Goal: Transaction & Acquisition: Purchase product/service

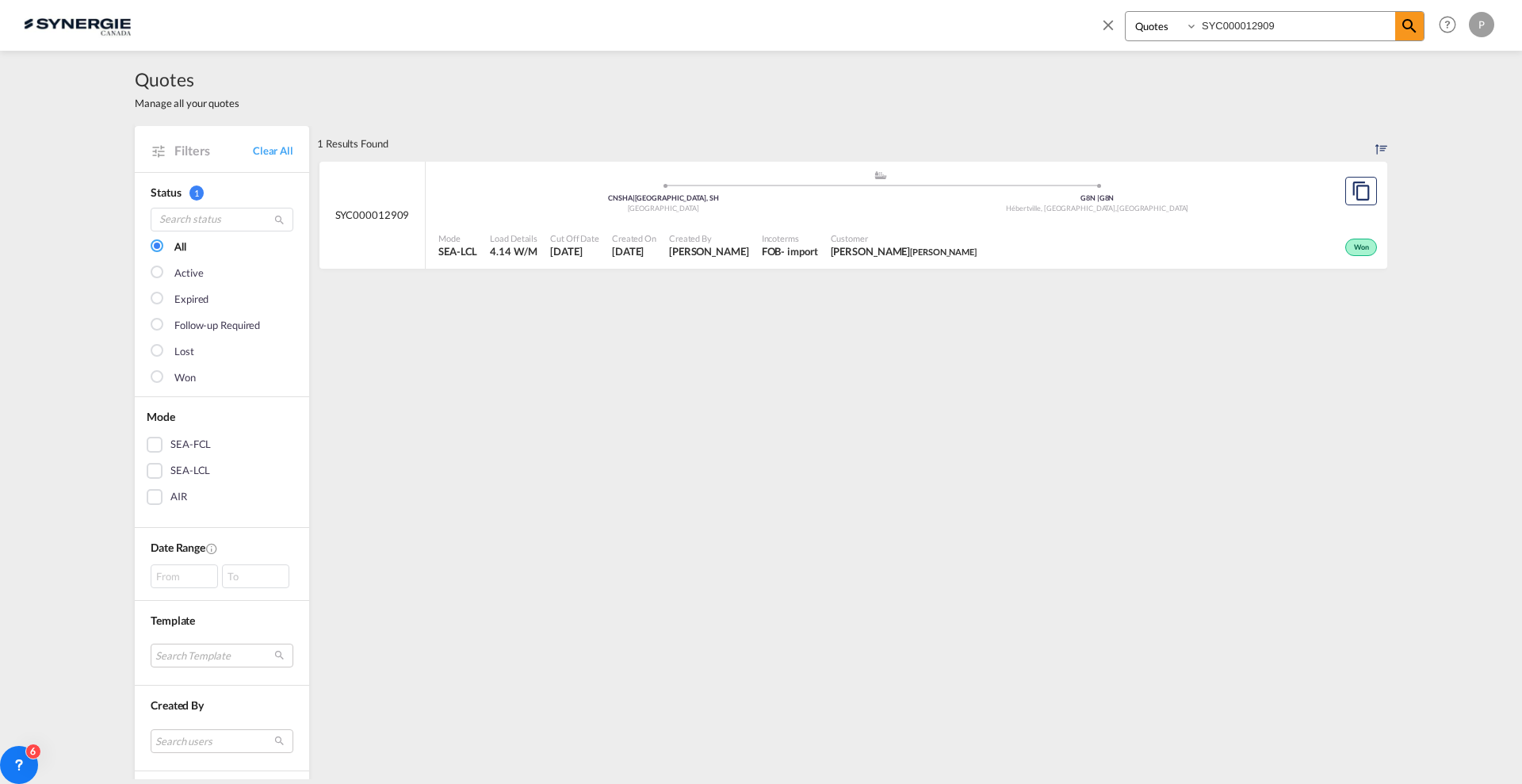
select select "Quotes"
click at [1107, 23] on md-icon "icon-close" at bounding box center [1108, 24] width 17 height 17
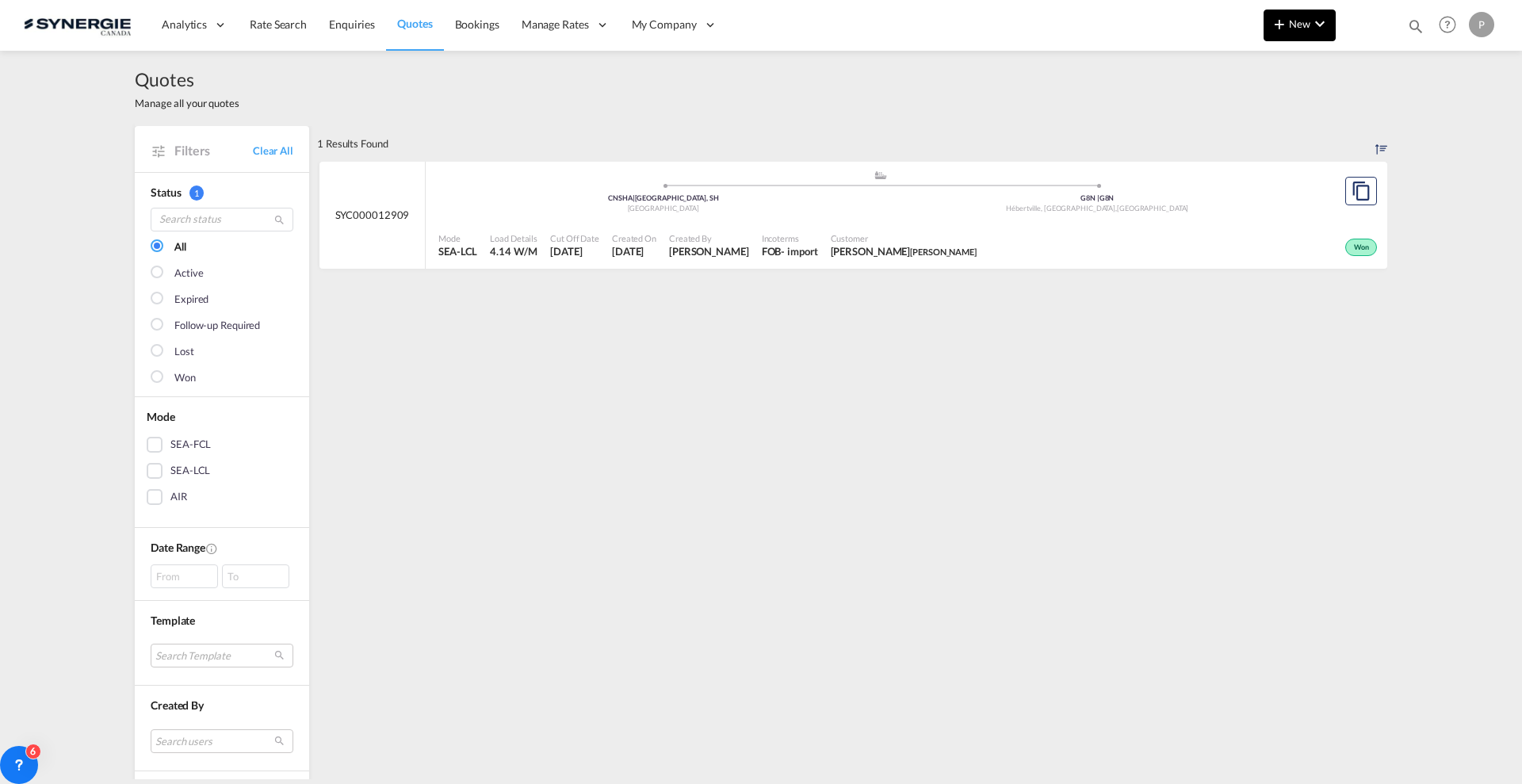
click at [1292, 24] on span "New" at bounding box center [1300, 23] width 60 height 13
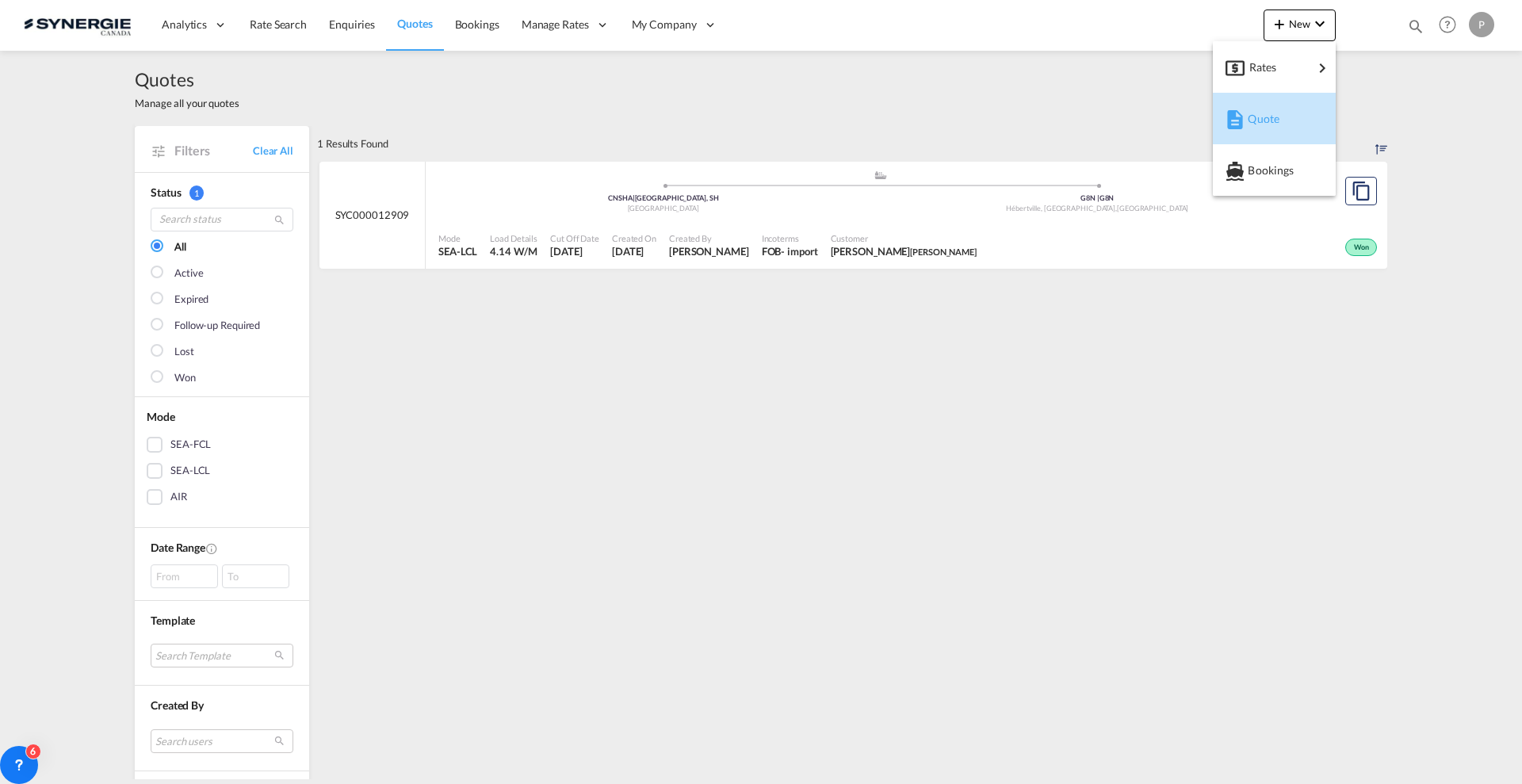
click at [1286, 143] on button "Quote" at bounding box center [1274, 118] width 123 height 51
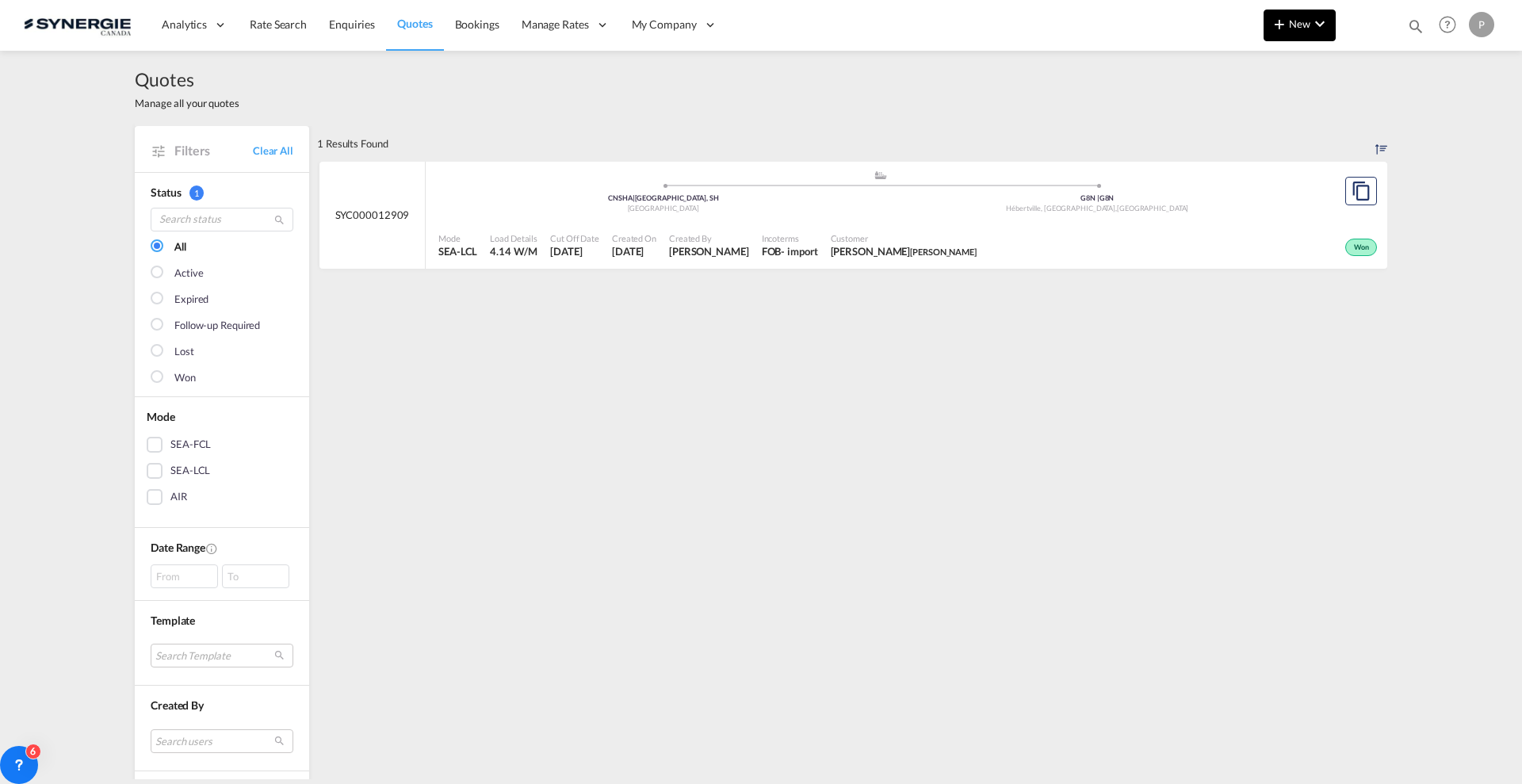
click at [1302, 26] on span "New" at bounding box center [1300, 23] width 60 height 13
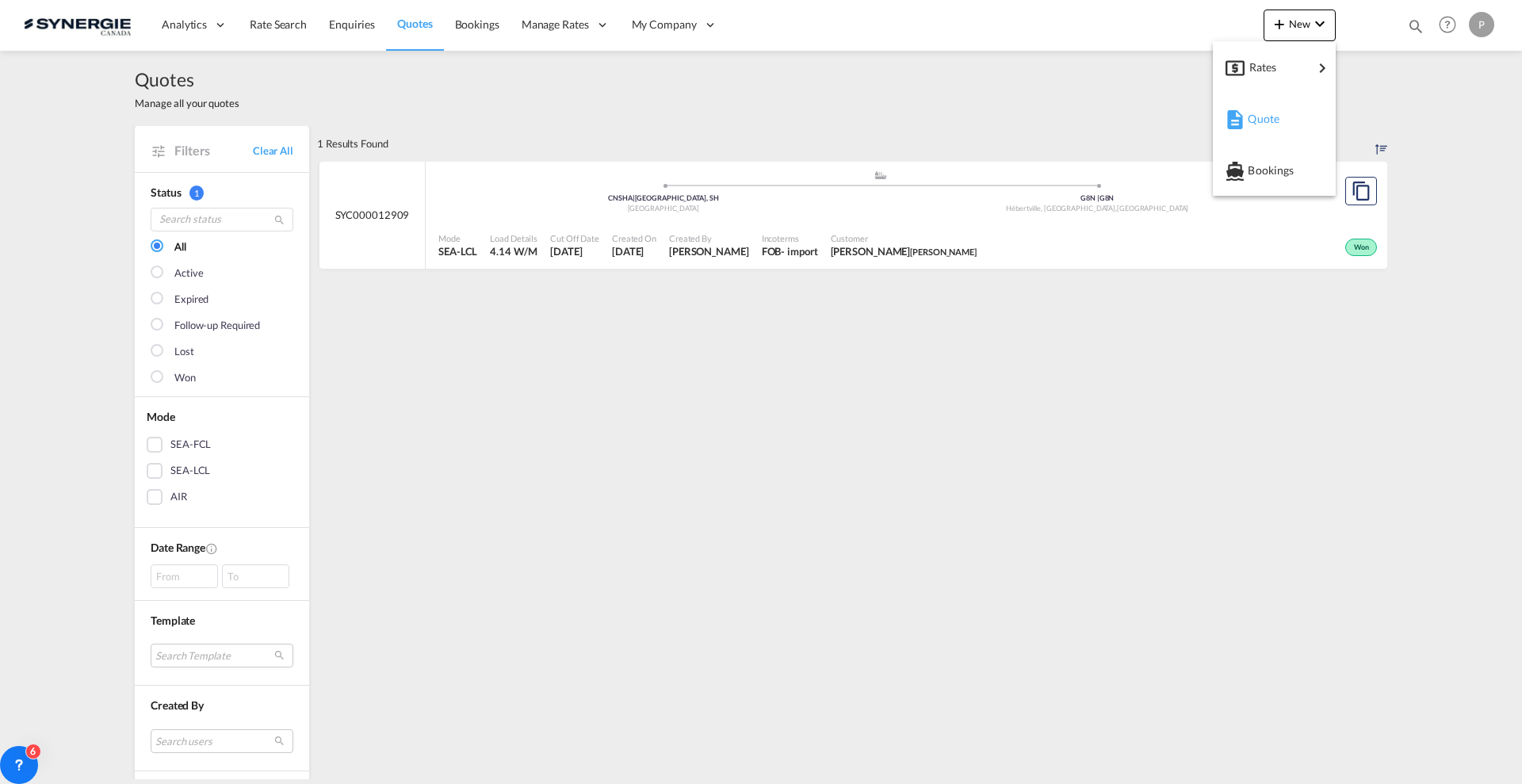
click at [1225, 114] on button "Quote" at bounding box center [1274, 118] width 123 height 51
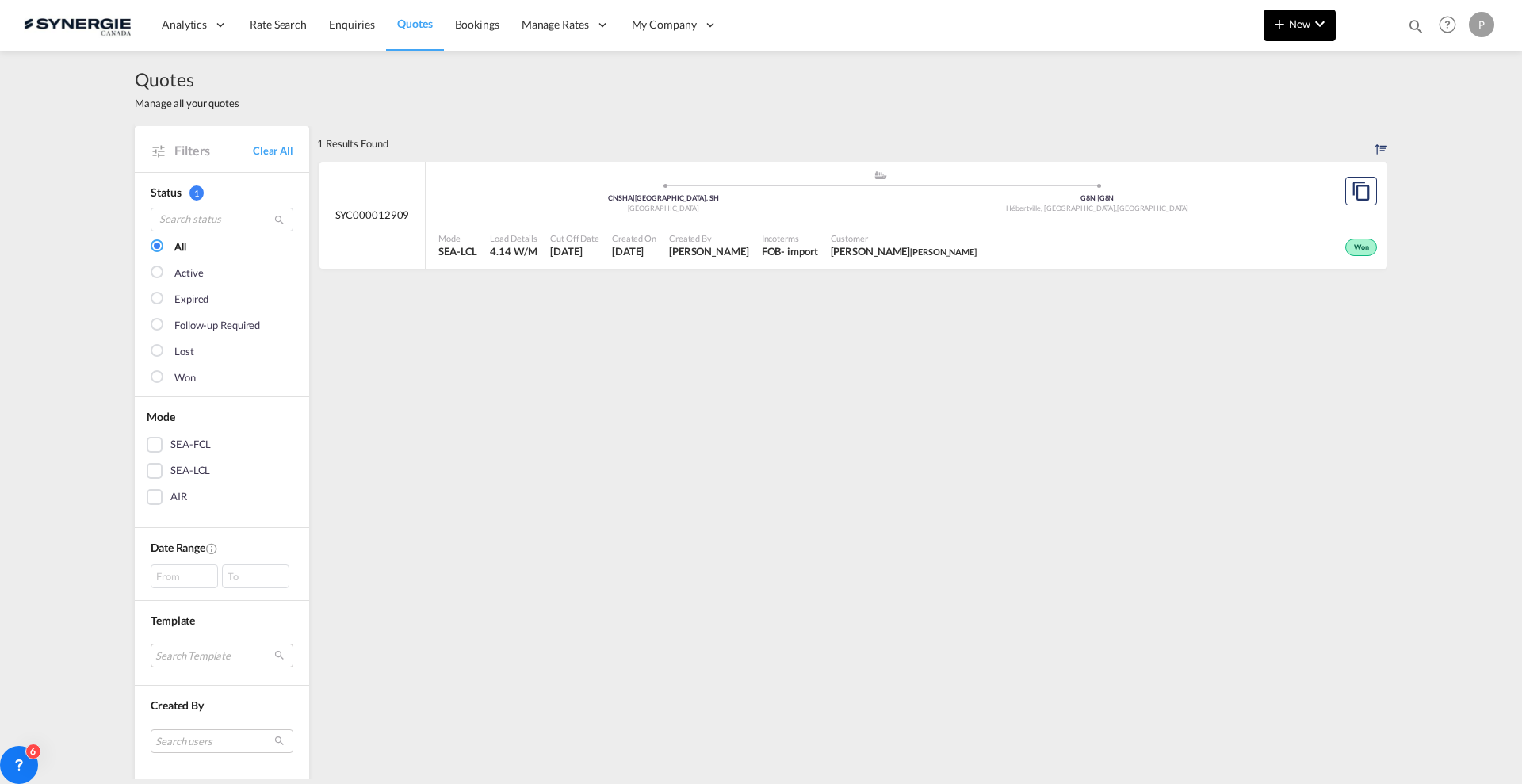
click at [1282, 29] on md-icon "icon-plus 400-fg" at bounding box center [1279, 23] width 19 height 19
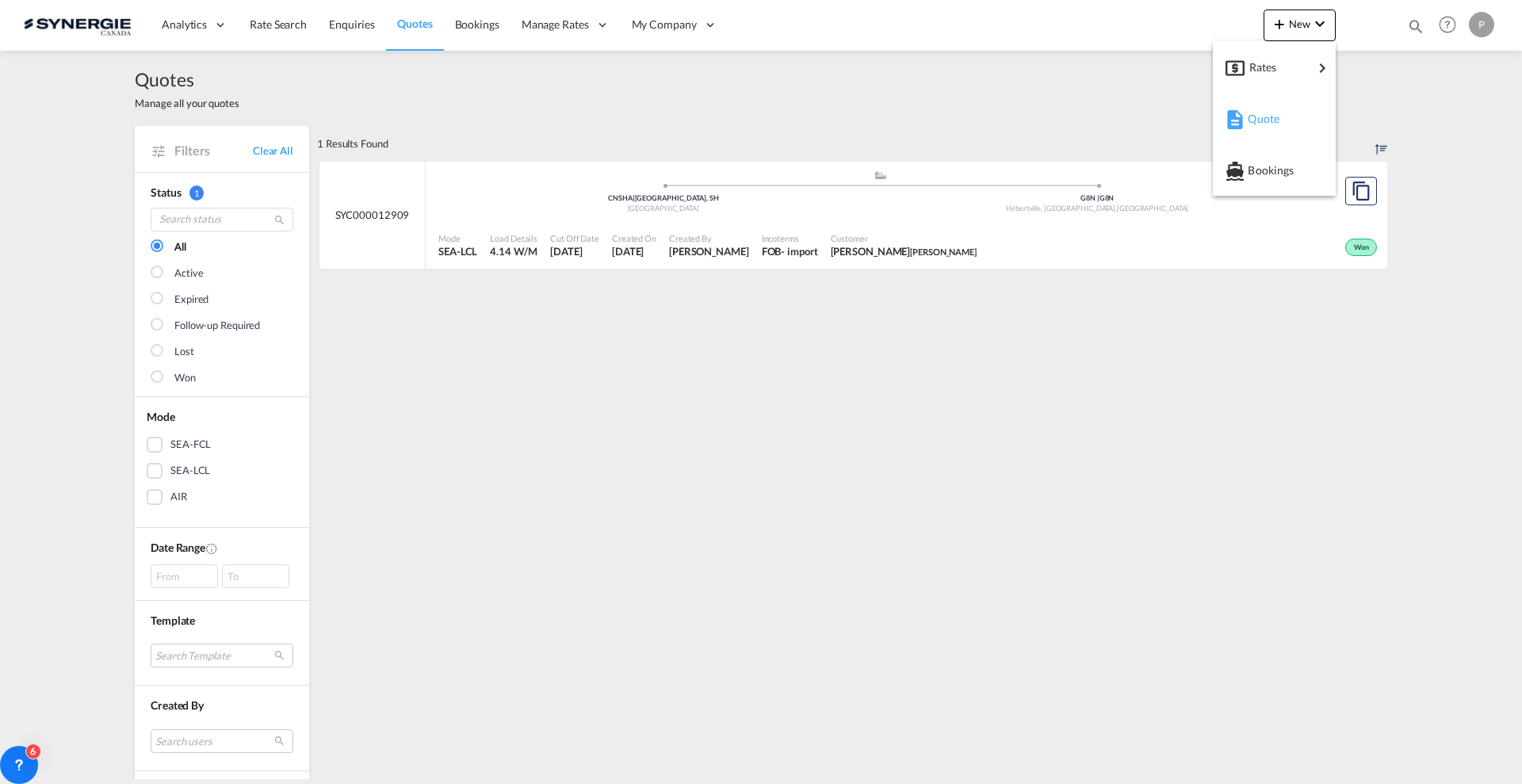
click at [1265, 111] on span "Quote" at bounding box center [1256, 118] width 17 height 32
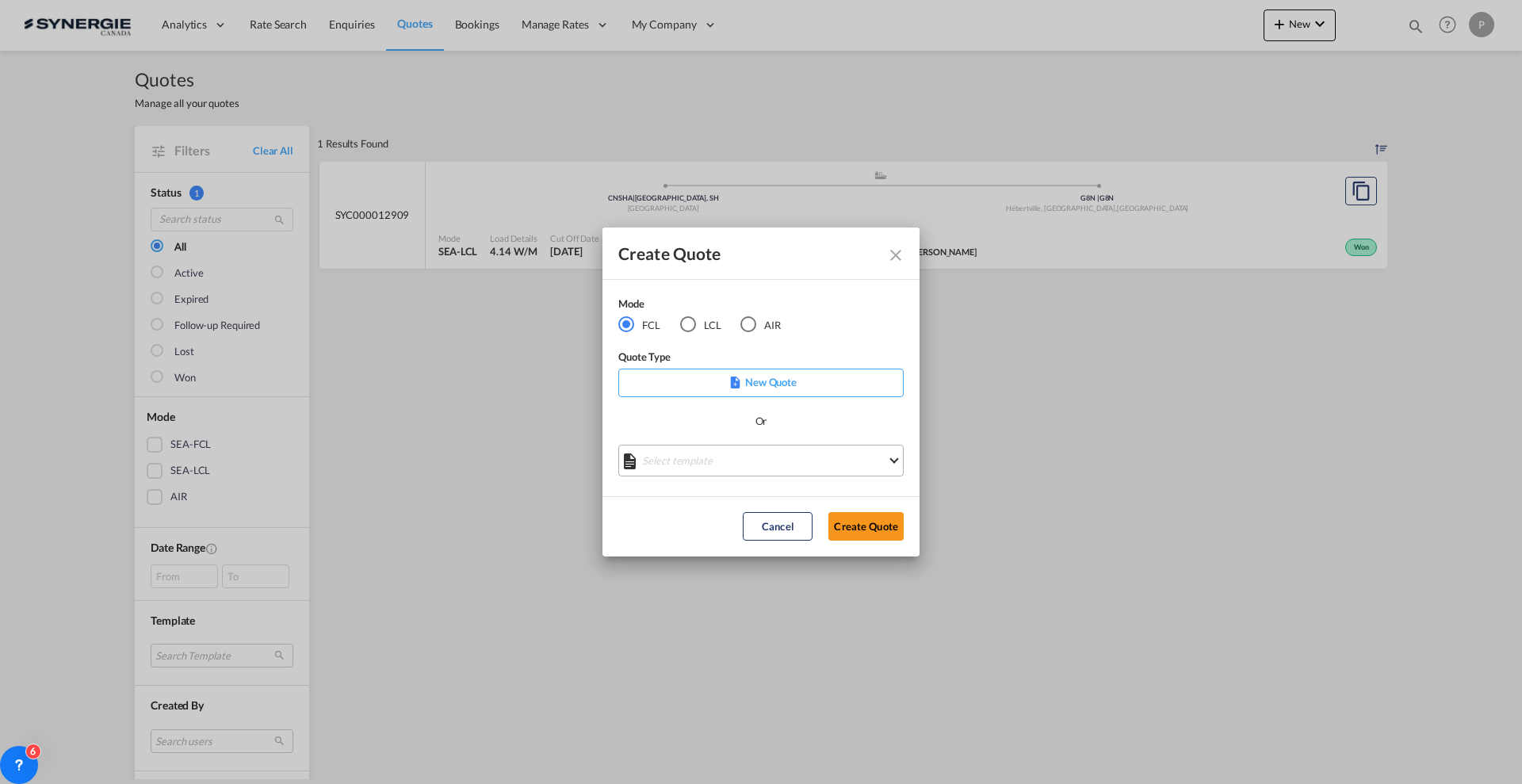
click at [733, 462] on md-select "Select template *NEW* FCL FREEHAND / DAP [PERSON_NAME] | [DATE] *NEW* Import FC…" at bounding box center [761, 460] width 286 height 32
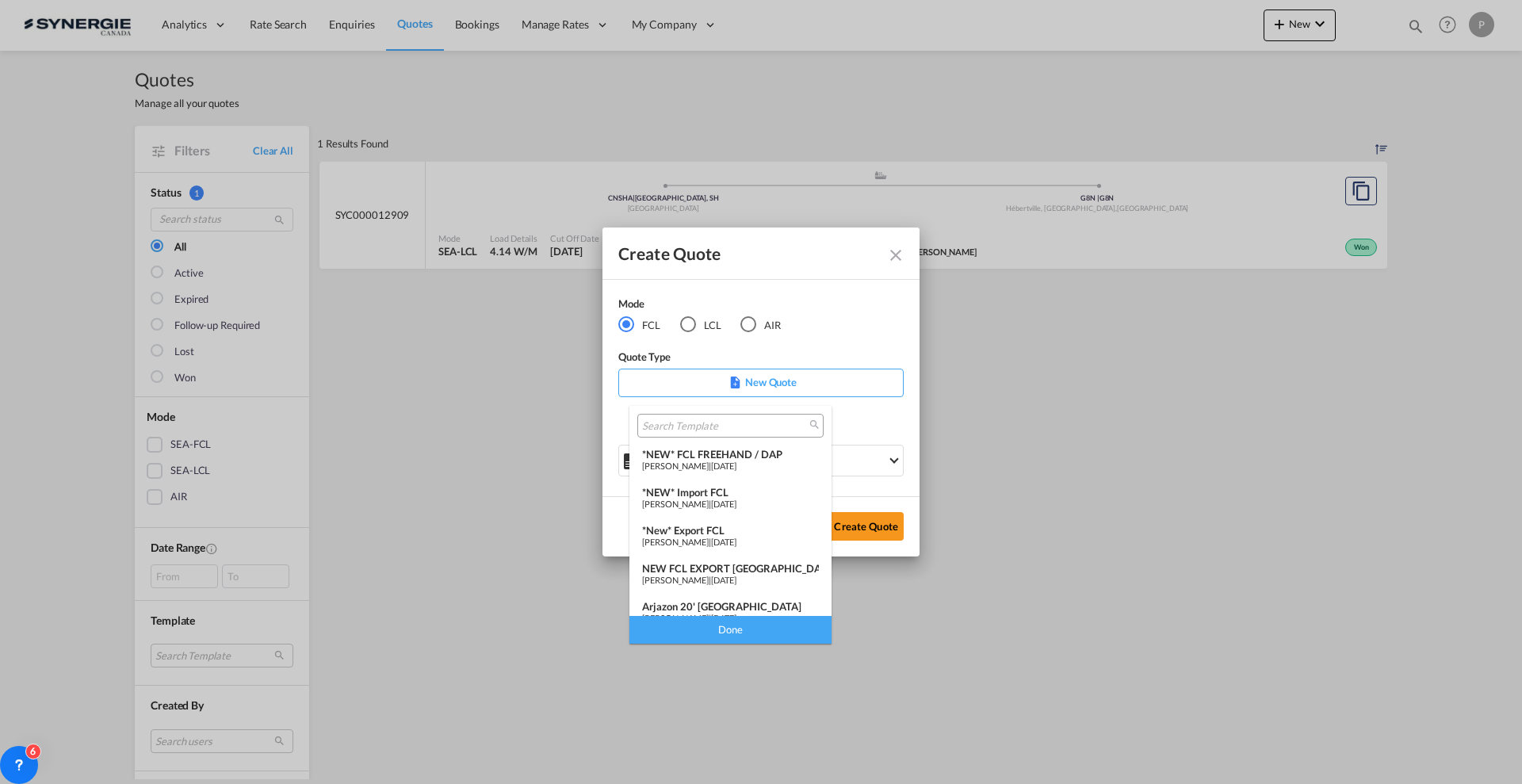
click at [709, 462] on span "[PERSON_NAME]" at bounding box center [676, 465] width 67 height 10
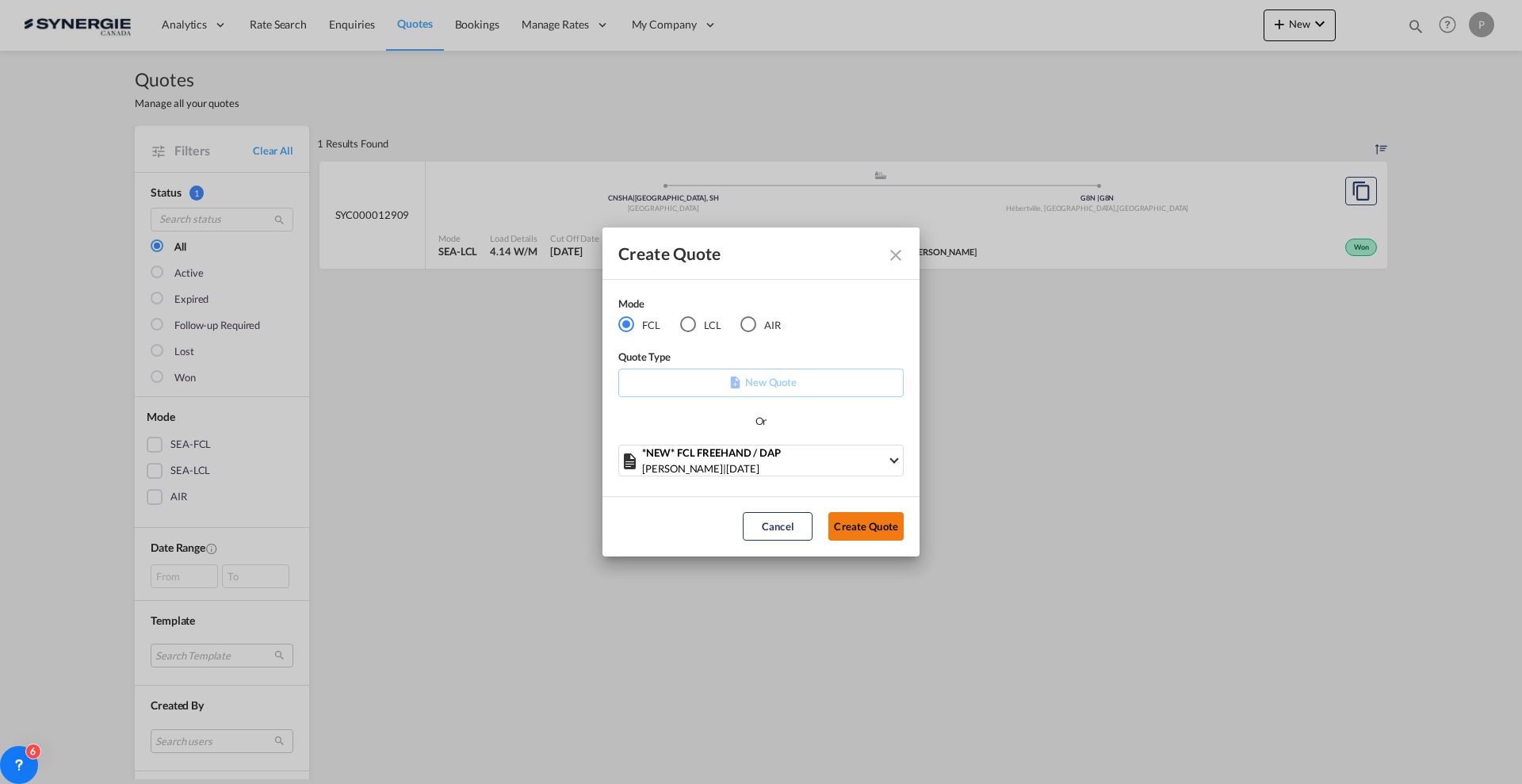
click at [885, 521] on button "Create Quote" at bounding box center [866, 527] width 75 height 29
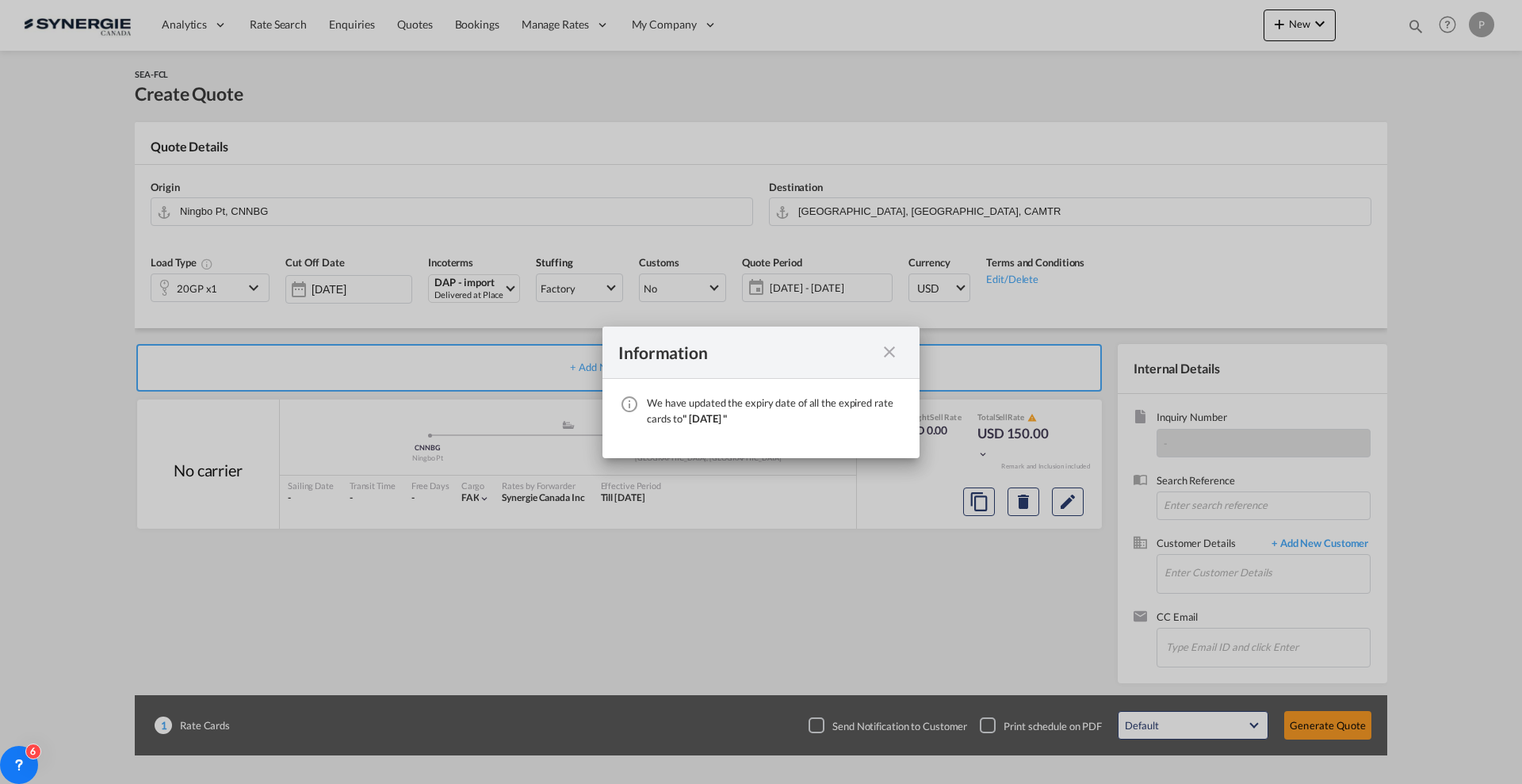
click at [897, 357] on md-icon "icon-close fg-AAA8AD cursor" at bounding box center [889, 351] width 19 height 19
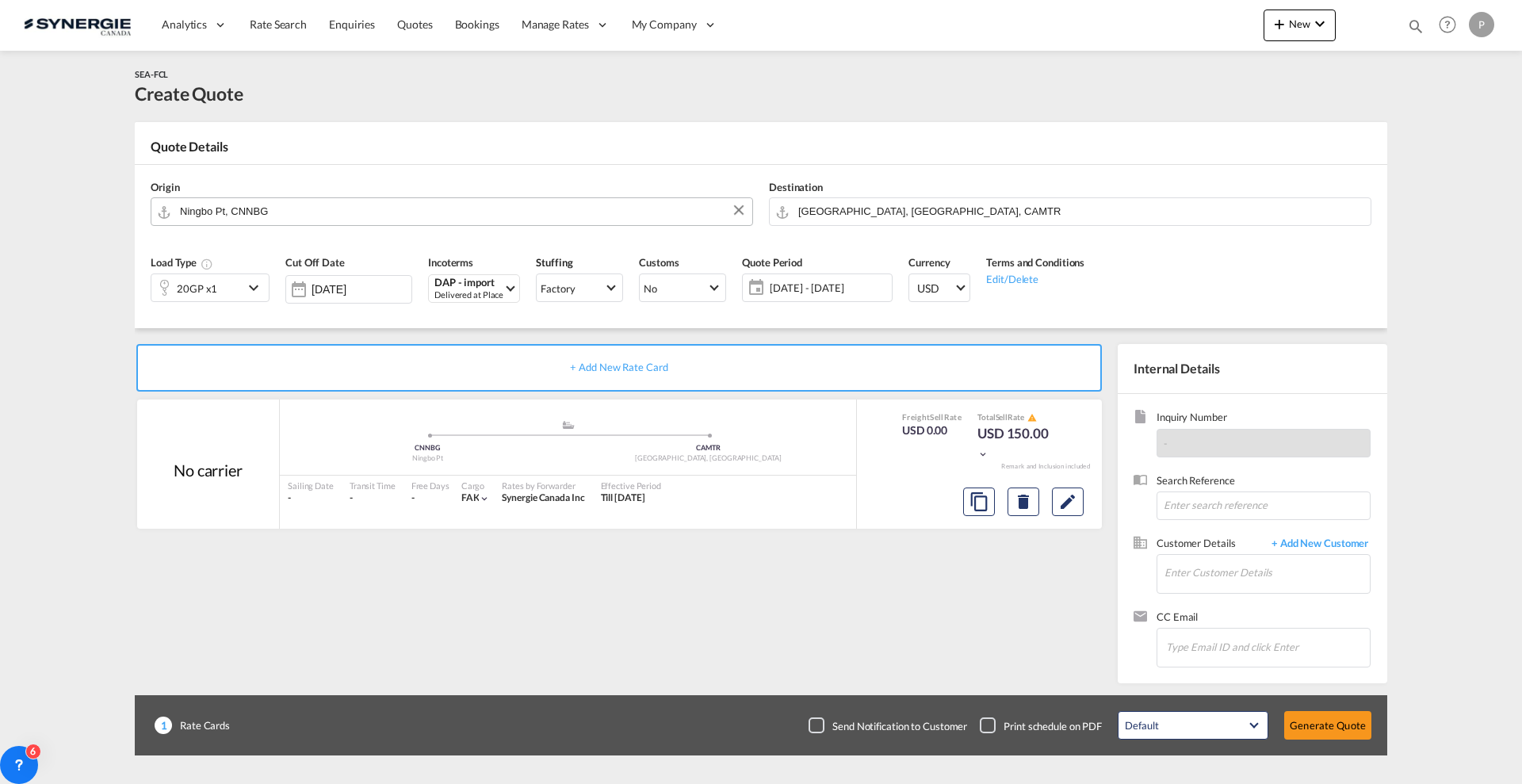
click at [223, 202] on input "Ningbo Pt, CNNBG" at bounding box center [462, 210] width 565 height 28
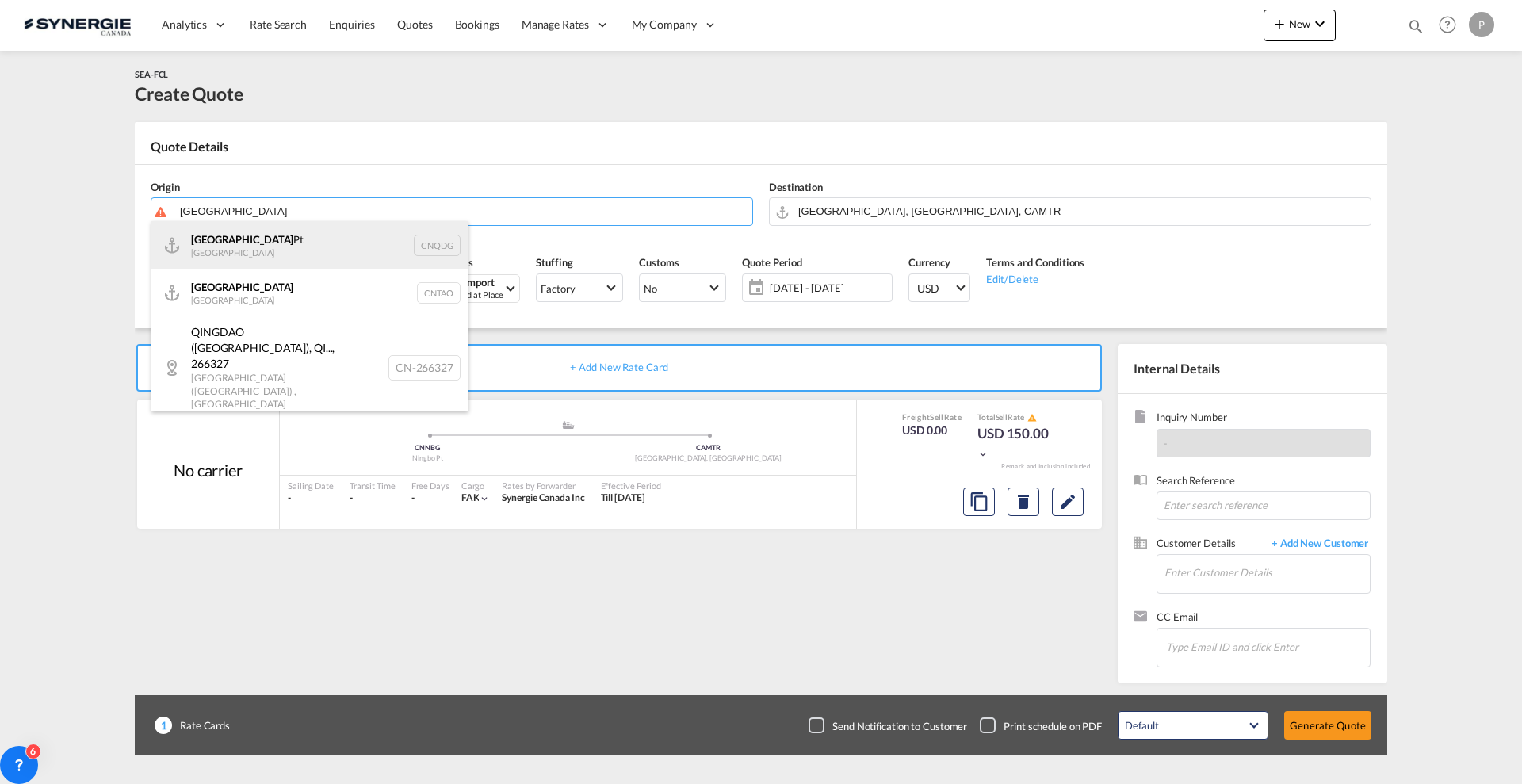
click at [223, 242] on div "Qingdao Pt China CNQDG" at bounding box center [310, 245] width 317 height 48
type input "Qingdao Pt, CNQDG"
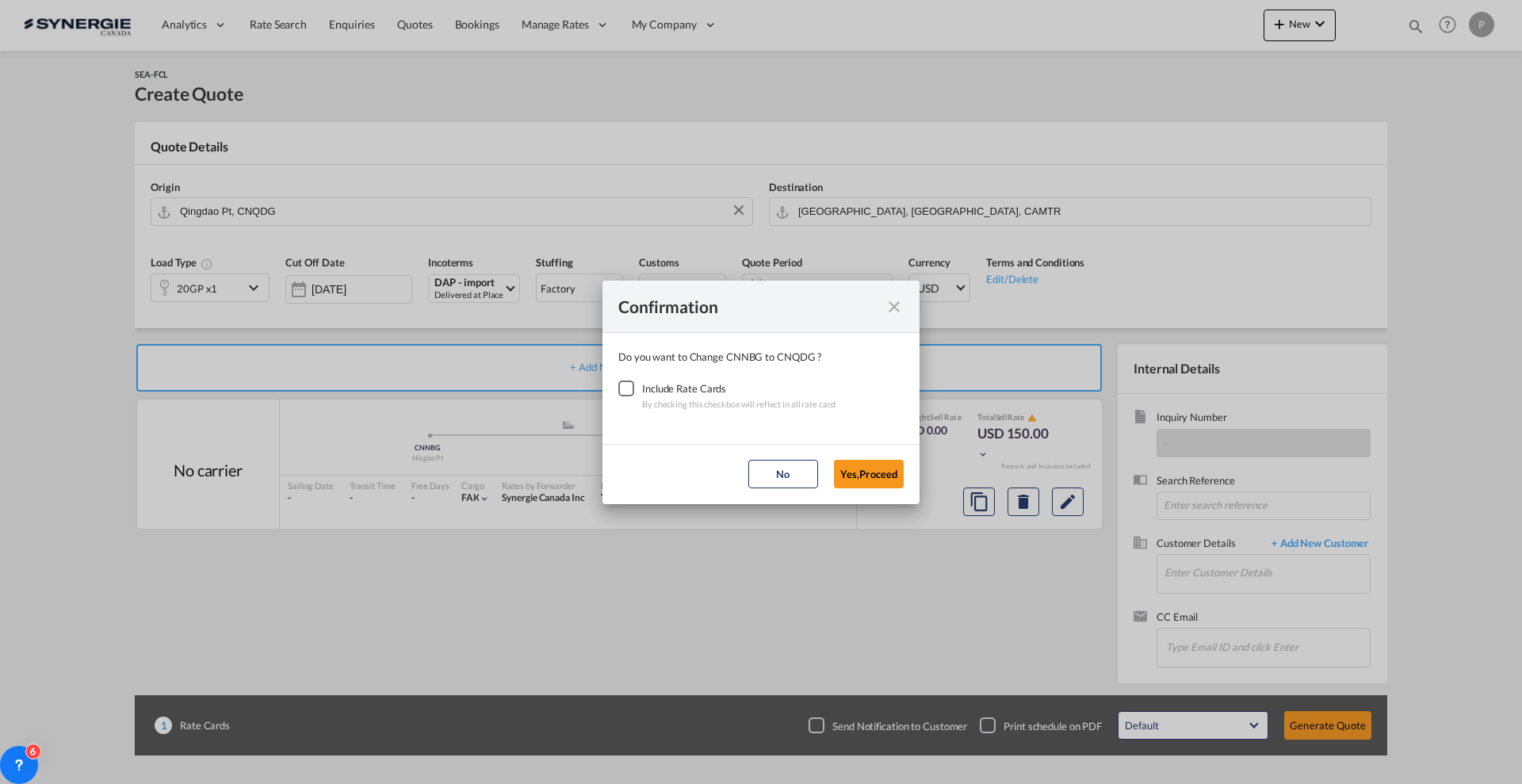
click at [634, 397] on div "Checkbox No Ink" at bounding box center [626, 388] width 16 height 16
click at [884, 471] on button "Yes,Proceed" at bounding box center [869, 474] width 70 height 29
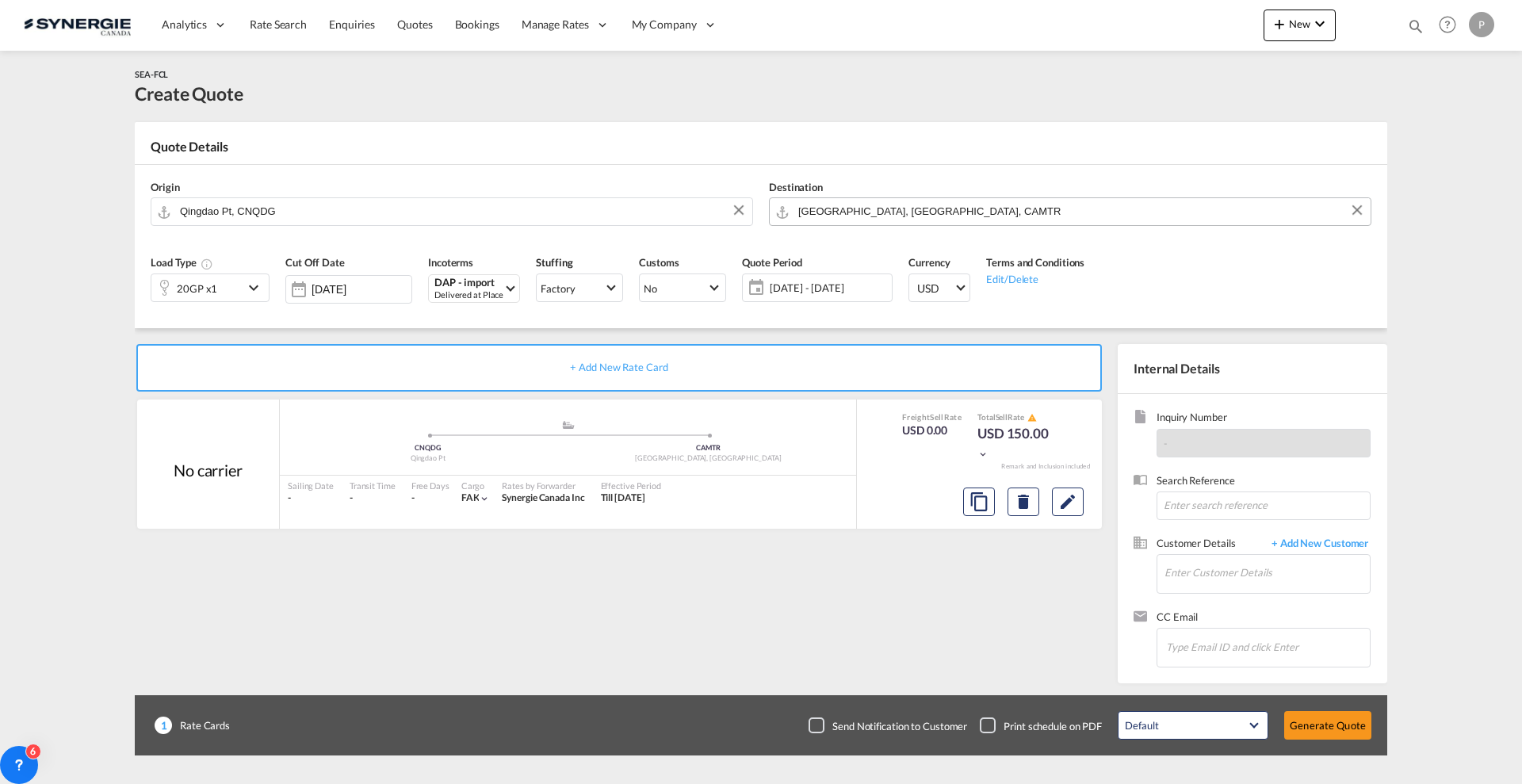
click at [853, 216] on input "[GEOGRAPHIC_DATA], [GEOGRAPHIC_DATA], CAMTR" at bounding box center [1080, 210] width 565 height 28
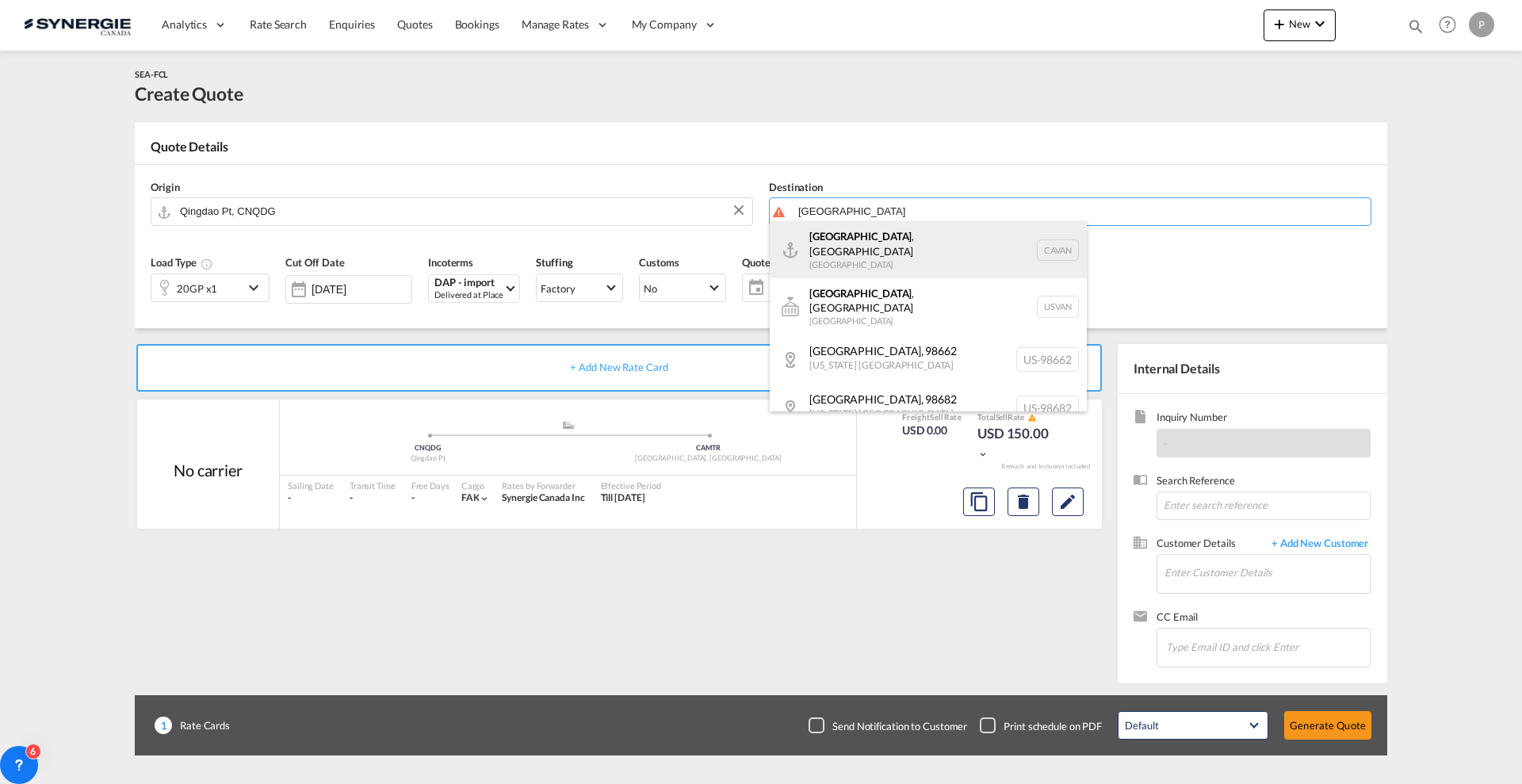
click at [901, 247] on div "[GEOGRAPHIC_DATA] , [GEOGRAPHIC_DATA] [GEOGRAPHIC_DATA] [GEOGRAPHIC_DATA]" at bounding box center [928, 249] width 317 height 57
type input "[GEOGRAPHIC_DATA], [GEOGRAPHIC_DATA], CAVAN"
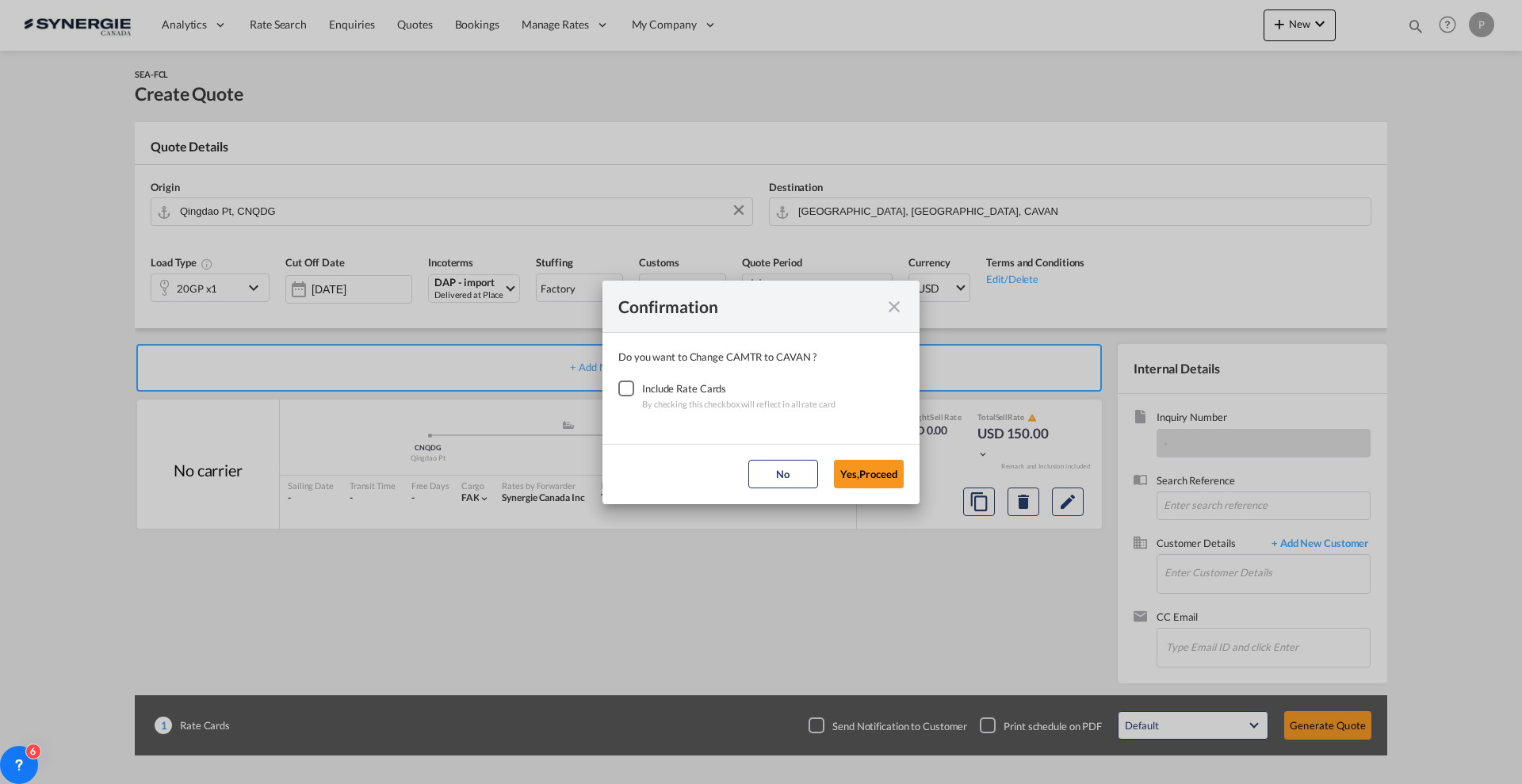
click at [620, 384] on div "Checkbox No Ink" at bounding box center [626, 388] width 16 height 16
click at [896, 488] on md-dialog-actions "No Yes,Proceed" at bounding box center [761, 473] width 317 height 61
click at [885, 471] on button "Yes,Proceed" at bounding box center [869, 474] width 70 height 29
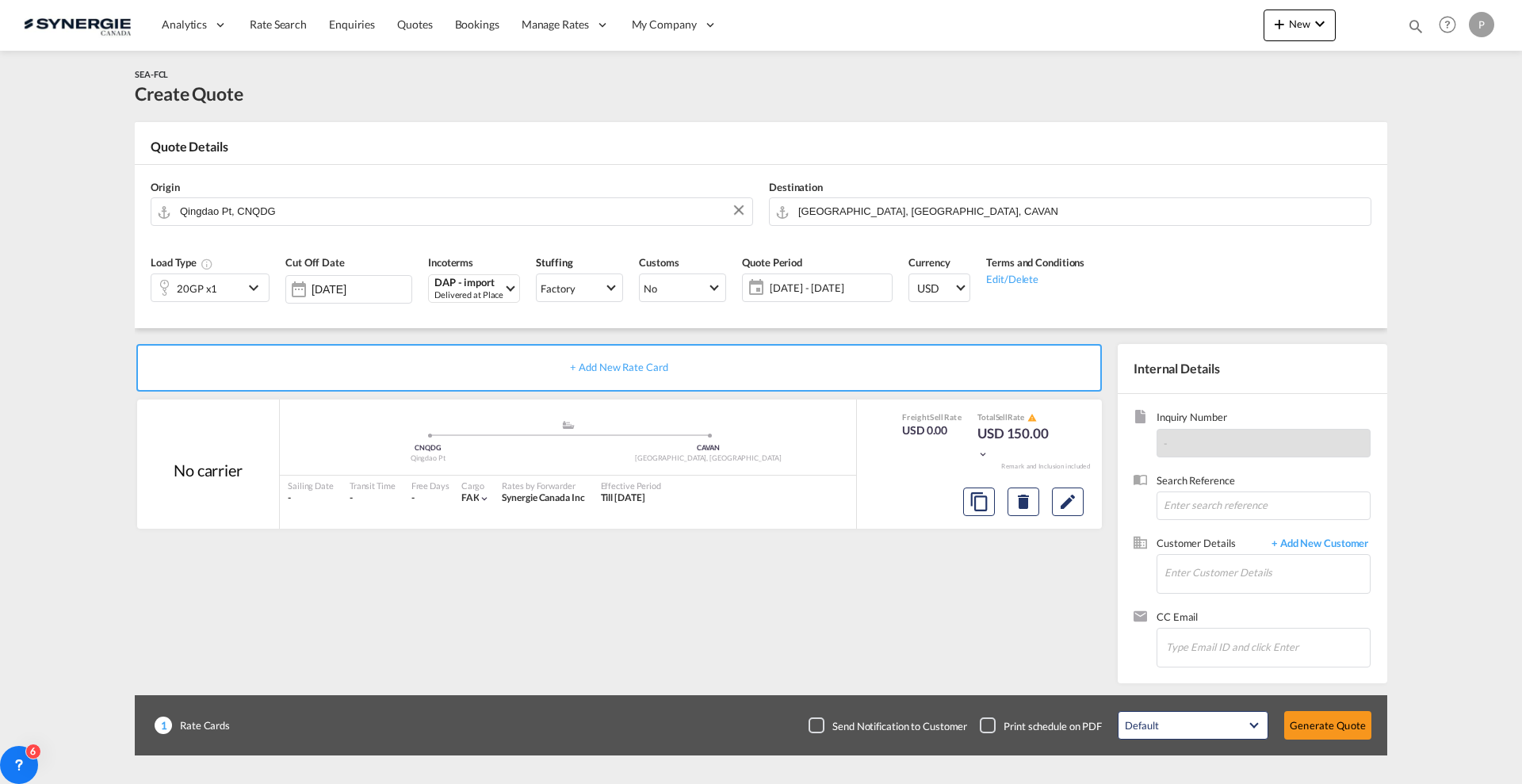
click at [203, 303] on div "Load Type 20GP x1" at bounding box center [210, 284] width 135 height 75
click at [212, 294] on div "20GP x1" at bounding box center [197, 288] width 41 height 23
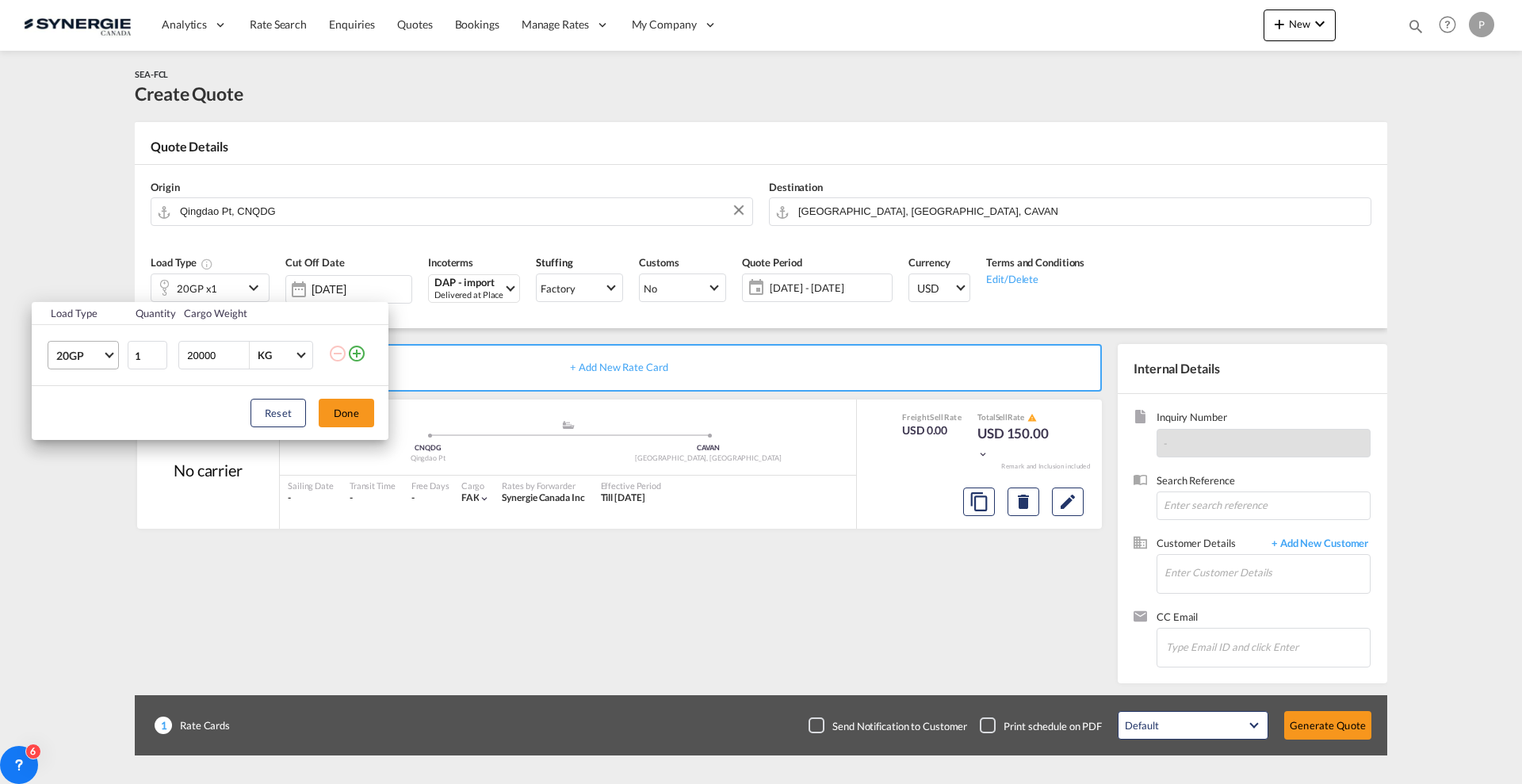
click at [104, 365] on md-select-value "20GP" at bounding box center [87, 355] width 63 height 27
click at [92, 433] on md-option "40HC" at bounding box center [97, 432] width 108 height 38
click at [371, 410] on button "Done" at bounding box center [346, 413] width 55 height 29
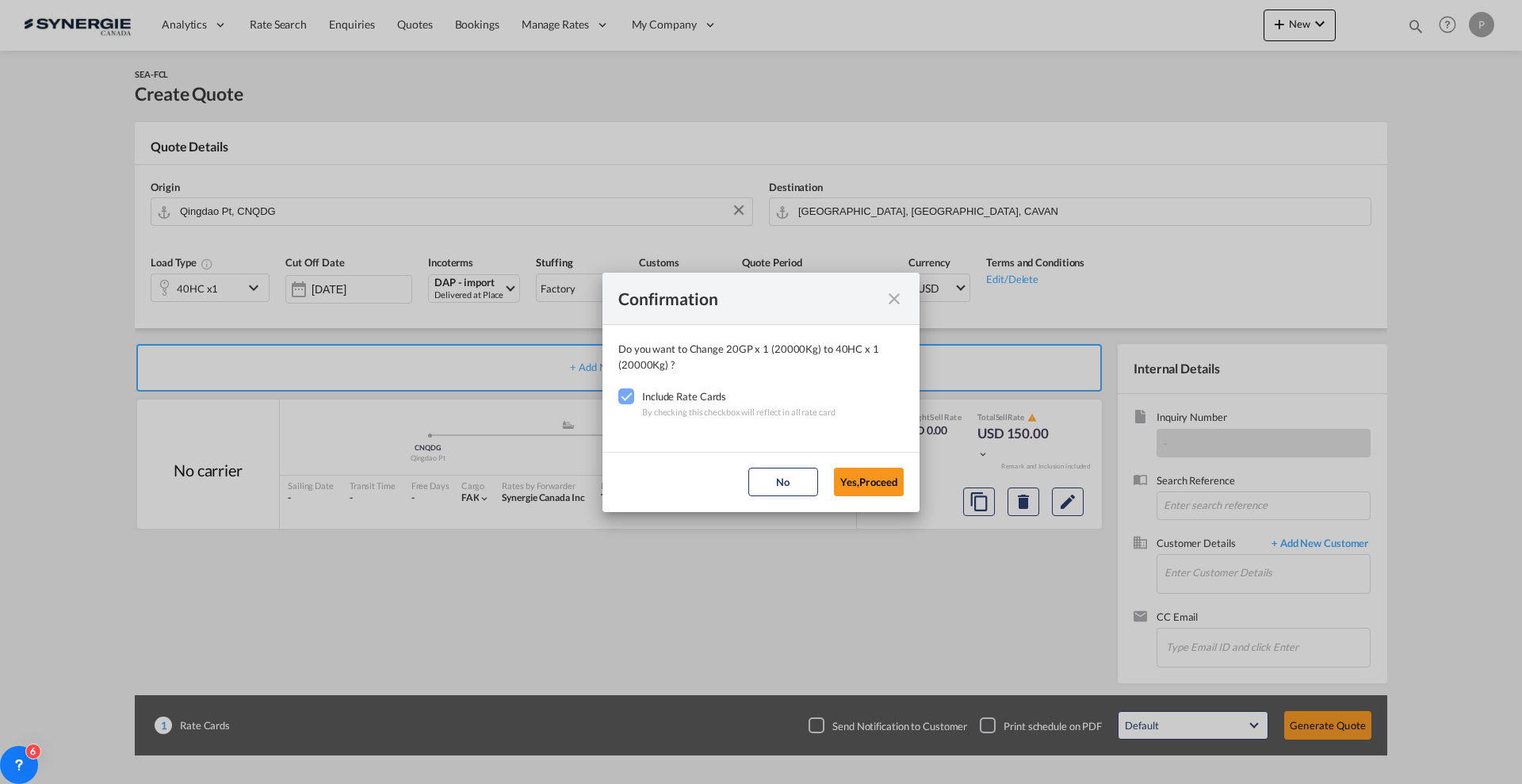
drag, startPoint x: 869, startPoint y: 466, endPoint x: 868, endPoint y: 481, distance: 15.0
click at [869, 467] on md-dialog-actions "No Yes,Proceed" at bounding box center [761, 481] width 317 height 61
click at [869, 481] on button "Yes,Proceed" at bounding box center [869, 482] width 70 height 29
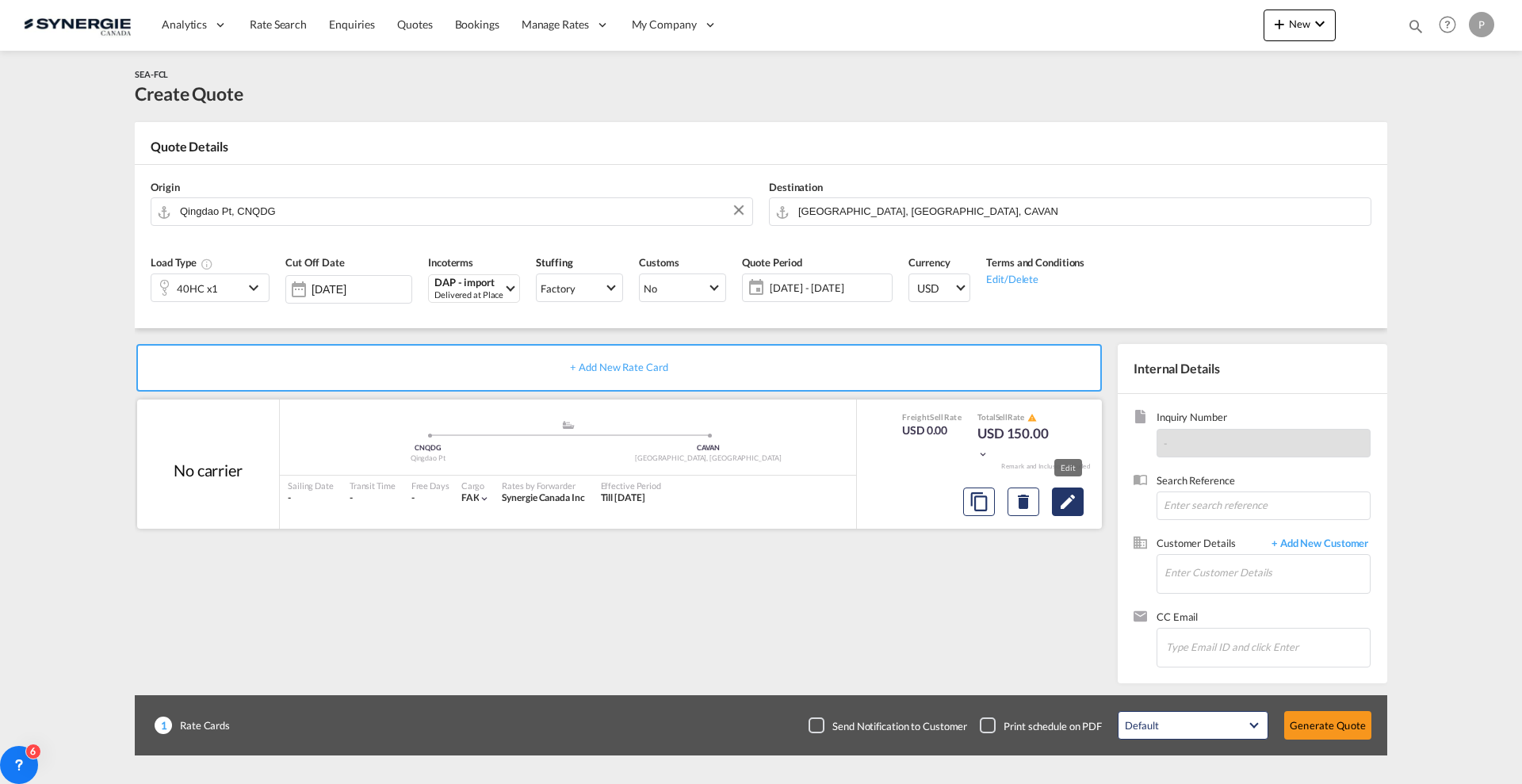
click at [1076, 504] on md-icon "Edit" at bounding box center [1067, 501] width 19 height 19
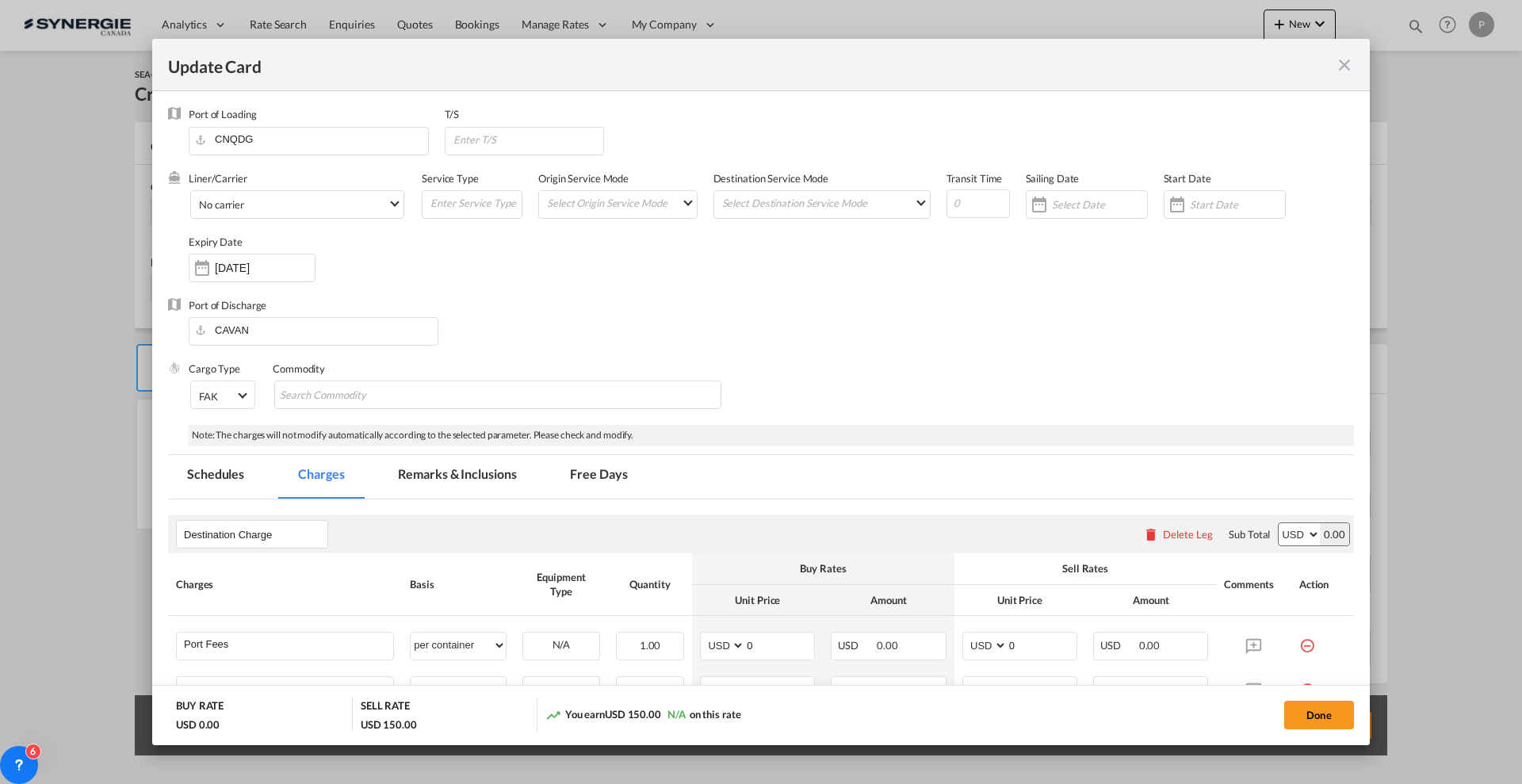
scroll to position [198, 0]
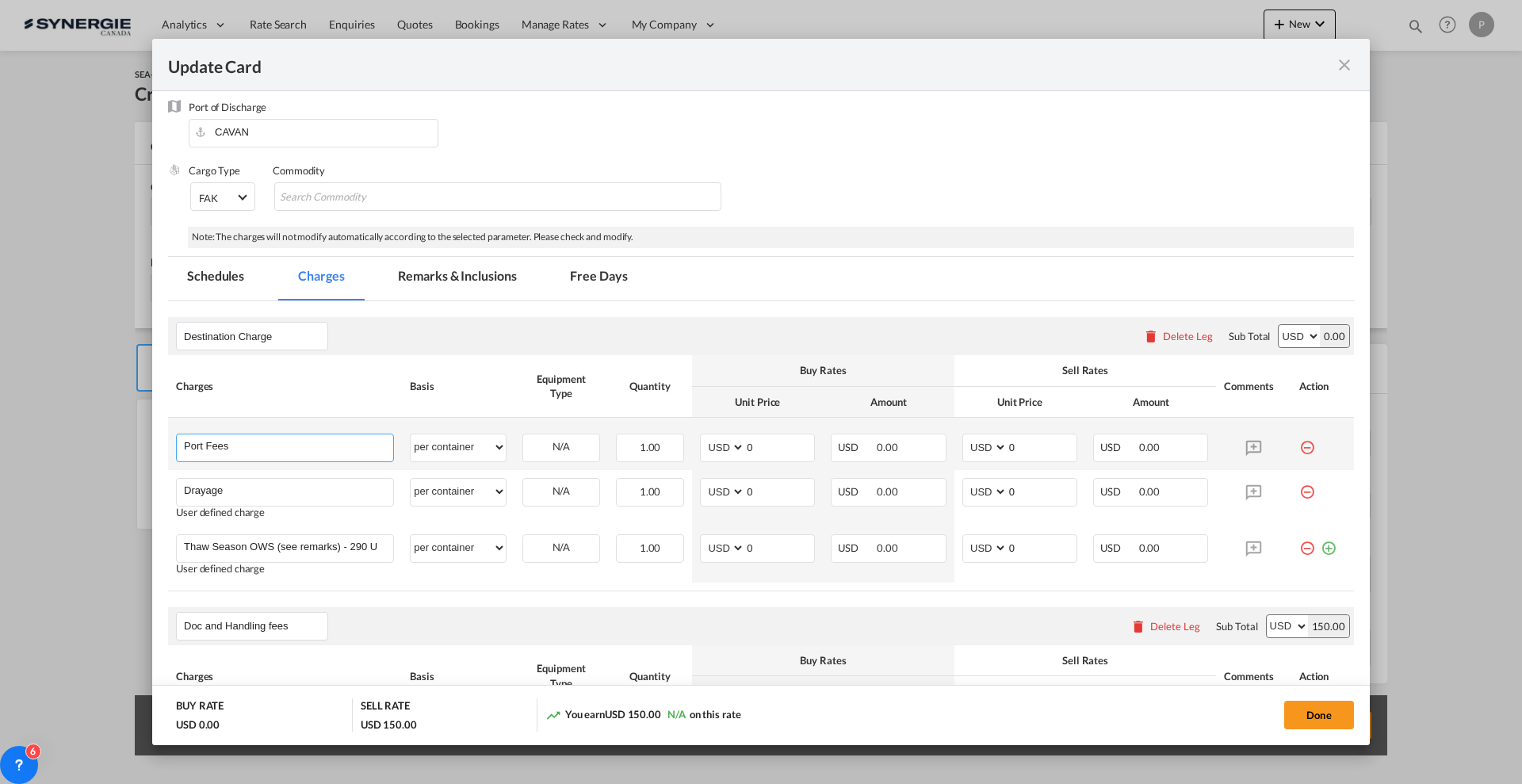
click at [260, 448] on input "Port Fees" at bounding box center [289, 446] width 210 height 23
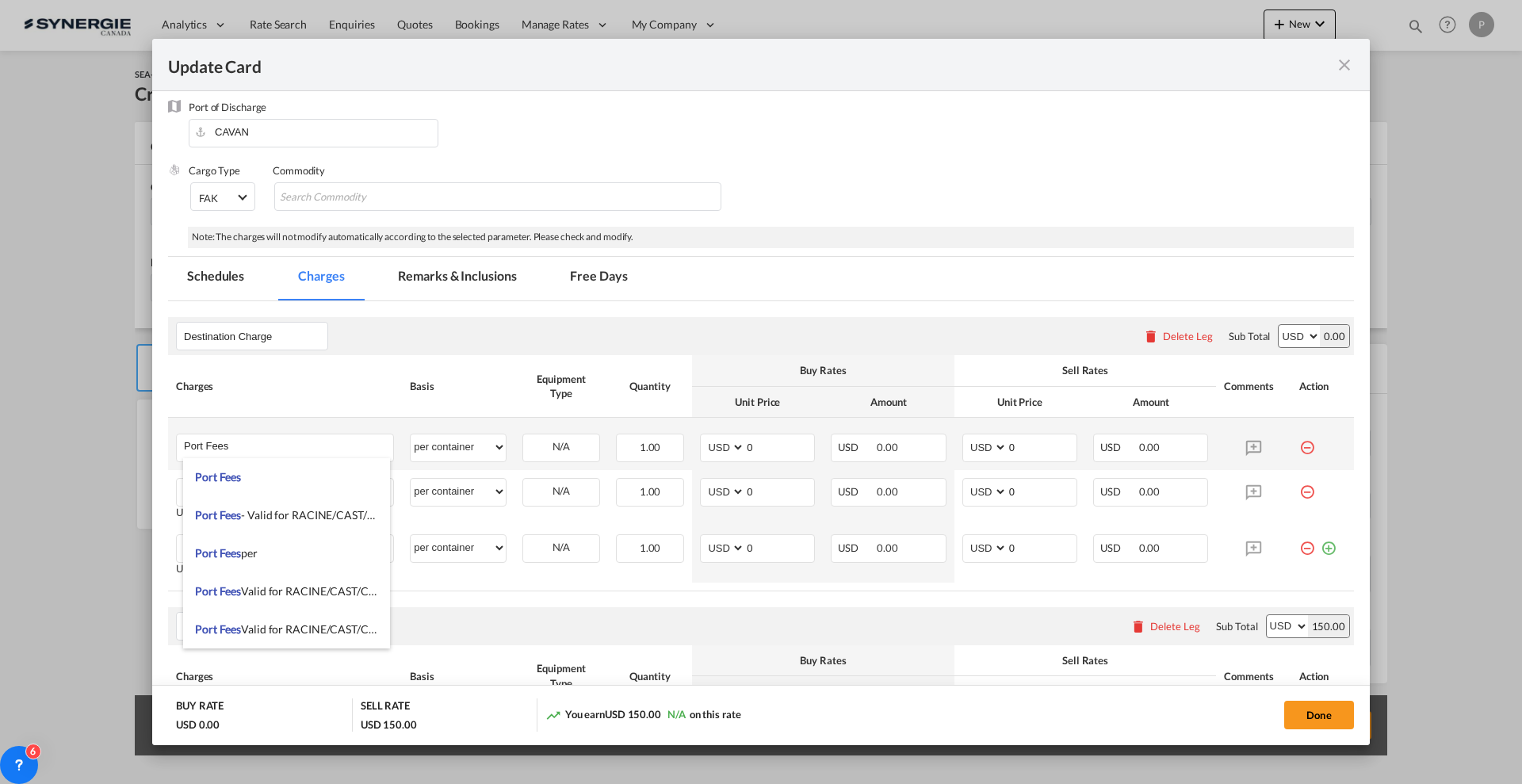
click at [1300, 441] on md-icon "icon-minus-circle-outline red-400-fg" at bounding box center [1308, 442] width 16 height 16
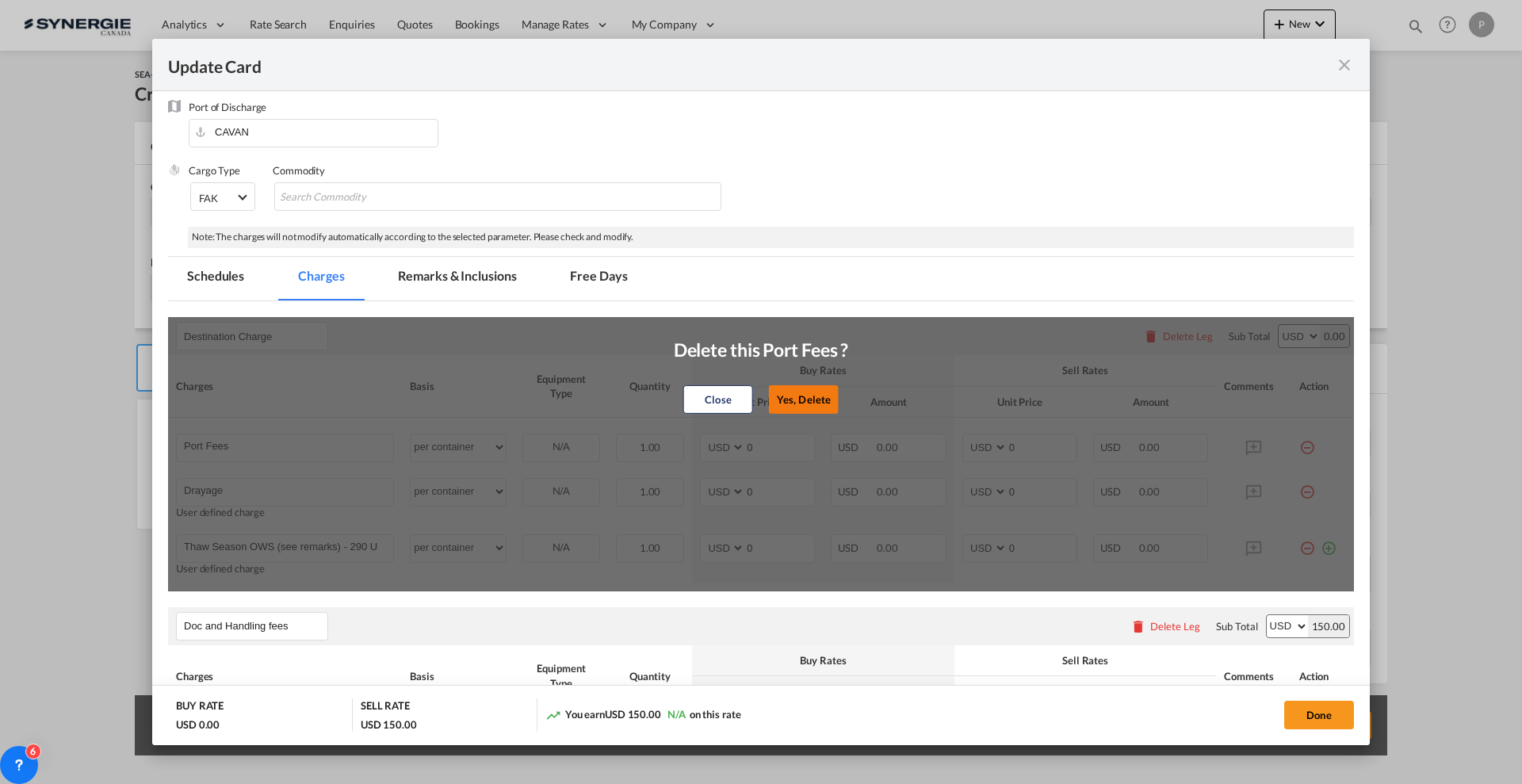
click at [790, 389] on button "Yes, Delete" at bounding box center [803, 399] width 70 height 29
type input "Drayage"
type input "Thaw Season OWS (see remarks) - 290 USD if applicable"
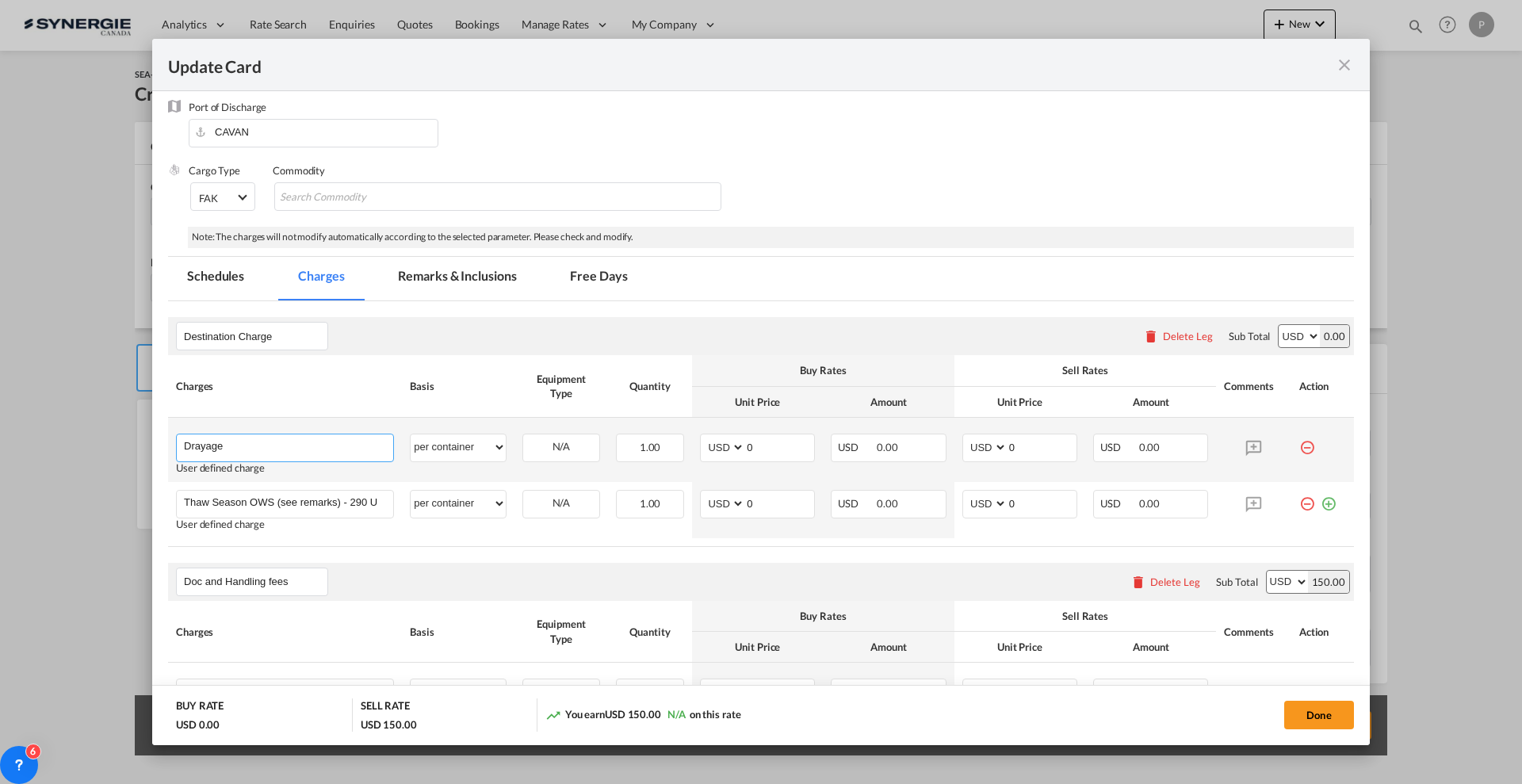
click at [289, 446] on input "Drayage" at bounding box center [289, 446] width 210 height 23
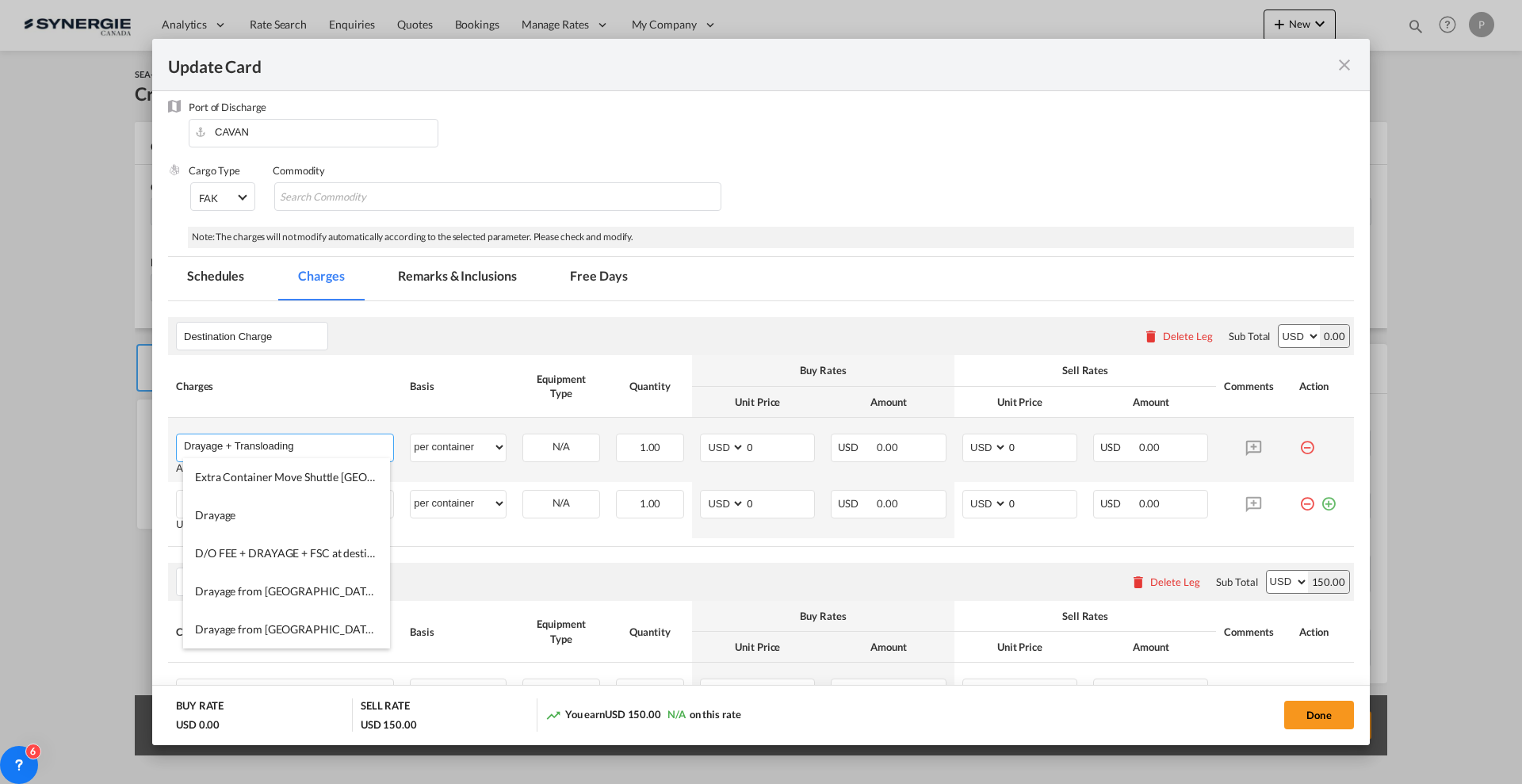
type input "Drayage + Transloading"
click at [775, 443] on input "0" at bounding box center [780, 446] width 69 height 23
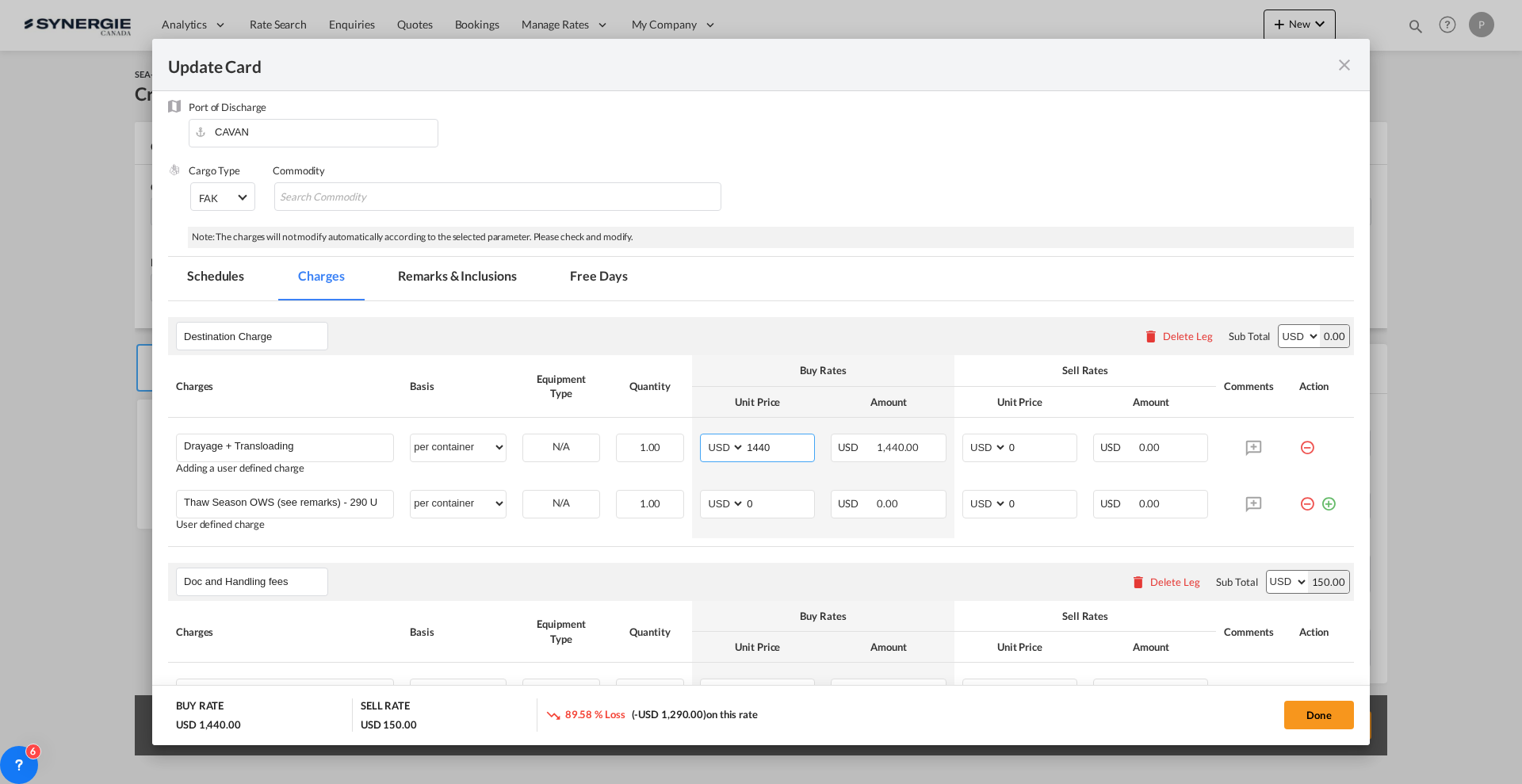
type input "1440"
click at [994, 441] on select "AED AFN ALL AMD ANG AOA ARS AUD AWG AZN BAM BBD BDT BGN BHD BIF BMD BND [PERSON…" at bounding box center [986, 447] width 42 height 22
drag, startPoint x: 994, startPoint y: 441, endPoint x: 1075, endPoint y: 440, distance: 81.0
click at [994, 441] on select "AED AFN ALL AMD ANG AOA ARS AUD AWG AZN BAM BBD BDT BGN BHD BIF BMD BND [PERSON…" at bounding box center [986, 447] width 42 height 22
click at [1035, 443] on input "0" at bounding box center [1042, 446] width 69 height 23
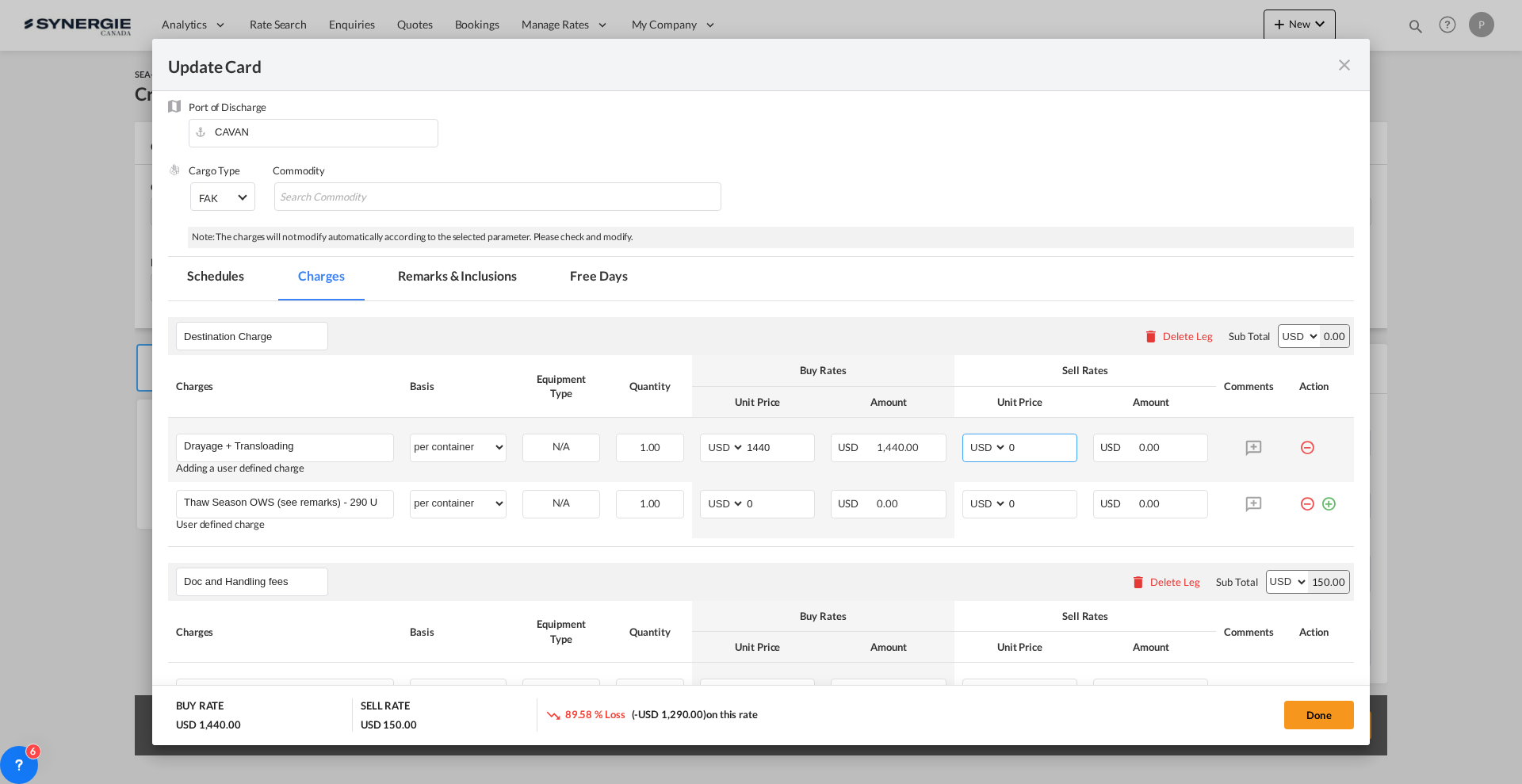
click at [1035, 443] on input "0" at bounding box center [1042, 446] width 69 height 23
type input "1540"
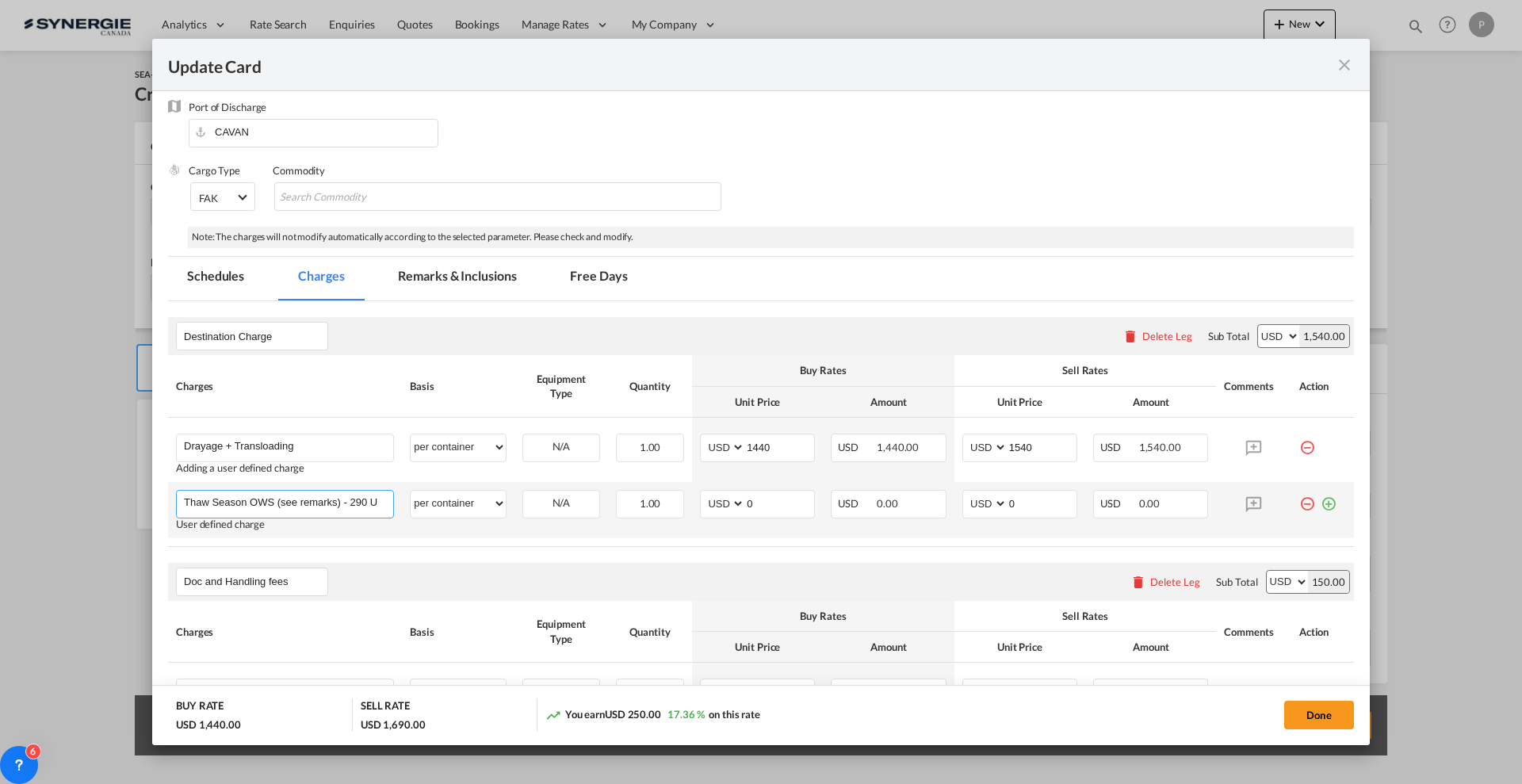
click at [339, 502] on input "Thaw Season OWS (see remarks) - 290 USD if applicable" at bounding box center [289, 502] width 210 height 23
type input "Linehaul delivery"
select select "per vehicle"
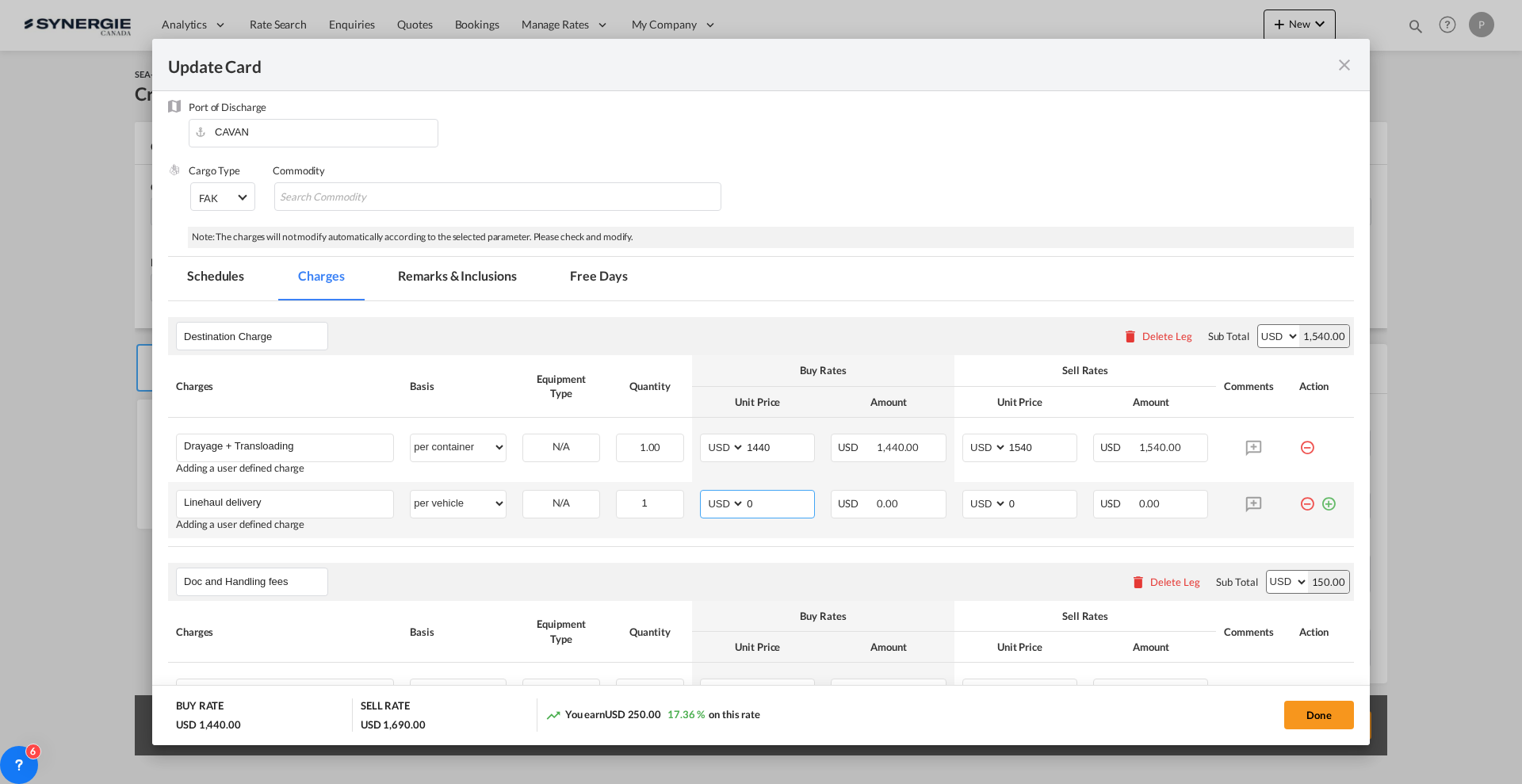
click at [757, 500] on input "0" at bounding box center [780, 502] width 69 height 23
type input "7576"
click at [1012, 497] on input "0" at bounding box center [1042, 502] width 69 height 23
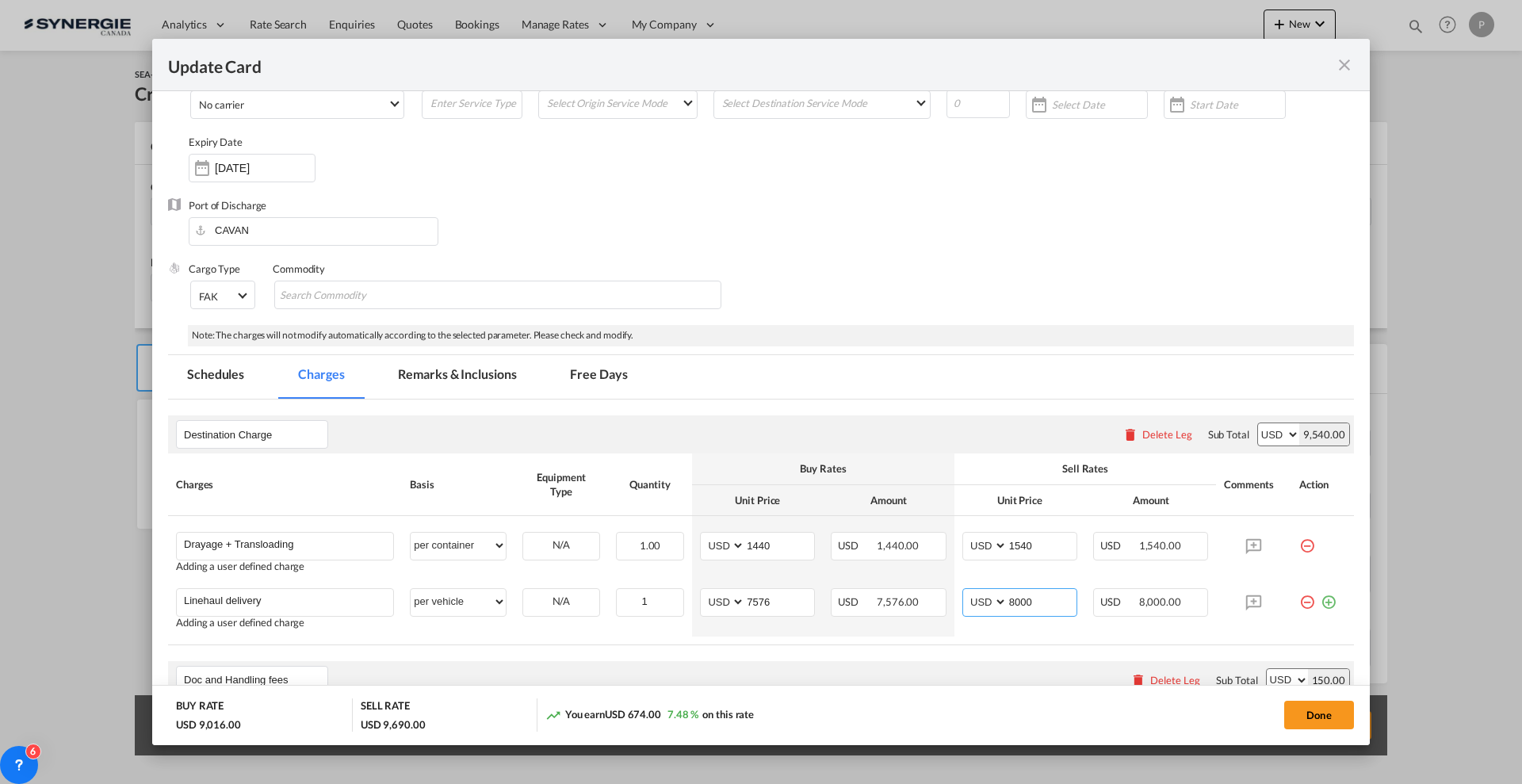
scroll to position [99, 0]
type input "8000"
click at [480, 373] on md-tab-item "Remarks & Inclusions" at bounding box center [456, 378] width 156 height 43
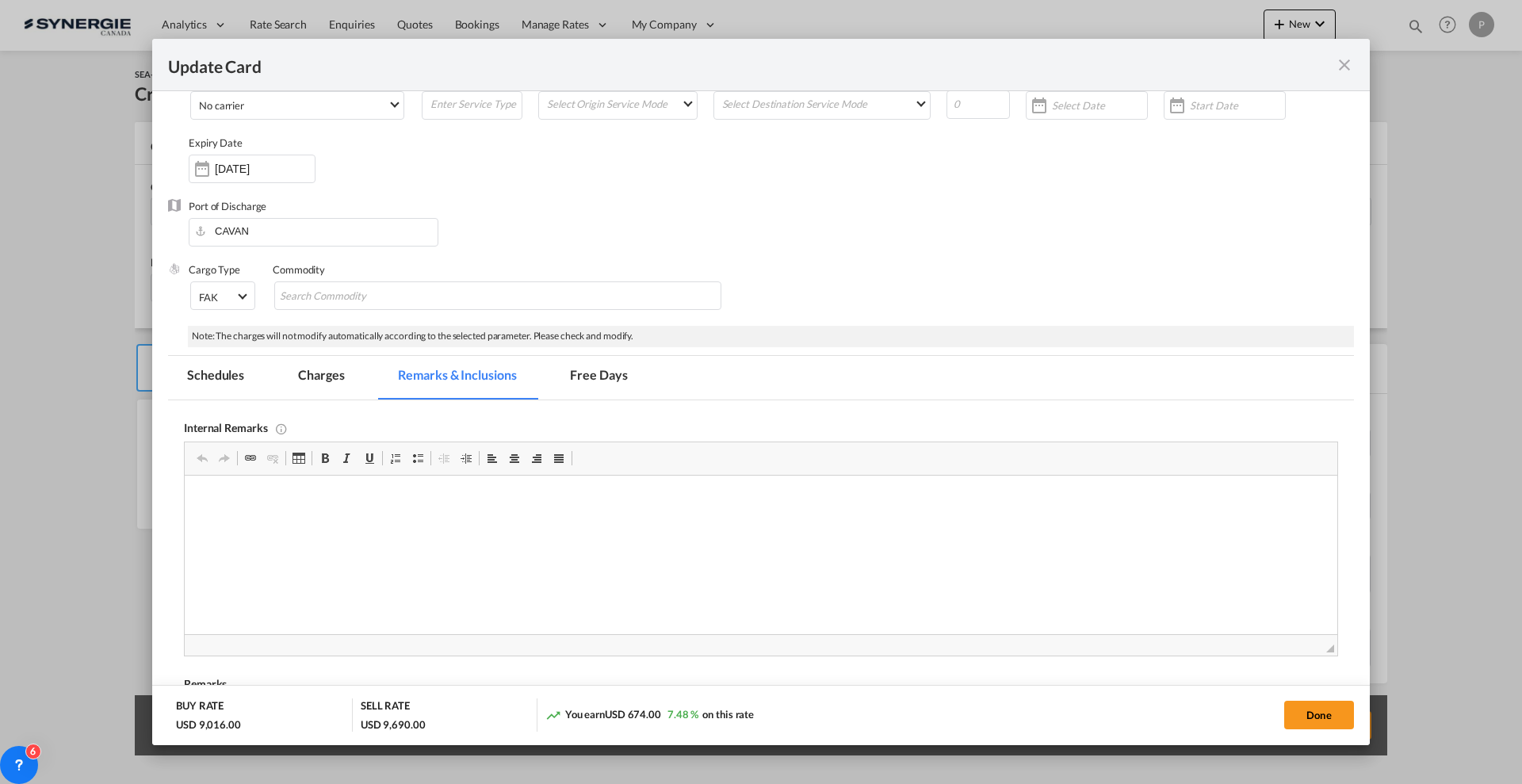
scroll to position [0, 0]
click at [332, 367] on md-tab-item "Charges" at bounding box center [321, 378] width 84 height 43
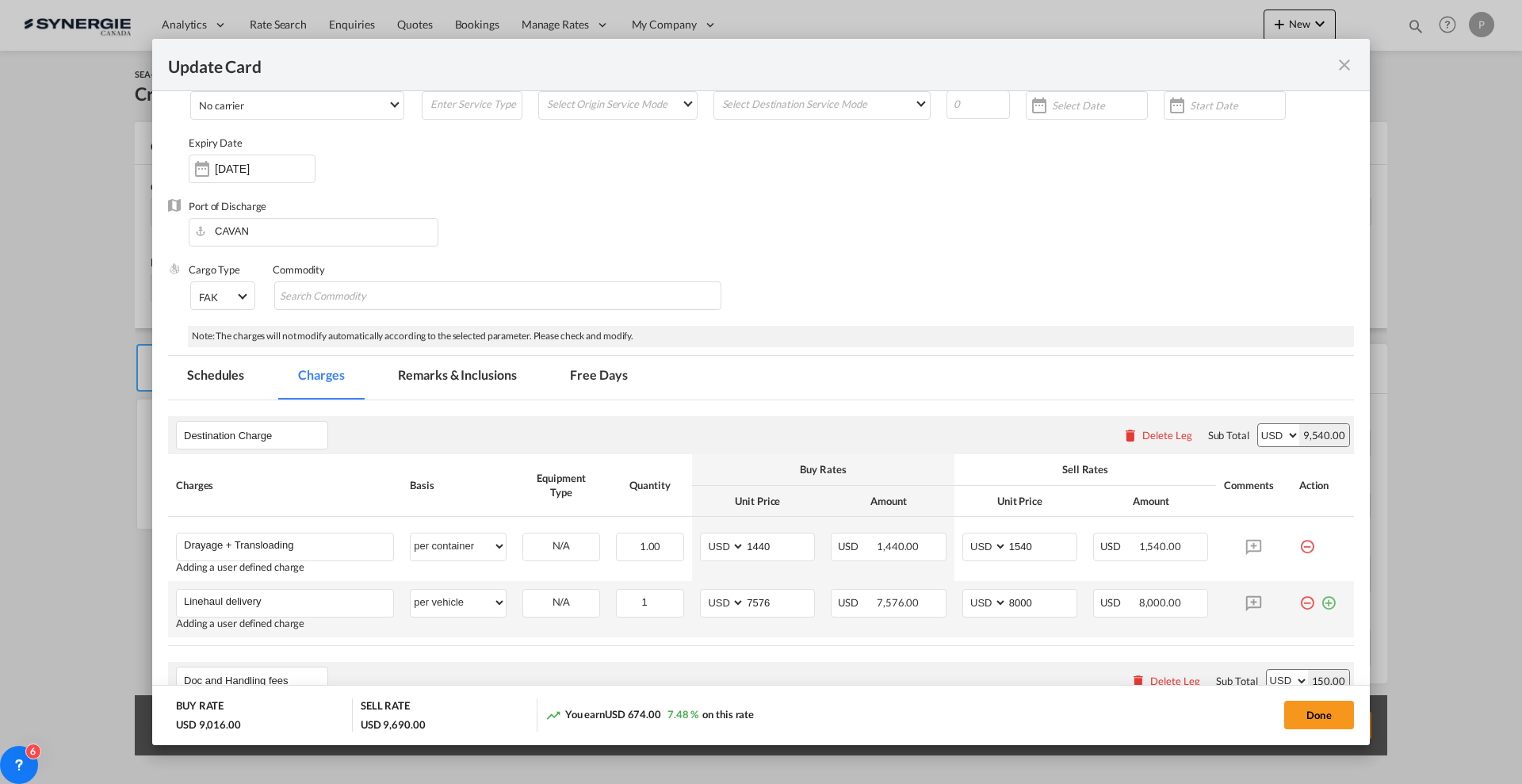
click at [1320, 602] on md-icon "icon-plus-circle-outline green-400-fg" at bounding box center [1329, 597] width 16 height 16
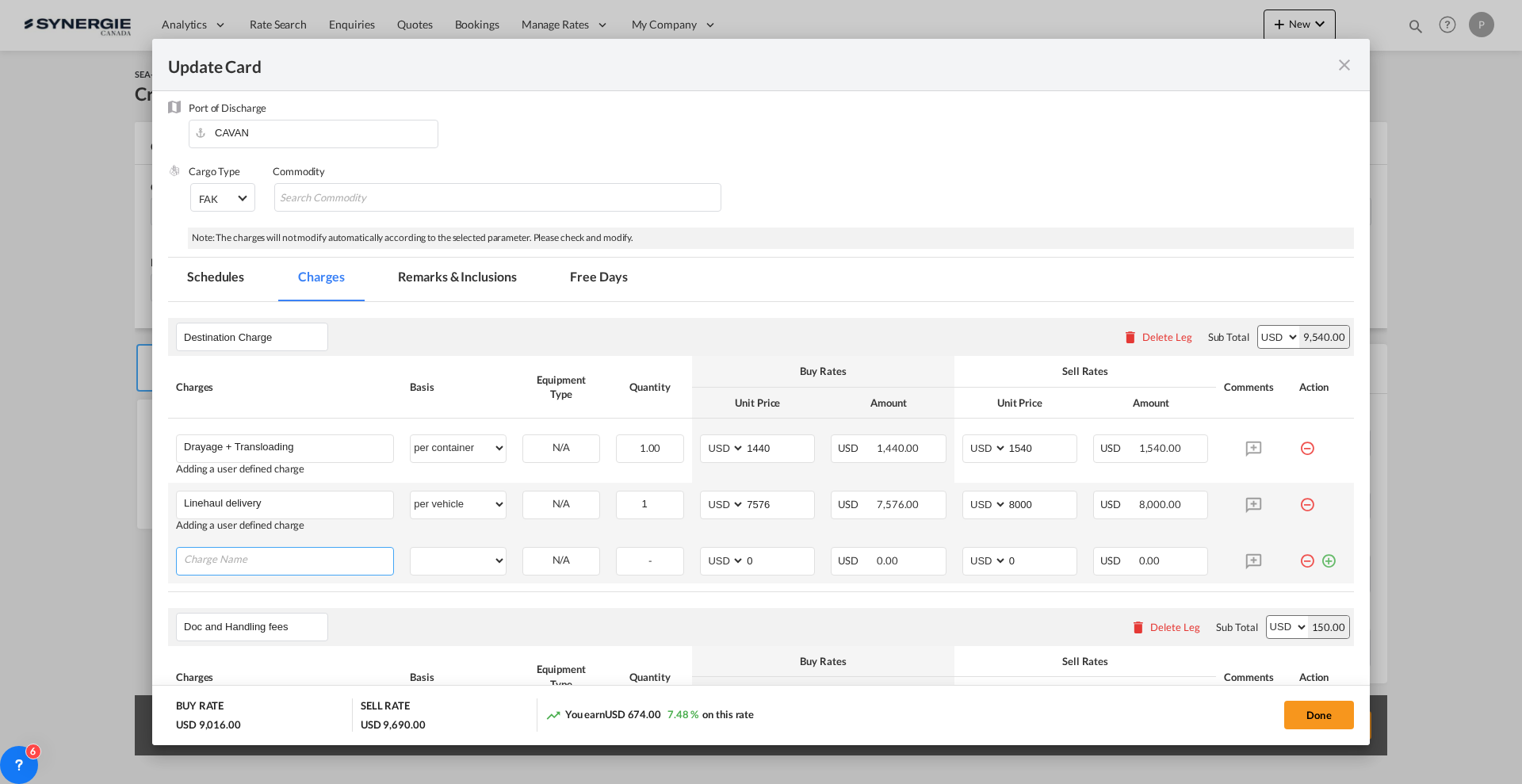
scroll to position [198, 0]
drag, startPoint x: 446, startPoint y: 265, endPoint x: 471, endPoint y: 277, distance: 27.7
click at [446, 265] on md-tab-item "Remarks & Inclusions" at bounding box center [456, 278] width 156 height 43
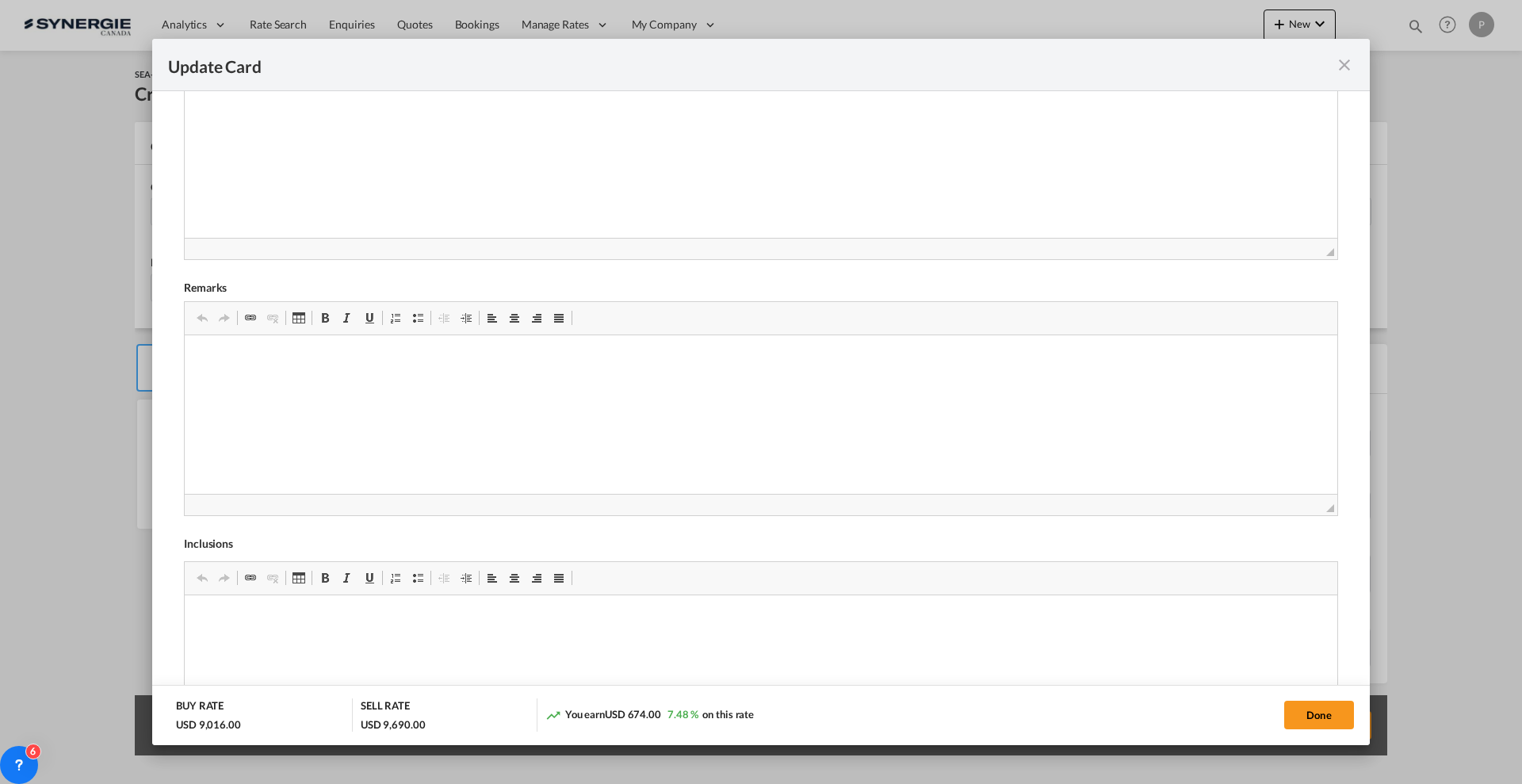
scroll to position [0, 0]
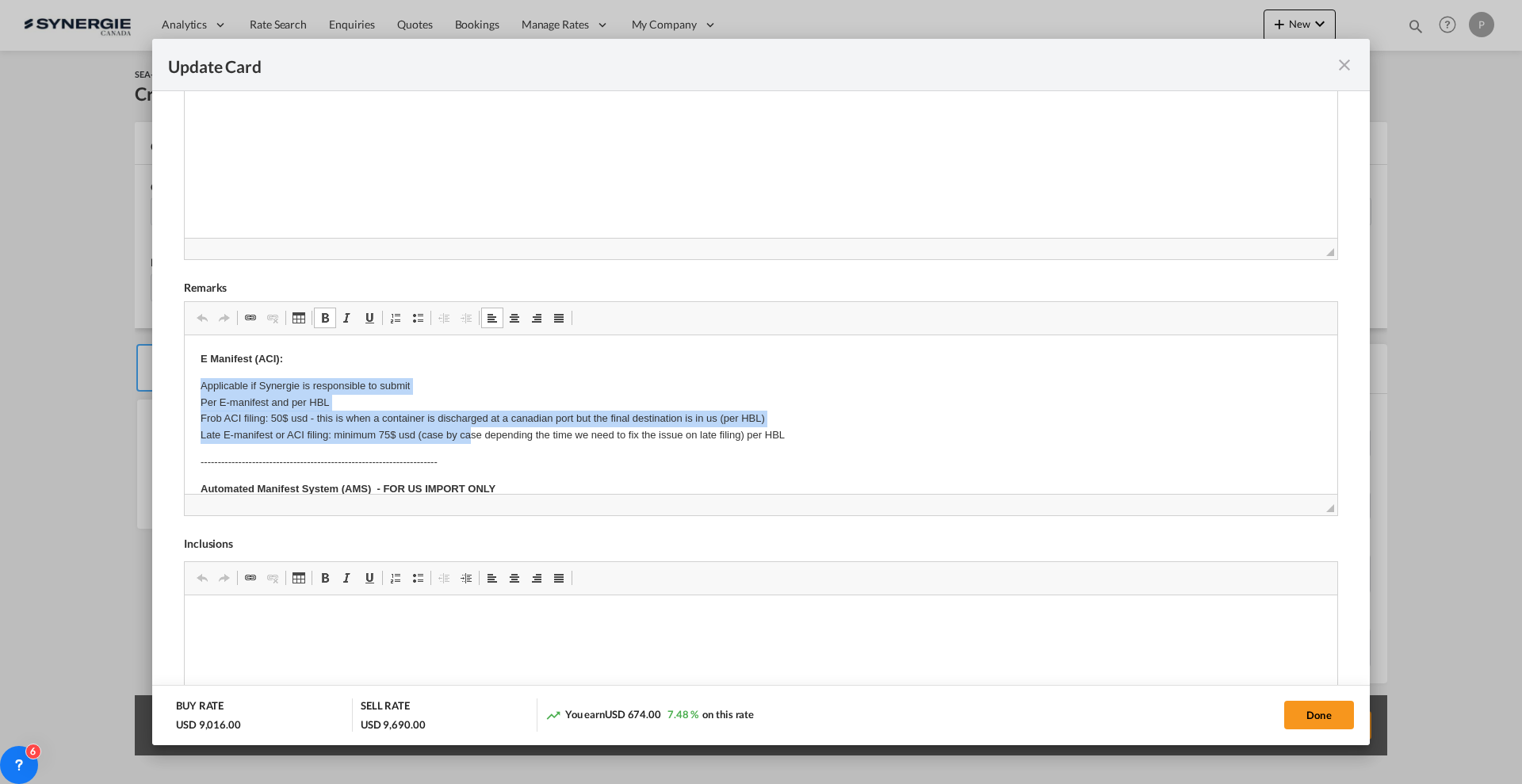
drag, startPoint x: 193, startPoint y: 387, endPoint x: 472, endPoint y: 442, distance: 284.4
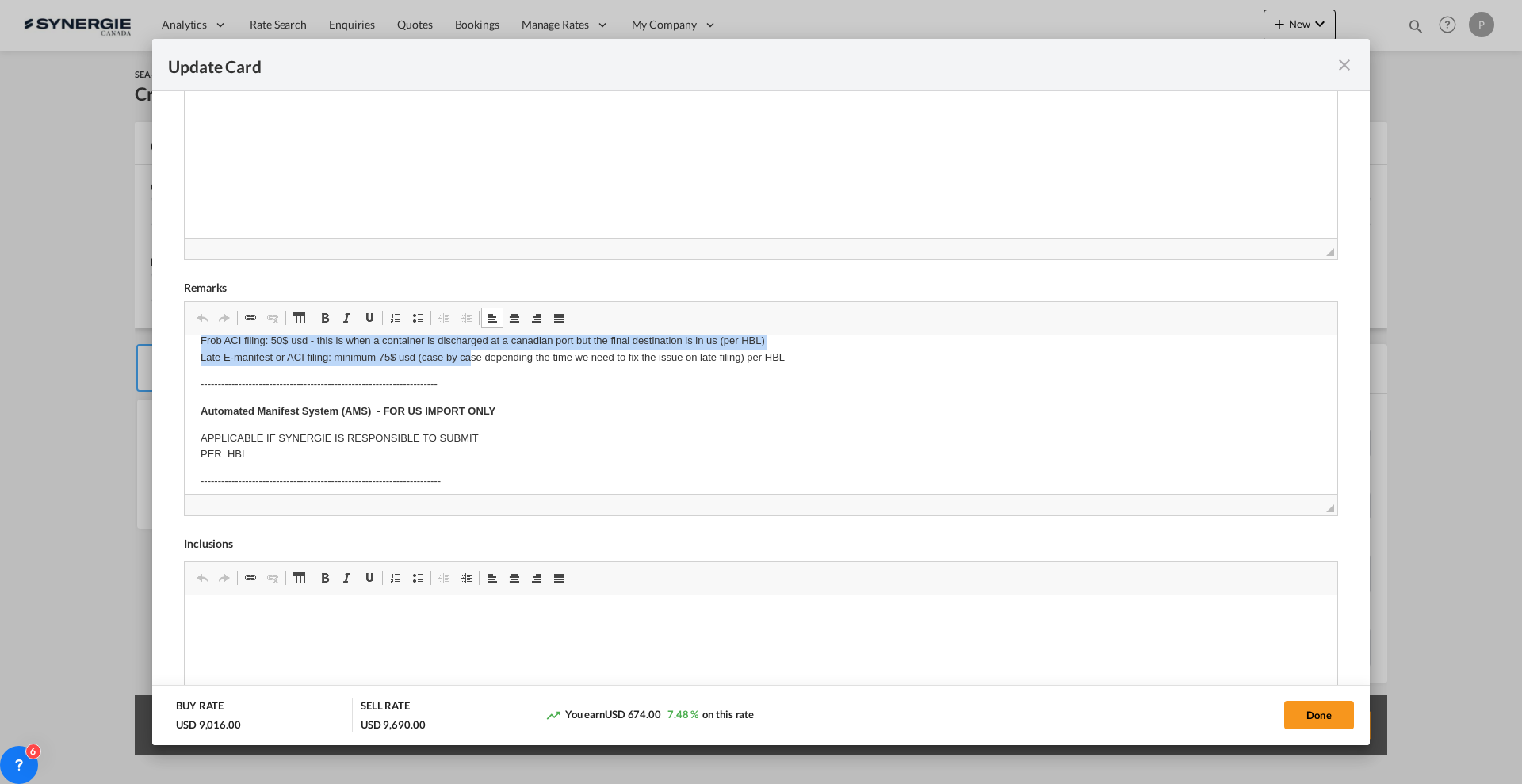
scroll to position [99, 0]
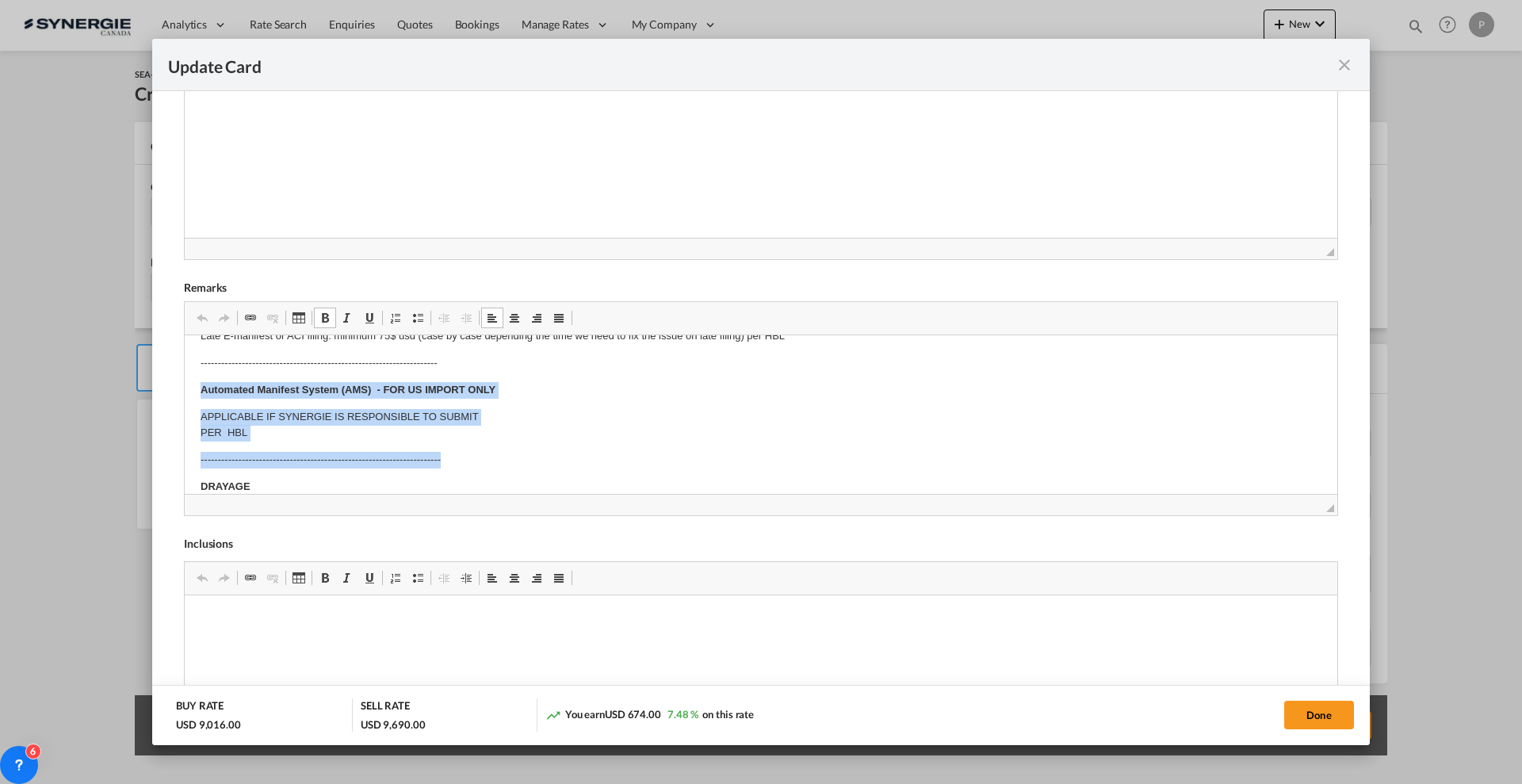
drag, startPoint x: 189, startPoint y: 384, endPoint x: 531, endPoint y: 446, distance: 347.6
click at [531, 446] on html "E Manifest (ACI): Applicable if Synergie is responsible to submit Per E-manifes…" at bounding box center [761, 662] width 1153 height 854
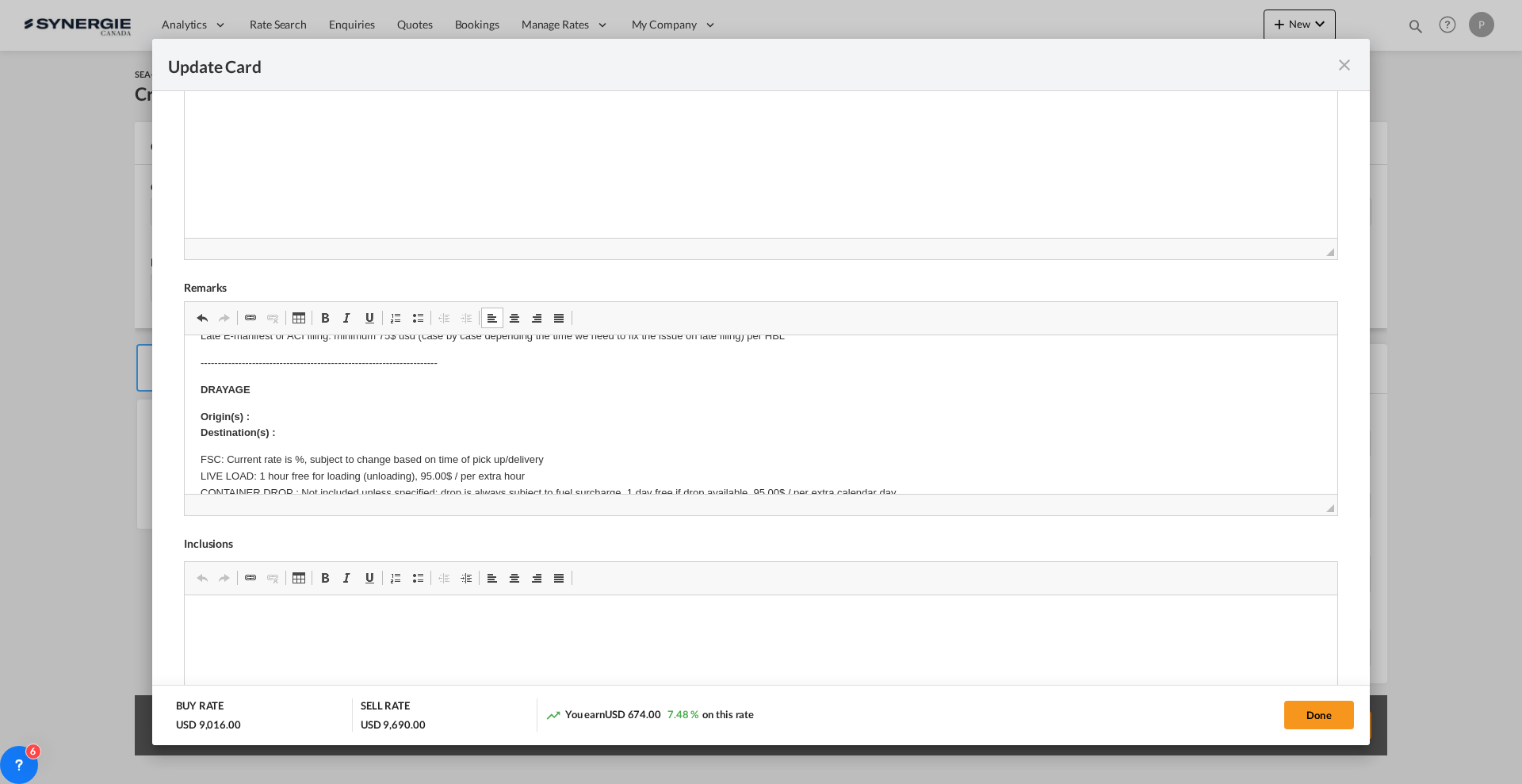
click at [354, 376] on body "E Manifest (ACI): Applicable if Synergie is responsible to submit Per E-manifes…" at bounding box center [761, 614] width 1121 height 725
click at [324, 425] on p "Origin(s) : Vancouver CY Destination(s) :" at bounding box center [761, 425] width 1121 height 33
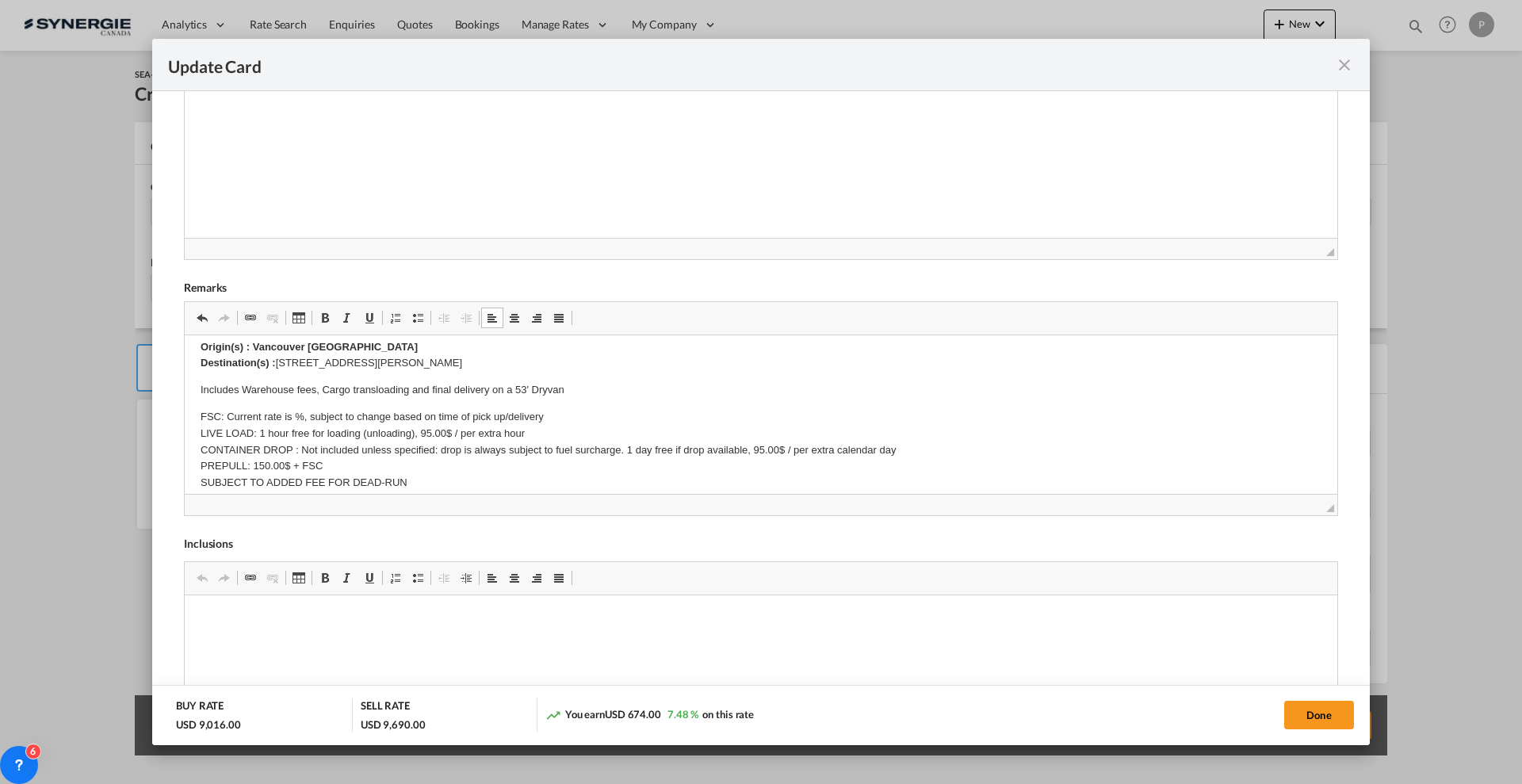
scroll to position [198, 0]
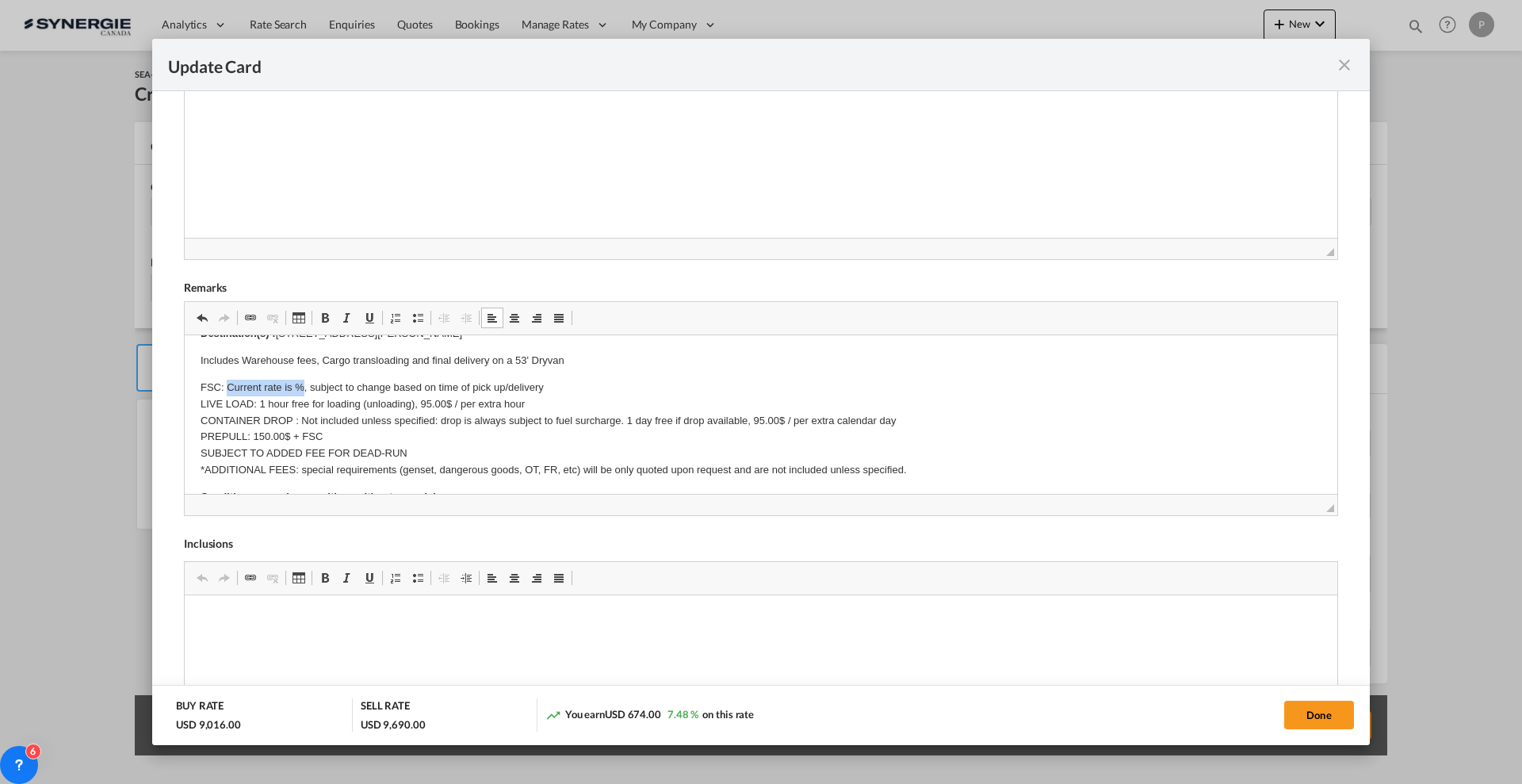
drag, startPoint x: 304, startPoint y: 384, endPoint x: 230, endPoint y: 384, distance: 74.0
click at [230, 384] on p "FSC: Current rate is %, subject to change based on time of pick up/delivery LIV…" at bounding box center [761, 429] width 1121 height 99
click at [265, 404] on p "FSC: Included, subject to change based on time of pick up/delivery LIVE LOAD: 1…" at bounding box center [761, 429] width 1121 height 99
drag, startPoint x: 429, startPoint y: 404, endPoint x: 422, endPoint y: 400, distance: 8.1
click at [422, 400] on p "FSC: Included, subject to change based on time of pick up/delivery LIVE LOAD: 2…" at bounding box center [761, 429] width 1121 height 99
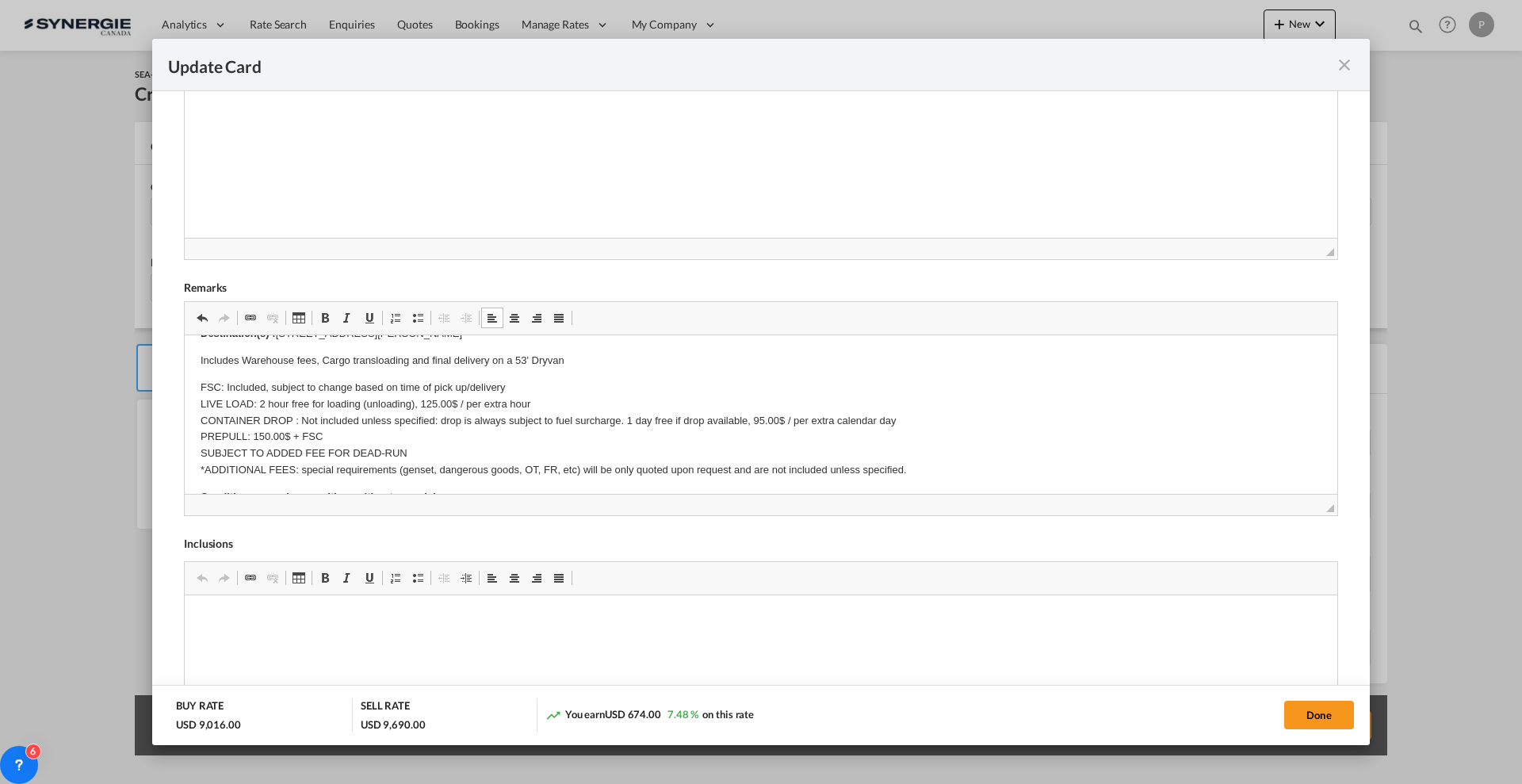
click at [417, 411] on p "FSC: Included, subject to change based on time of pick up/delivery LIVE LOAD: 2…" at bounding box center [761, 429] width 1121 height 99
click at [422, 423] on p "FSC: Included, subject to change based on time of pick up/delivery LIVE LOAD: 2…" at bounding box center [761, 429] width 1121 height 99
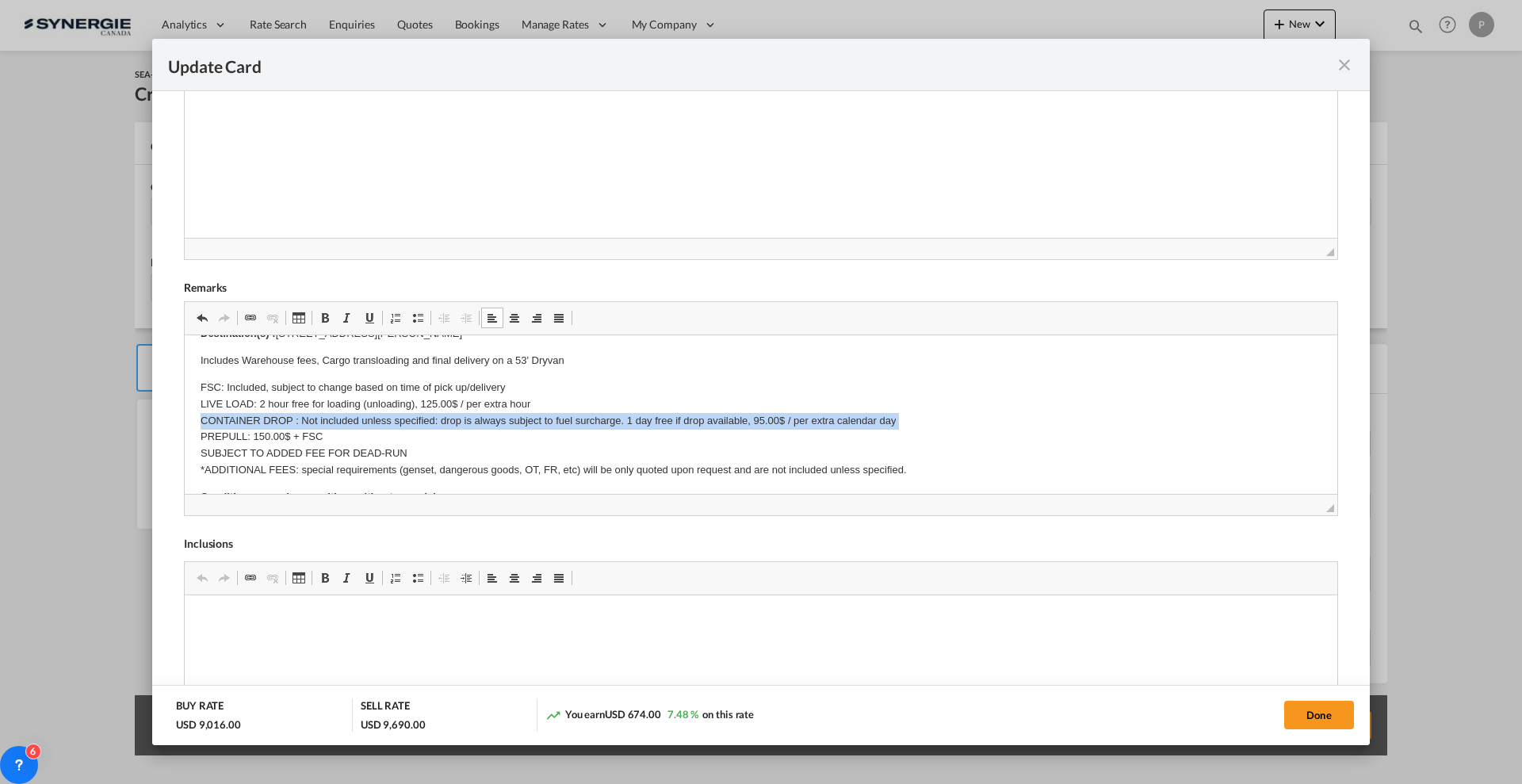
click at [423, 423] on p "FSC: Included, subject to change based on time of pick up/delivery LIVE LOAD: 2…" at bounding box center [761, 429] width 1121 height 99
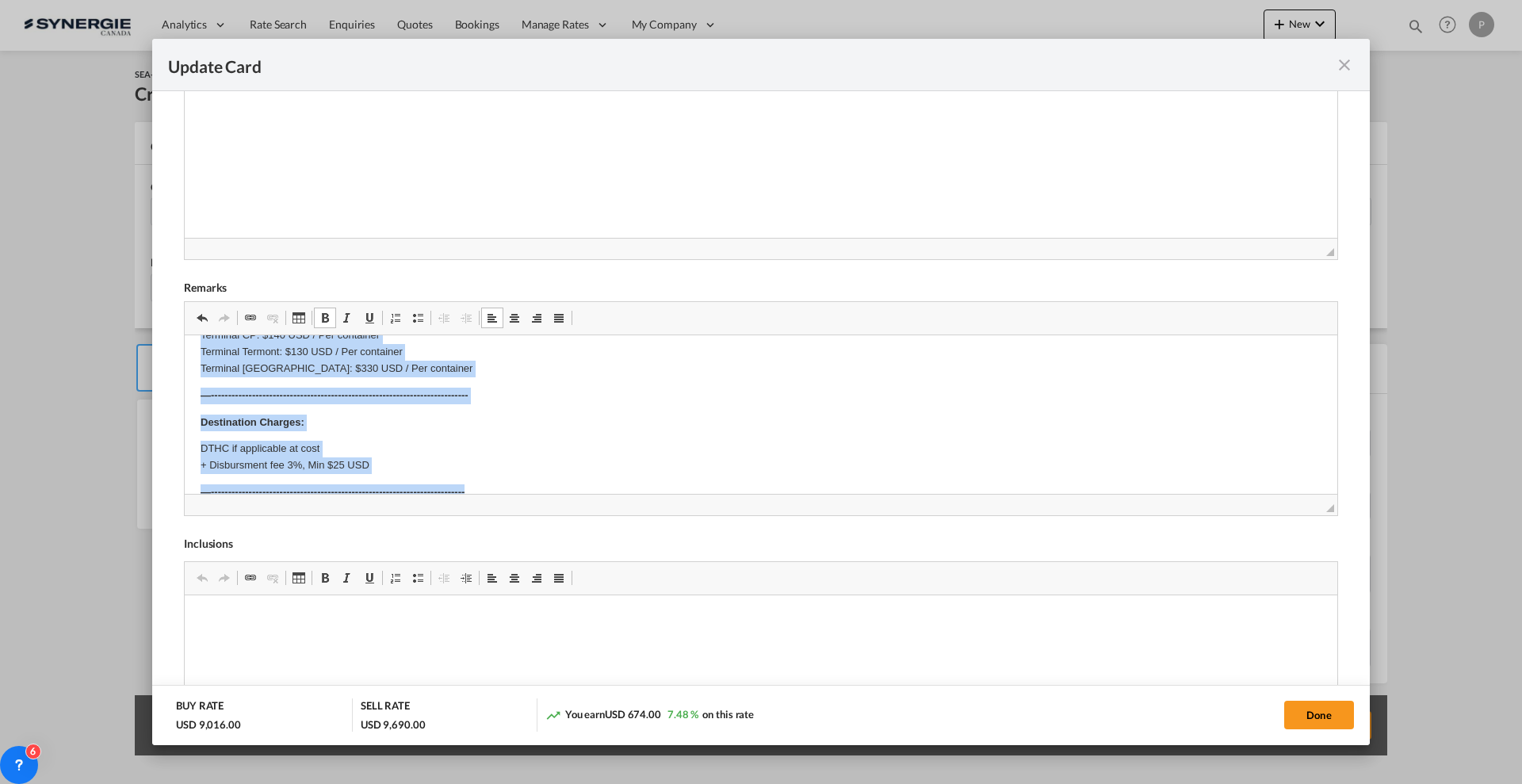
scroll to position [473, 0]
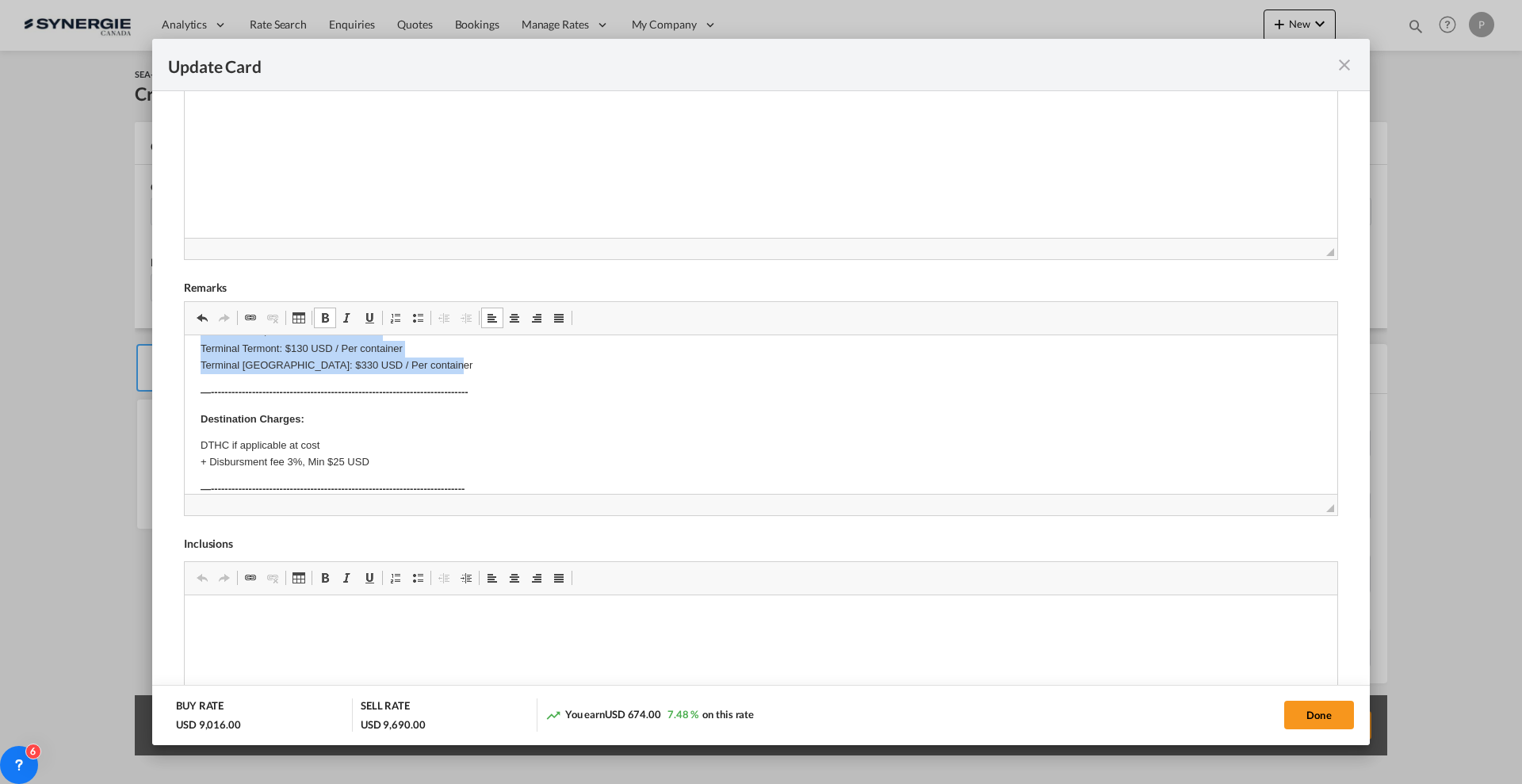
drag, startPoint x: 197, startPoint y: 406, endPoint x: 564, endPoint y: 371, distance: 368.7
click at [564, 371] on html "E Manifest (ACI): Applicable if Synergie is responsible to submit Per E-manifes…" at bounding box center [761, 303] width 1153 height 767
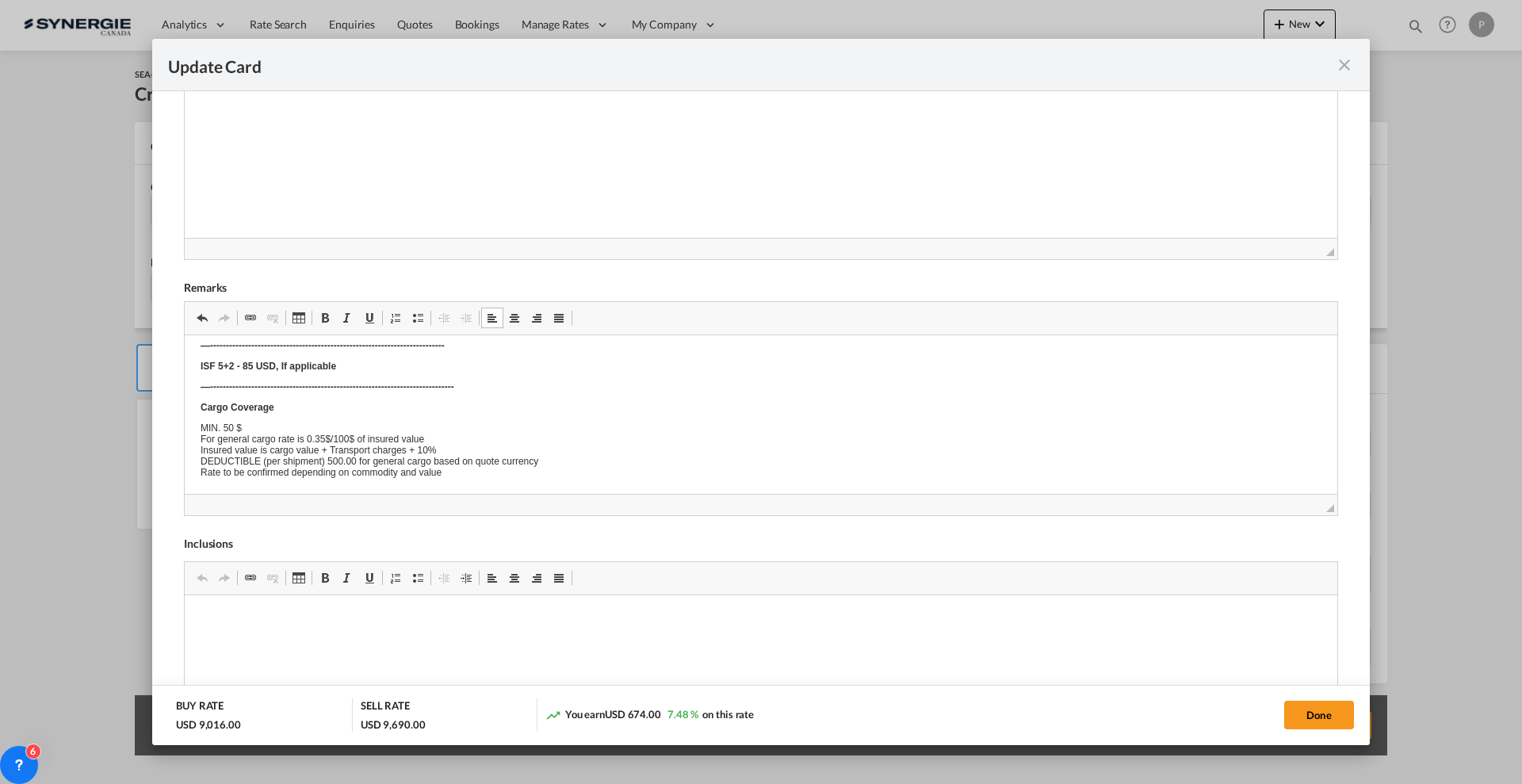
scroll to position [297, 0]
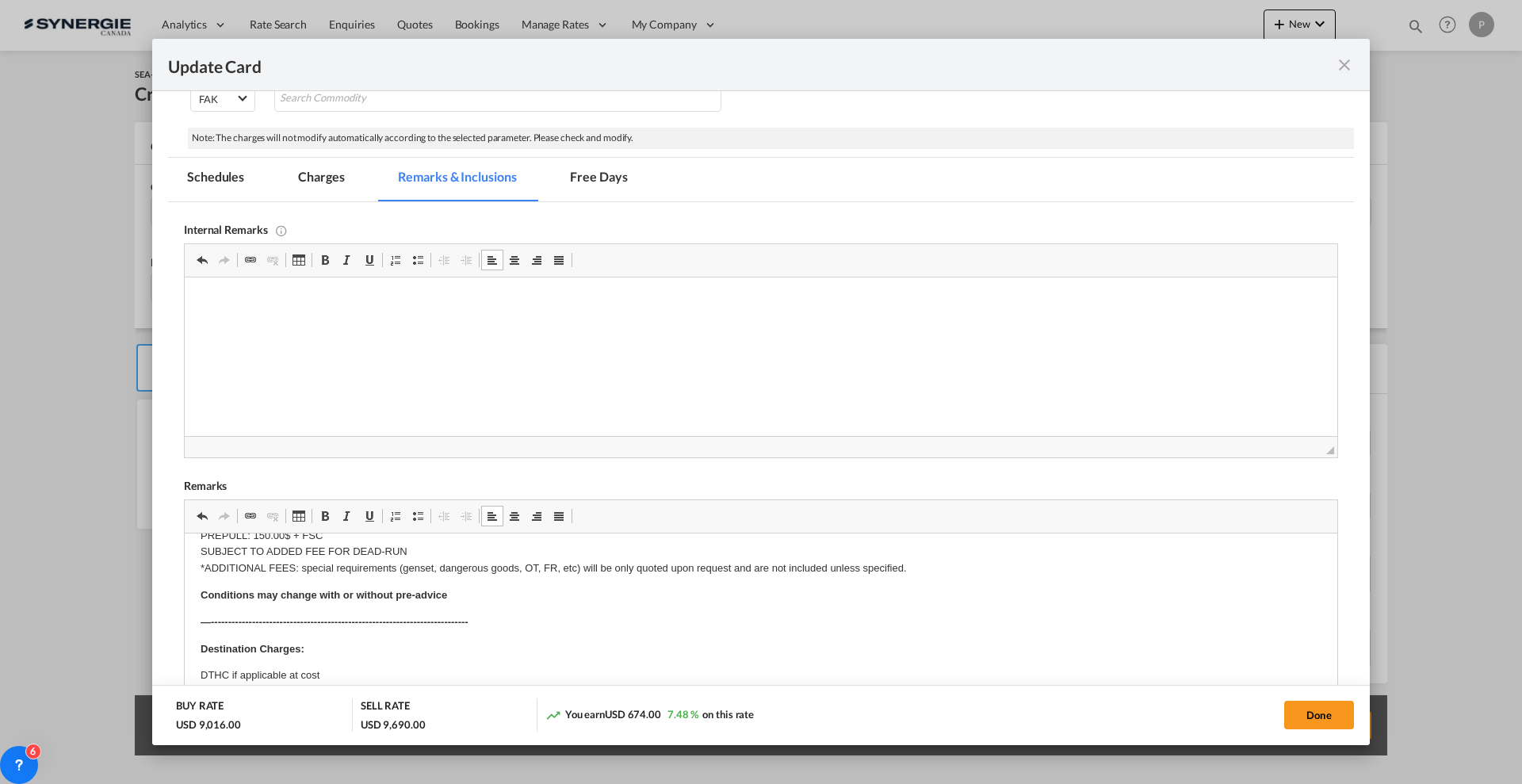
click at [423, 89] on p "40HC container with:" at bounding box center [761, 80] width 1121 height 16
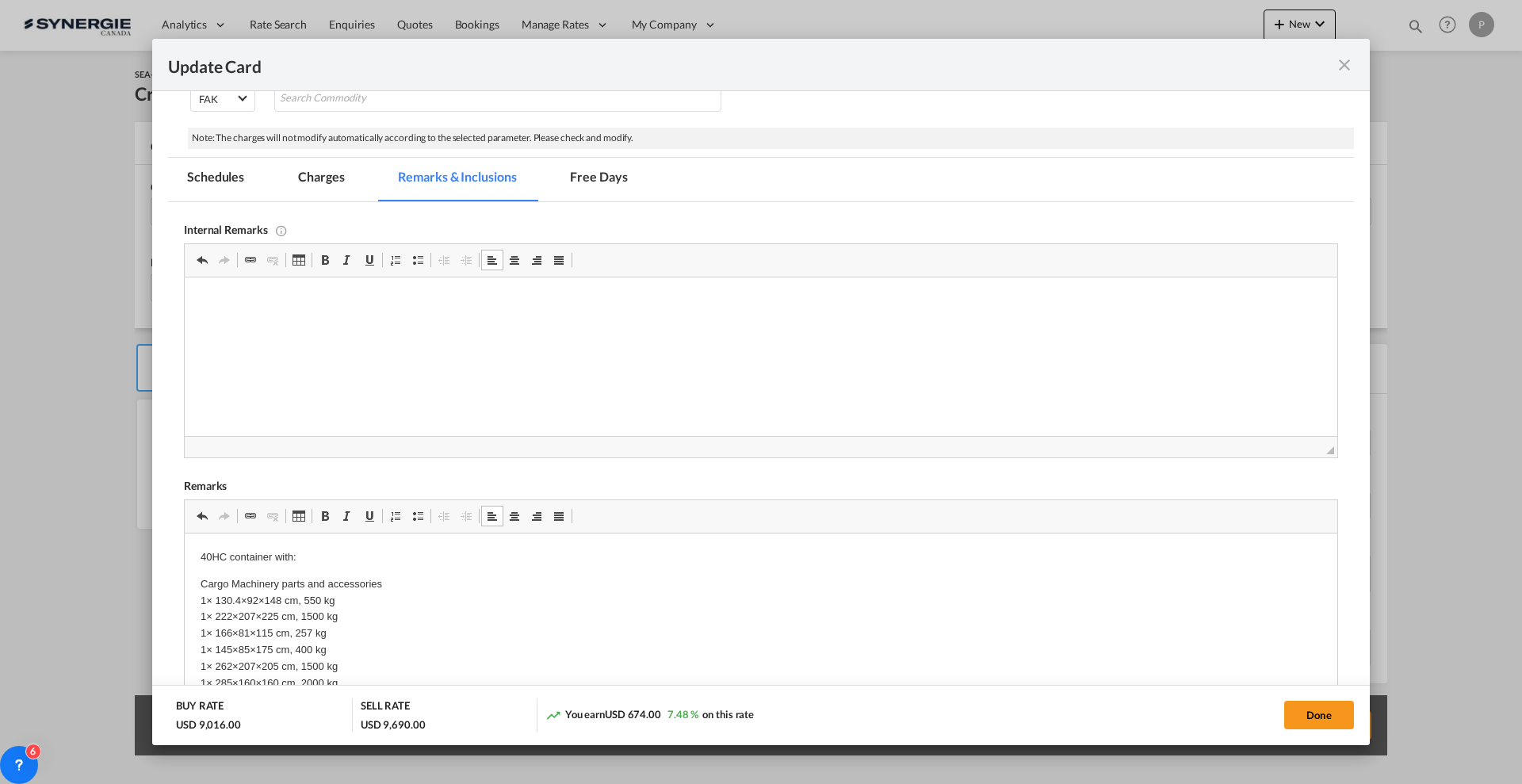
click at [379, 326] on html at bounding box center [761, 302] width 1153 height 49
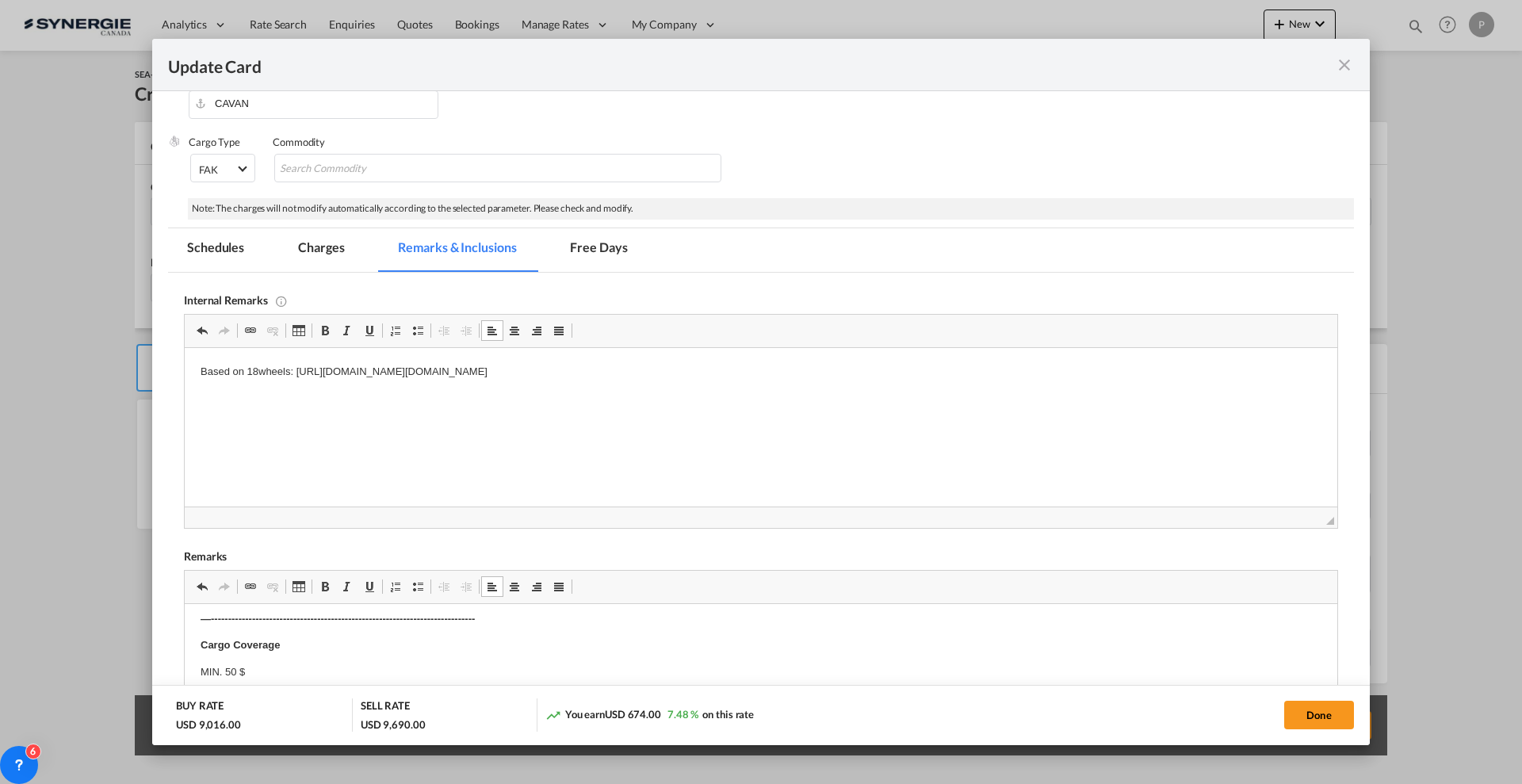
scroll to position [99, 0]
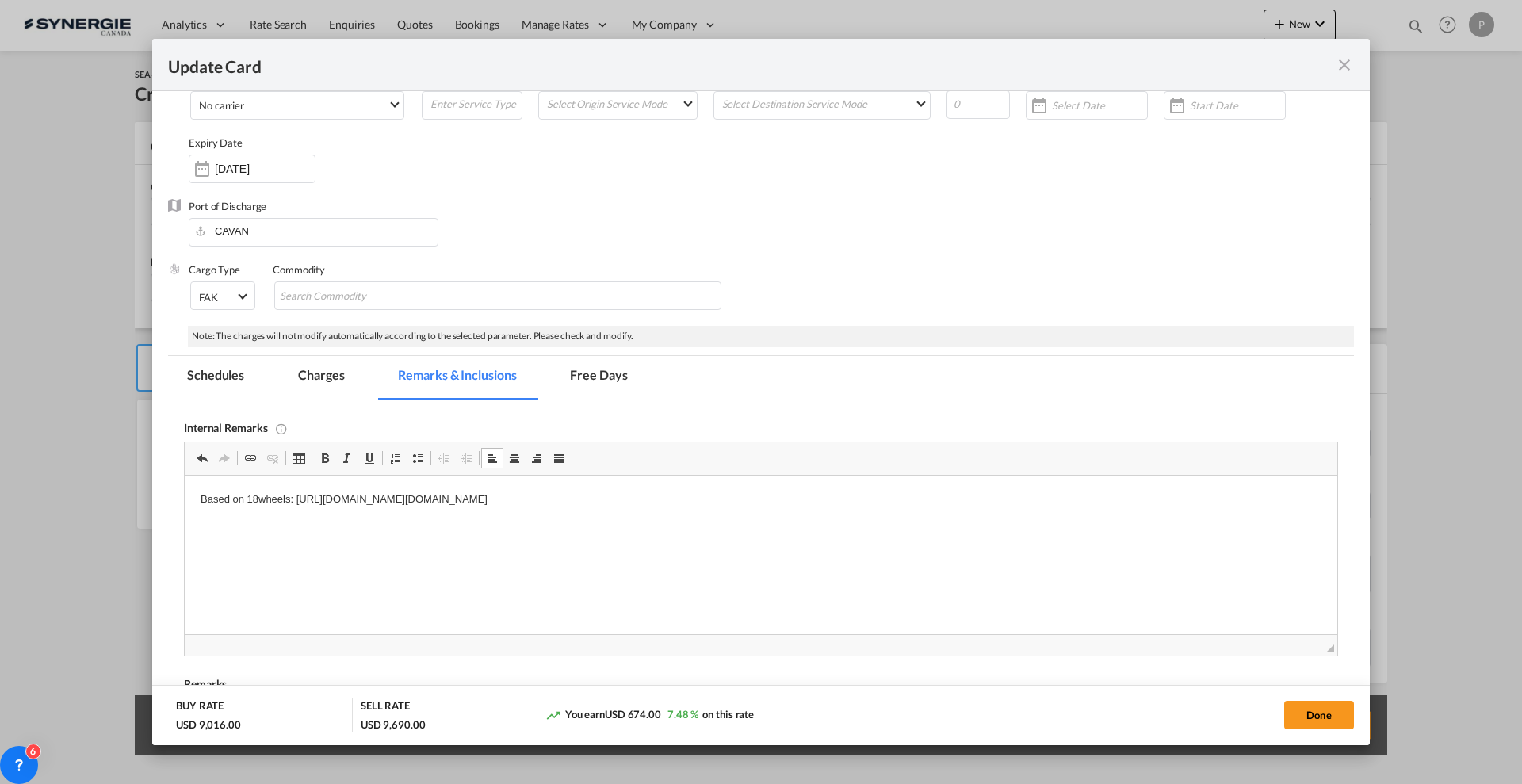
click at [320, 380] on md-tab-item "Charges" at bounding box center [321, 378] width 84 height 43
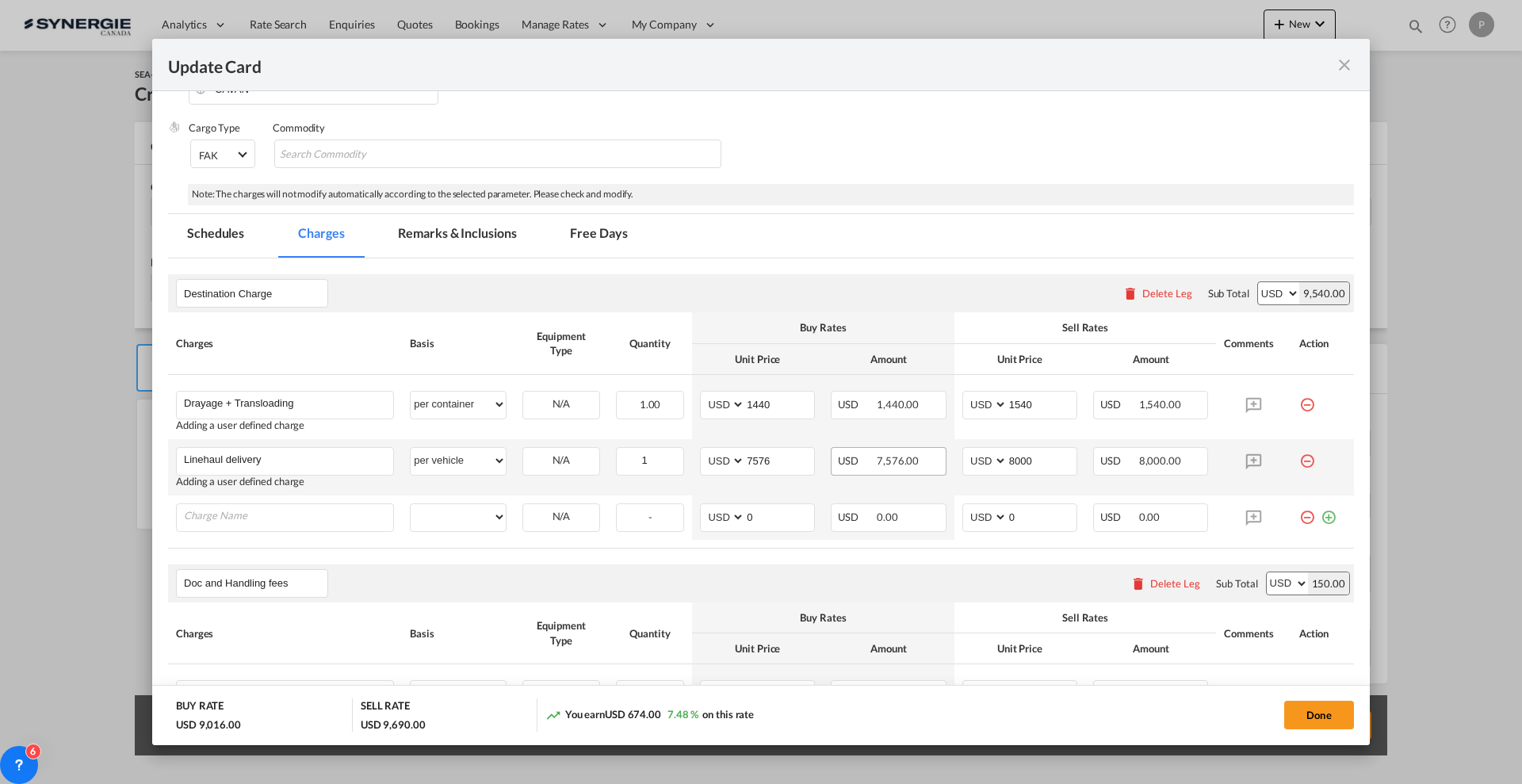
scroll to position [297, 0]
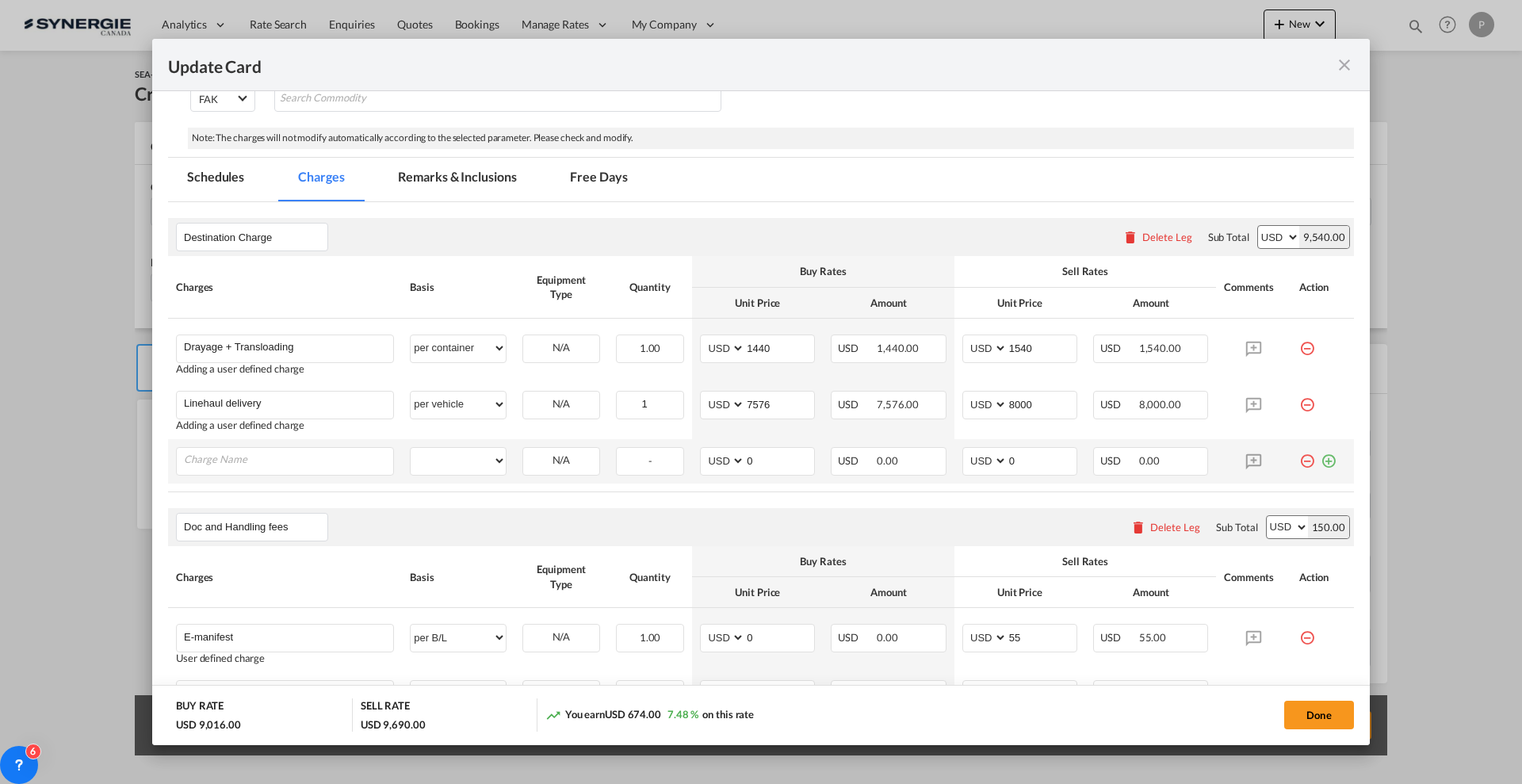
click at [1300, 462] on md-icon "icon-minus-circle-outline red-400-fg" at bounding box center [1308, 455] width 16 height 16
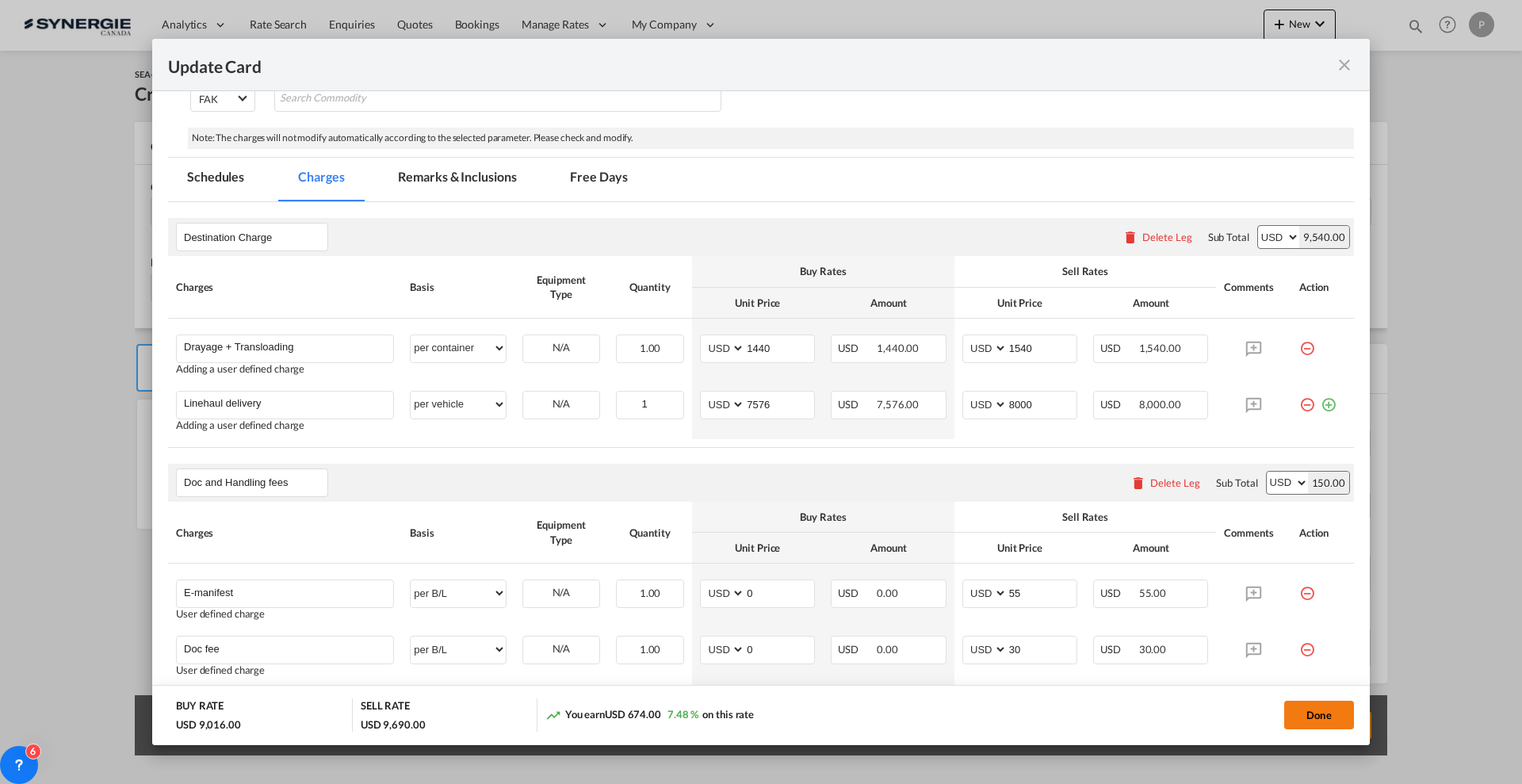
click at [1330, 722] on button "Done" at bounding box center [1319, 714] width 70 height 29
type input "[DATE]"
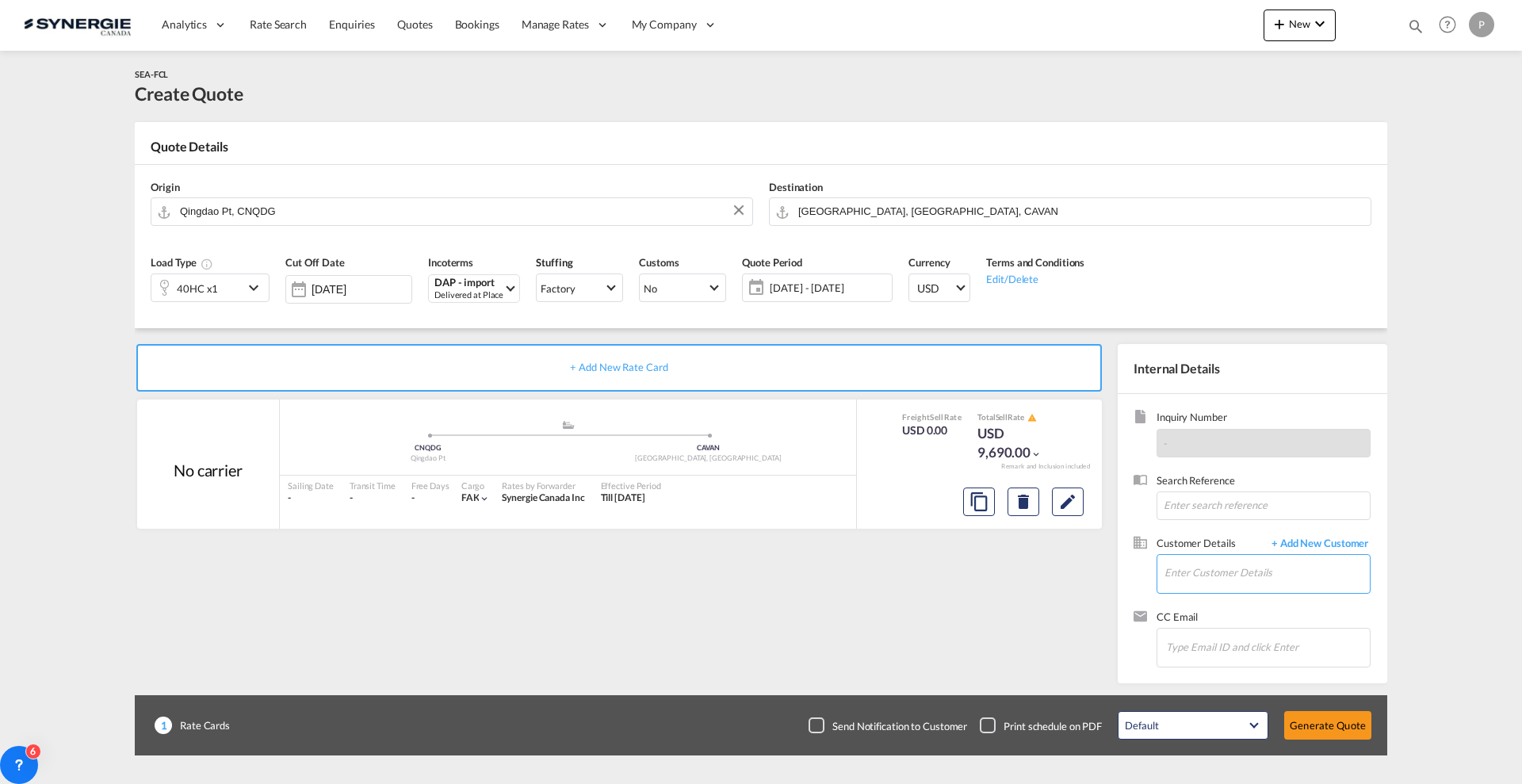
click at [1262, 591] on md-autocomplete at bounding box center [1267, 574] width 206 height 40
click at [1260, 578] on input "Enter Customer Details" at bounding box center [1267, 572] width 205 height 35
paste input "[EMAIL_ADDRESS][DOMAIN_NAME]"
click at [1211, 602] on div "[PERSON_NAME] Nie [EMAIL_ADDRESS][DOMAIN_NAME] | HLS HOLDING" at bounding box center [1322, 599] width 317 height 42
type input "HLS HOLDING, [PERSON_NAME], [EMAIL_ADDRESS][DOMAIN_NAME]"
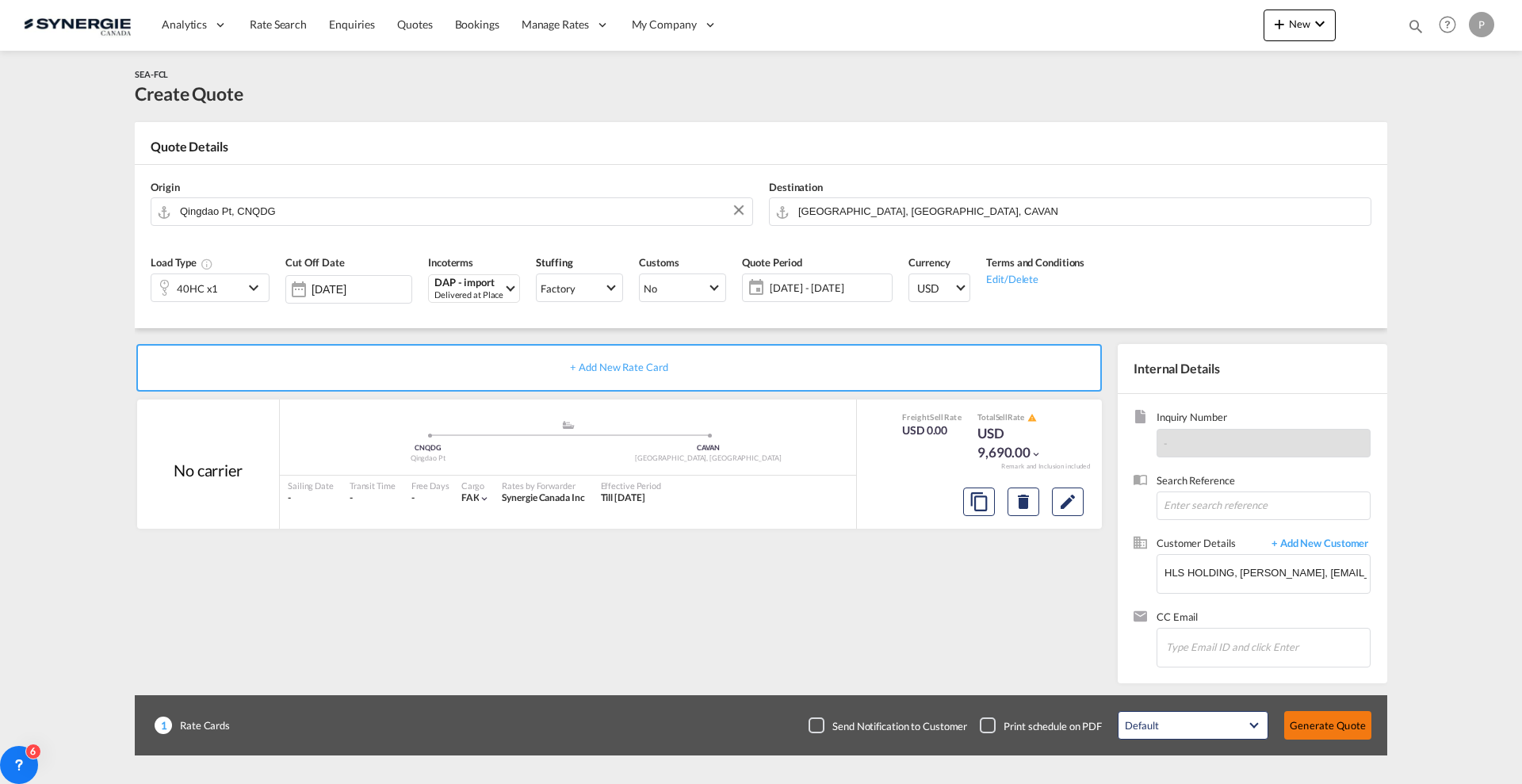
click at [1324, 719] on button "Generate Quote" at bounding box center [1328, 725] width 87 height 29
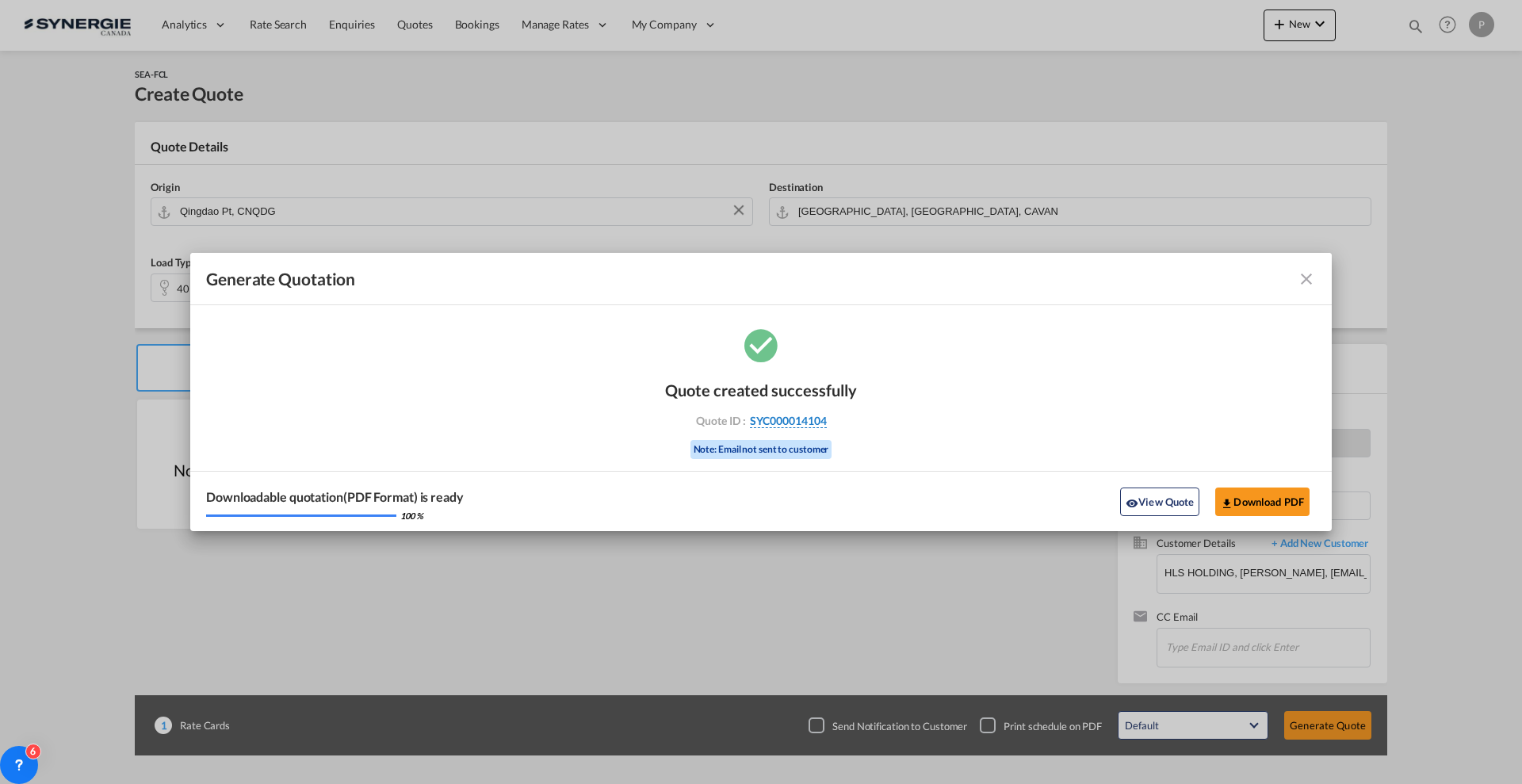
drag, startPoint x: 836, startPoint y: 423, endPoint x: 826, endPoint y: 423, distance: 10.0
click at [826, 423] on div "Quote ID : SYC000014104" at bounding box center [761, 421] width 184 height 14
copy div "SYC000014104"
click at [1145, 502] on button "View Quote" at bounding box center [1160, 502] width 80 height 29
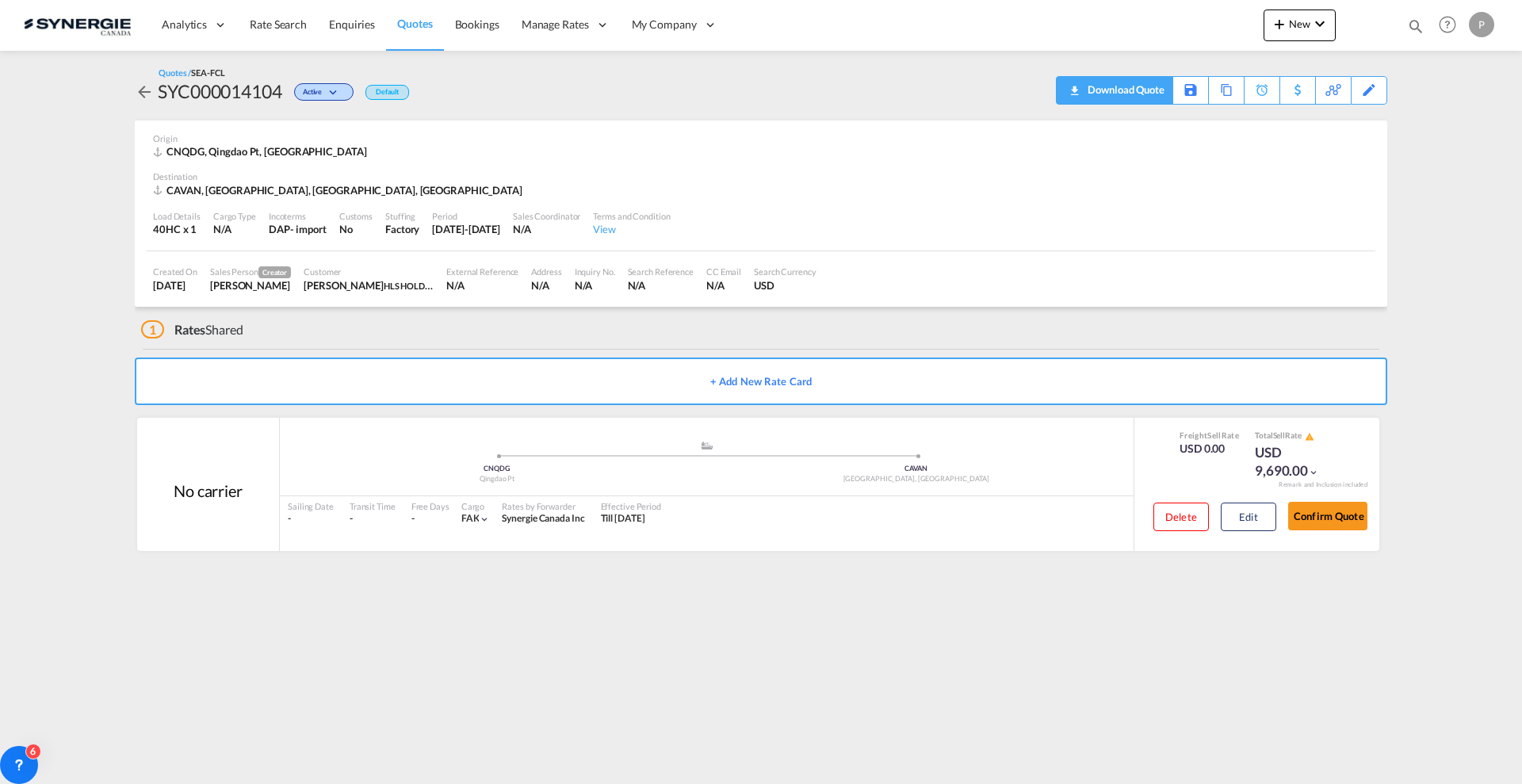
click at [1142, 86] on div "Download Quote" at bounding box center [1123, 89] width 80 height 25
click at [1221, 94] on div "Copy Quote" at bounding box center [1209, 90] width 54 height 27
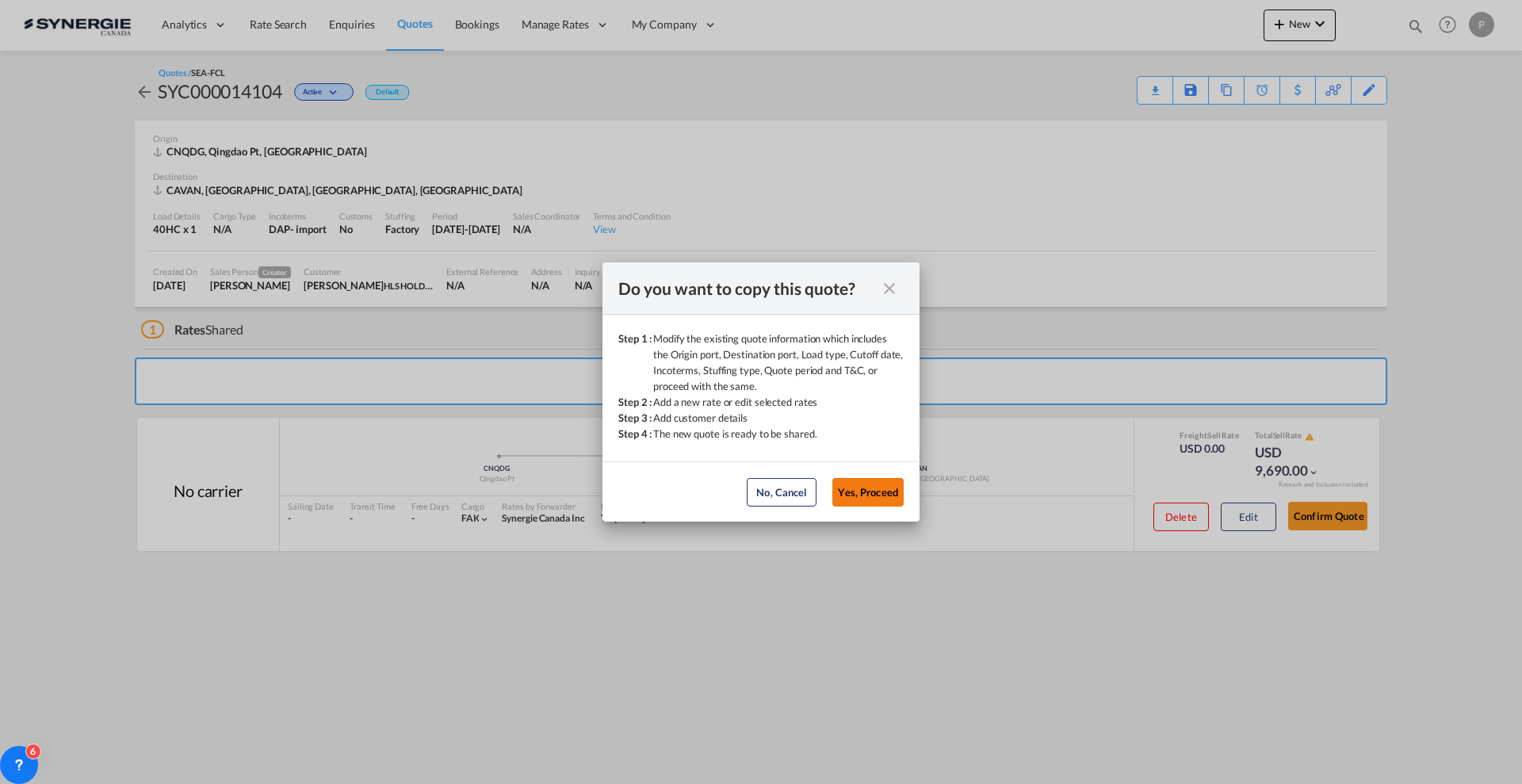
click at [856, 493] on button "Yes, Proceed" at bounding box center [868, 492] width 71 height 29
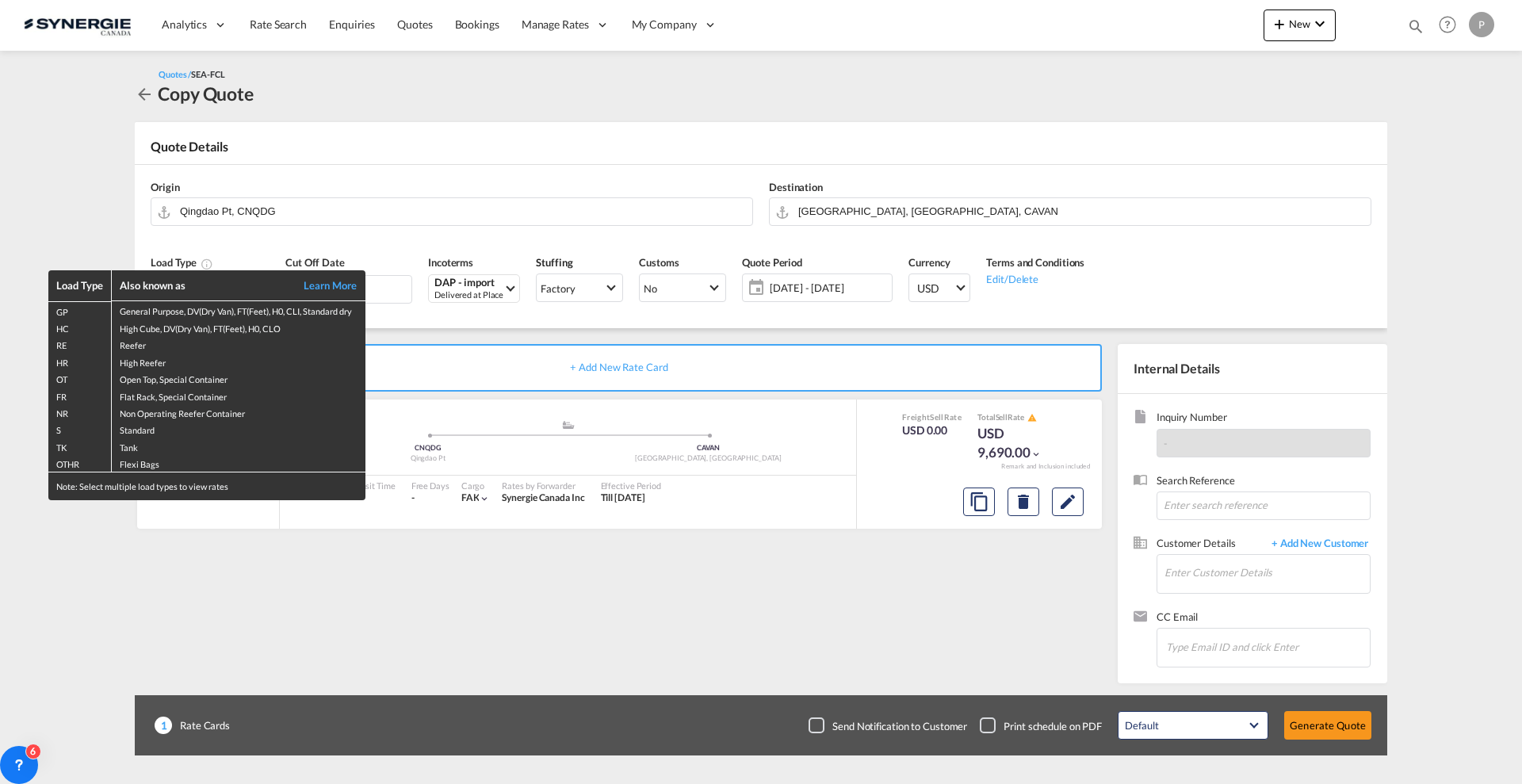
click at [639, 247] on div "Load Type Also known as Learn More GP General Purpose, DV(Dry Van), FT(Feet), H…" at bounding box center [761, 392] width 1522 height 784
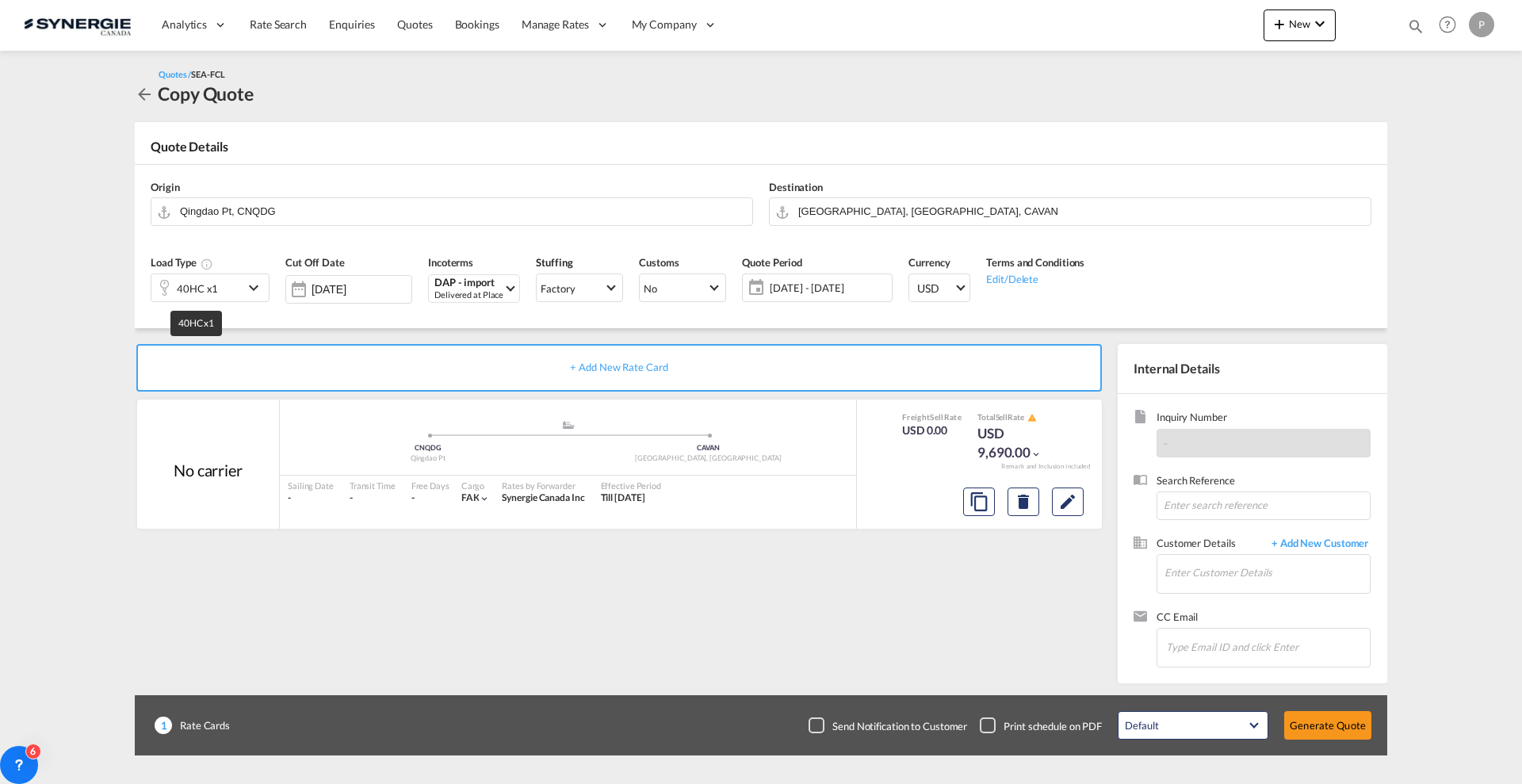
click at [209, 287] on div "40HC x1" at bounding box center [198, 288] width 42 height 23
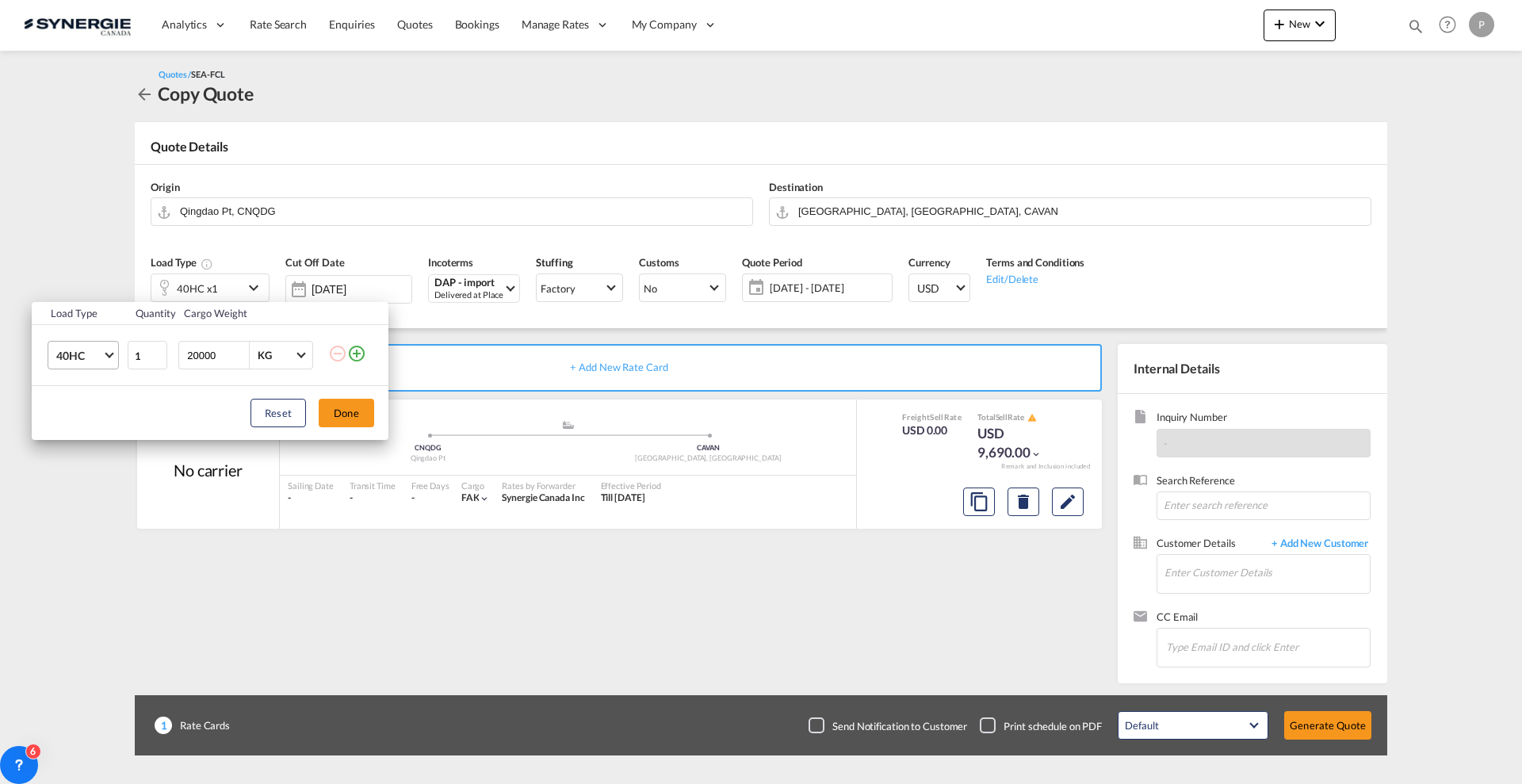
click at [78, 348] on span "40HC" at bounding box center [79, 356] width 46 height 16
click at [87, 337] on md-option "OTHR" at bounding box center [97, 331] width 108 height 38
click at [345, 420] on button "Done" at bounding box center [346, 413] width 55 height 29
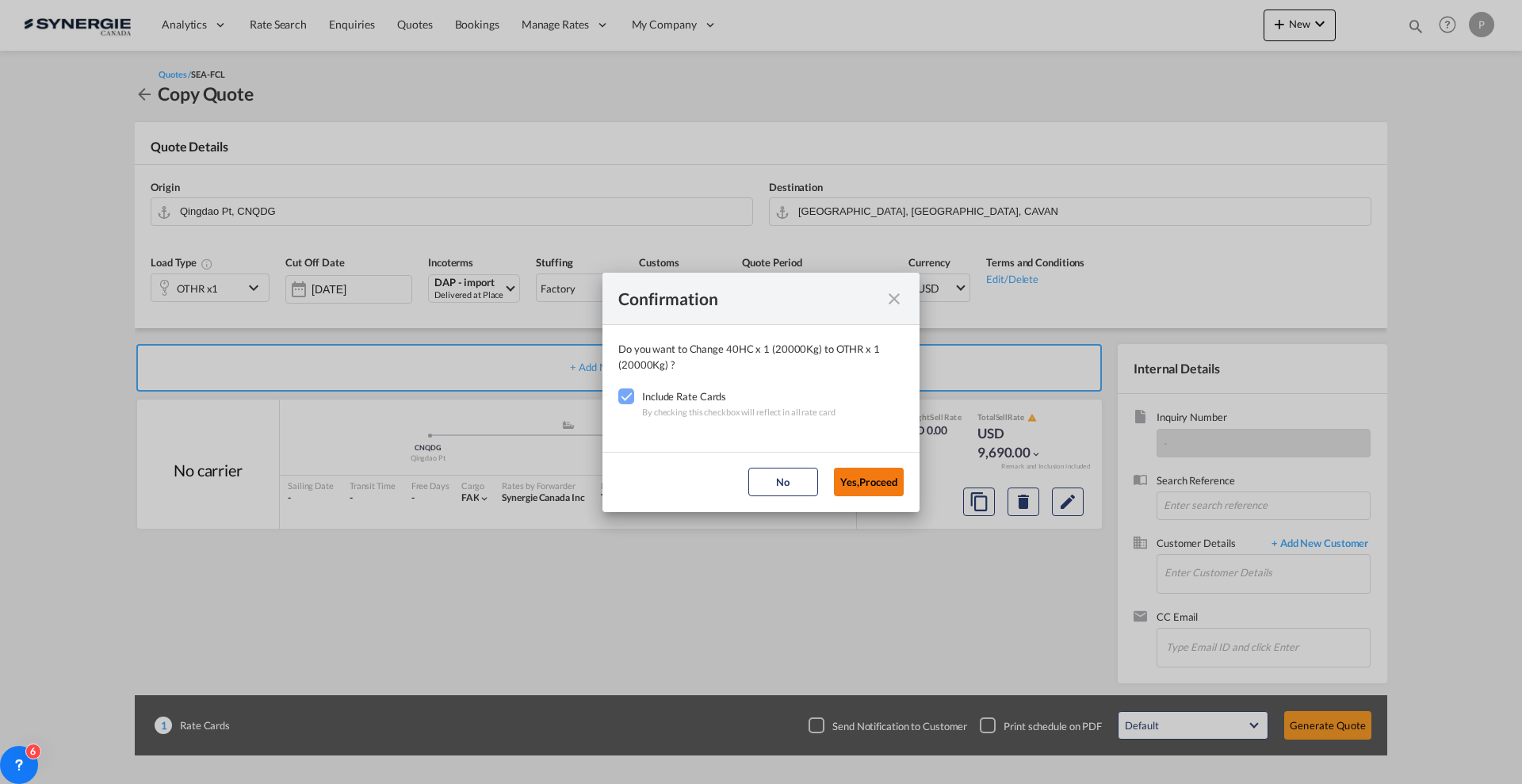
click at [886, 480] on button "Yes,Proceed" at bounding box center [869, 482] width 70 height 29
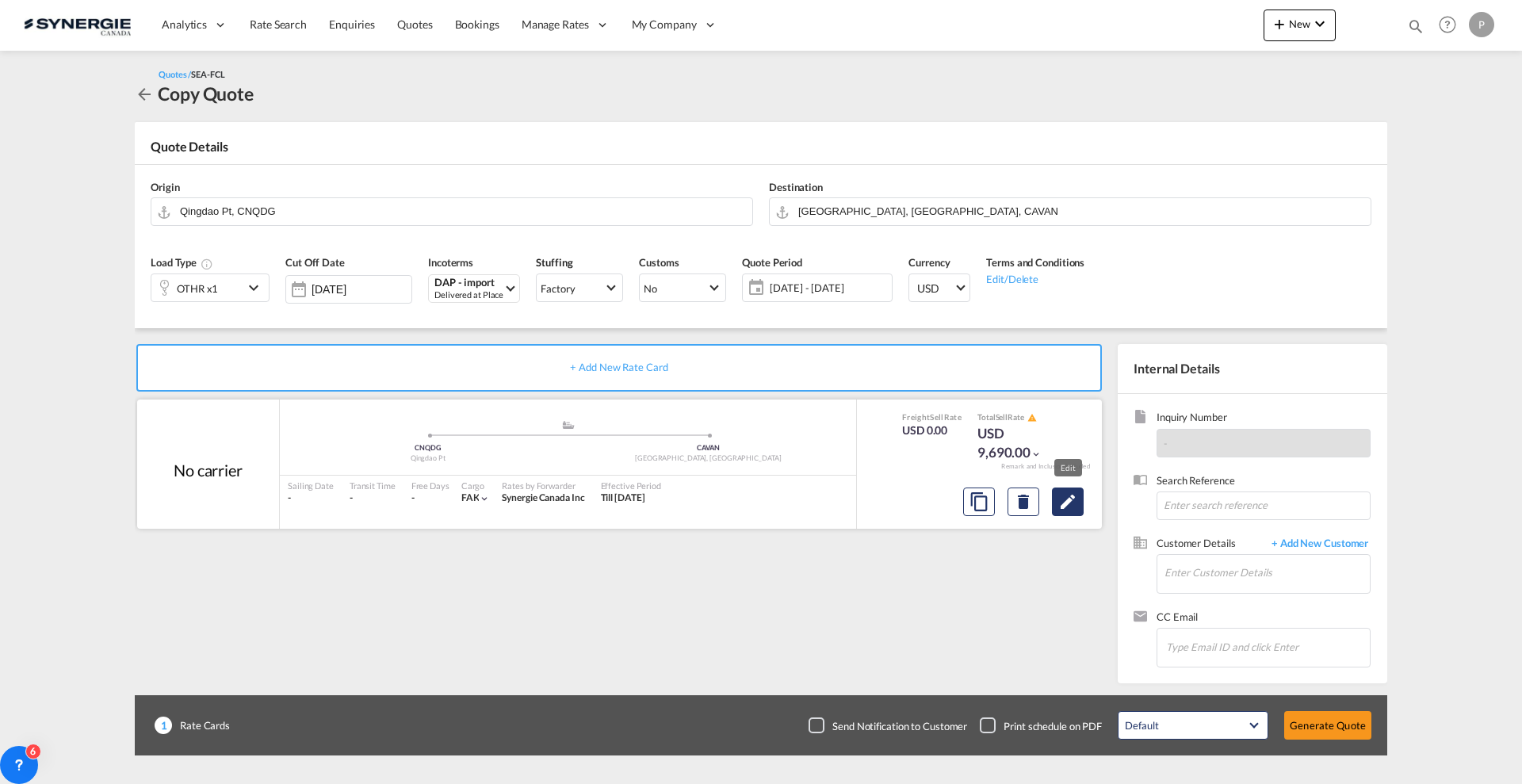
click at [1060, 500] on md-icon "Edit" at bounding box center [1067, 501] width 19 height 19
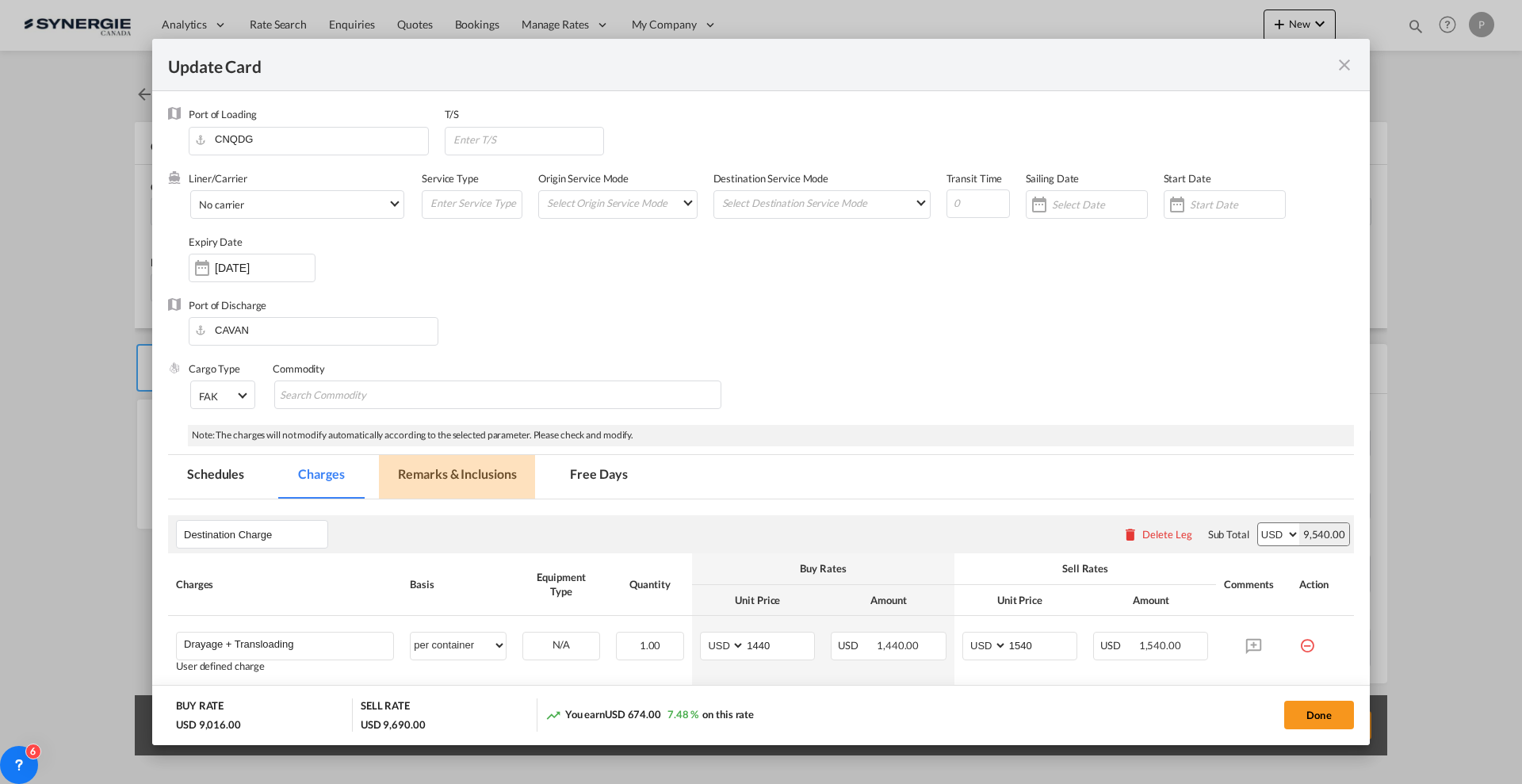
click at [437, 486] on md-tab-item "Remarks & Inclusions" at bounding box center [456, 477] width 156 height 43
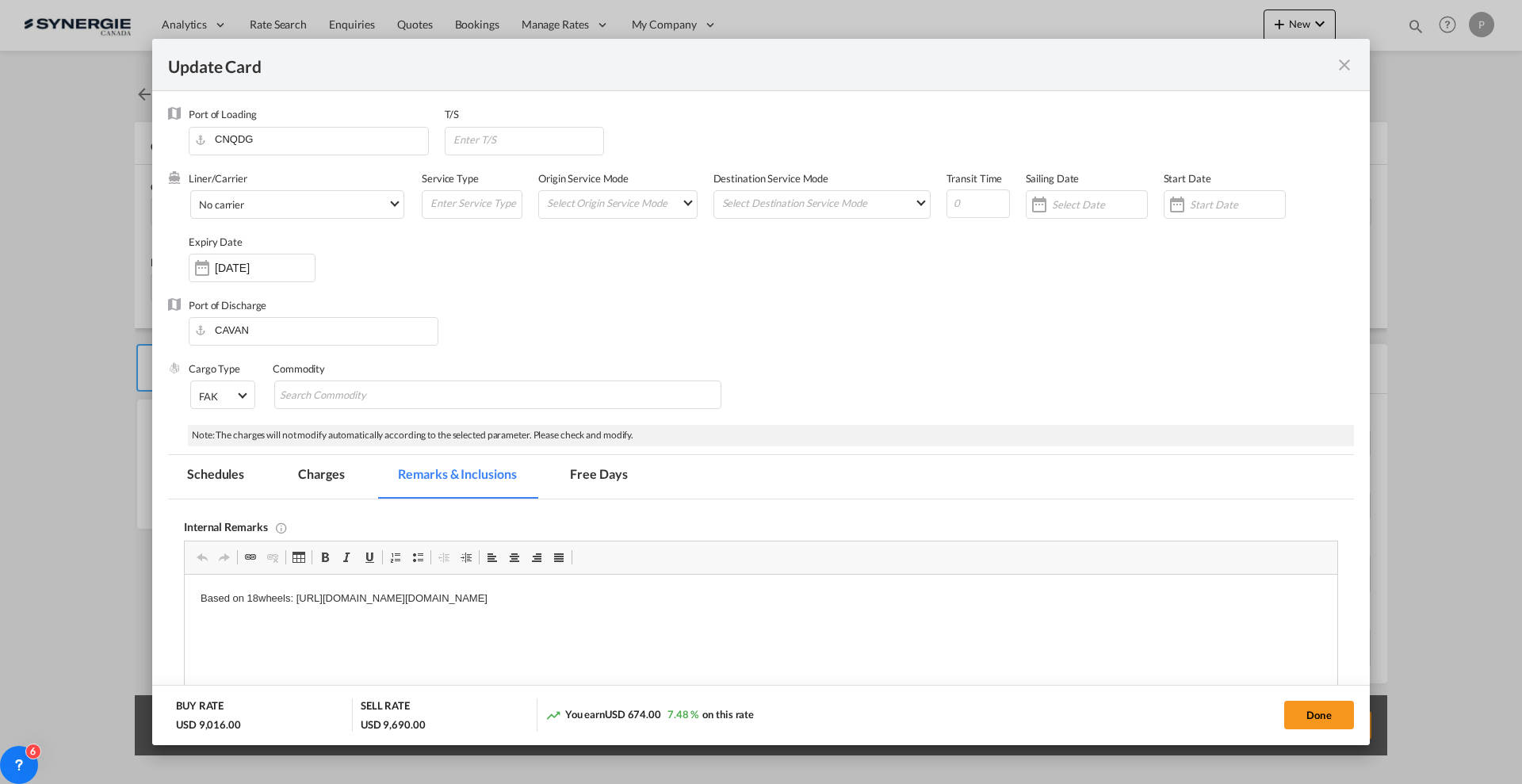
scroll to position [198, 0]
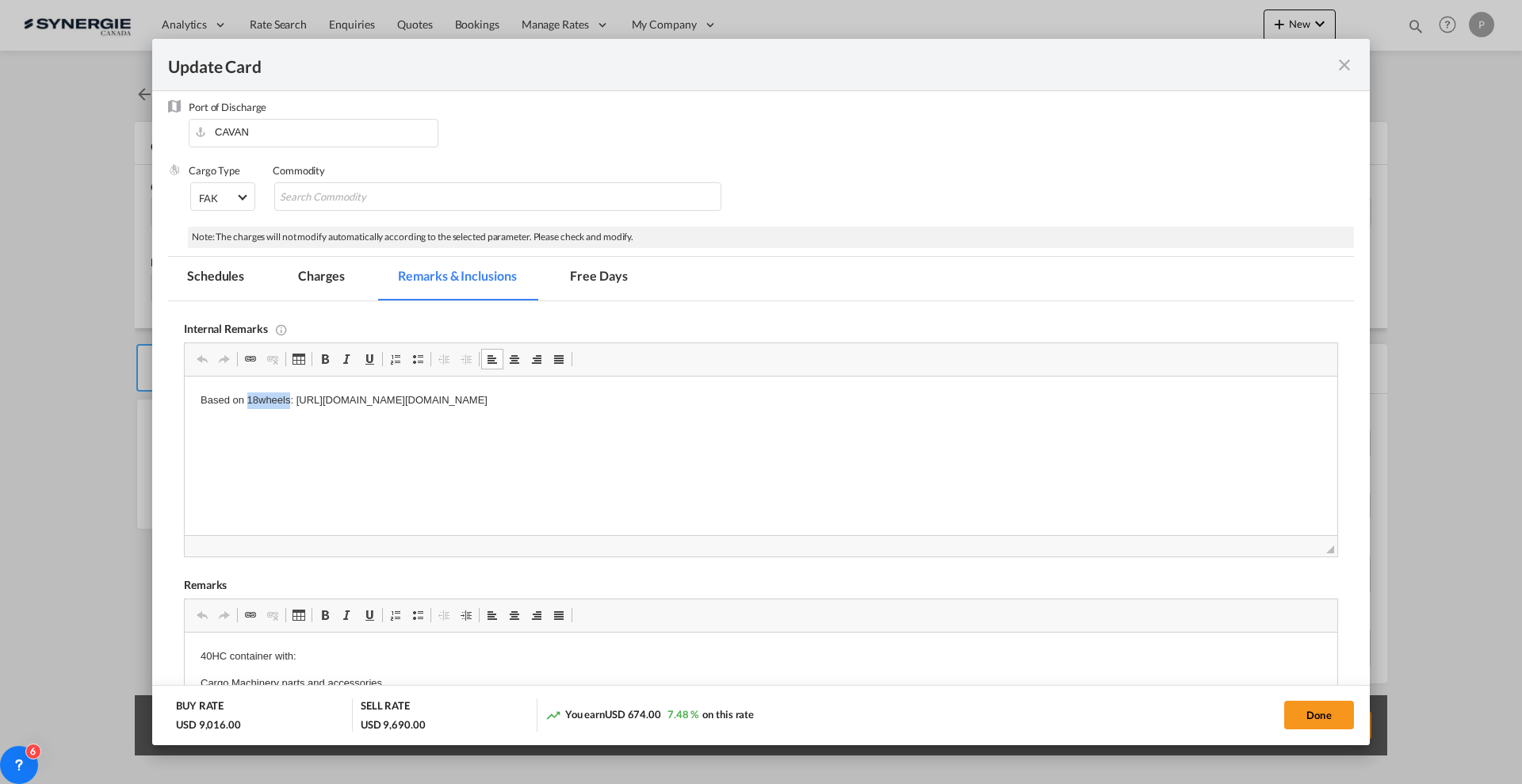
click at [273, 401] on p "Based on 18wheels: [URL][DOMAIN_NAME][DOMAIN_NAME]" at bounding box center [761, 400] width 1121 height 16
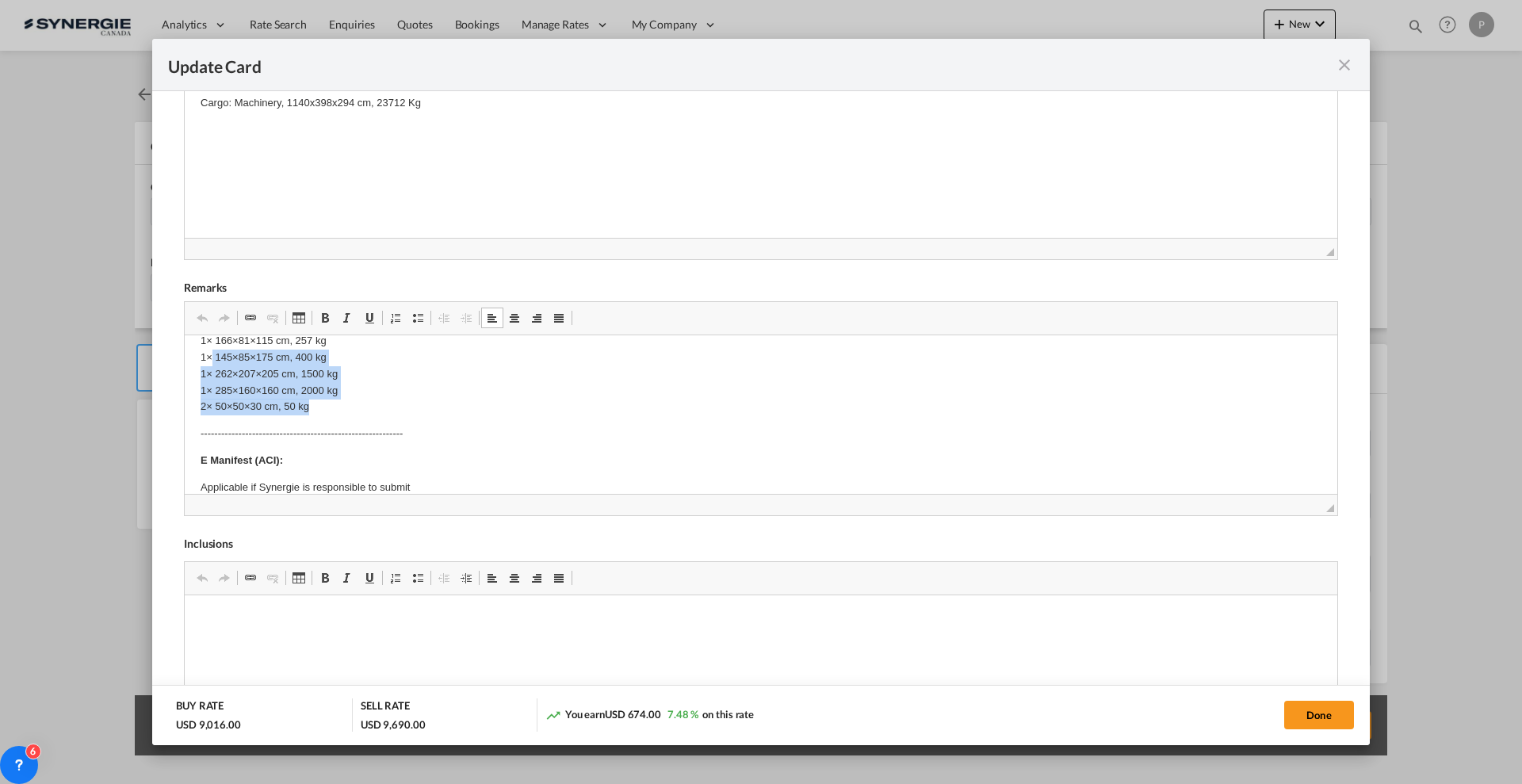
scroll to position [0, 0]
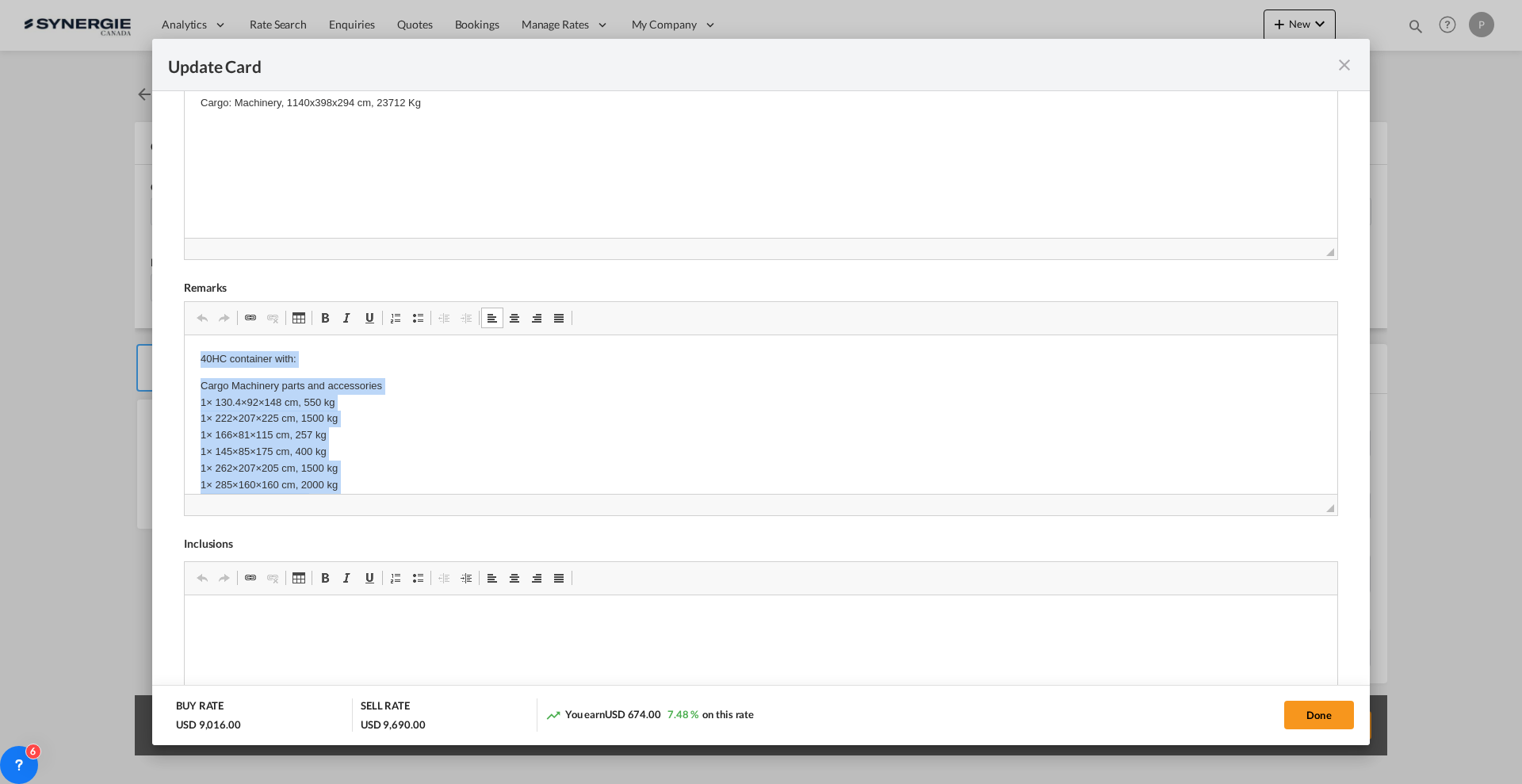
drag, startPoint x: 320, startPoint y: 407, endPoint x: 134, endPoint y: 277, distance: 226.9
click at [184, 335] on html "40HC container with: Cargo Machinery parts and accessories 1× 130.4×92×148 cm, …" at bounding box center [761, 765] width 1153 height 860
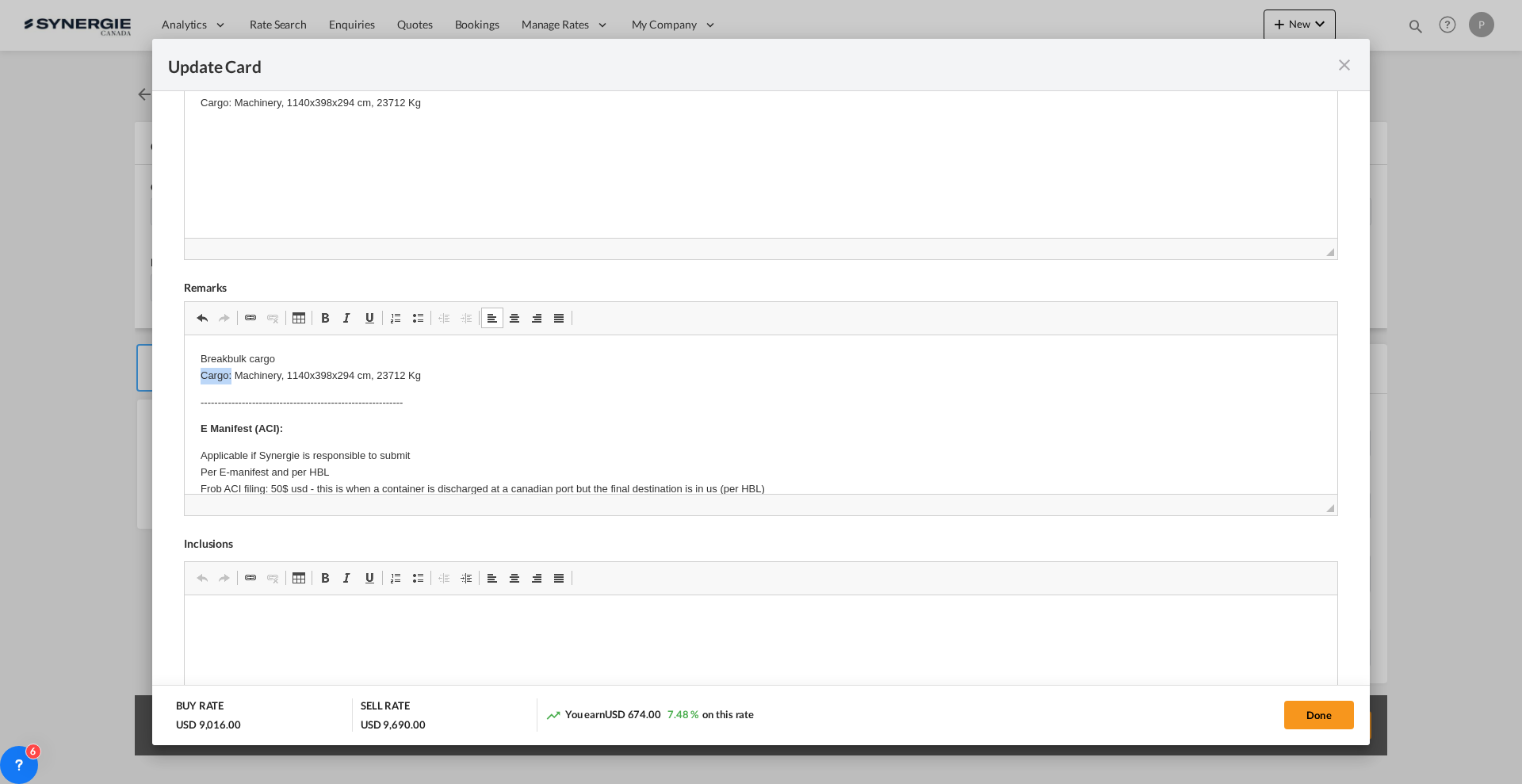
drag, startPoint x: 231, startPoint y: 373, endPoint x: 168, endPoint y: 372, distance: 63.0
click at [184, 372] on html "Breakbulk cargo ​​​​​​​Cargo: Machinery, 1140x398x294 cm, 23712 Kg ------------…" at bounding box center [761, 702] width 1153 height 734
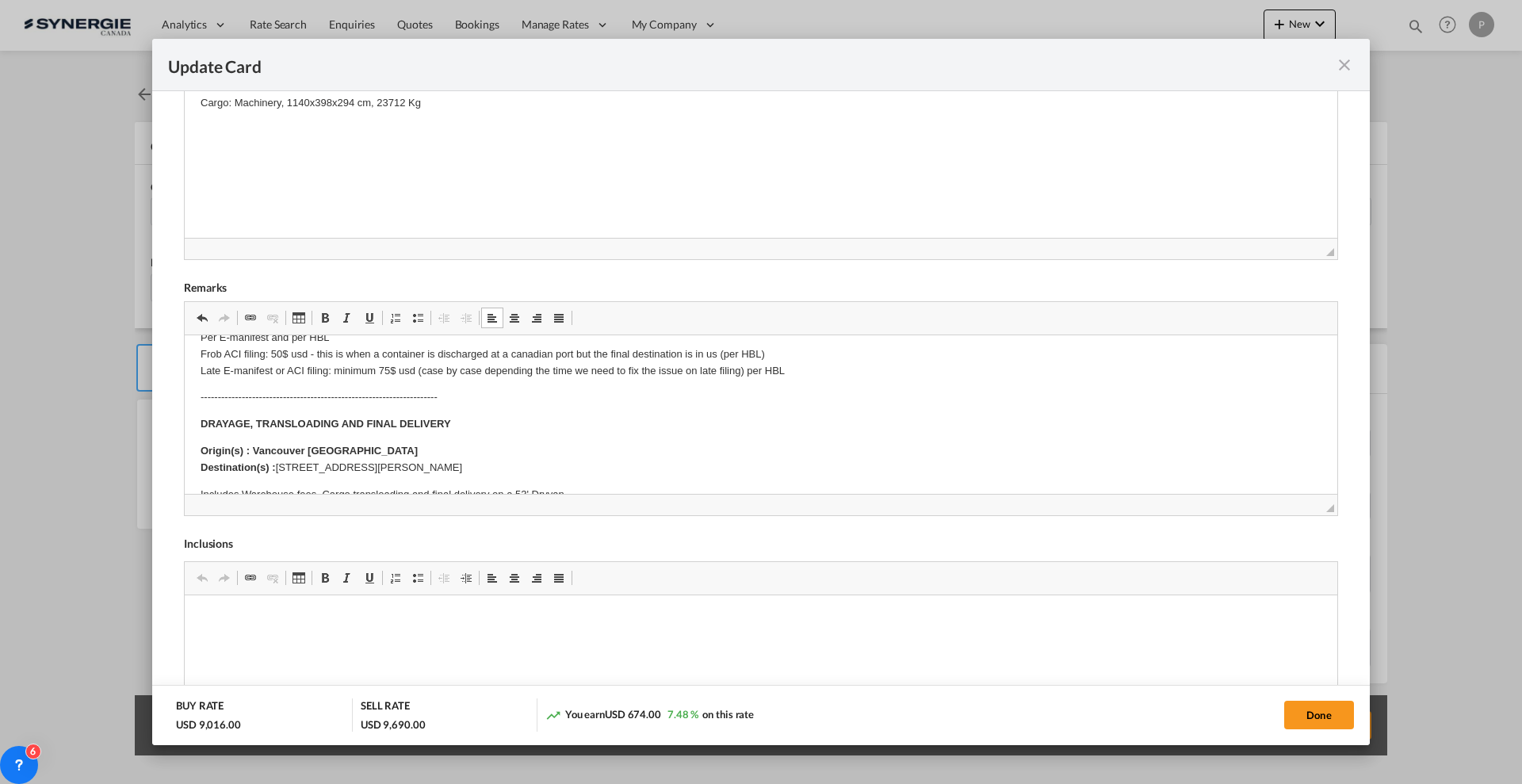
scroll to position [198, 0]
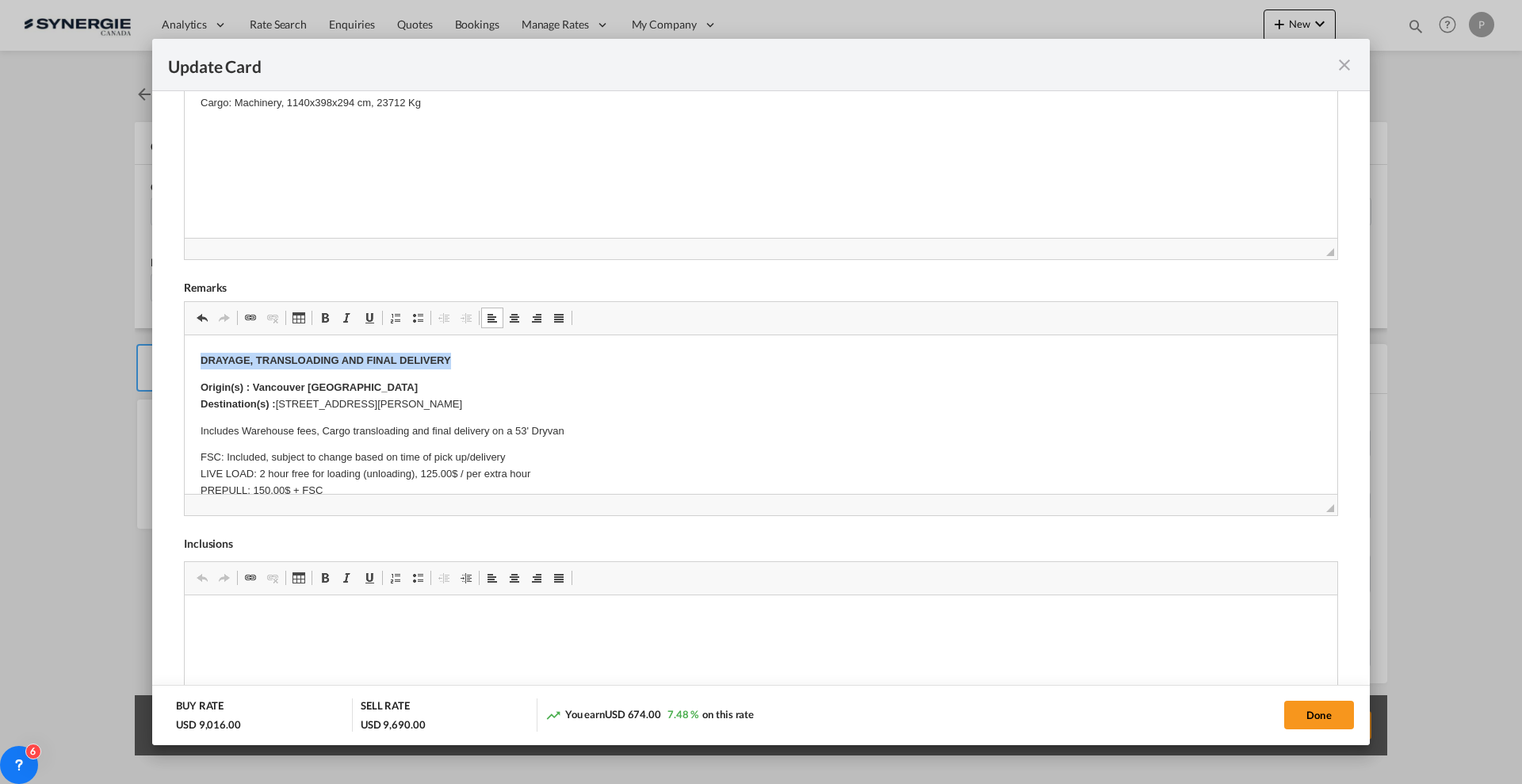
drag, startPoint x: 460, startPoint y: 359, endPoint x: 186, endPoint y: 365, distance: 274.1
click at [186, 365] on html "Breakbulk cargo Machinery, 1140x398x294 cm, 23712 Kg --------------------------…" at bounding box center [761, 504] width 1153 height 734
click at [296, 425] on p "Includes Warehouse fees, Cargo transloading and final delivery on a 53' Dryvan" at bounding box center [761, 431] width 1121 height 16
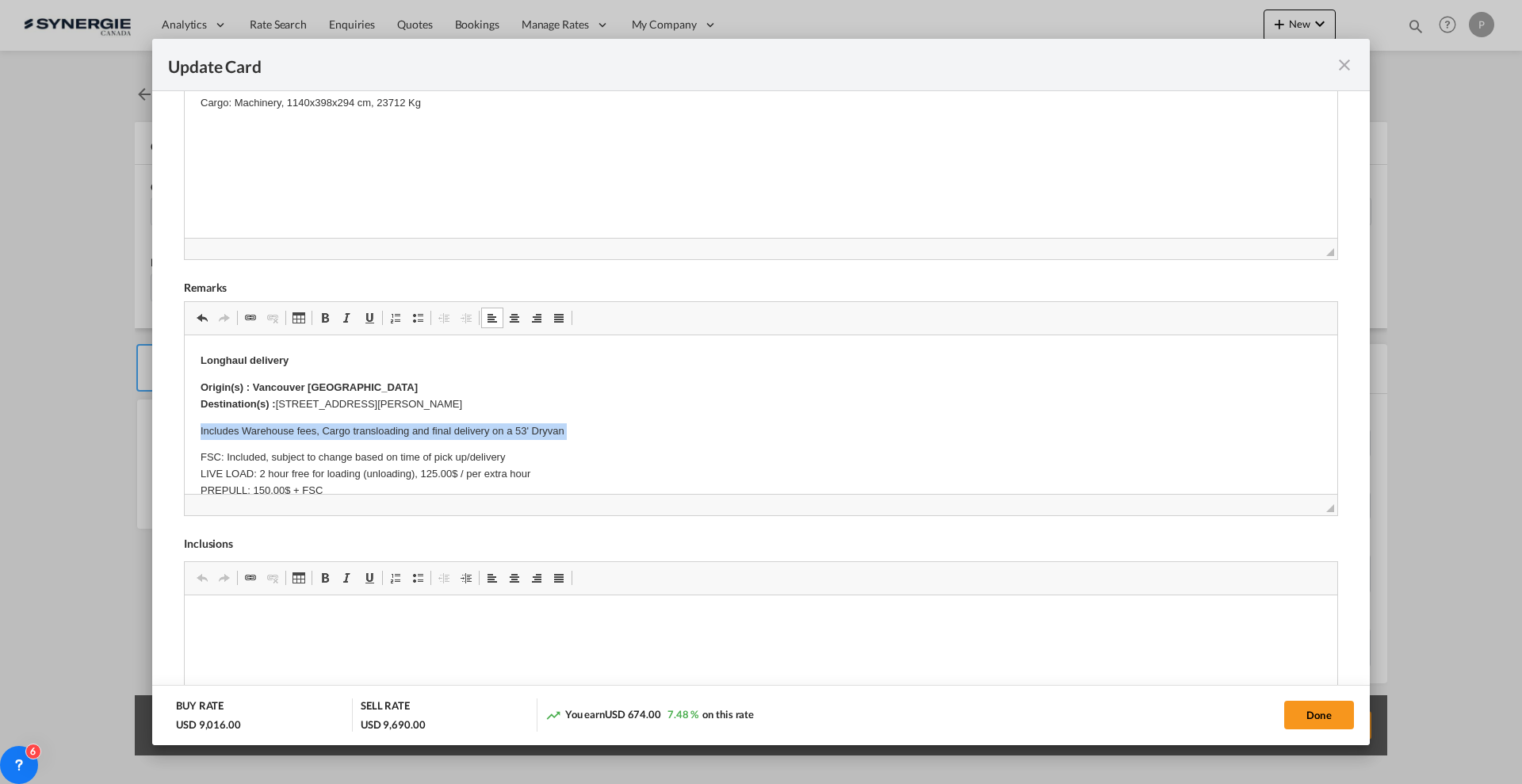
click at [296, 425] on p "Includes Warehouse fees, Cargo transloading and final delivery on a 53' Dryvan" at bounding box center [761, 431] width 1121 height 16
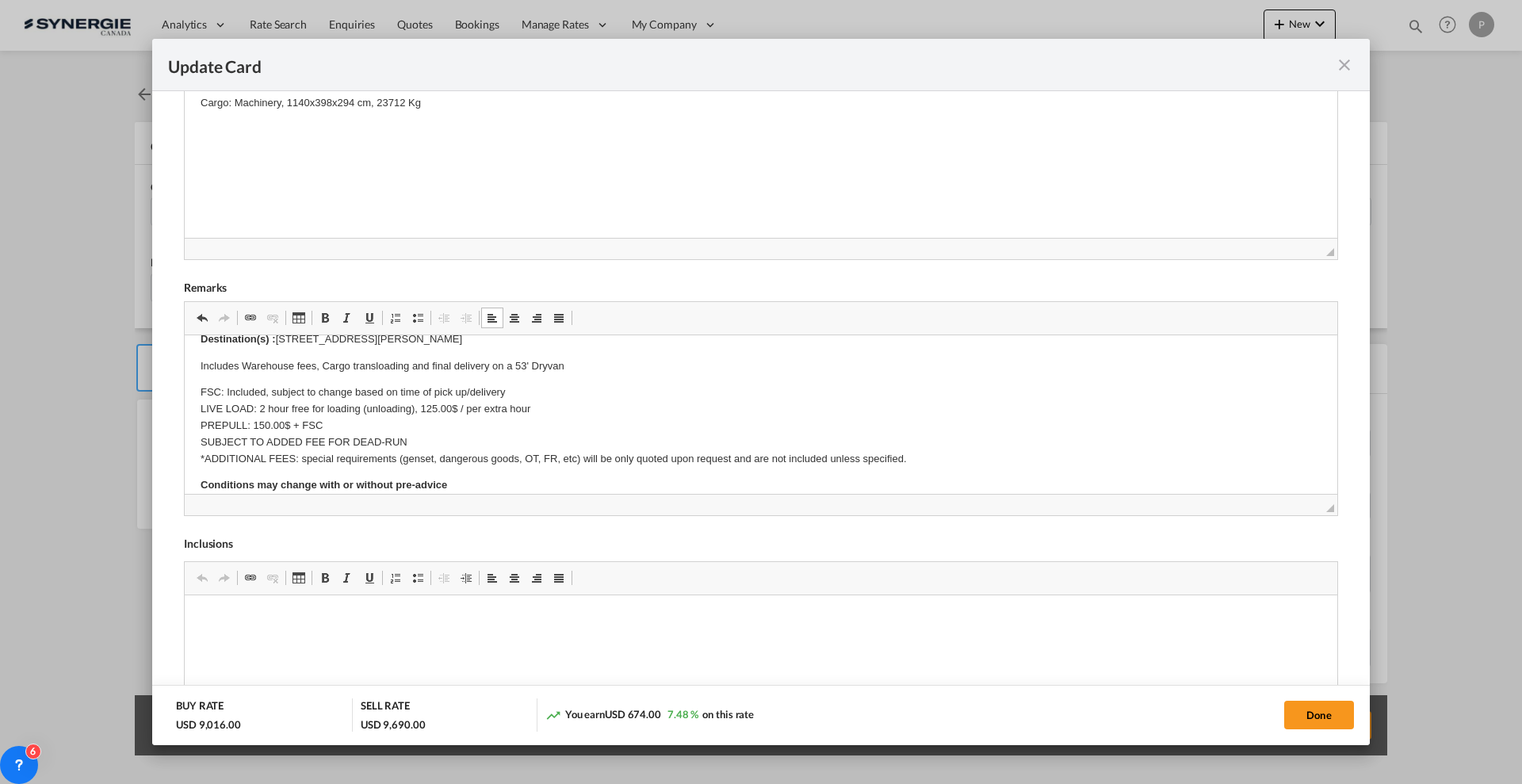
scroll to position [297, 0]
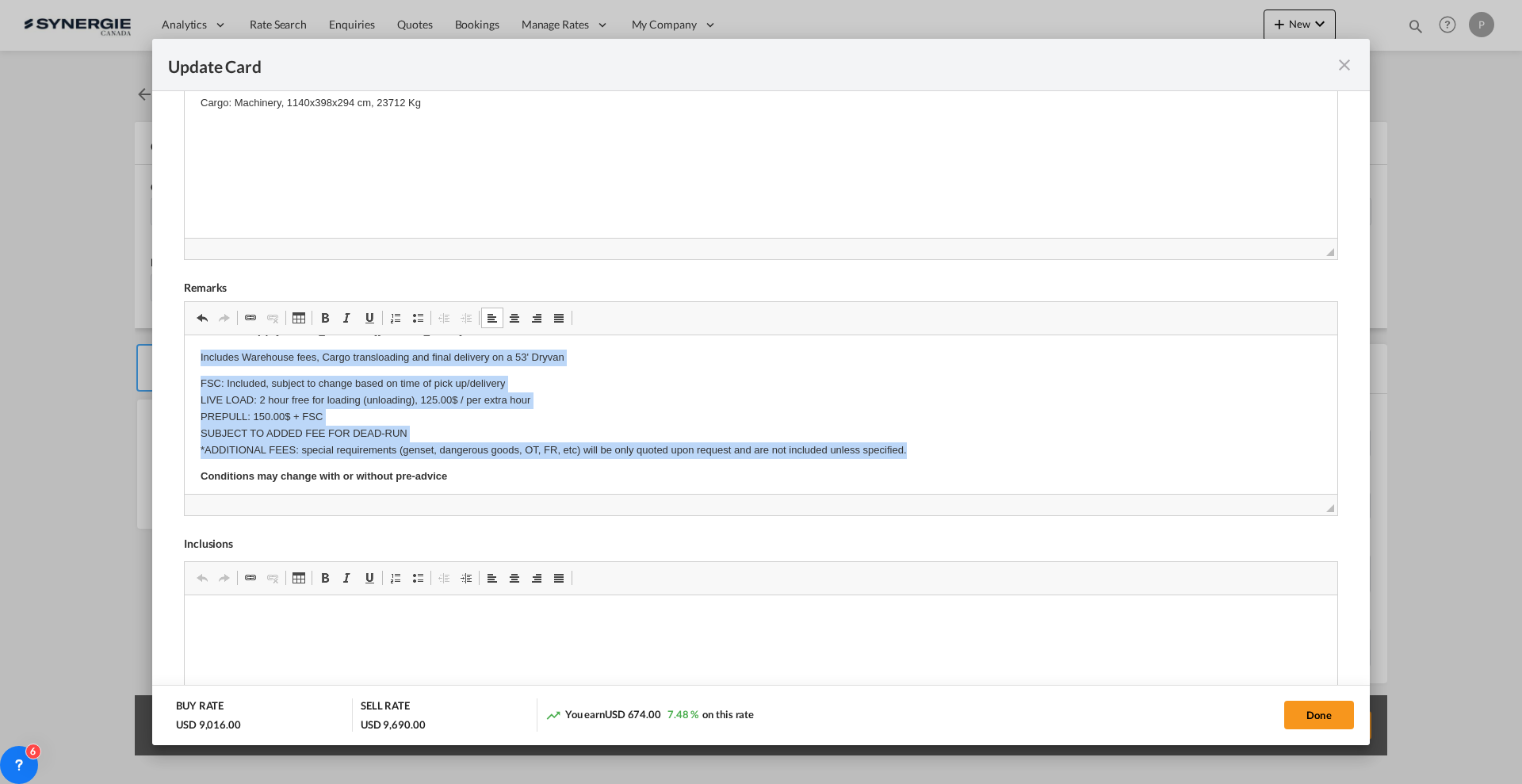
drag, startPoint x: 912, startPoint y: 423, endPoint x: 191, endPoint y: 346, distance: 725.1
click at [191, 346] on html "Breakbulk cargo Machinery, 1140x398x294 cm, 23712 Kg --------------------------…" at bounding box center [761, 430] width 1153 height 734
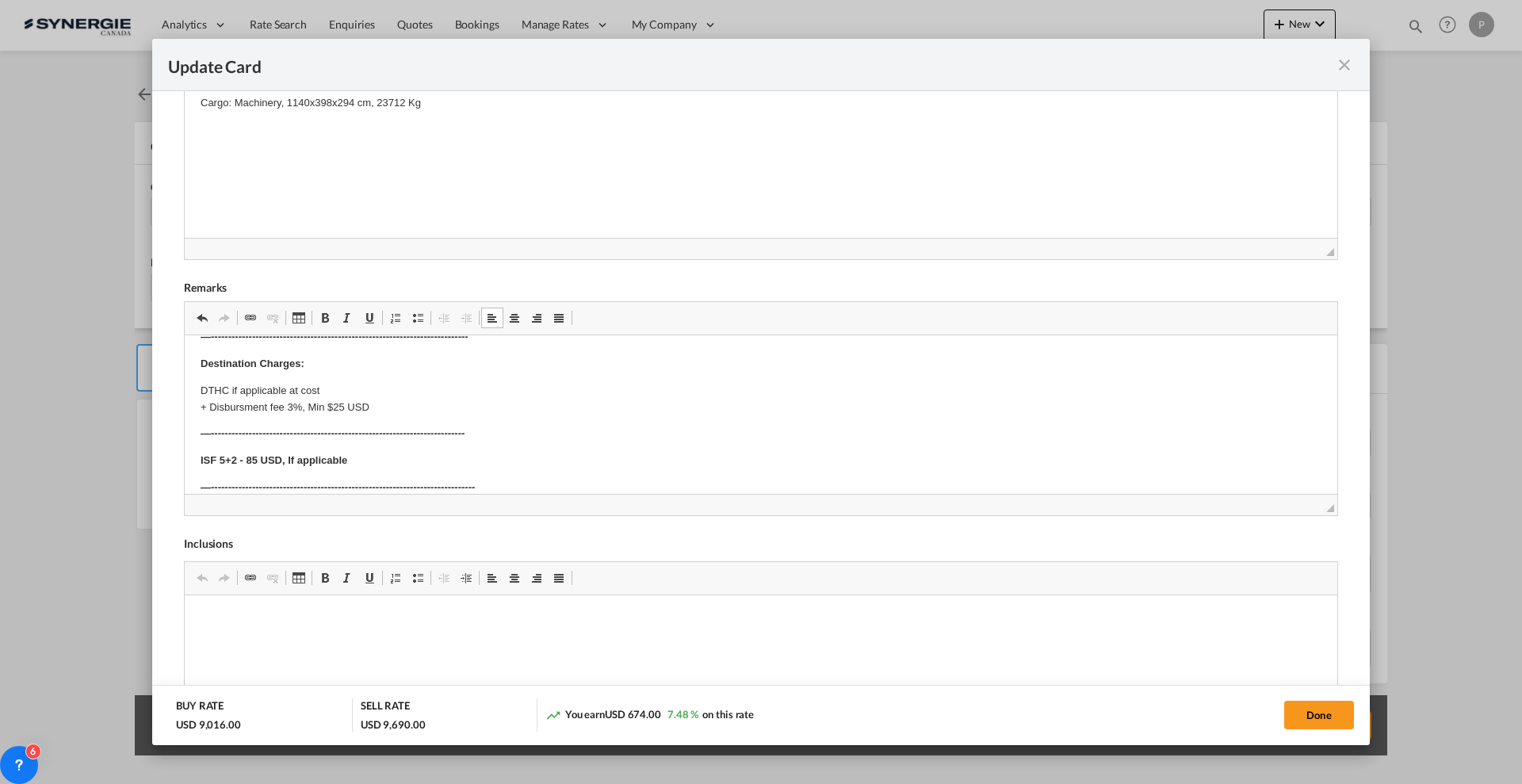
scroll to position [466, 0]
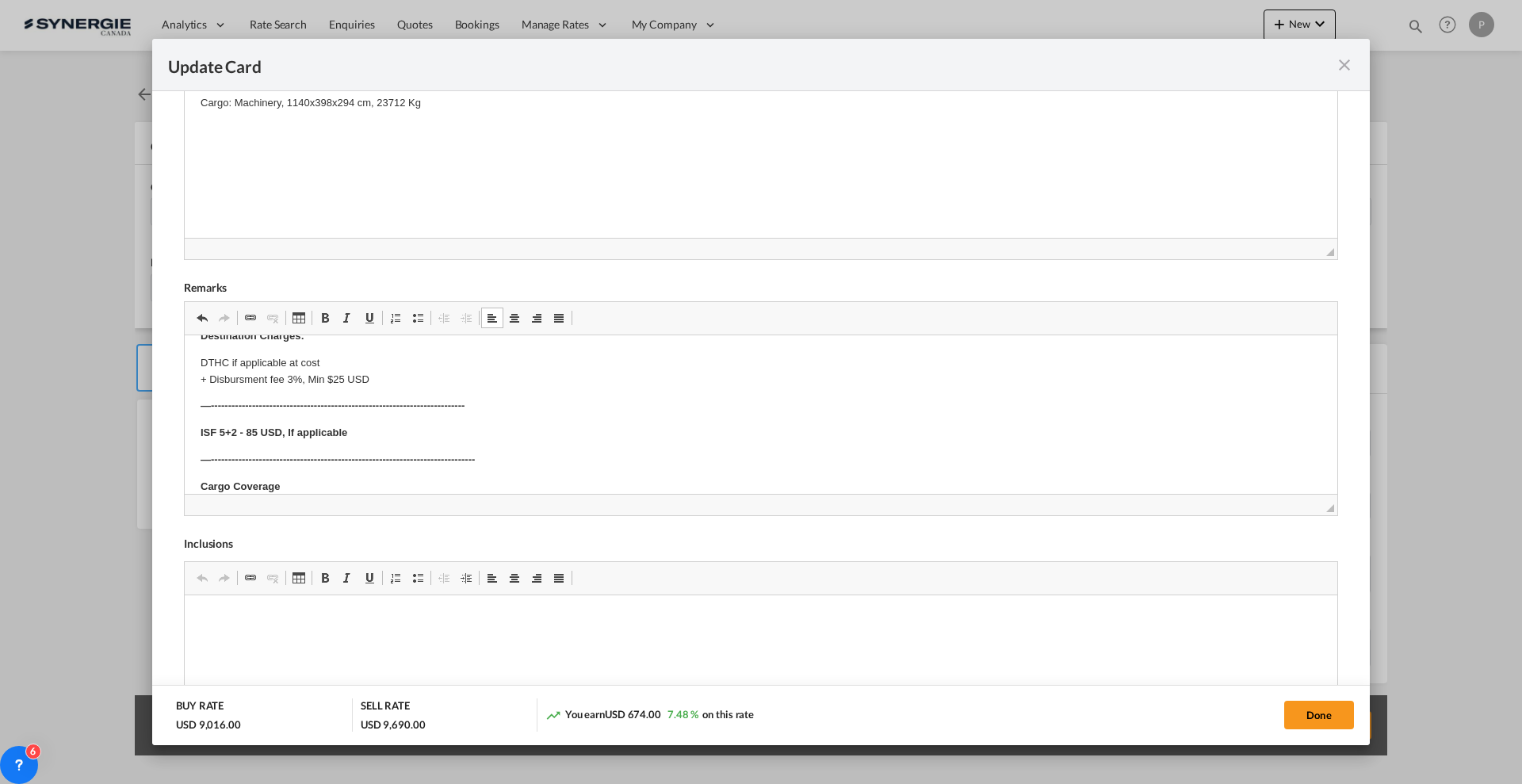
click at [383, 380] on p "DTHC if applicable at cost + Disbursment fee 3%, Min $25 USD" at bounding box center [761, 371] width 1121 height 33
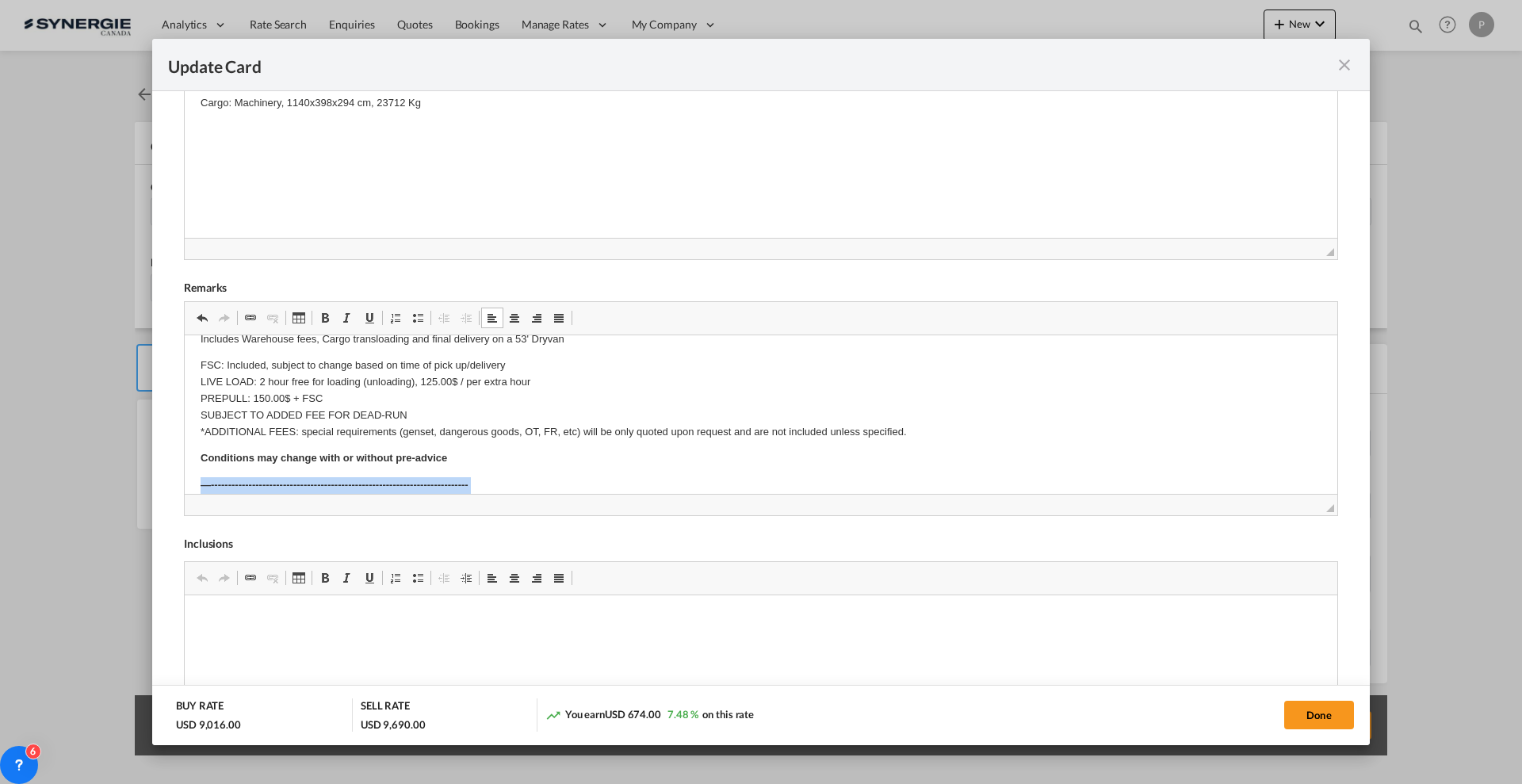
scroll to position [356, 0]
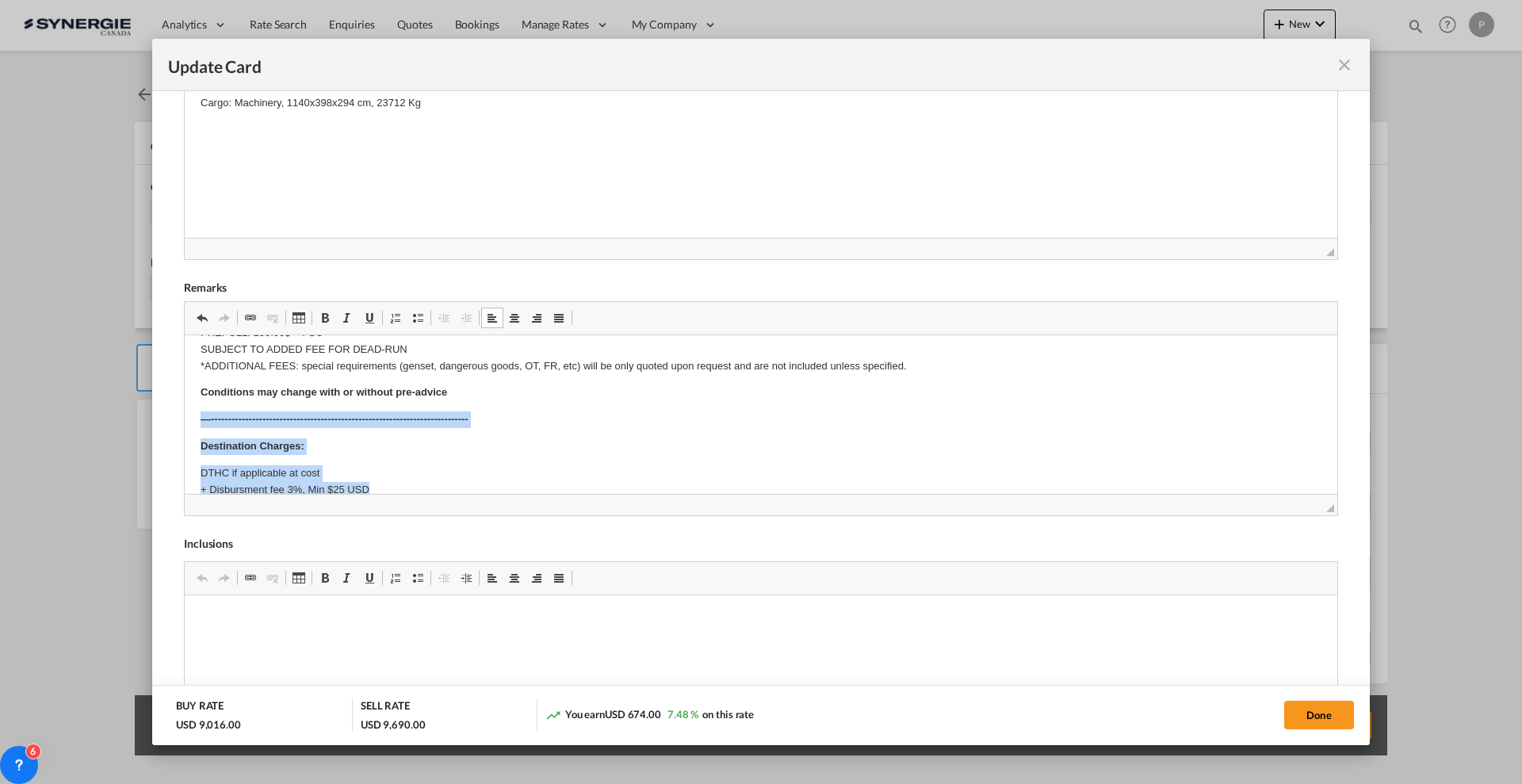
drag, startPoint x: 389, startPoint y: 379, endPoint x: 190, endPoint y: 416, distance: 202.4
click at [190, 416] on html "Breakbulk cargo Machinery, 1140x398x294 cm, 23712 Kg --------------------------…" at bounding box center [761, 346] width 1153 height 734
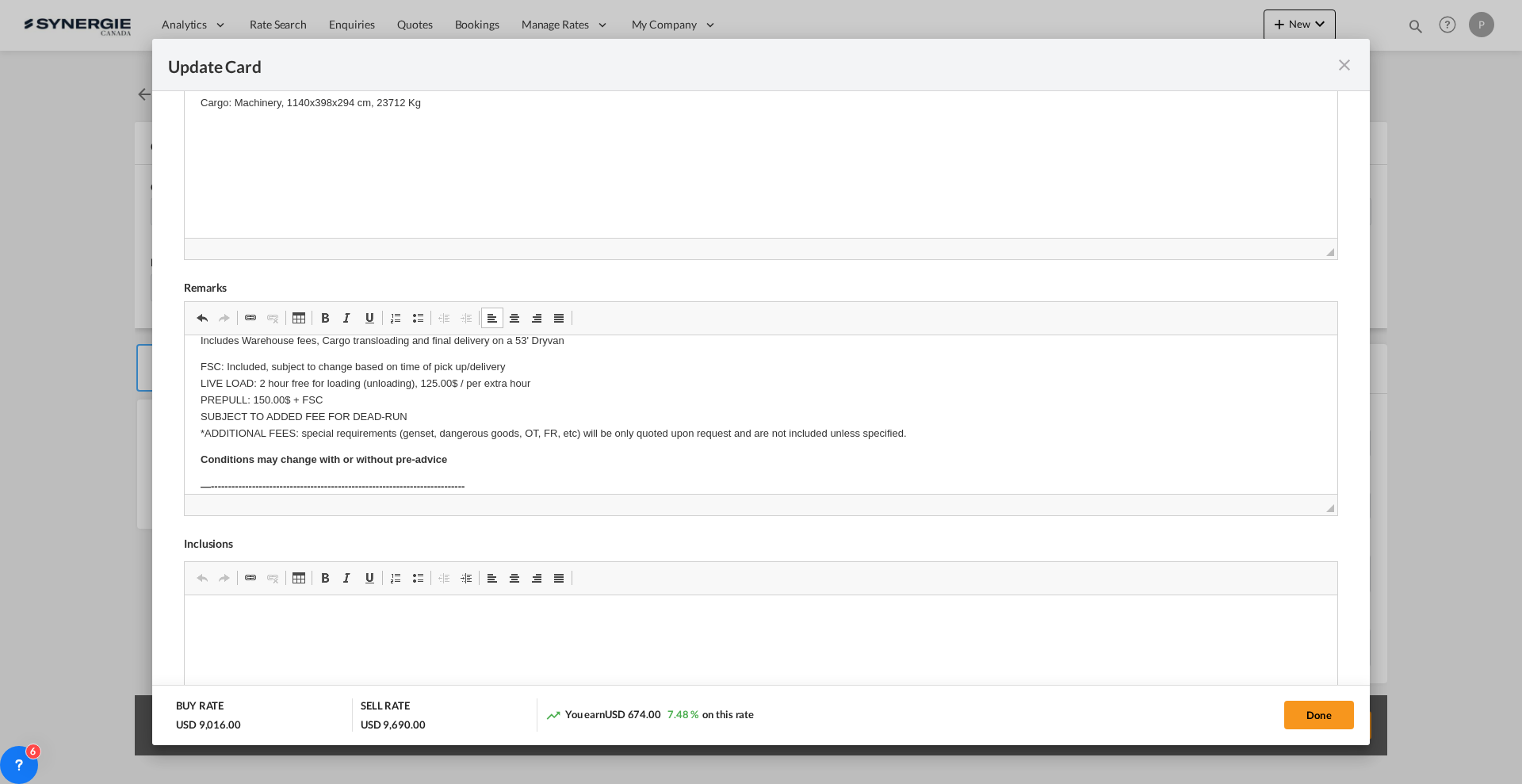
scroll to position [257, 0]
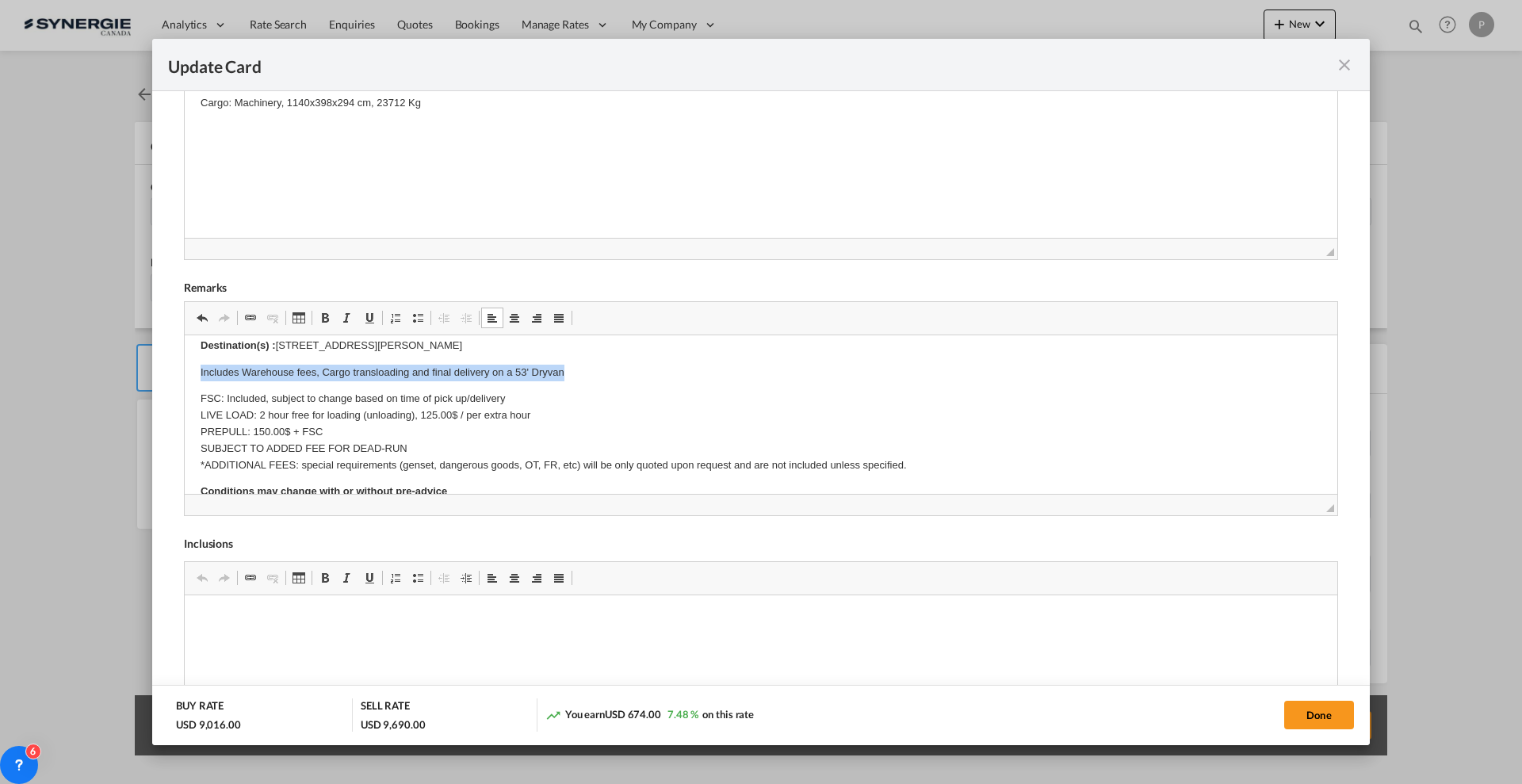
drag, startPoint x: 576, startPoint y: 374, endPoint x: 174, endPoint y: 362, distance: 402.2
click at [184, 362] on html "Breakbulk cargo Machinery, 1140x398x294 cm, 23712 Kg --------------------------…" at bounding box center [761, 397] width 1153 height 637
drag, startPoint x: 274, startPoint y: 371, endPoint x: 355, endPoint y: 708, distance: 346.6
click at [184, 371] on html "Breakbulk cargo Machinery, 1140x398x294 cm, 23712 Kg --------------------------…" at bounding box center [761, 397] width 1153 height 637
click at [320, 374] on p "Important note:" at bounding box center [761, 373] width 1121 height 16
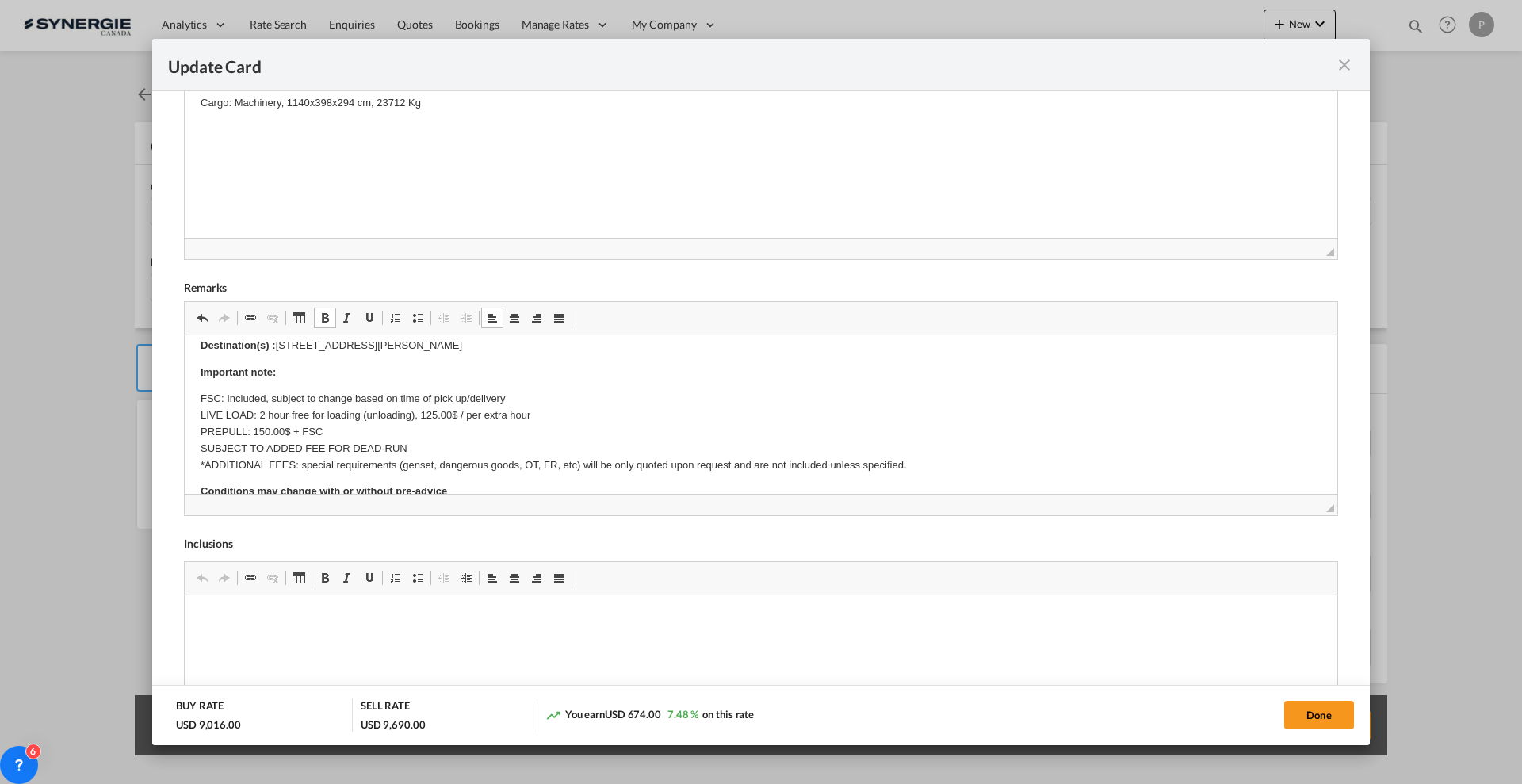
click at [300, 374] on p "Important note:" at bounding box center [761, 373] width 1121 height 16
click at [320, 372] on p "Important note: ​​​​​​​" at bounding box center [761, 373] width 1121 height 16
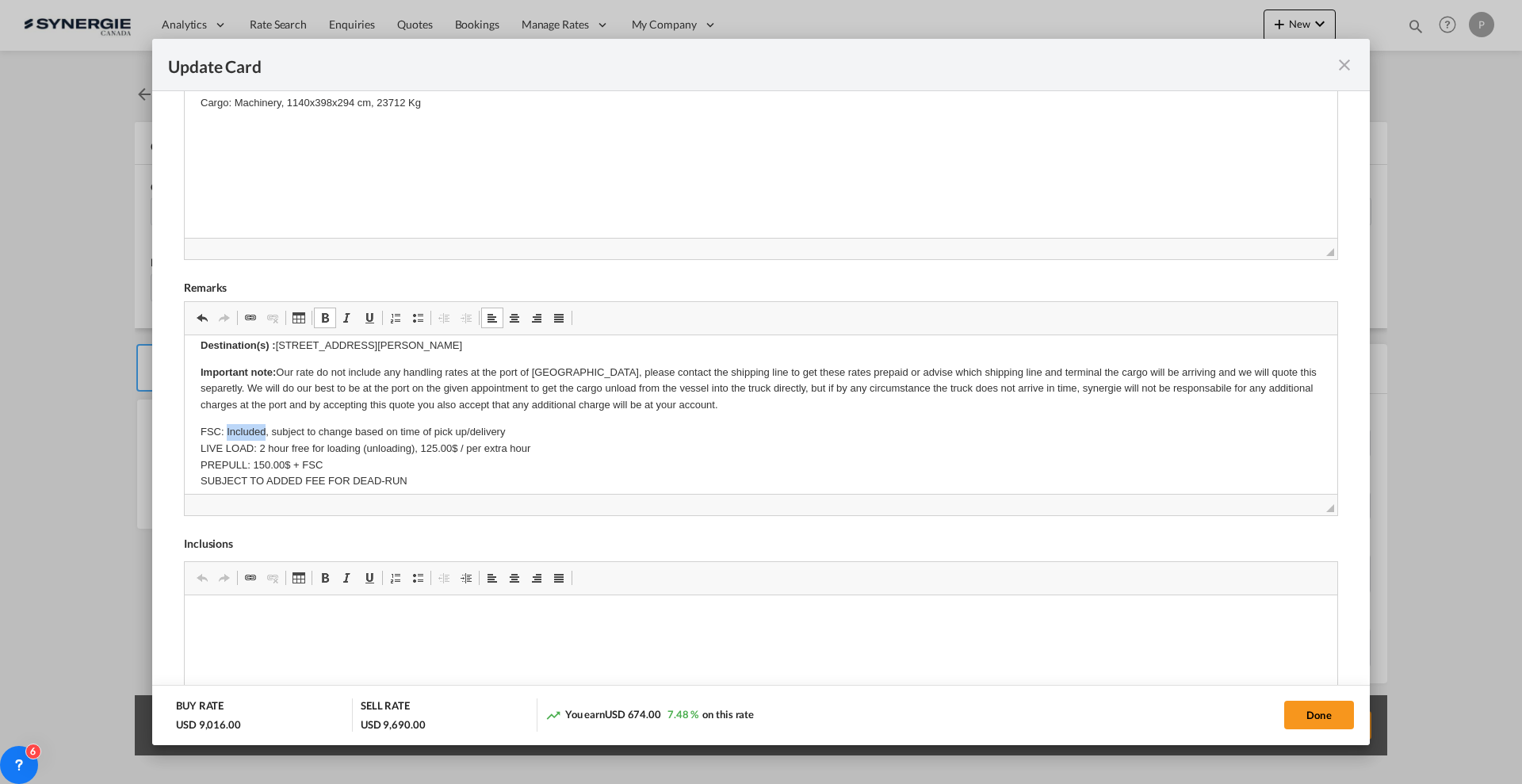
click at [234, 429] on p "FSC: Included, subject to change based on time of pick up/delivery LIVE LOAD: 2…" at bounding box center [761, 464] width 1121 height 82
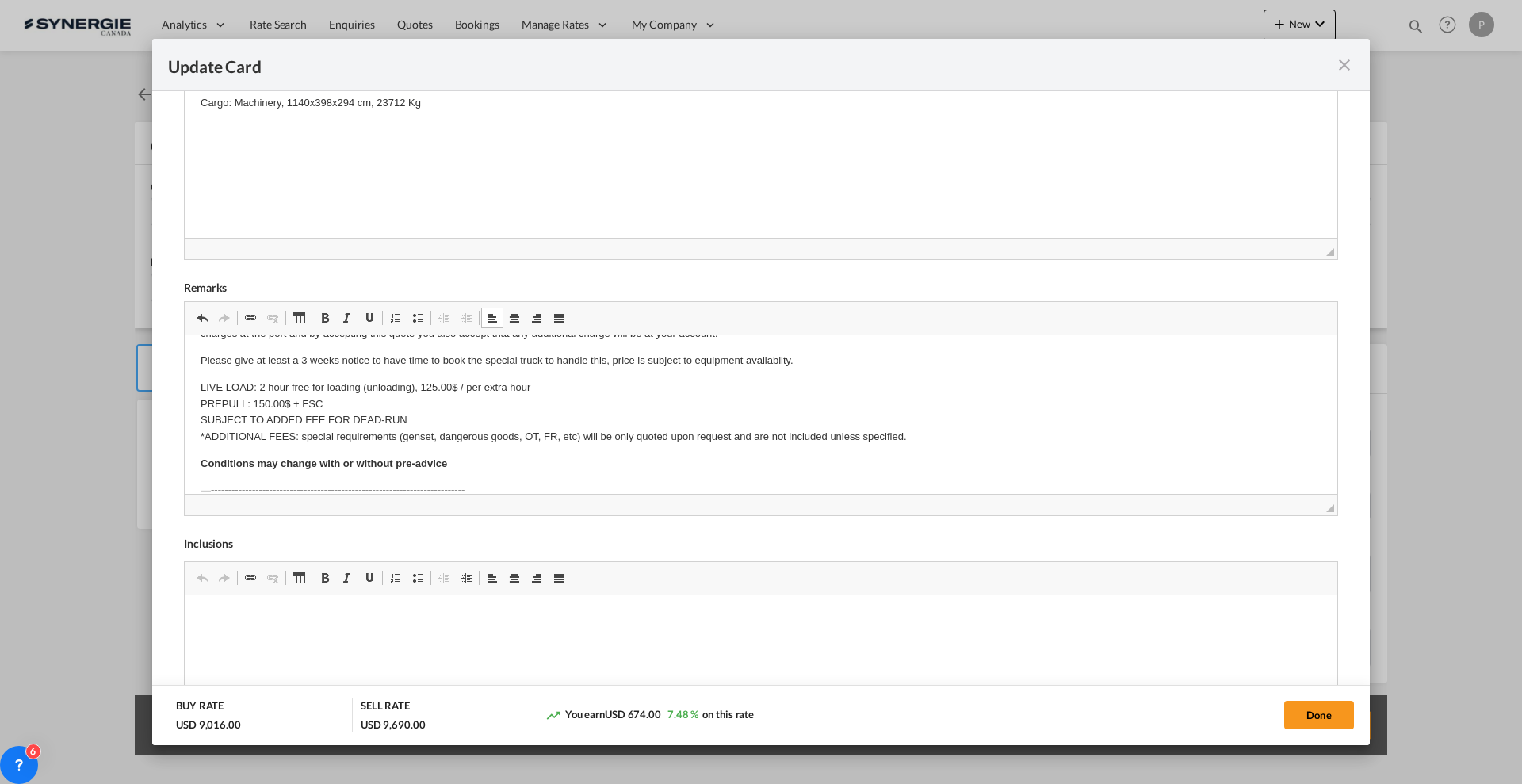
scroll to position [356, 0]
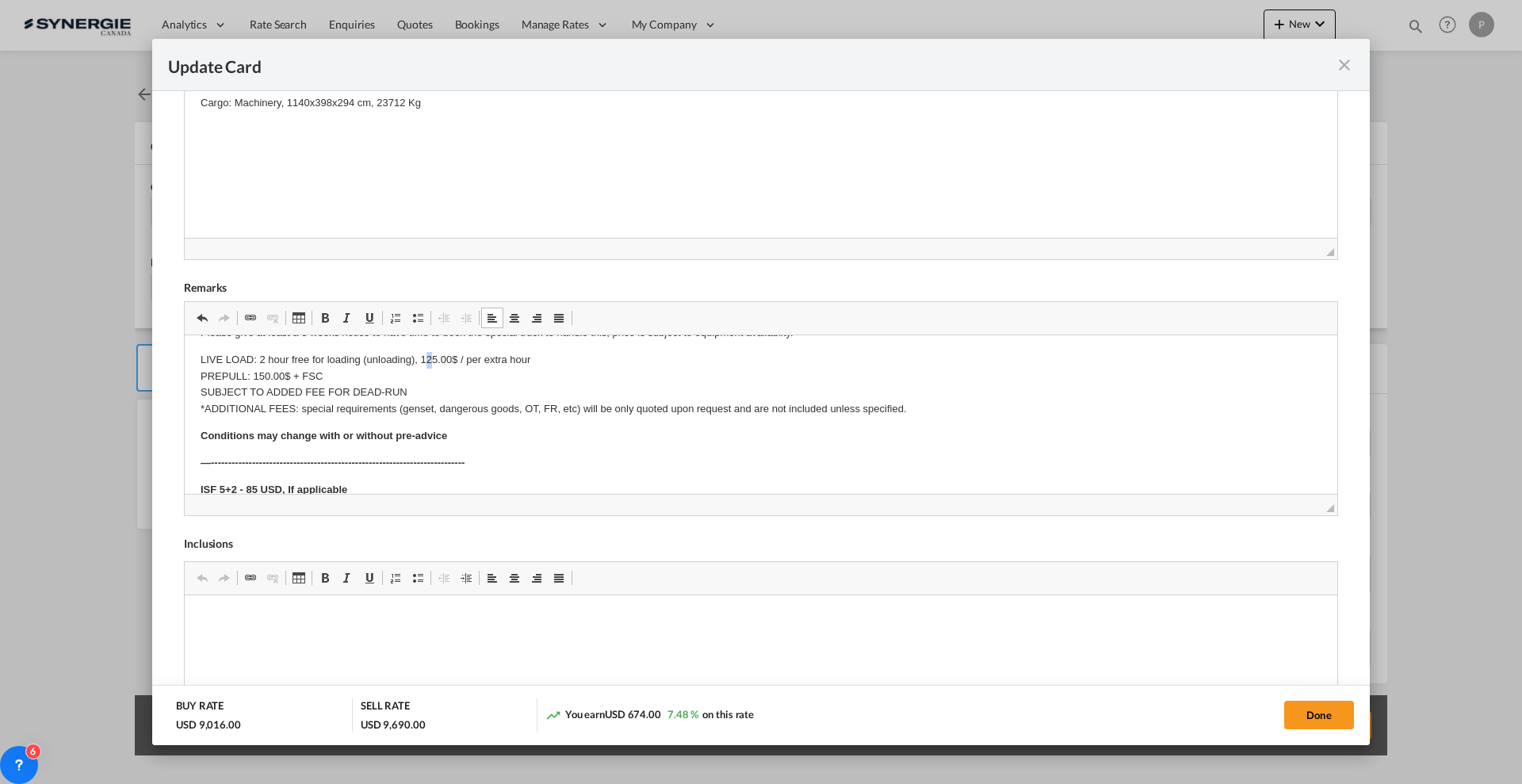
click at [427, 358] on p "LIVE LOAD: 2 hour free for loading (unloading), 125.00$ / per extra hour PREPUL…" at bounding box center [761, 384] width 1121 height 66
drag, startPoint x: 433, startPoint y: 355, endPoint x: 420, endPoint y: 355, distance: 13.0
click at [420, 355] on p "LIVE LOAD: 2 hour free for loading (unloading), 300.00$ / per extra hour PREPUL…" at bounding box center [761, 384] width 1121 height 66
click at [286, 367] on p "LIVE LOAD: 2 hour free for loading (unloading), 2750.00$ / per extra hour PREPU…" at bounding box center [761, 384] width 1121 height 66
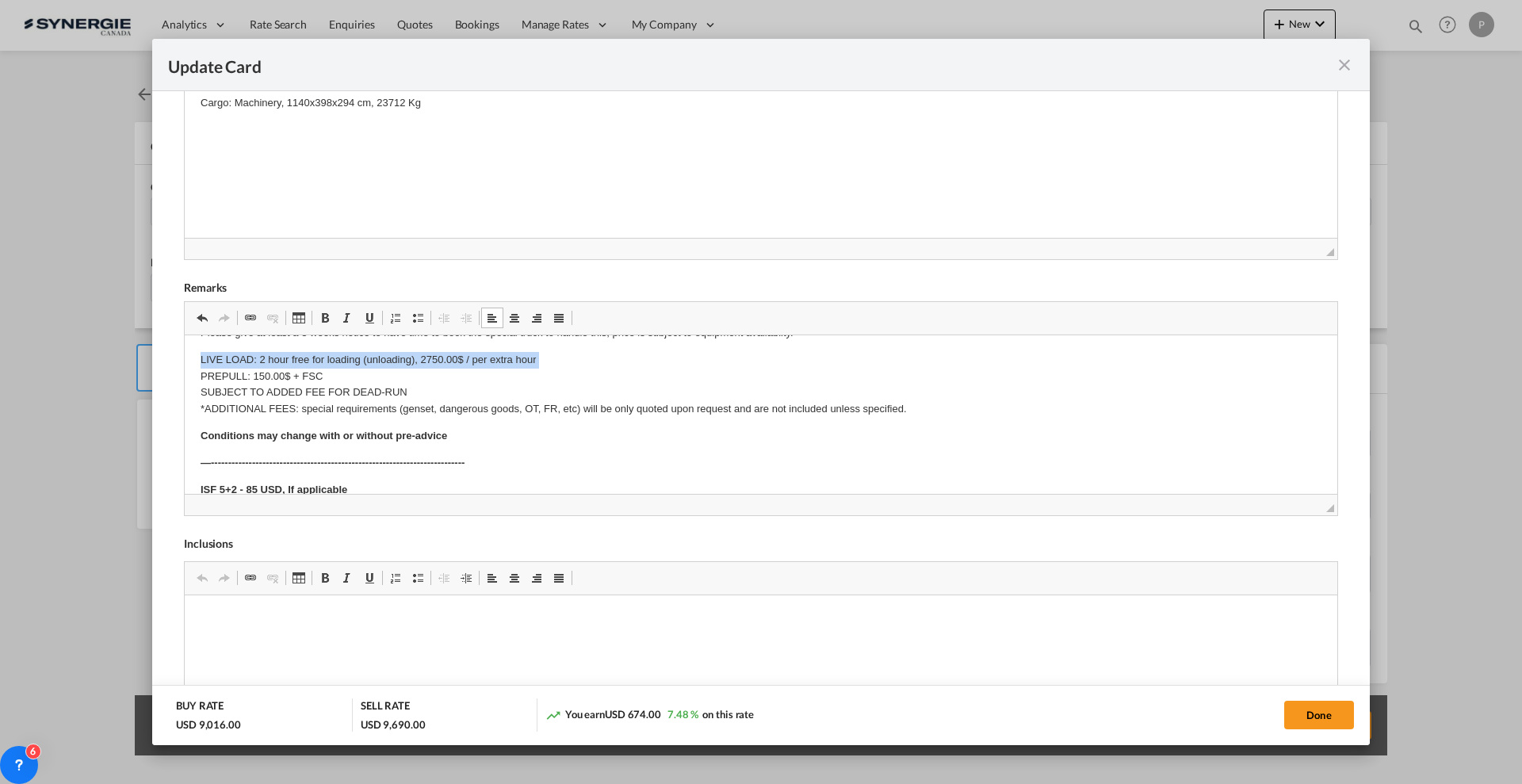
click at [286, 367] on p "LIVE LOAD: 2 hour free for loading (unloading), 2750.00$ / per extra hour PREPU…" at bounding box center [761, 384] width 1121 height 66
click at [295, 384] on p "LIVE LOAD: 2 hour free for loading (unloading), 2750.00$ / per extra hour PREPU…" at bounding box center [761, 384] width 1121 height 66
click at [295, 383] on p "LIVE LOAD: 2 hour free for loading (unloading), 2750.00$ / per extra hour PREPU…" at bounding box center [761, 384] width 1121 height 66
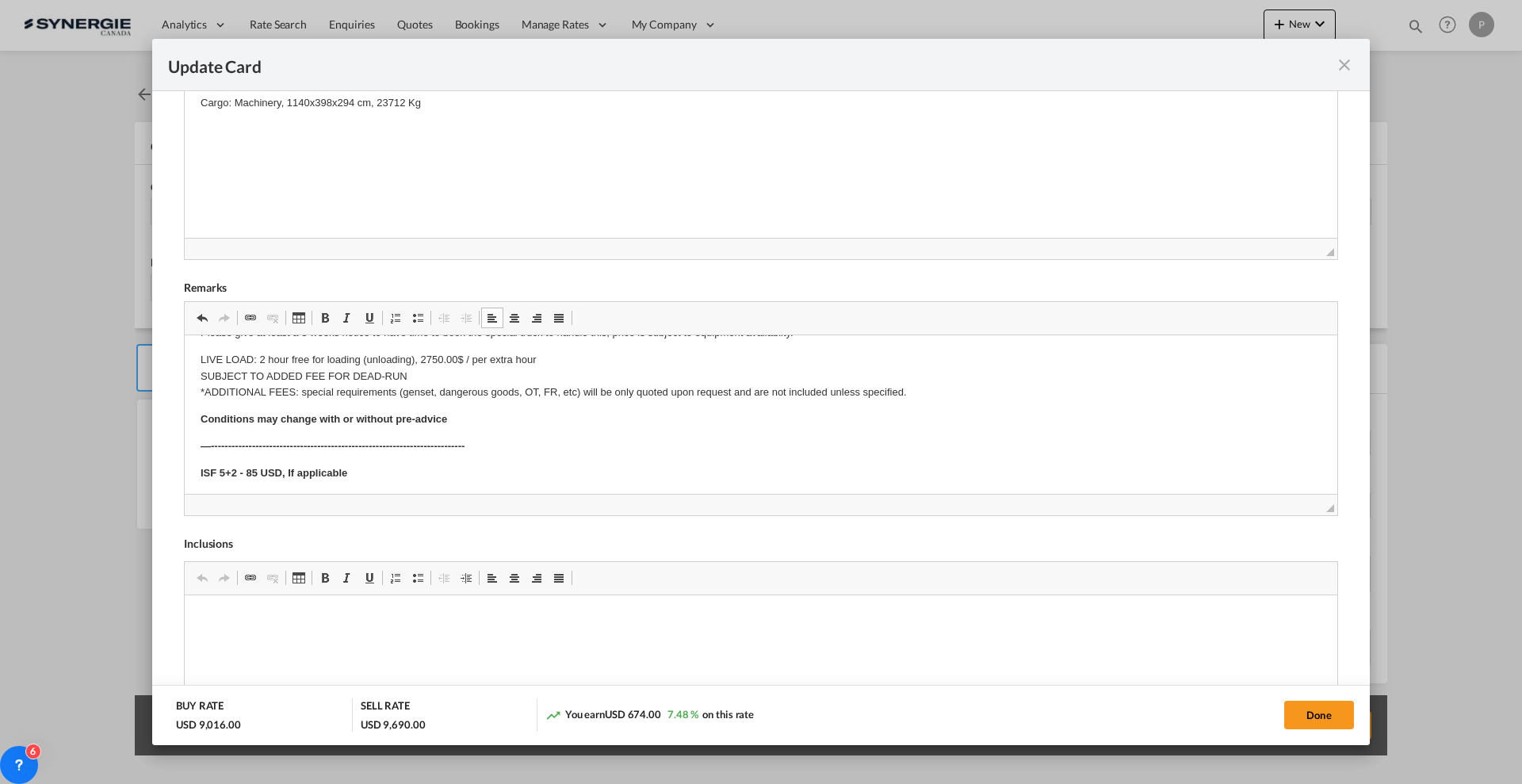
click at [265, 390] on p "LIVE LOAD: 2 hour free for loading (unloading), 2750.00$ / per extra hour SUBJE…" at bounding box center [761, 376] width 1121 height 49
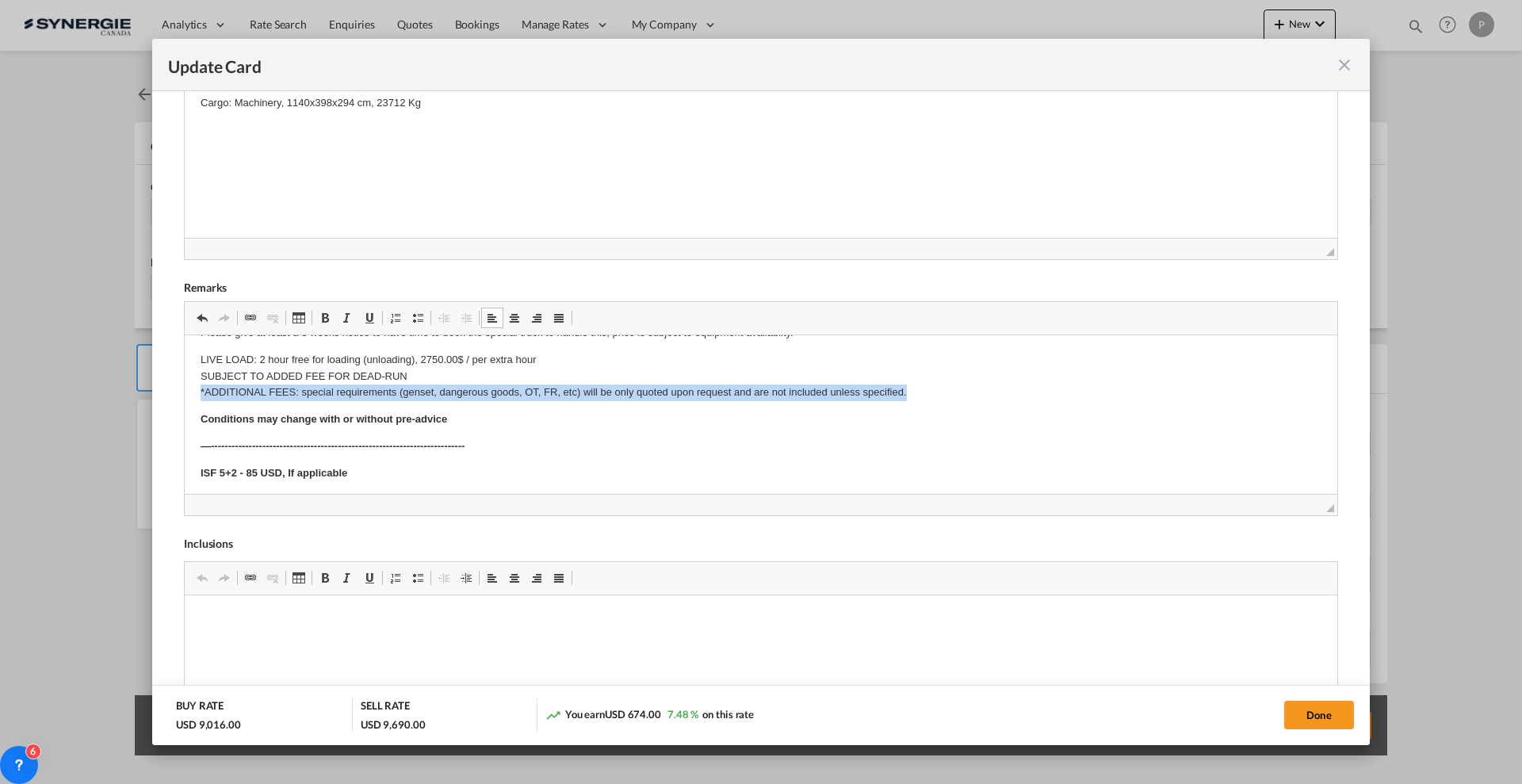
click at [265, 390] on p "LIVE LOAD: 2 hour free for loading (unloading), 2750.00$ / per extra hour SUBJE…" at bounding box center [761, 376] width 1121 height 49
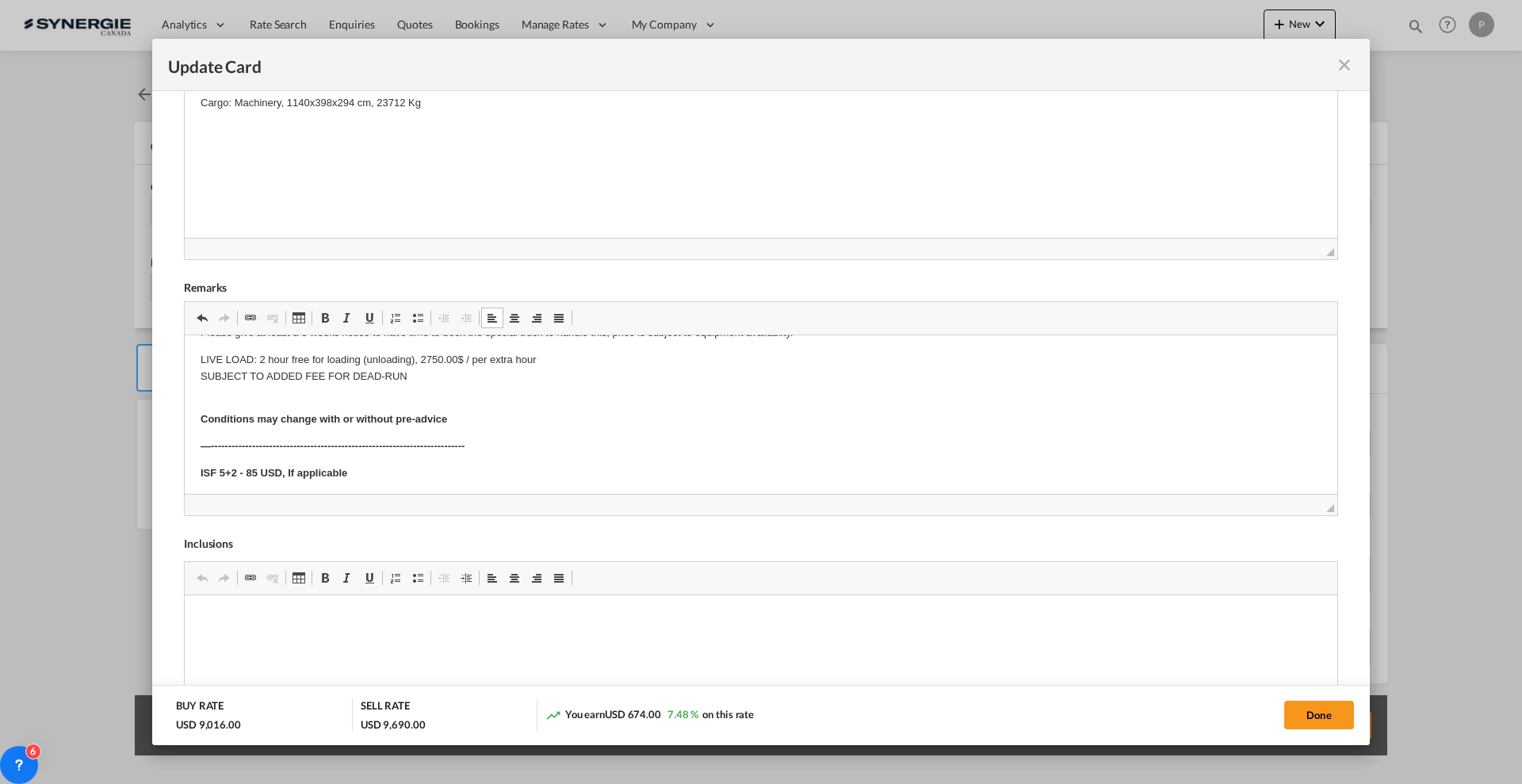
click at [474, 386] on p "LIVE LOAD: 2 hour free for loading (unloading), 2750.00$ / per extra hour SUBJE…" at bounding box center [761, 376] width 1121 height 49
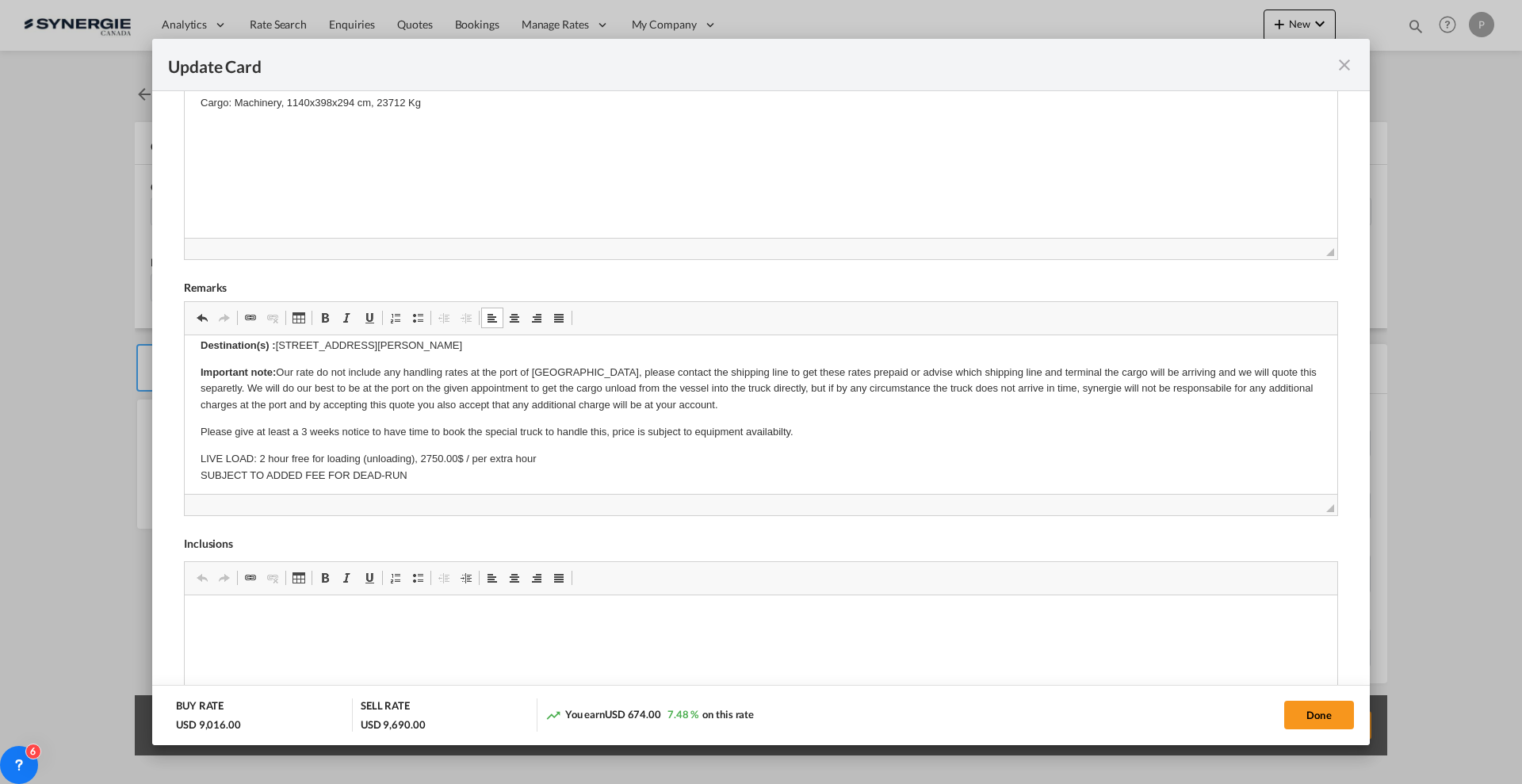
click at [852, 429] on p "Please give at least a 3 weeks notice to have time to book the special truck to…" at bounding box center [761, 432] width 1121 height 16
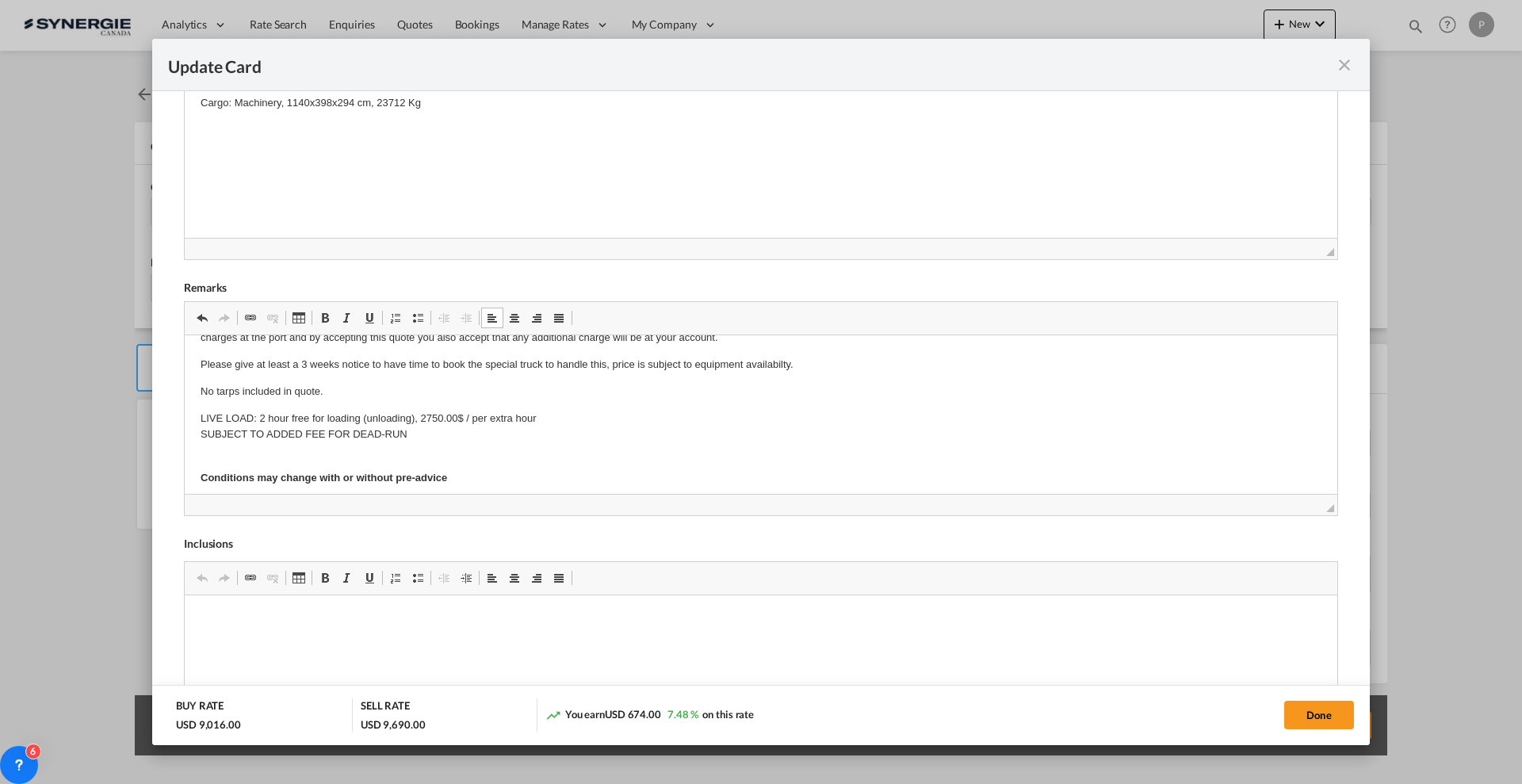
scroll to position [356, 0]
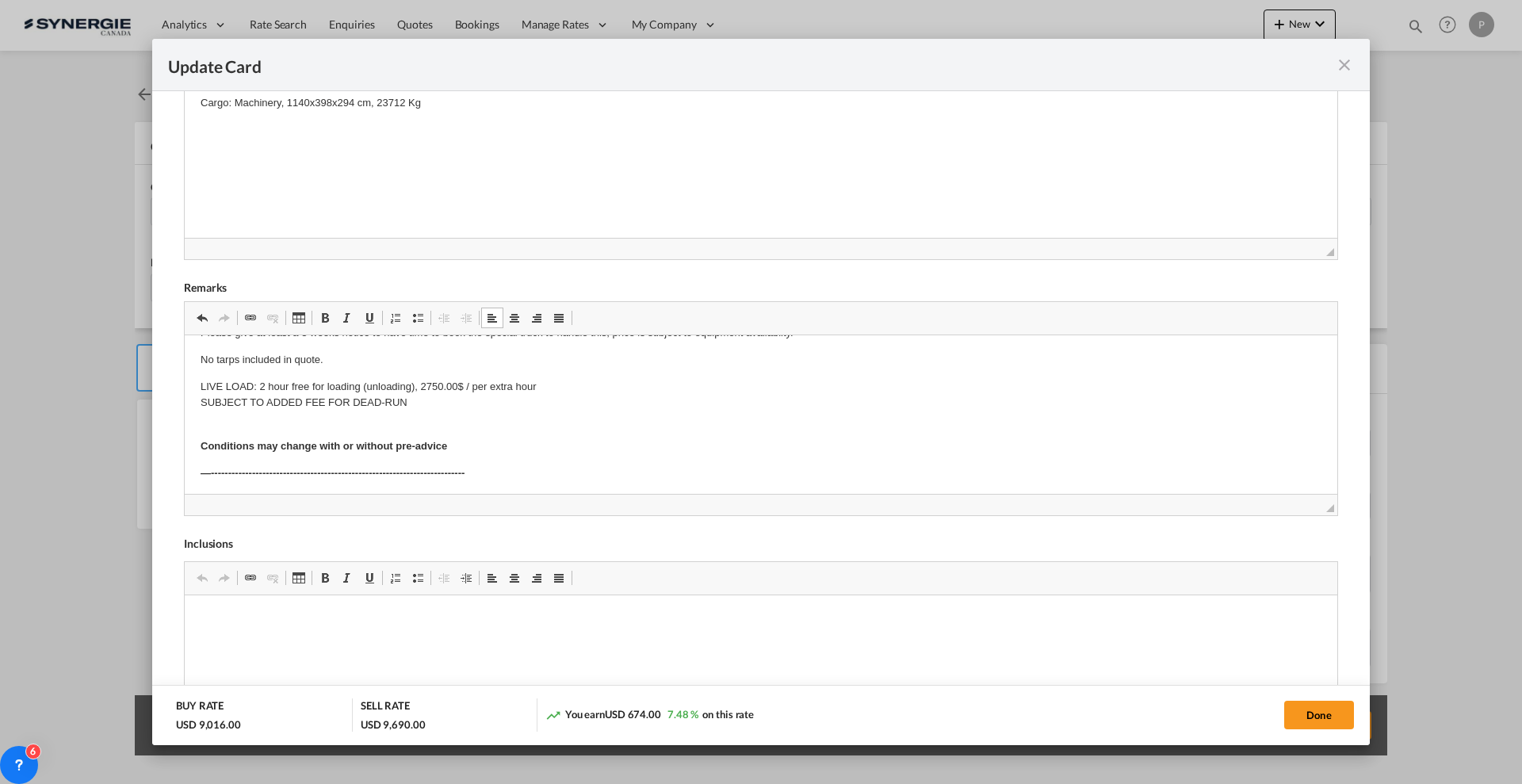
click at [474, 428] on body "Breakbulk cargo Machinery, 1140x398x294 cm, 23712 Kg --------------------------…" at bounding box center [761, 325] width 1121 height 659
click at [219, 420] on p "LIVE LOAD: 2 hour free for loading (unloading), 2750.00$ / per extra hour SUBJE…" at bounding box center [761, 403] width 1121 height 49
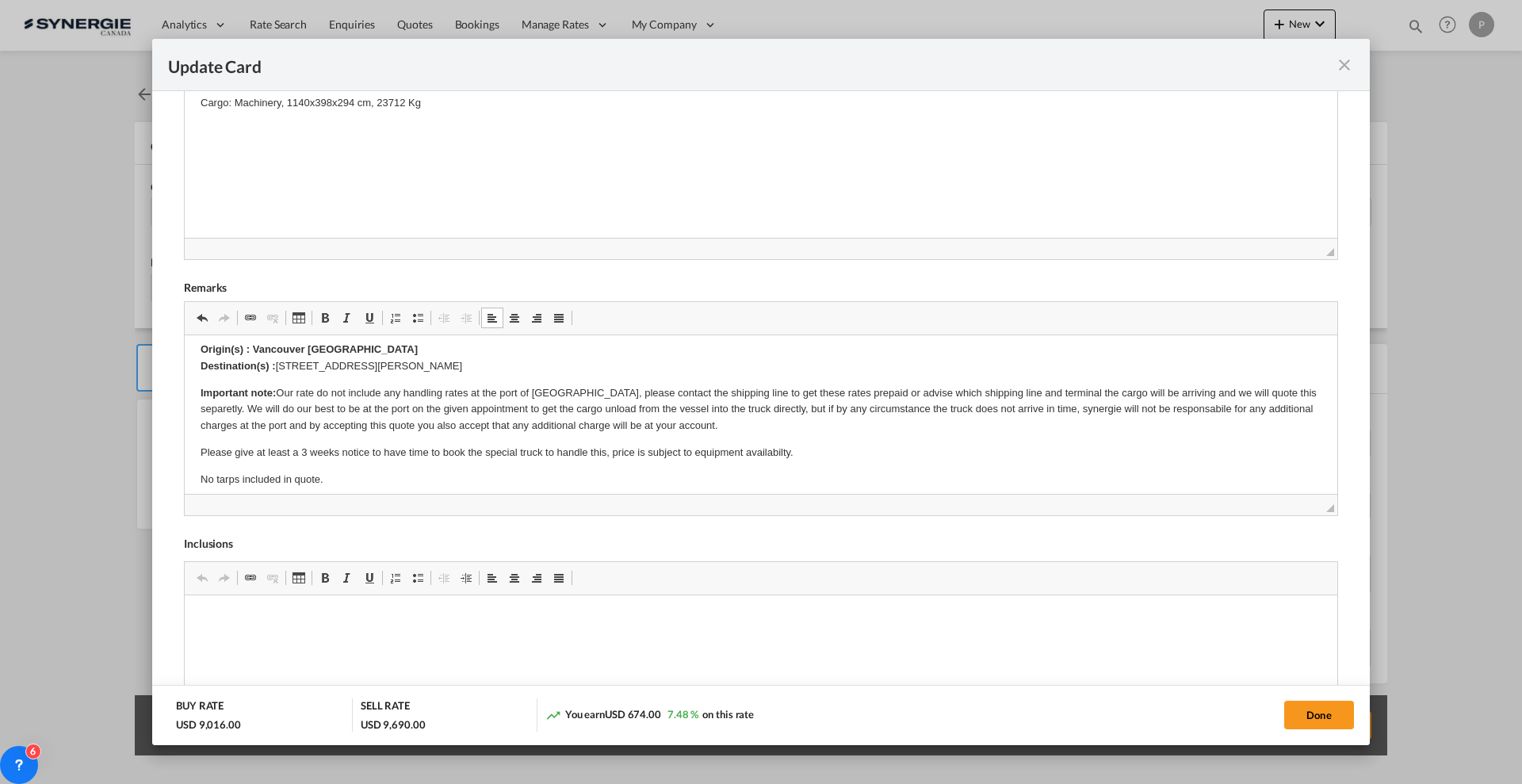
scroll to position [209, 0]
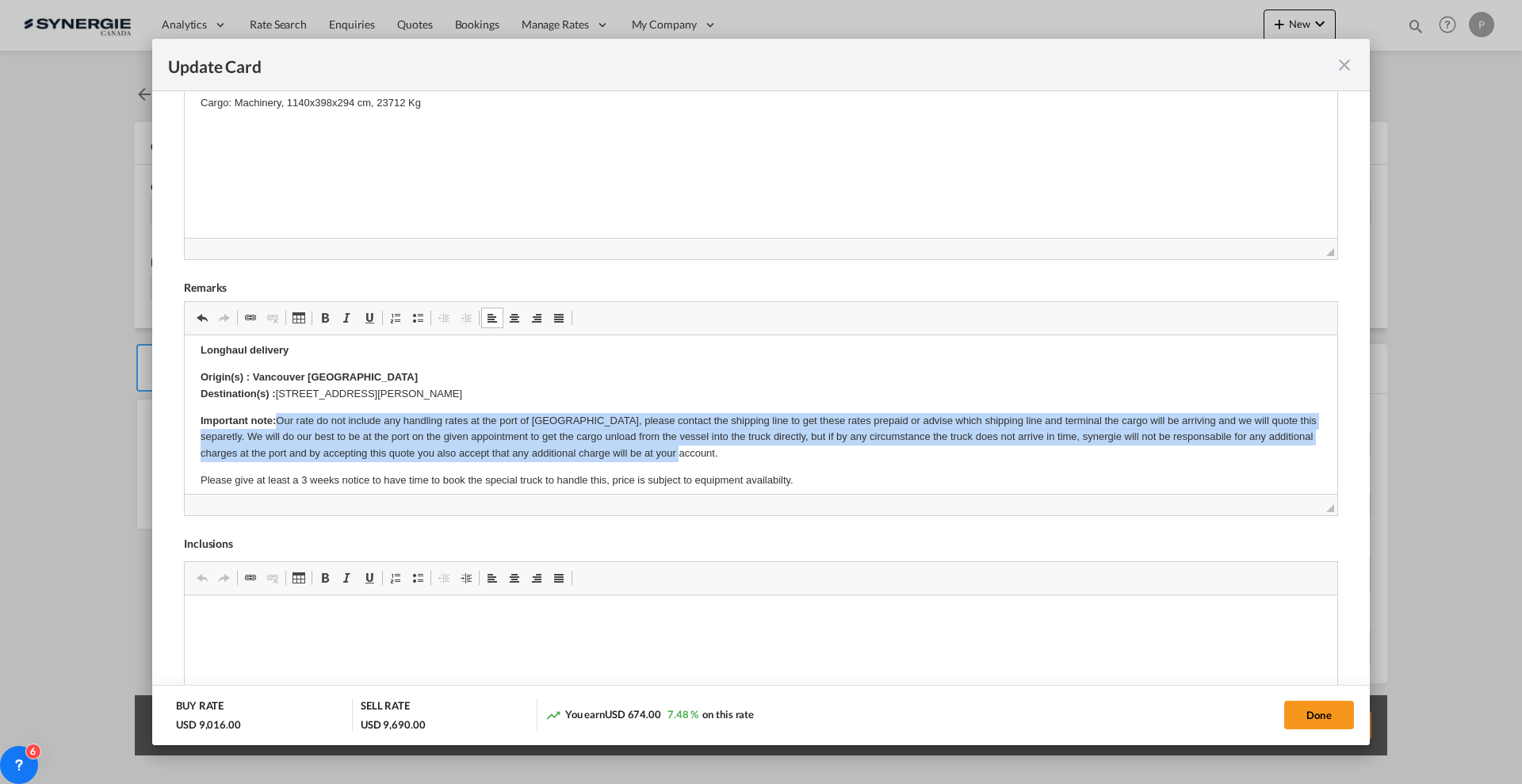
drag, startPoint x: 776, startPoint y: 448, endPoint x: 281, endPoint y: 407, distance: 496.7
click at [281, 407] on body "Breakbulk cargo Machinery, 1140x398x294 cm, 23712 Kg --------------------------…" at bounding box center [761, 459] width 1121 height 632
copy p "Our rate do not include any handling rates at the port of [GEOGRAPHIC_DATA], pl…"
drag, startPoint x: 794, startPoint y: 455, endPoint x: 279, endPoint y: 415, distance: 516.6
click at [279, 415] on p "Important note: Our rate do not include any handling rates at the port of [GEOG…" at bounding box center [761, 437] width 1121 height 49
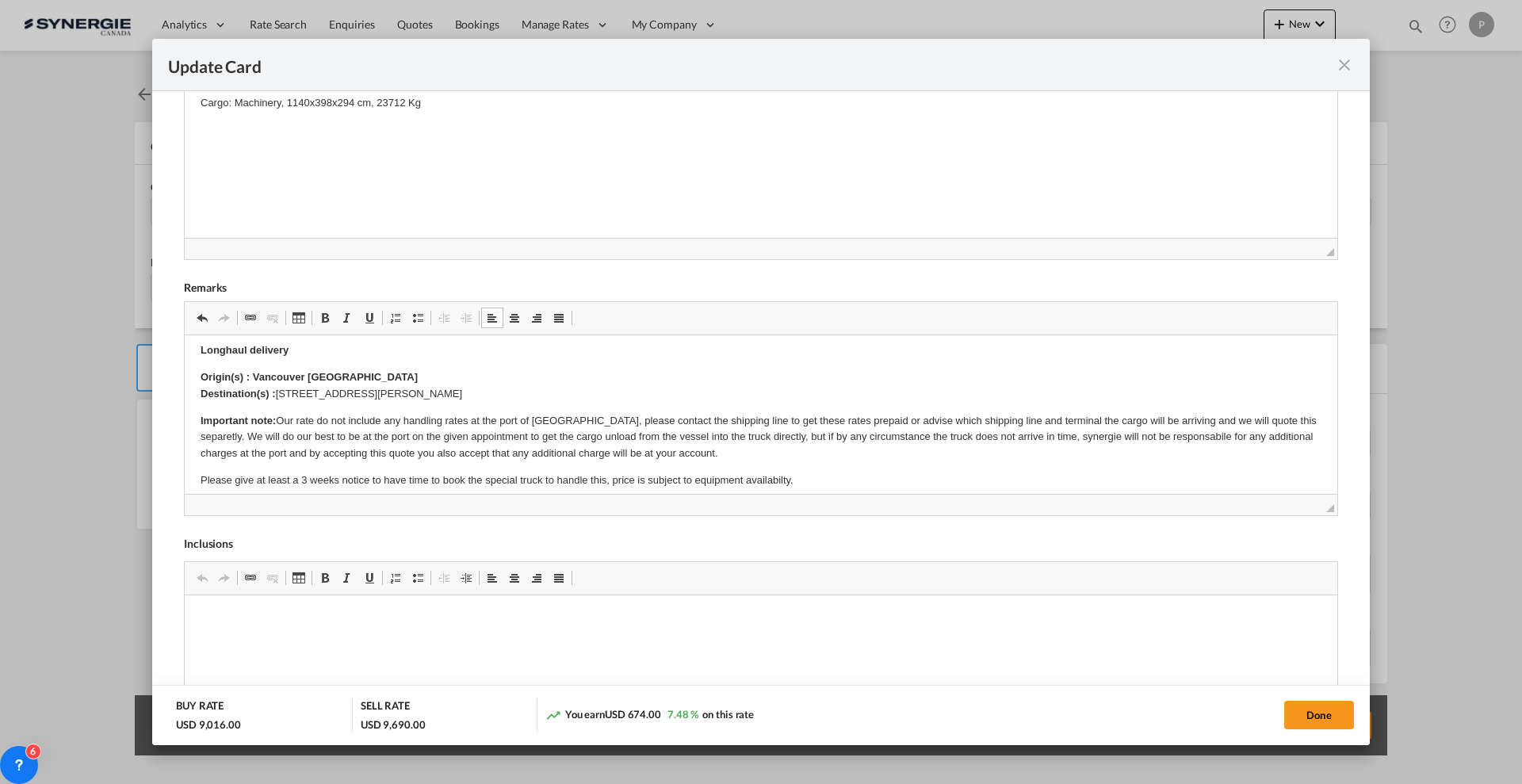
scroll to position [228, 0]
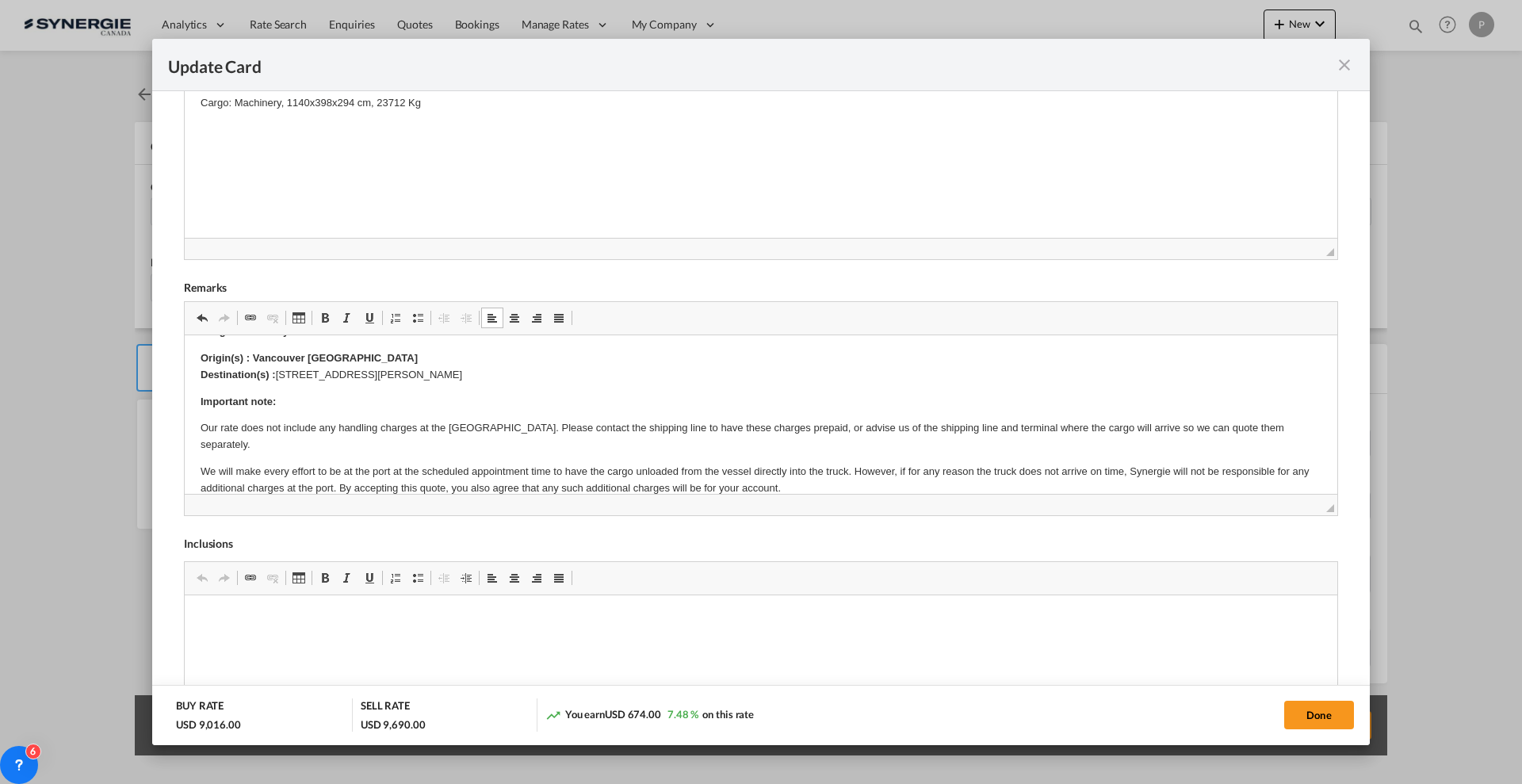
click at [309, 396] on p "Important note:" at bounding box center [761, 402] width 1121 height 16
click at [272, 401] on strong "Important note:" at bounding box center [238, 401] width 75 height 12
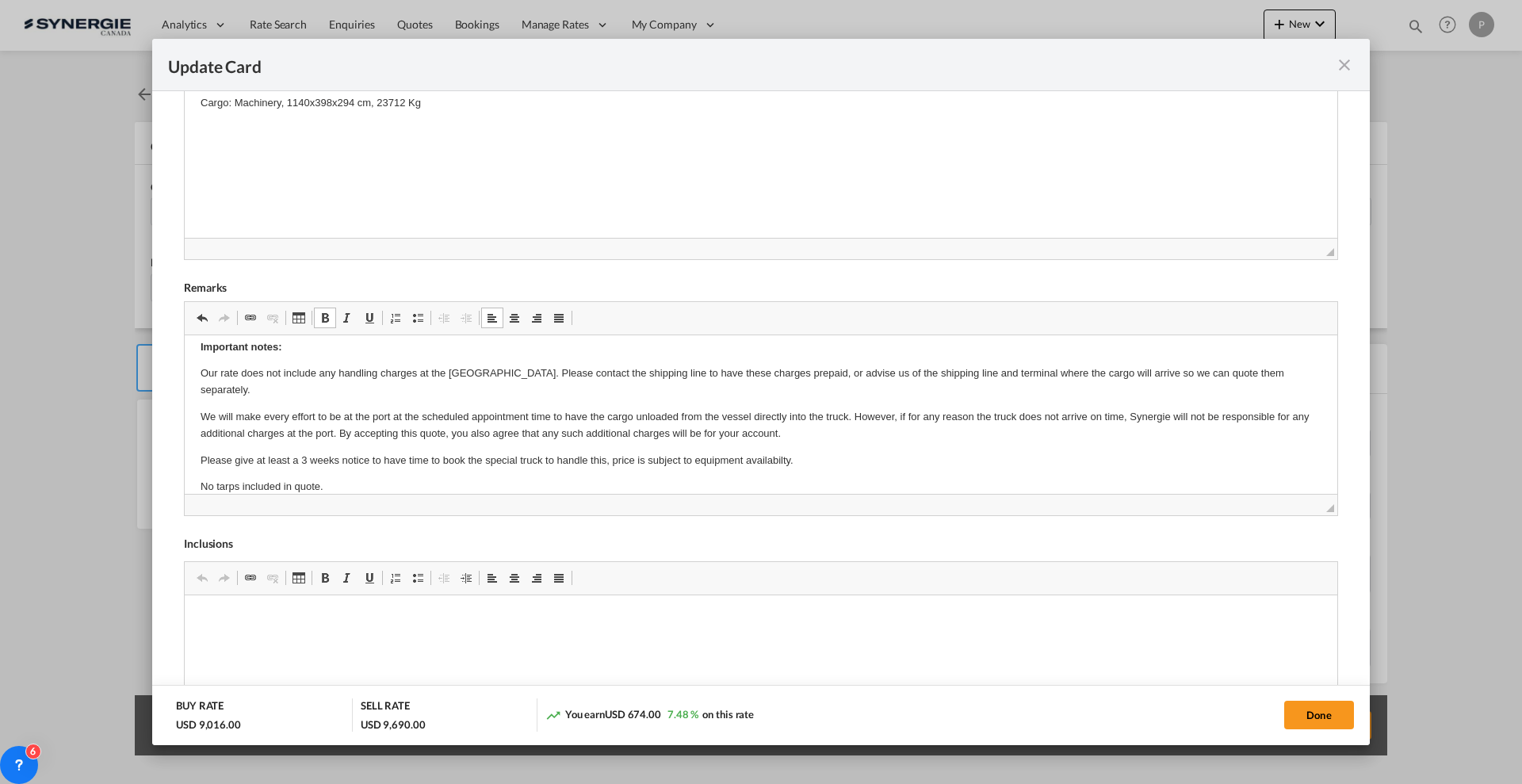
scroll to position [326, 0]
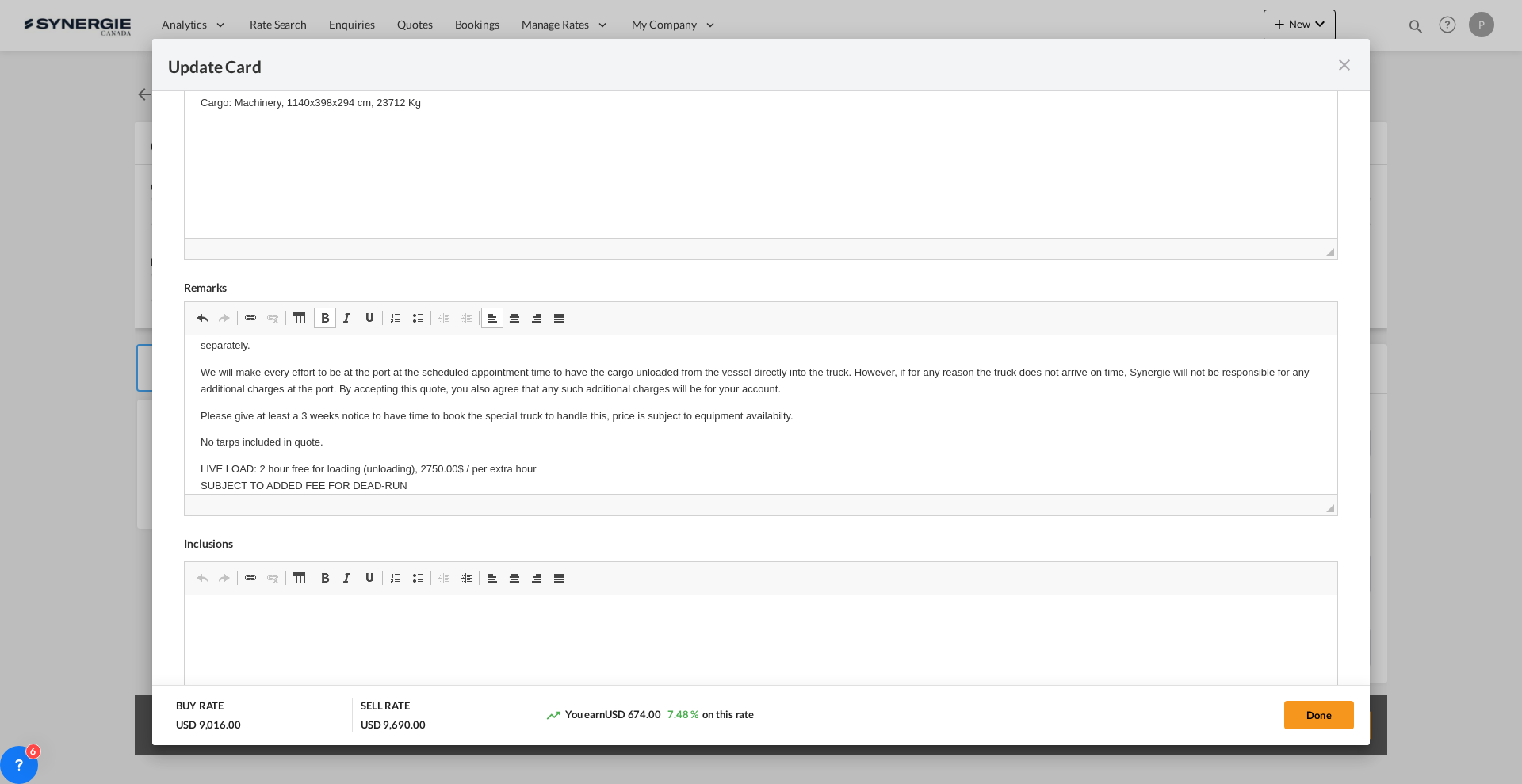
click at [336, 440] on p "No tarps included in quote." at bounding box center [761, 443] width 1121 height 16
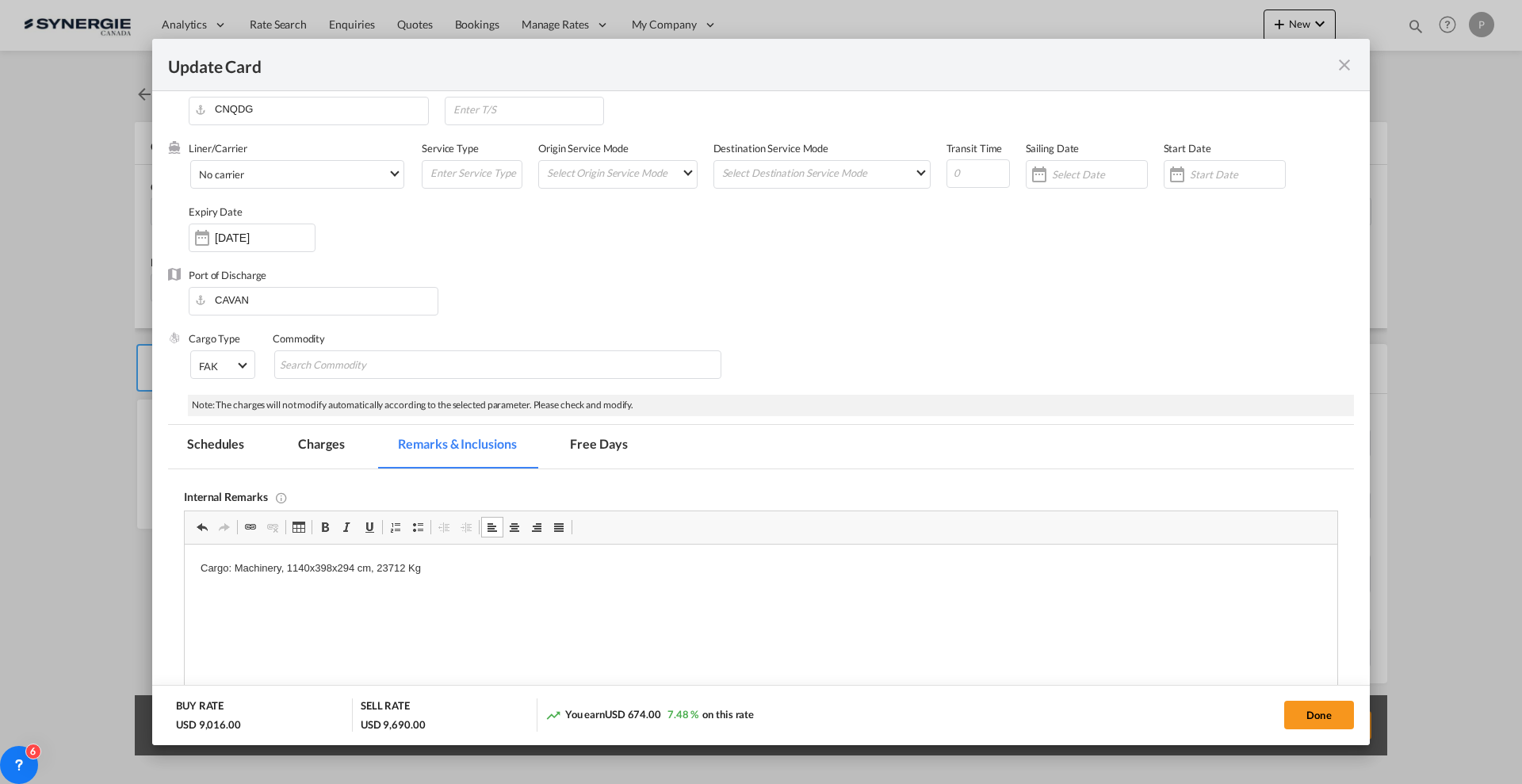
scroll to position [0, 0]
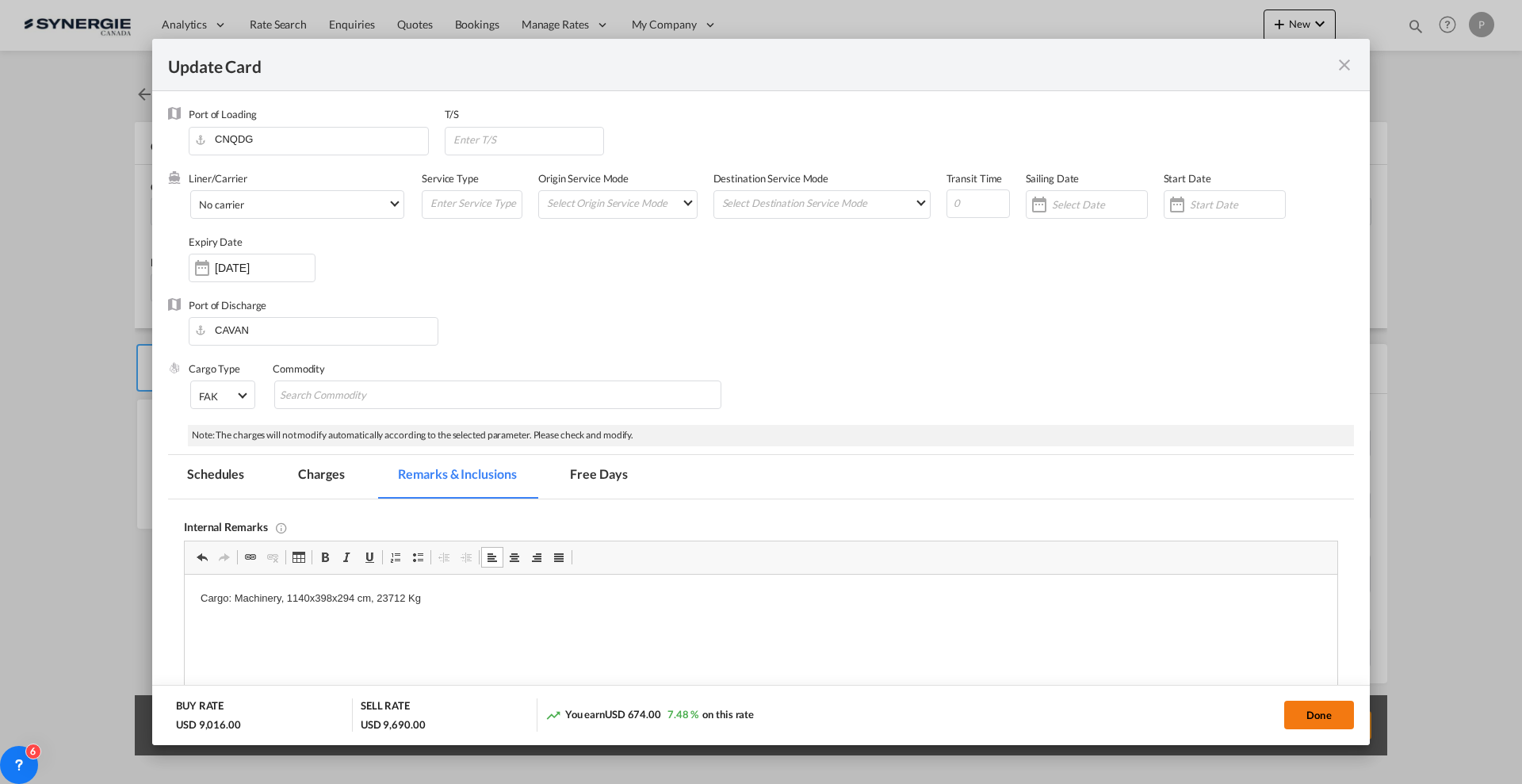
click at [1307, 715] on button "Done" at bounding box center [1319, 714] width 70 height 29
type input "[DATE]"
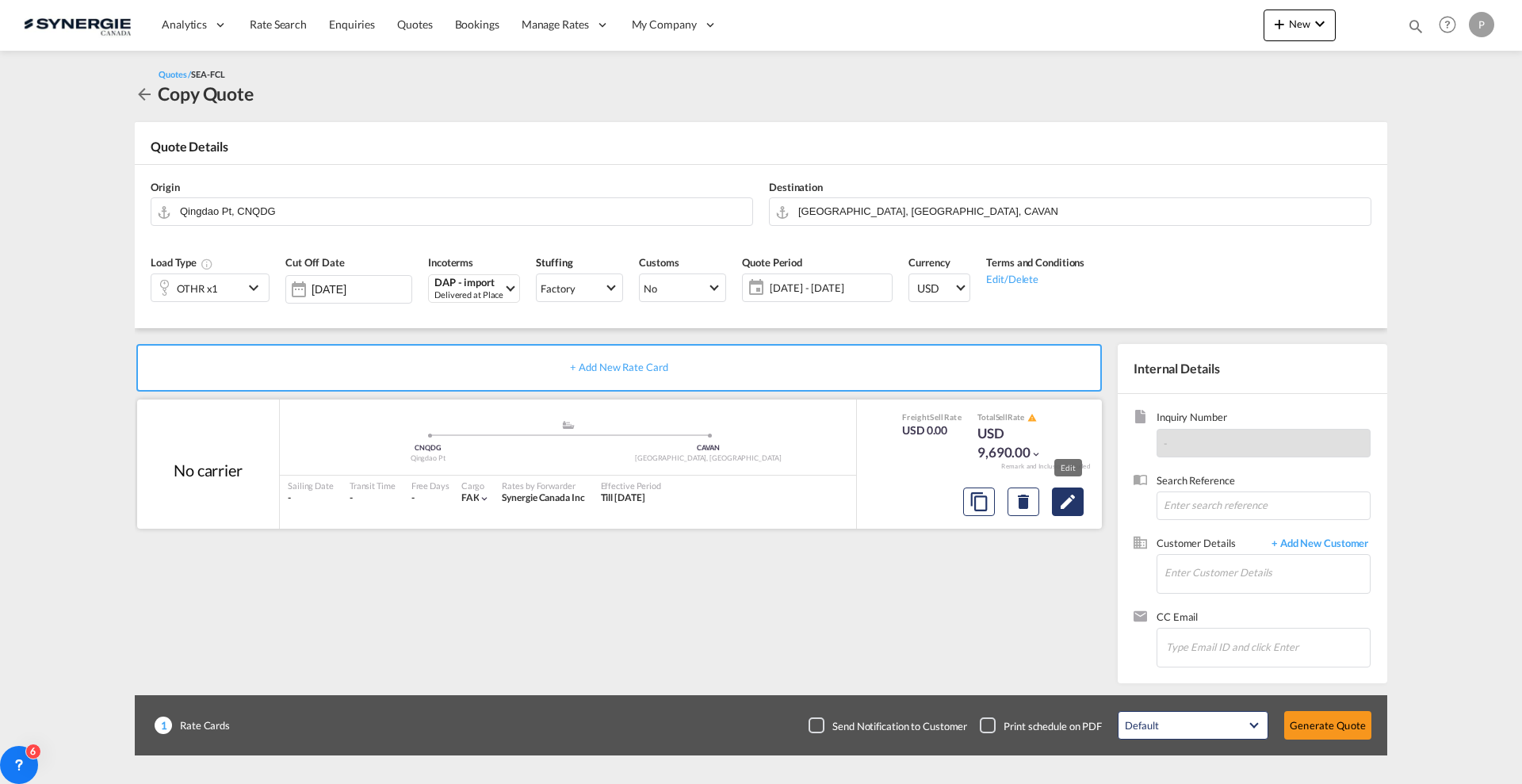
click at [1063, 501] on md-icon "Edit" at bounding box center [1067, 501] width 19 height 19
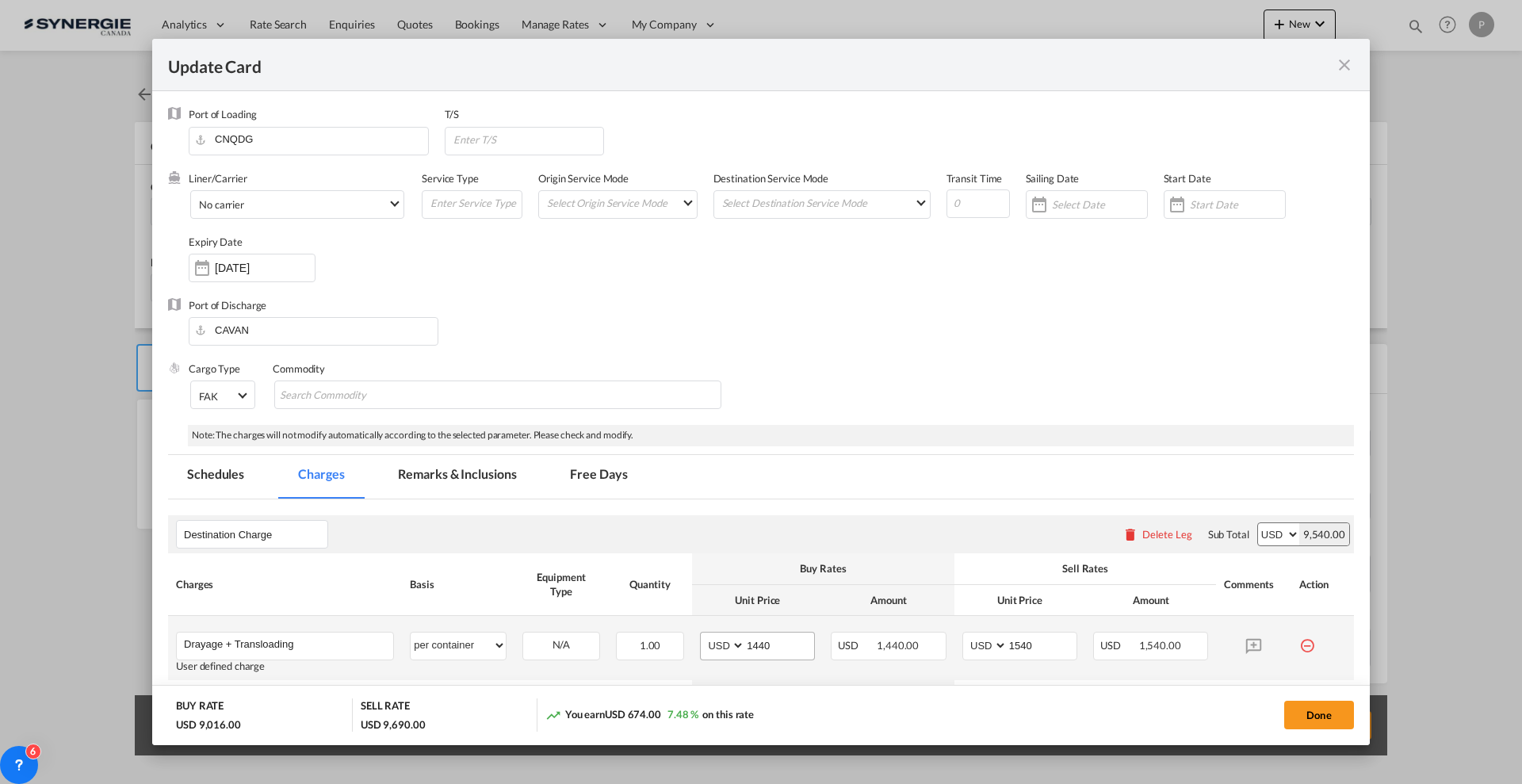
click at [772, 658] on md-input-container "1440" at bounding box center [779, 646] width 70 height 27
click at [772, 642] on input "1440" at bounding box center [780, 644] width 69 height 23
type input "19590"
click at [1018, 638] on input "1540" at bounding box center [1042, 644] width 69 height 23
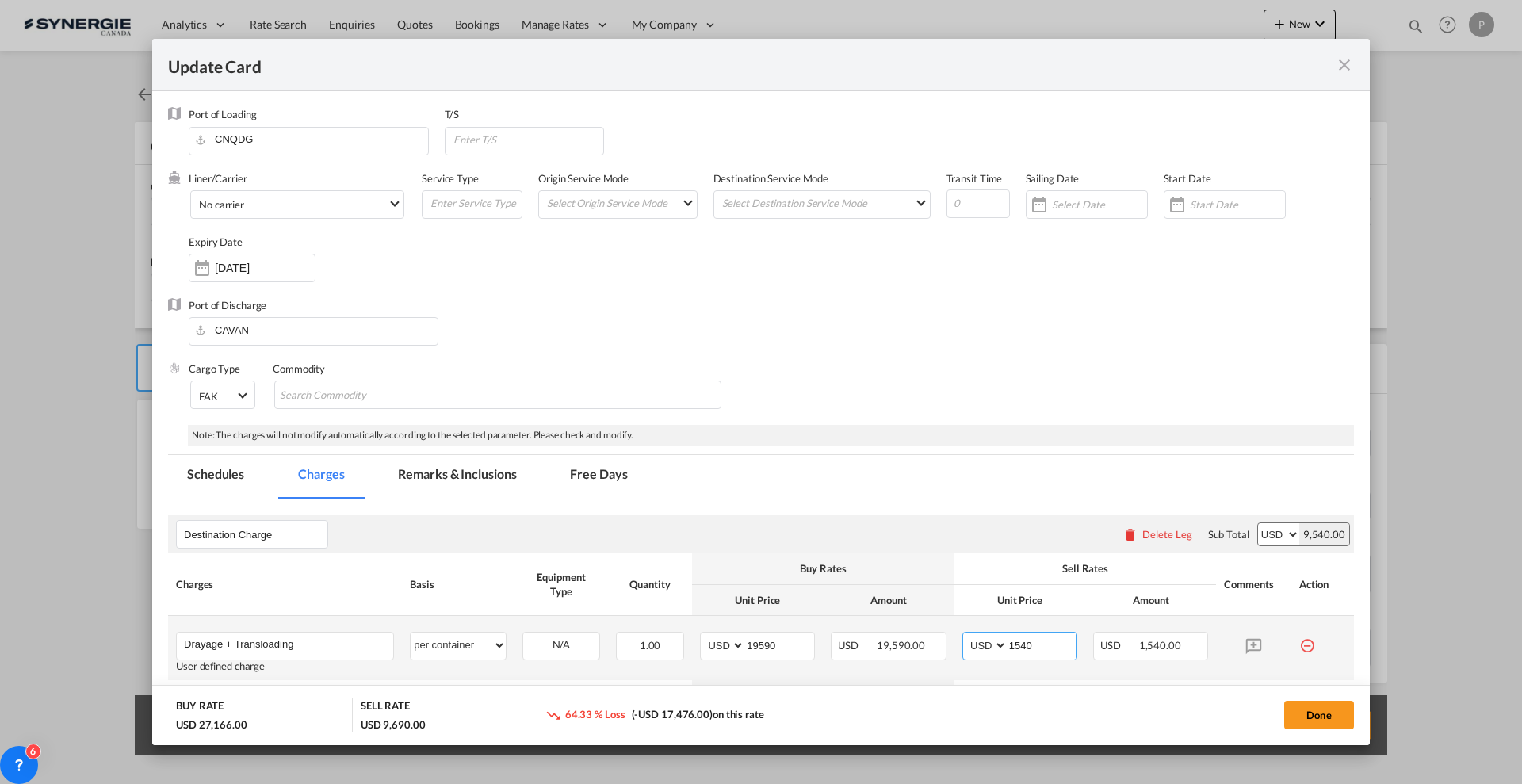
click at [1018, 638] on input "1540" at bounding box center [1042, 644] width 69 height 23
type input "20765"
click at [939, 519] on div "Destination Charge Please enter leg name Leg Name Already Exists Delete Leg Sub…" at bounding box center [761, 534] width 1186 height 38
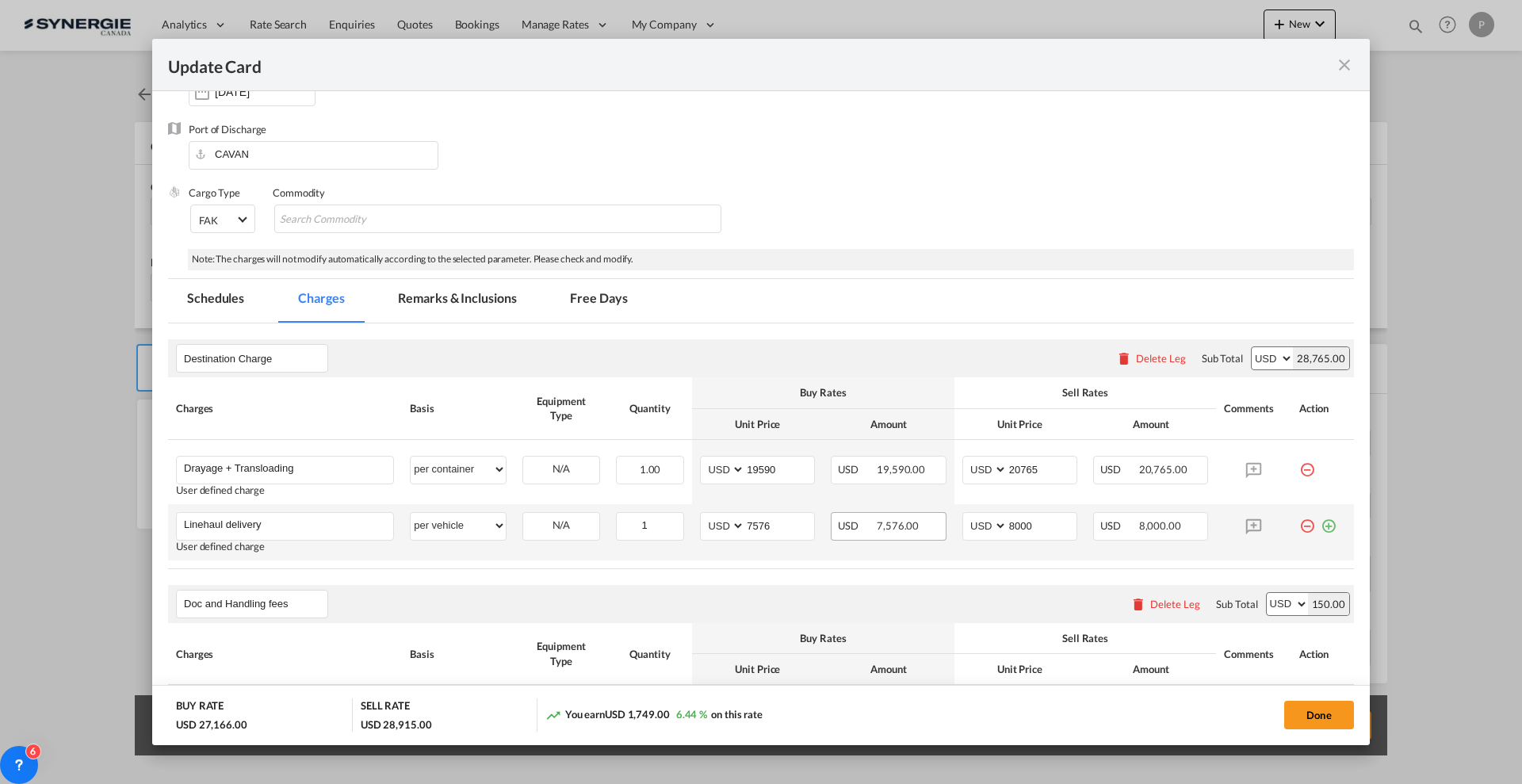
scroll to position [198, 0]
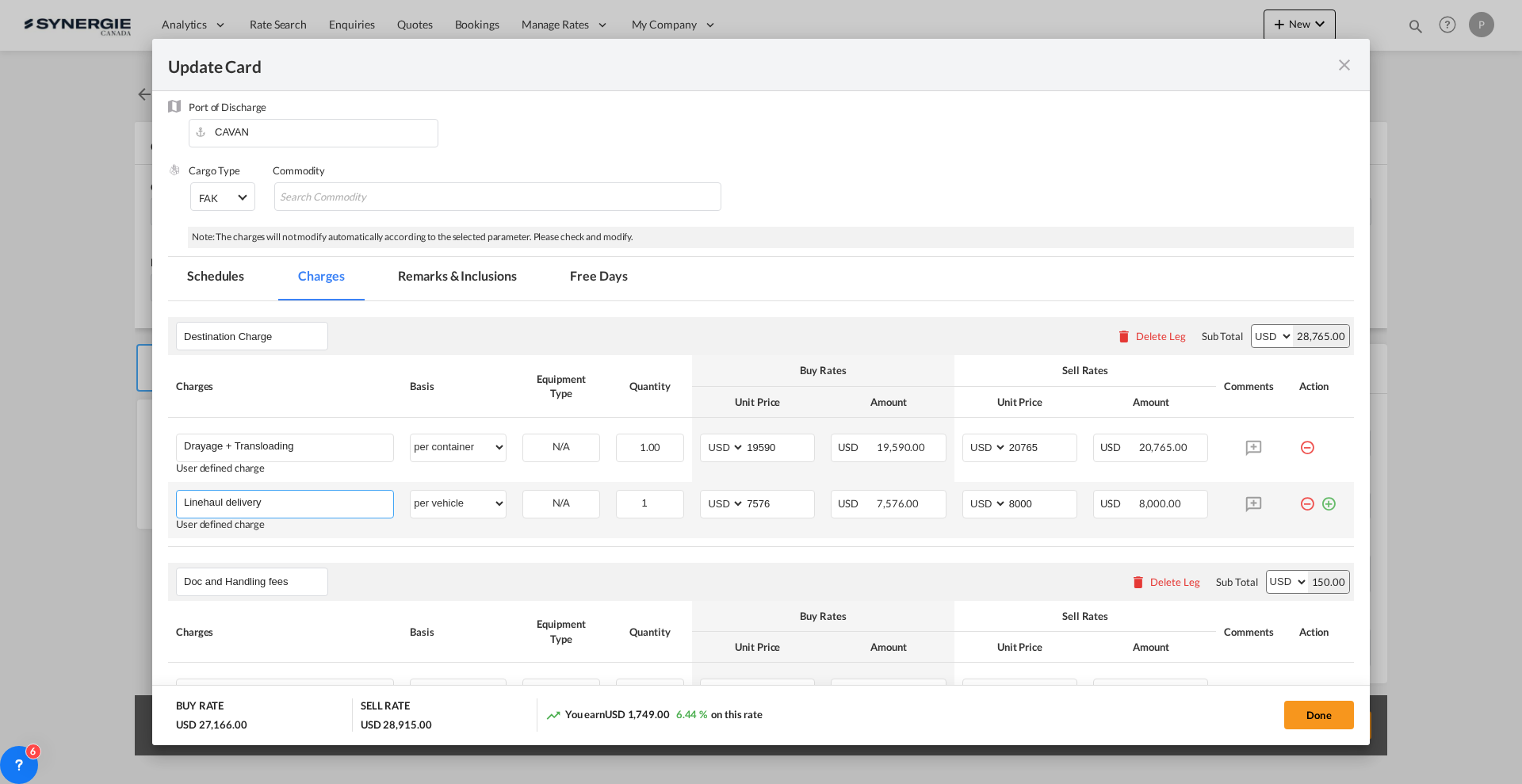
click at [256, 498] on input "Linehaul delivery" at bounding box center [289, 502] width 210 height 23
click at [253, 499] on input "Linehaul delivery" at bounding box center [289, 502] width 210 height 23
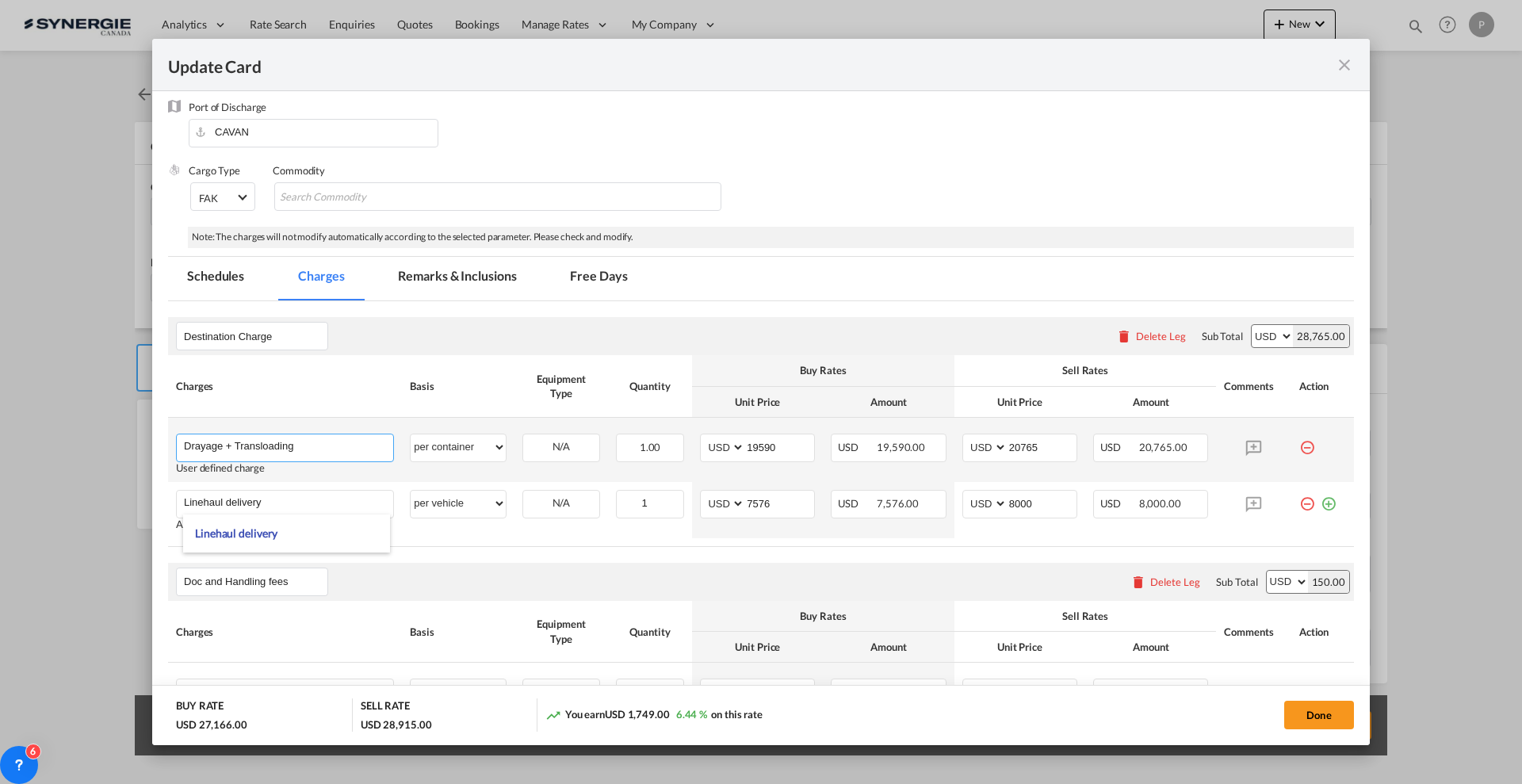
click at [238, 453] on input "Drayage + Transloading" at bounding box center [289, 446] width 210 height 23
paste input "Linehaul delivery"
type input "Linehaul delivery - OOG cargo"
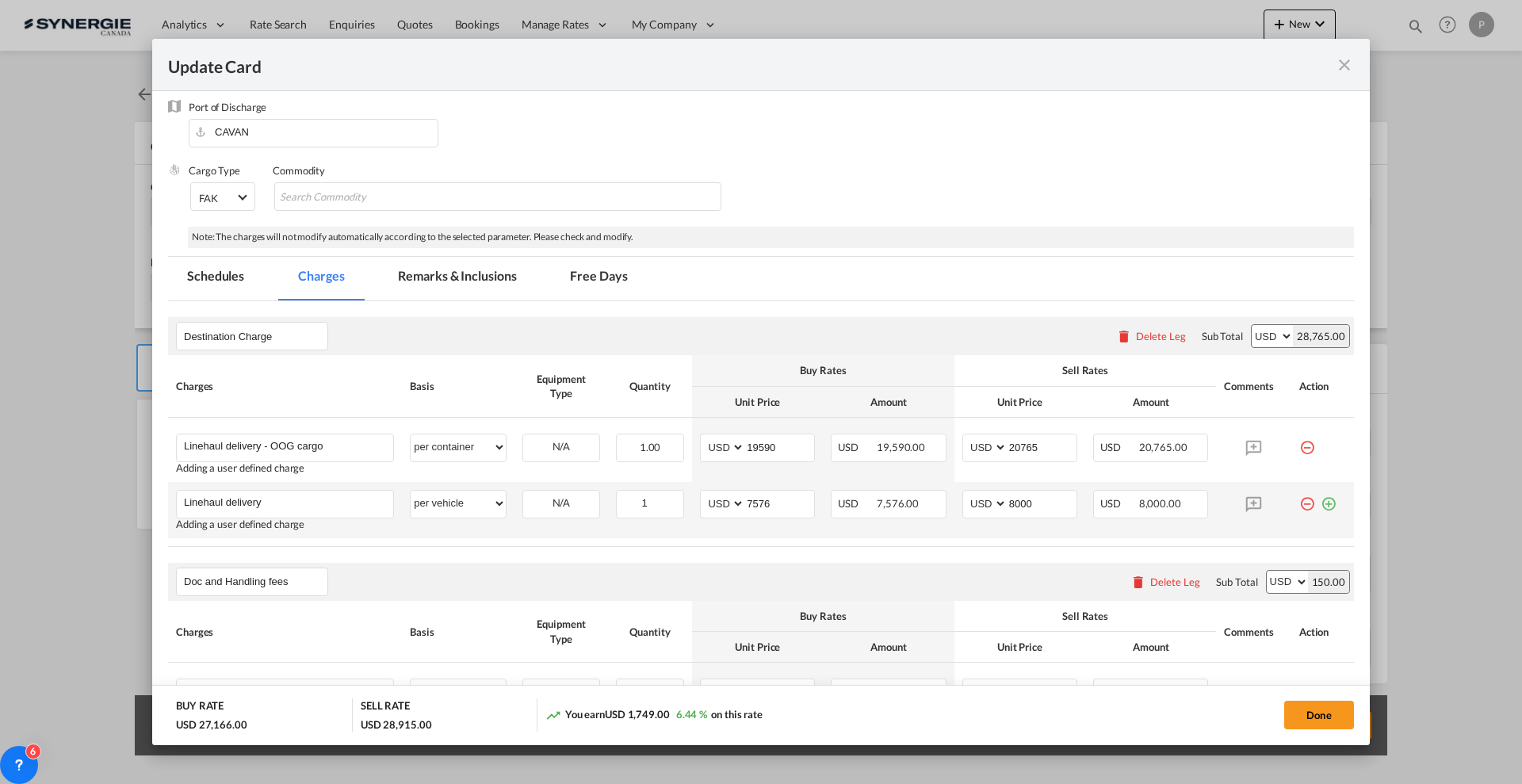
click at [1300, 506] on md-icon "icon-minus-circle-outline red-400-fg" at bounding box center [1308, 498] width 16 height 16
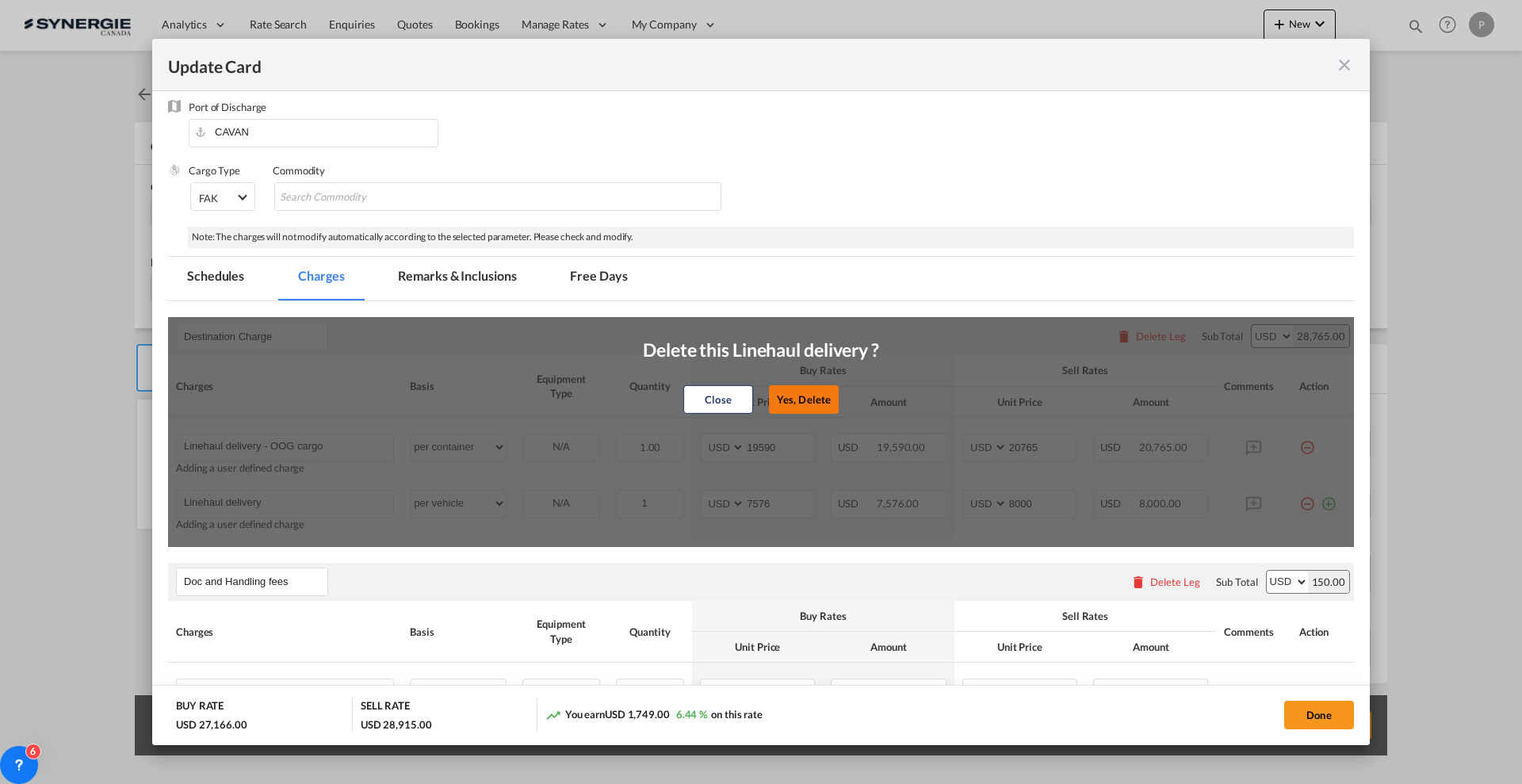
click at [801, 398] on button "Yes, Delete" at bounding box center [803, 399] width 70 height 29
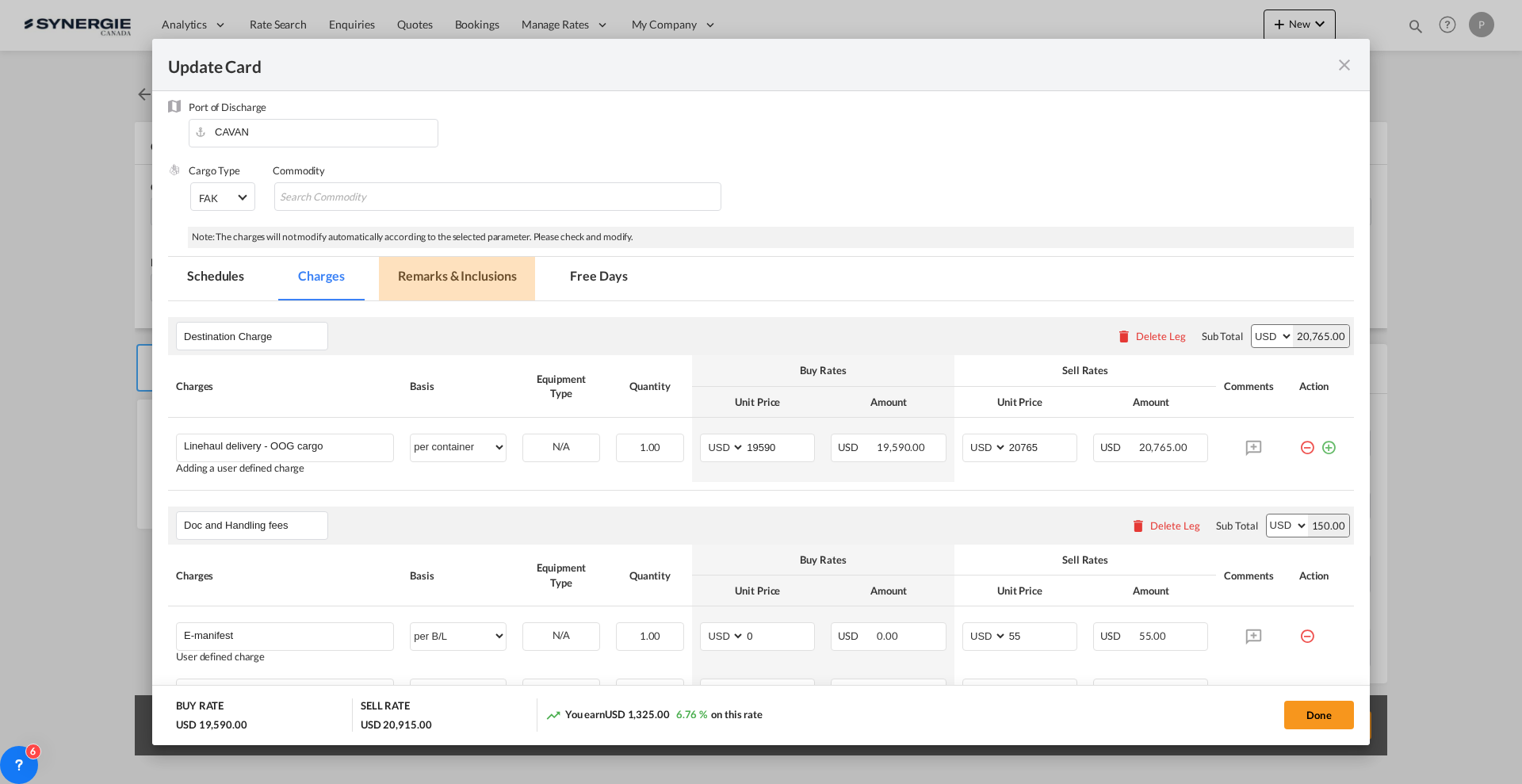
click at [426, 287] on md-tab-item "Remarks & Inclusions" at bounding box center [456, 278] width 156 height 43
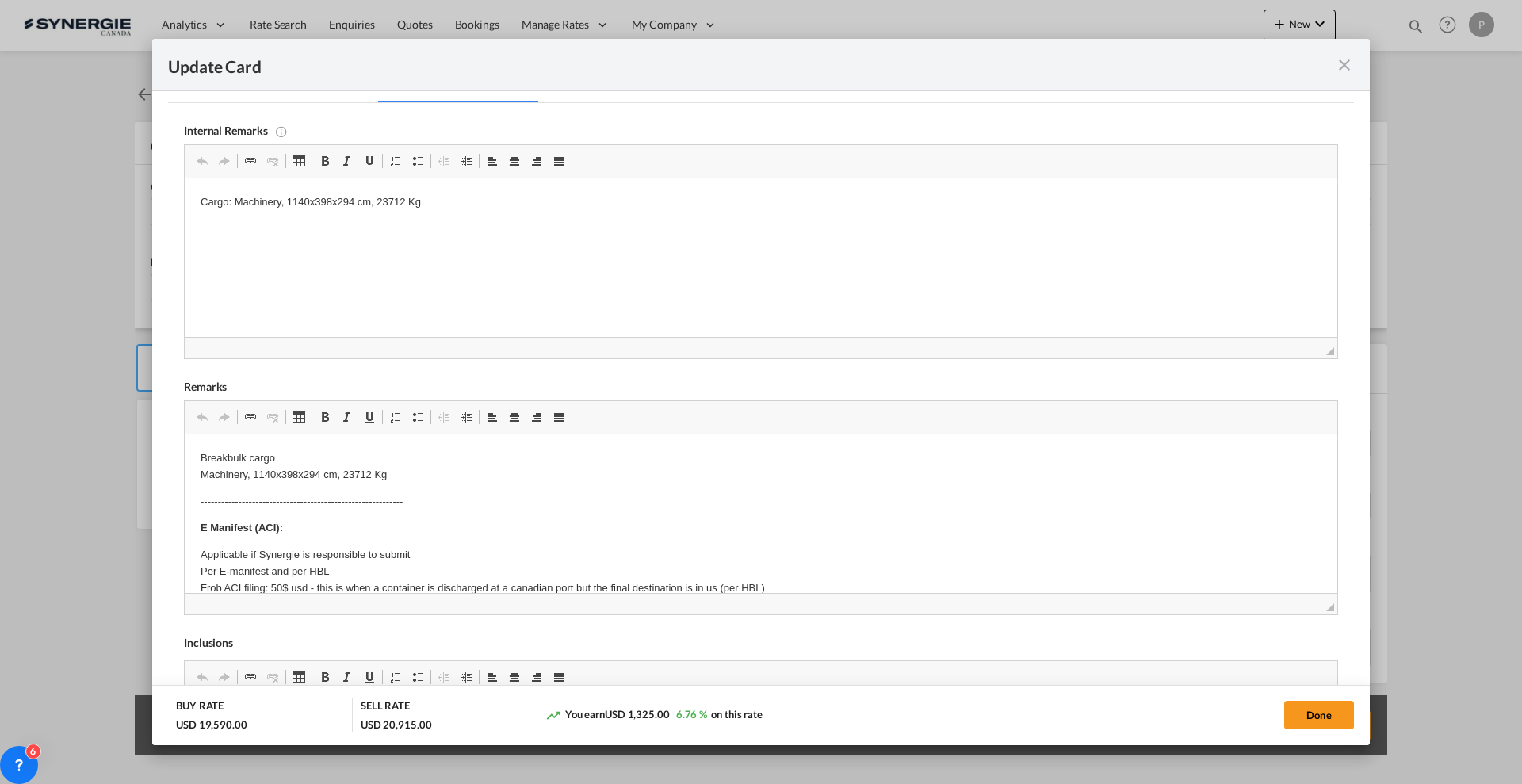
scroll to position [99, 0]
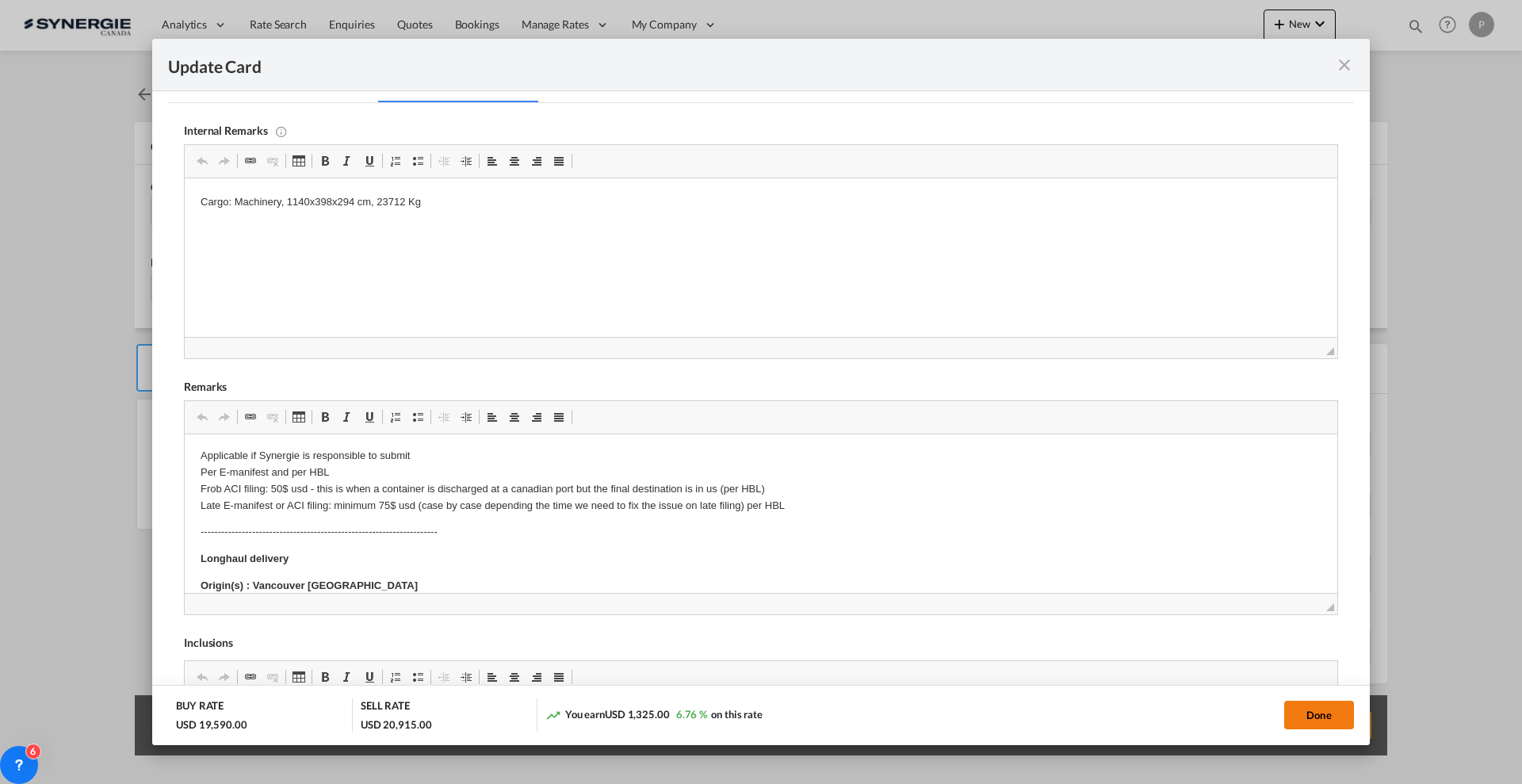
click at [1326, 721] on button "Done" at bounding box center [1319, 714] width 70 height 29
type input "[DATE]"
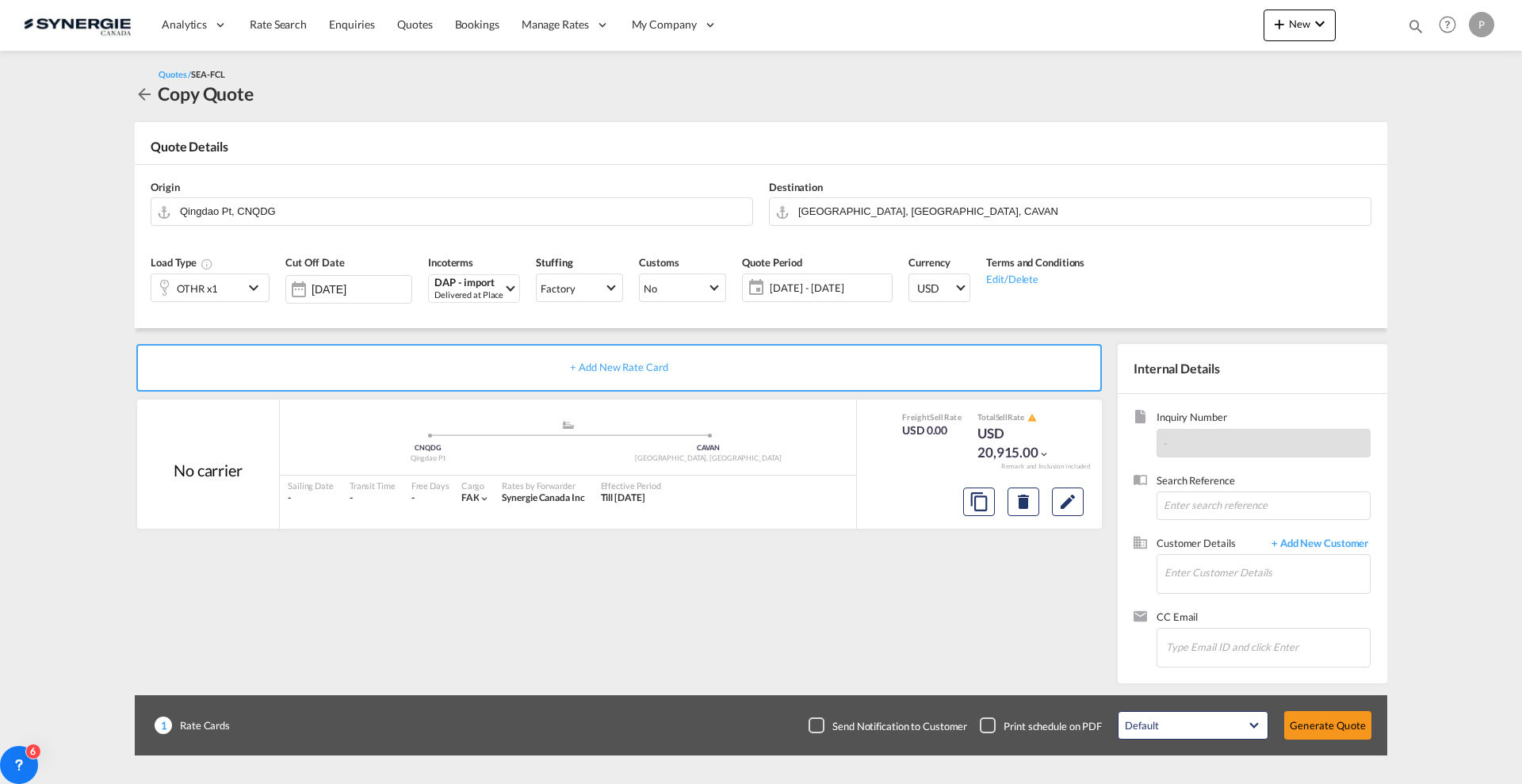
scroll to position [124, 0]
click at [1275, 584] on input "Enter Customer Details" at bounding box center [1267, 572] width 205 height 35
click at [1183, 576] on input "Enter Customer Details" at bounding box center [1267, 572] width 205 height 35
paste input "[EMAIL_ADDRESS][DOMAIN_NAME]"
click at [1212, 597] on div "[PERSON_NAME] Nie [EMAIL_ADDRESS][DOMAIN_NAME] | HLS HOLDING" at bounding box center [1267, 599] width 206 height 42
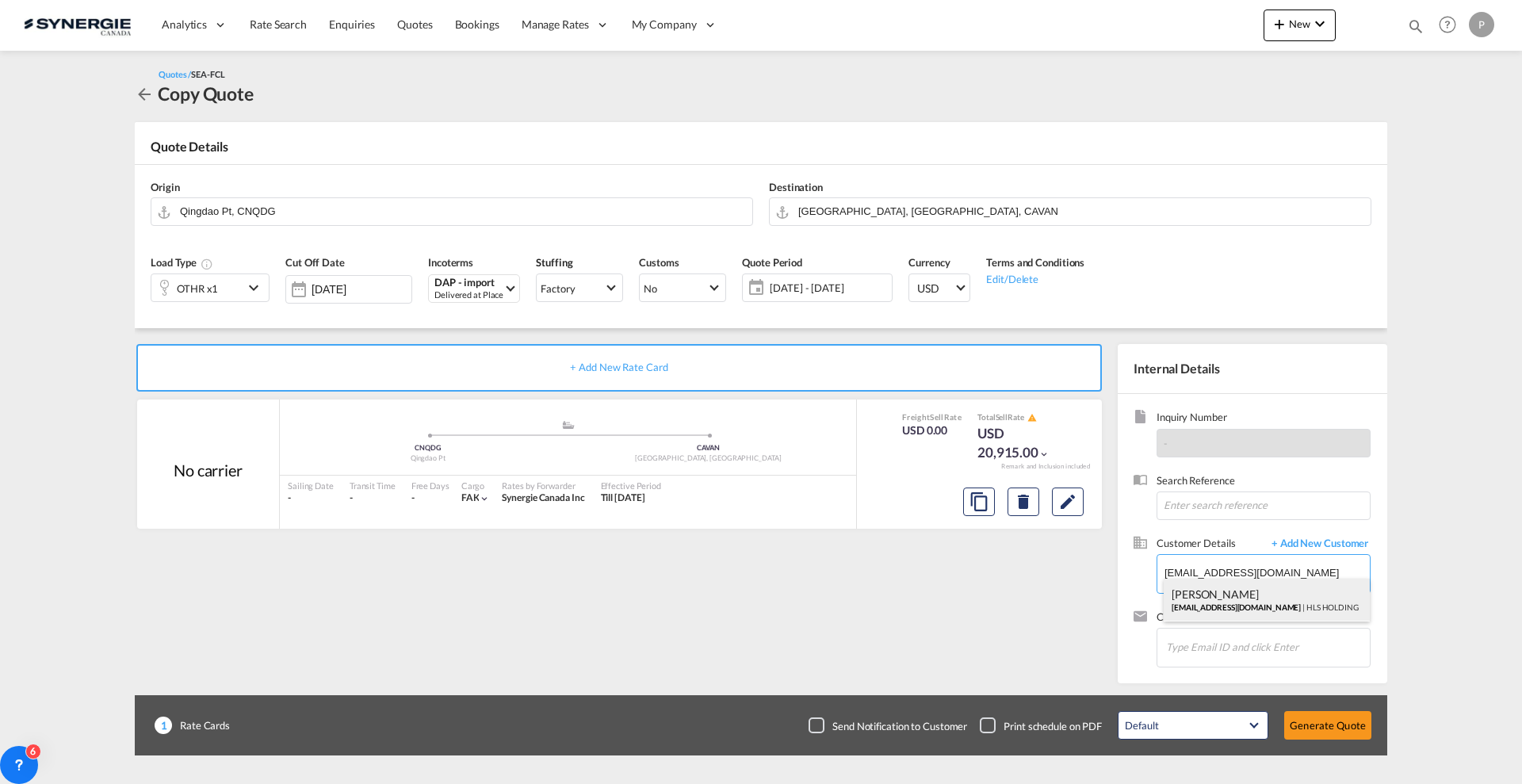
type input "HLS HOLDING, [PERSON_NAME], [EMAIL_ADDRESS][DOMAIN_NAME]"
click at [1320, 726] on button "Generate Quote" at bounding box center [1328, 725] width 87 height 29
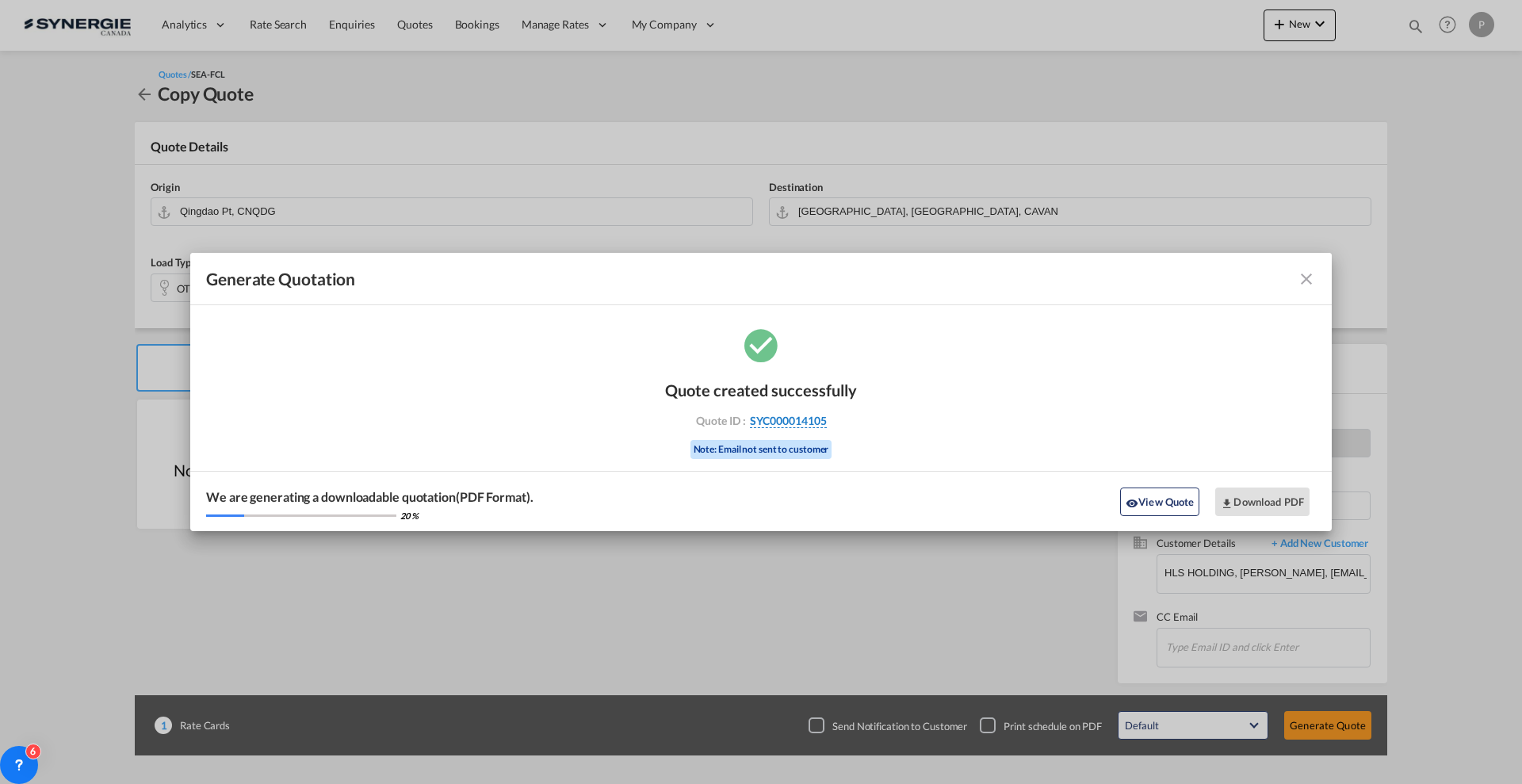
drag, startPoint x: 846, startPoint y: 417, endPoint x: 826, endPoint y: 421, distance: 20.4
click at [826, 421] on div "Quote ID : SYC000014105" at bounding box center [761, 421] width 184 height 14
copy div "SYC000014105"
click at [1263, 507] on button "Download PDF" at bounding box center [1263, 502] width 94 height 29
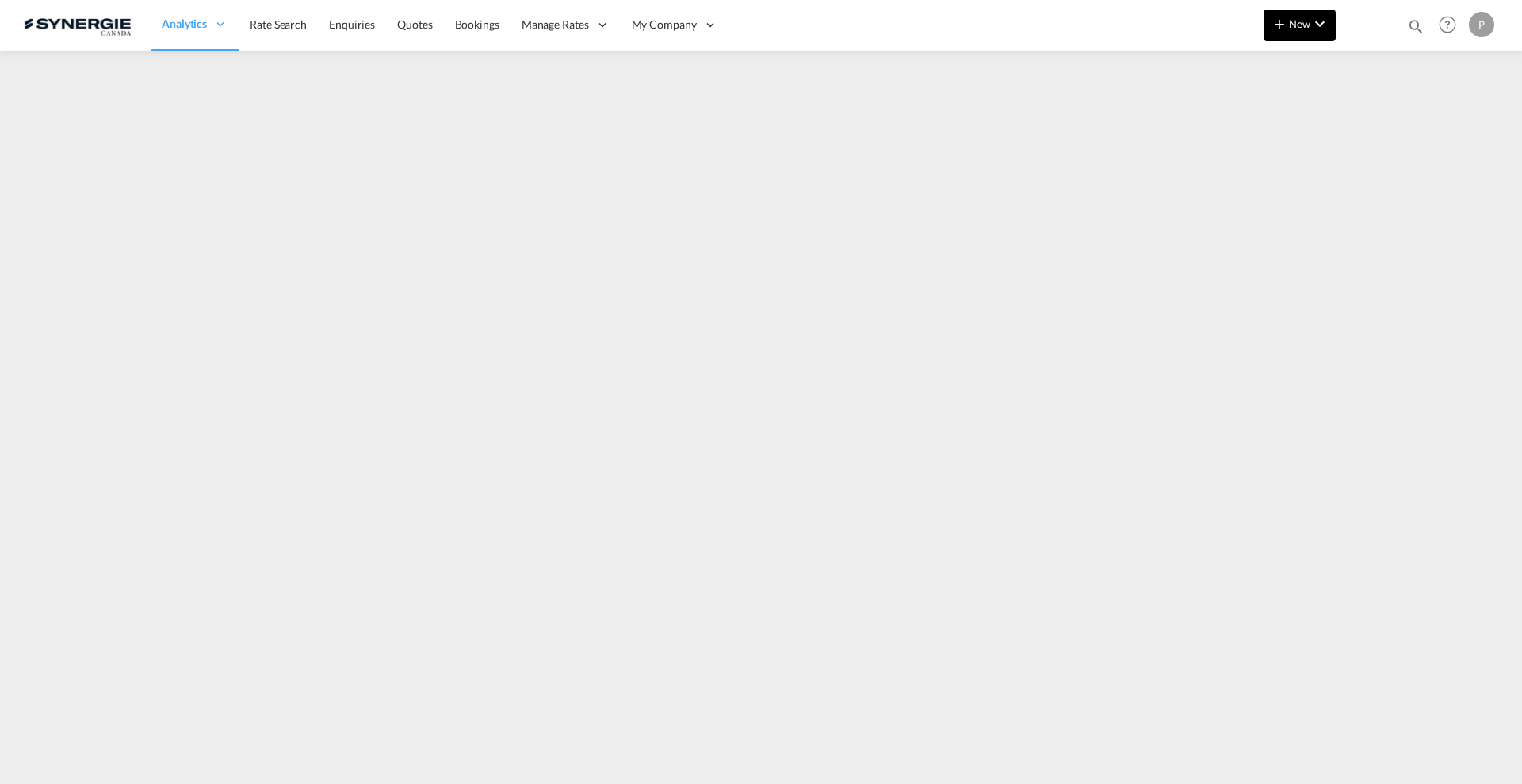
click at [1289, 32] on md-icon "icon-plus 400-fg" at bounding box center [1279, 23] width 19 height 19
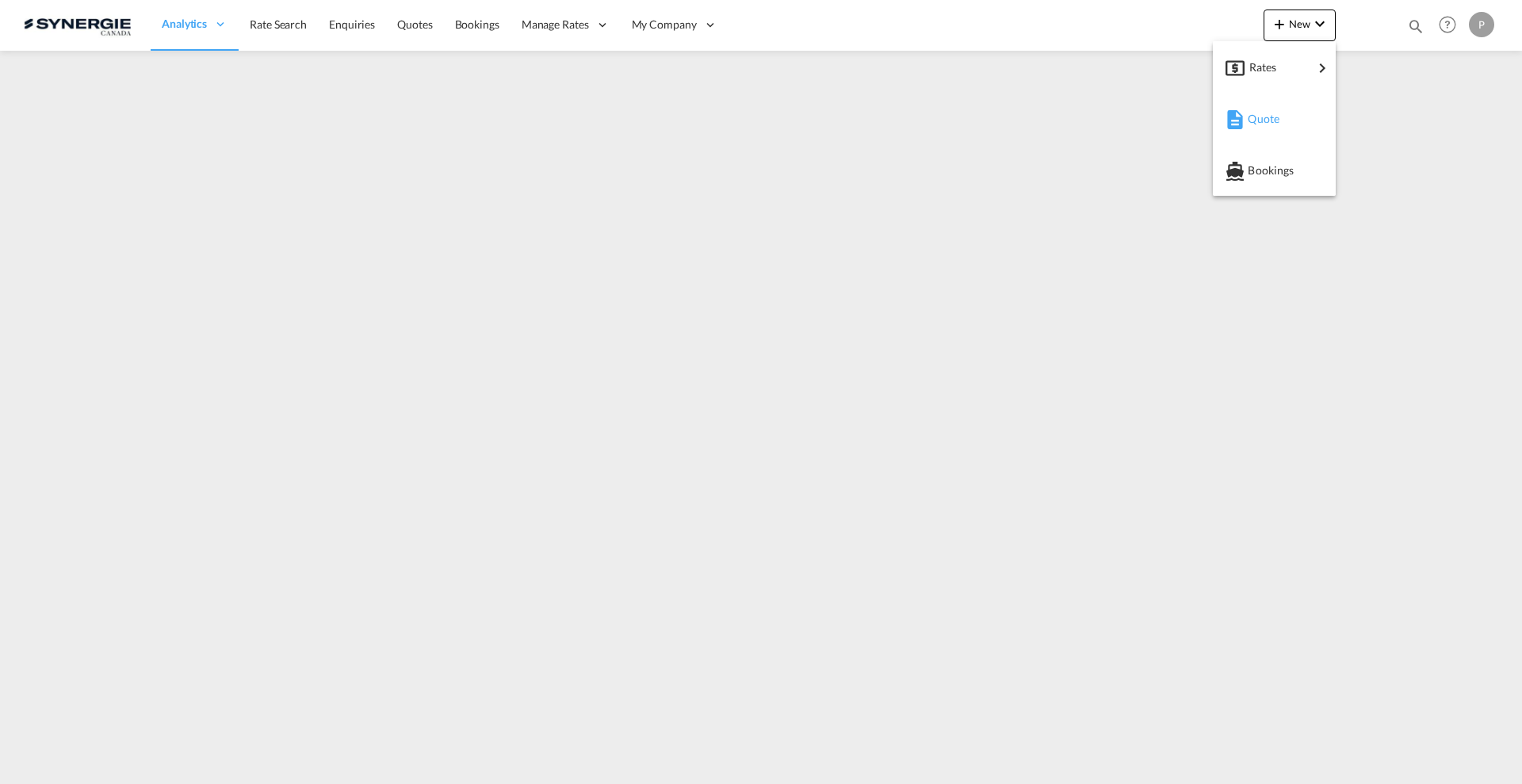
click at [1272, 109] on div "Quote" at bounding box center [1277, 119] width 59 height 40
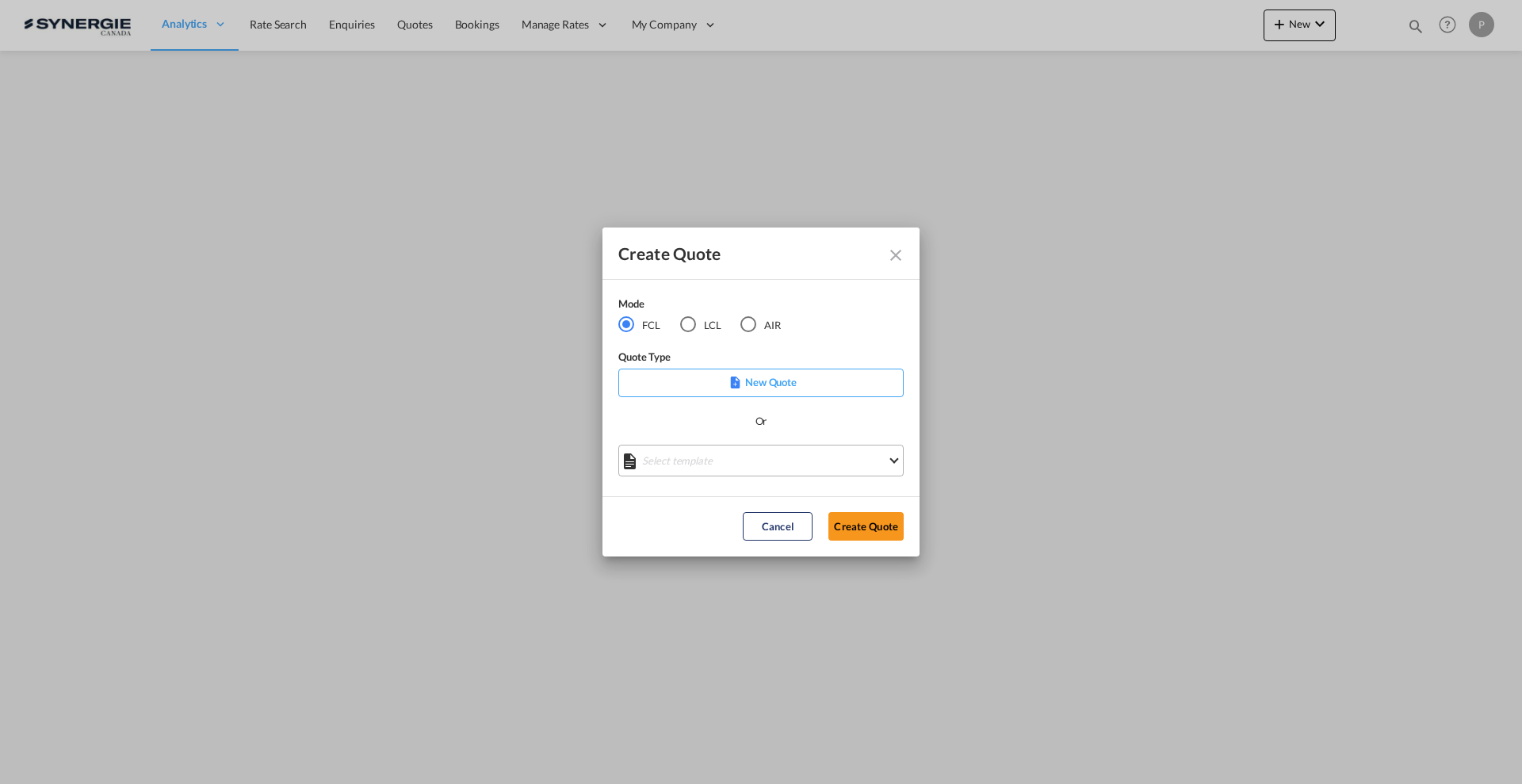
click at [747, 462] on md-select "Select template *NEW* FCL FREEHAND / DAP [PERSON_NAME] | [DATE] *NEW* Import FC…" at bounding box center [761, 460] width 286 height 32
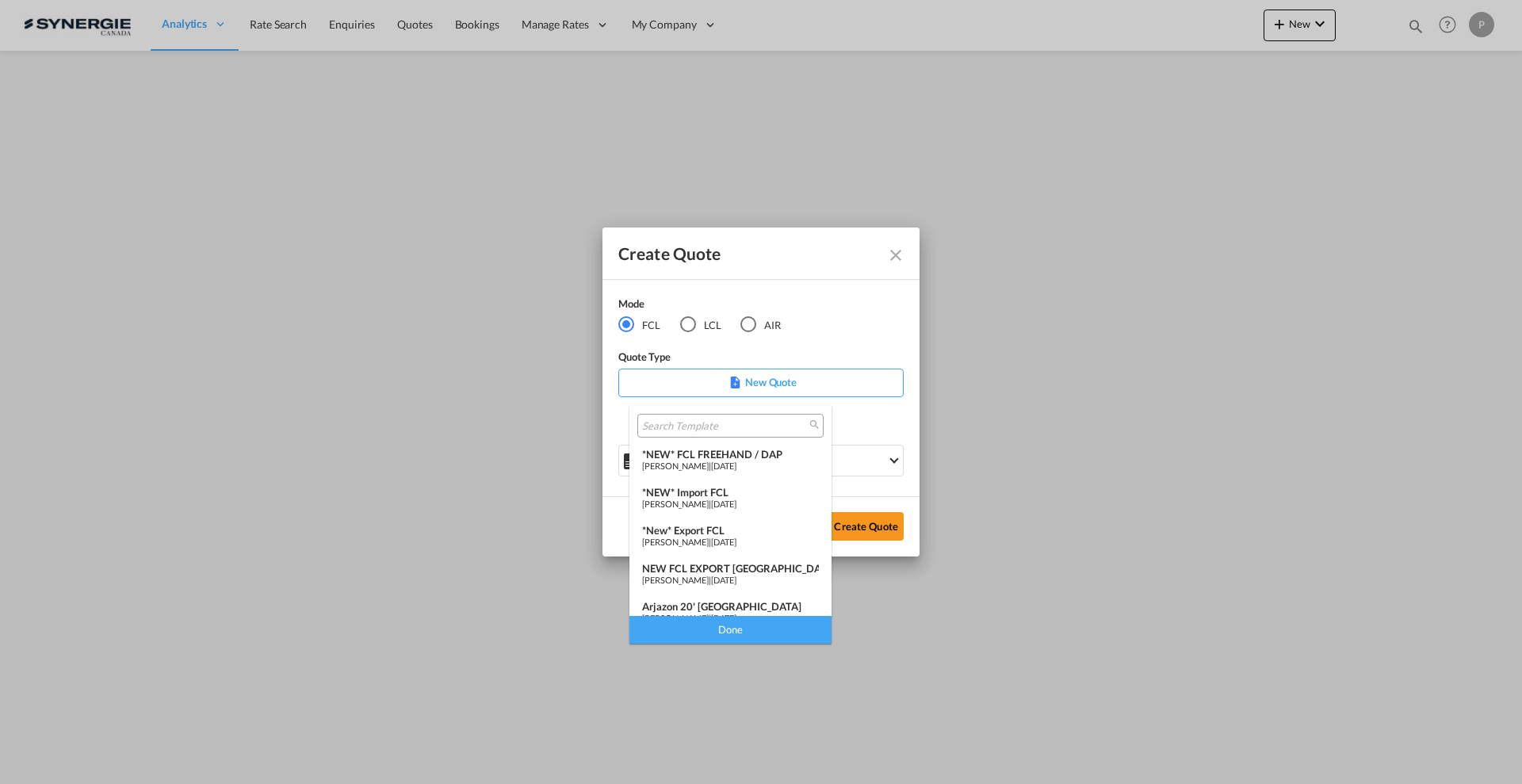
click at [901, 261] on md-backdrop at bounding box center [761, 392] width 1522 height 784
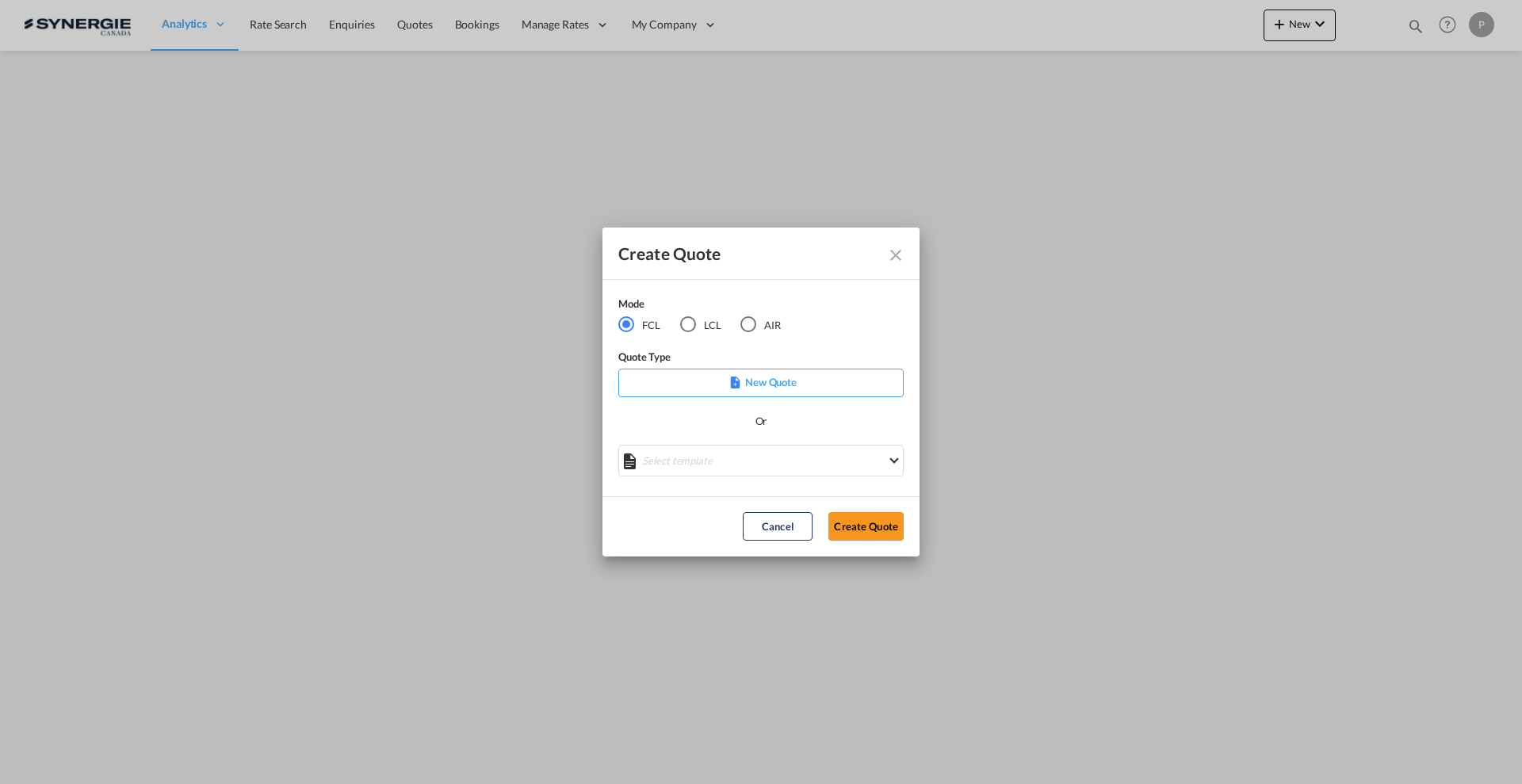
click at [897, 251] on md-icon "Close dialog" at bounding box center [896, 255] width 19 height 19
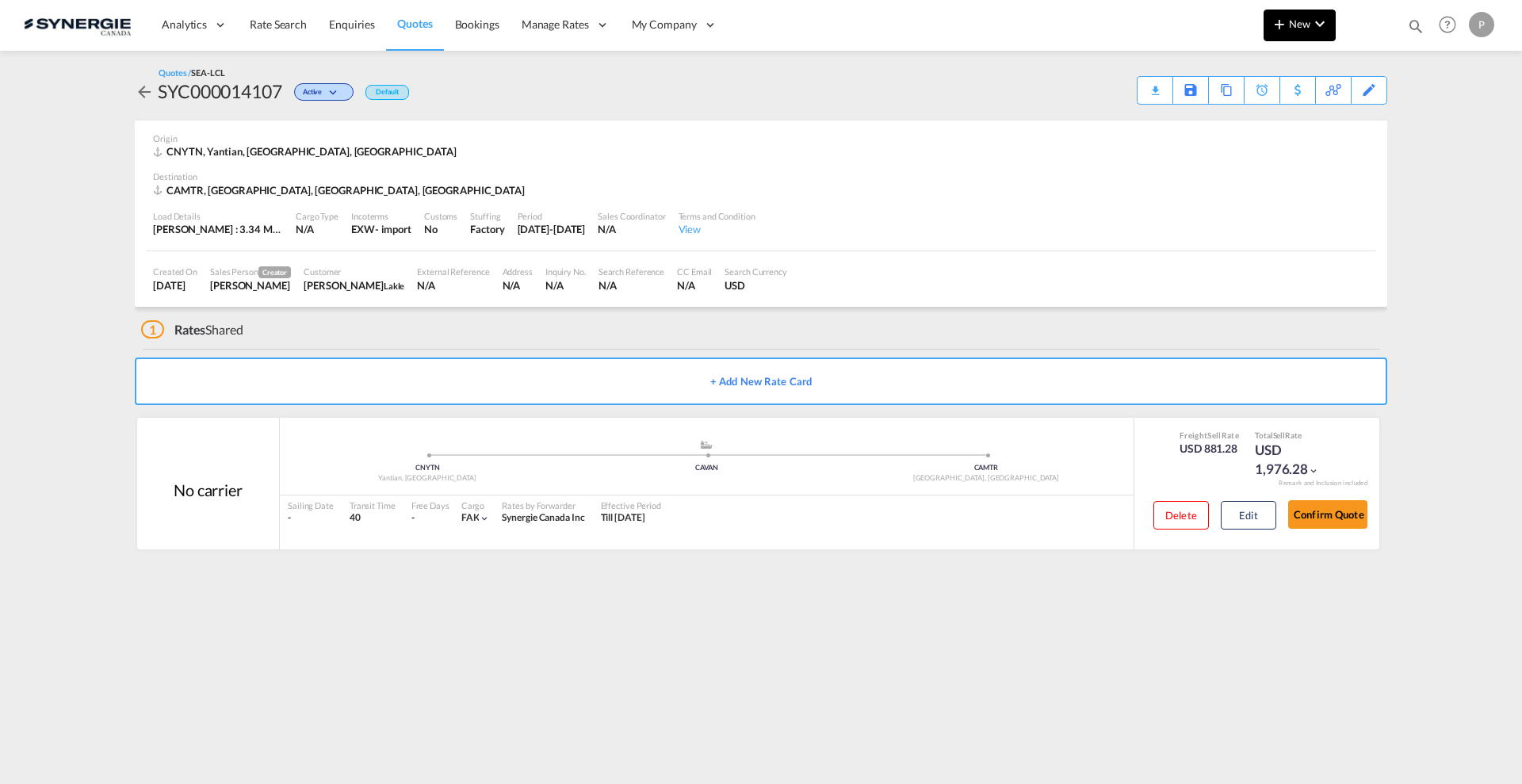
click at [1302, 29] on button "New" at bounding box center [1300, 25] width 72 height 32
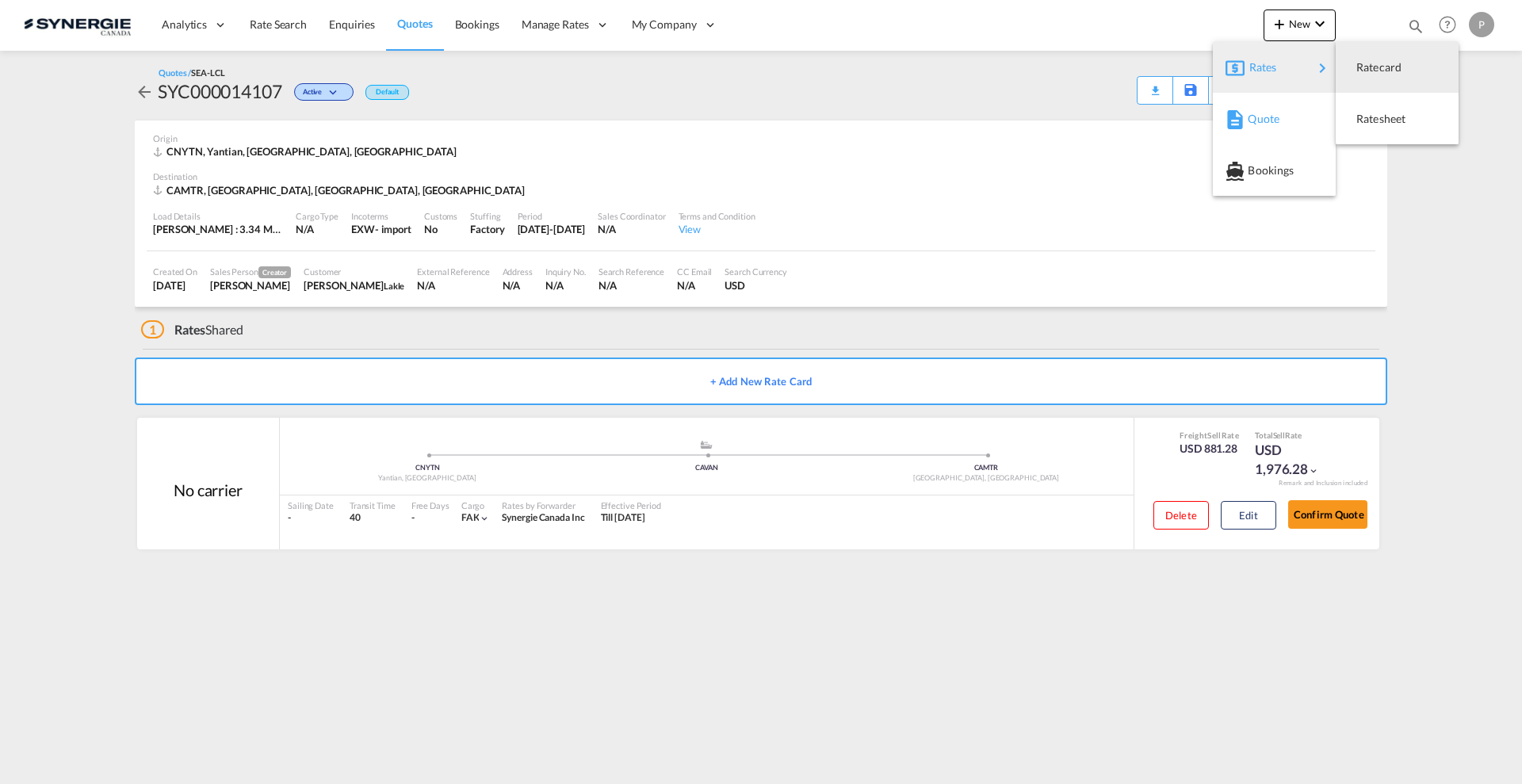
click at [1253, 113] on span "Quote" at bounding box center [1256, 118] width 17 height 32
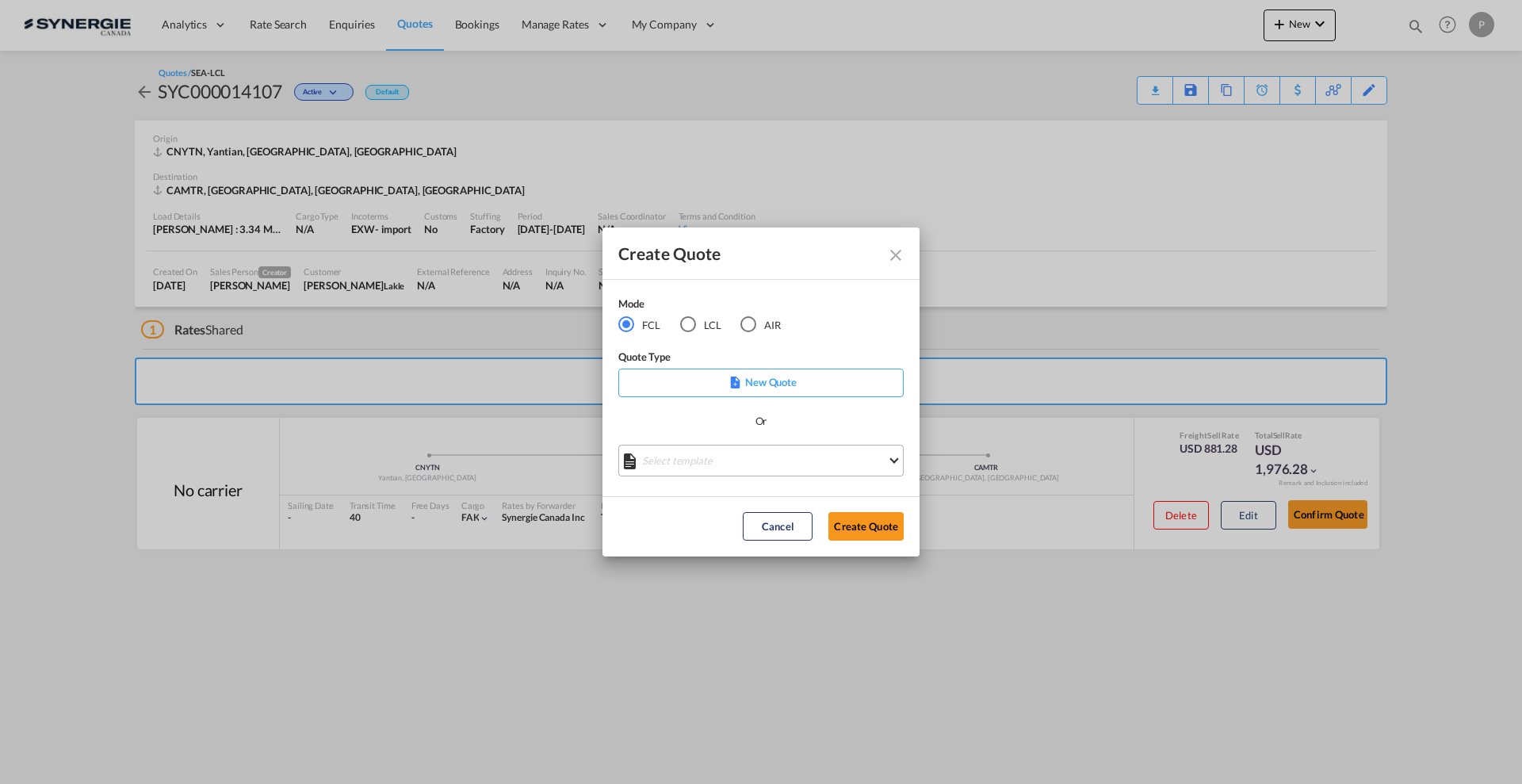
click at [700, 461] on md-select "Select template *NEW* FCL FREEHAND / DAP [PERSON_NAME] | [DATE] *NEW* Import FC…" at bounding box center [761, 460] width 286 height 32
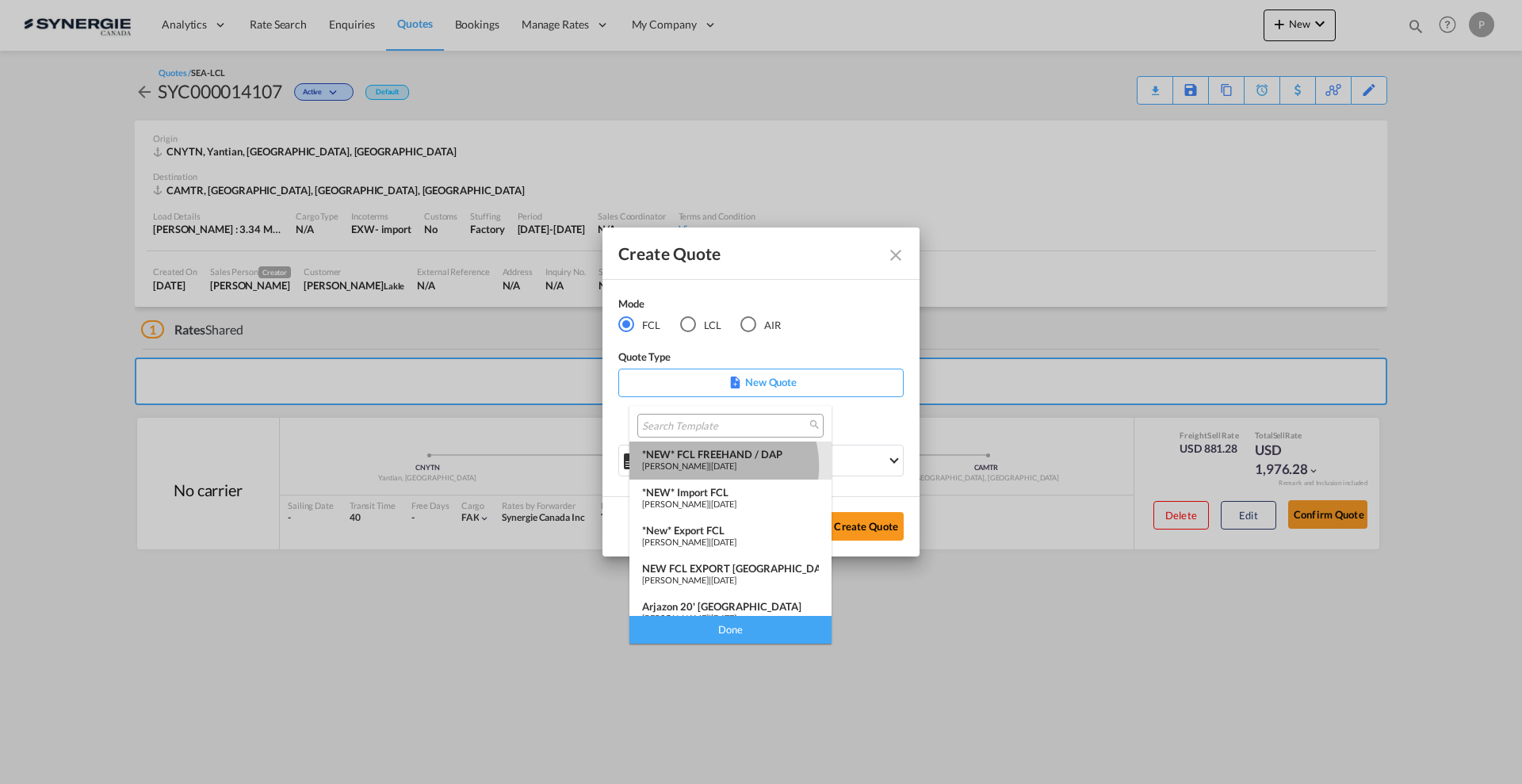
click at [709, 466] on span "[PERSON_NAME]" at bounding box center [676, 465] width 67 height 10
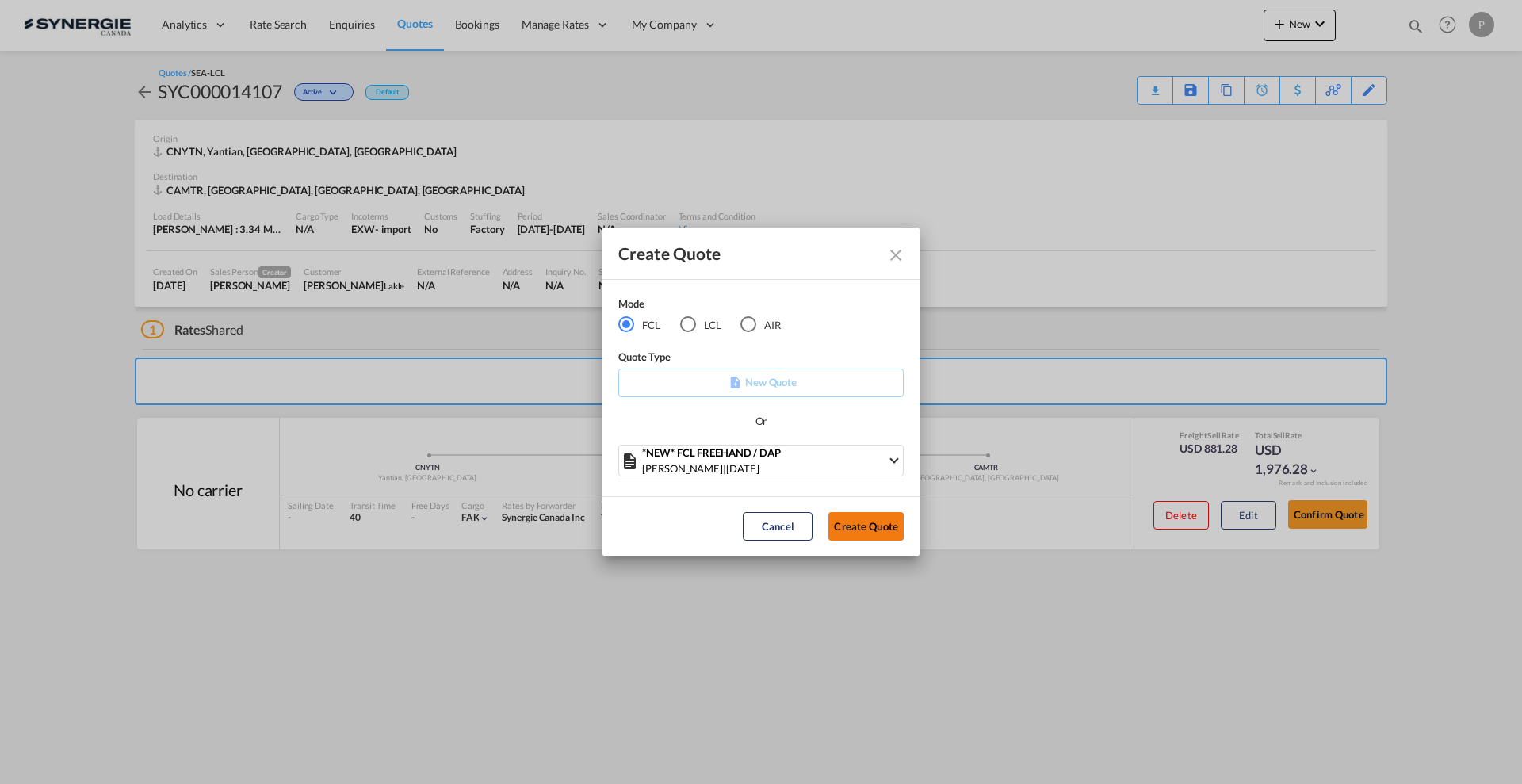
click at [851, 521] on button "Create Quote" at bounding box center [866, 527] width 75 height 29
